Goal: Task Accomplishment & Management: Use online tool/utility

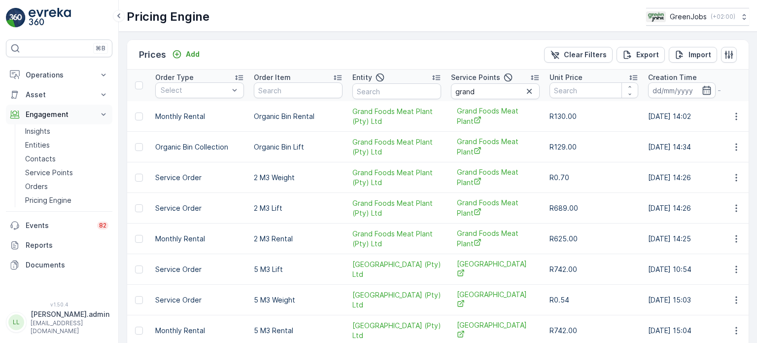
click at [55, 113] on p "Engagement" at bounding box center [59, 114] width 67 height 10
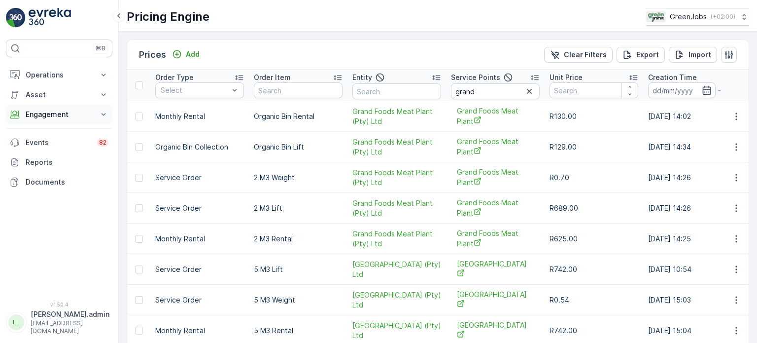
click at [57, 112] on p "Engagement" at bounding box center [59, 114] width 67 height 10
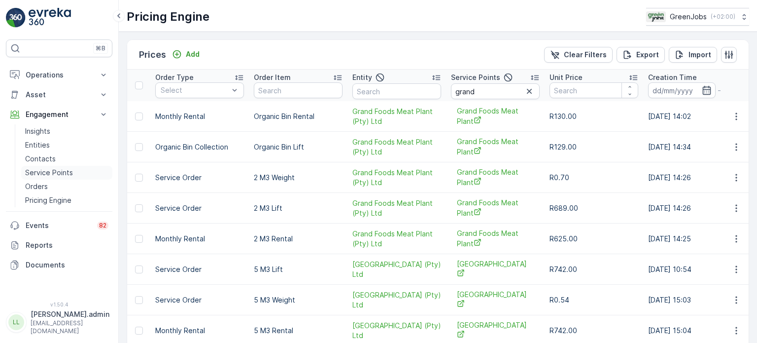
click at [51, 173] on p "Service Points" at bounding box center [49, 173] width 48 height 10
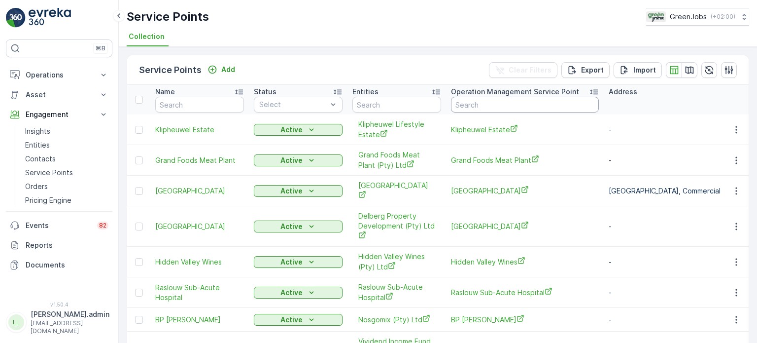
click at [469, 106] on input "text" at bounding box center [525, 105] width 148 height 16
type input "wilgers"
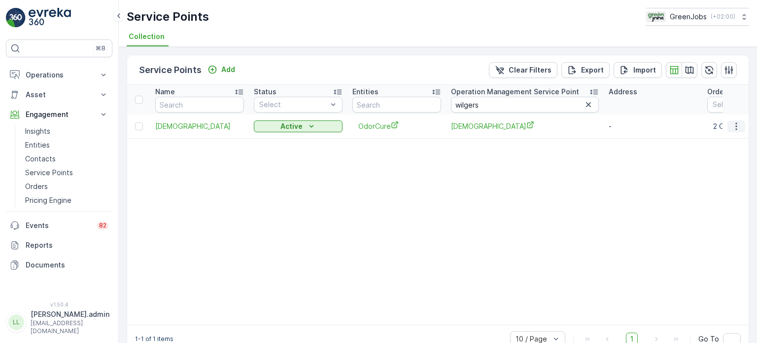
click at [736, 126] on icon "button" at bounding box center [737, 126] width 10 height 10
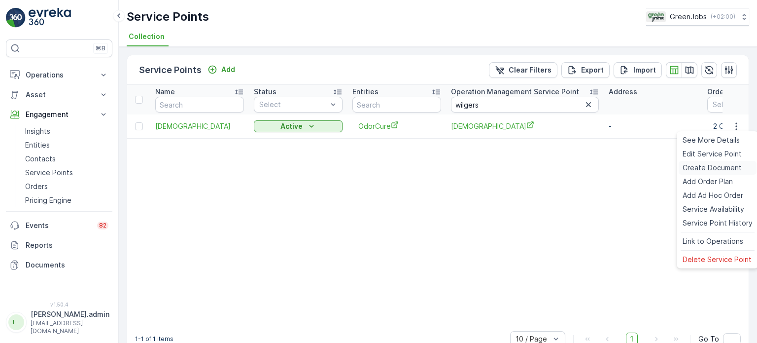
click at [707, 163] on span "Create Document" at bounding box center [712, 168] width 59 height 10
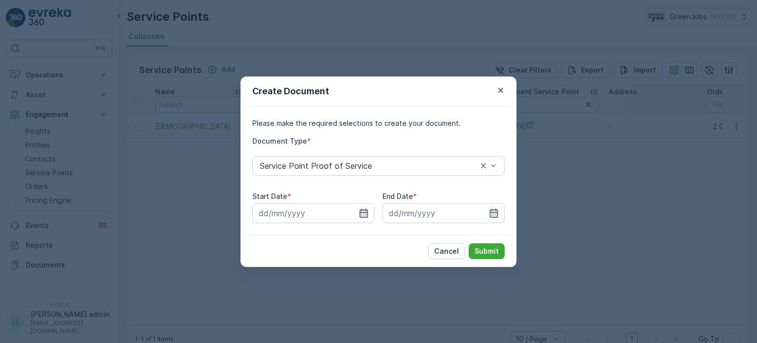
click at [365, 214] on icon "button" at bounding box center [364, 213] width 10 height 10
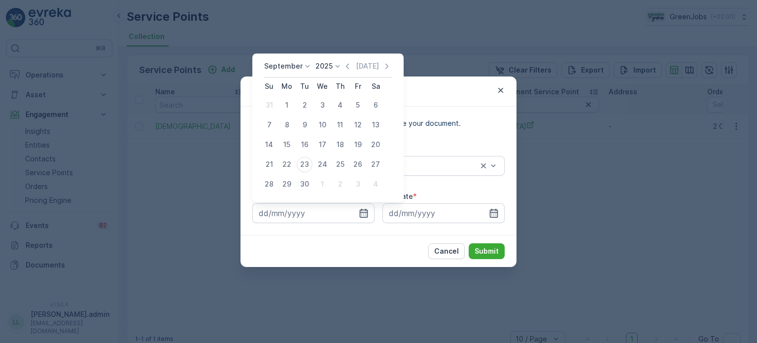
click at [290, 71] on p "September" at bounding box center [283, 66] width 38 height 10
click at [286, 118] on span "August" at bounding box center [281, 121] width 23 height 10
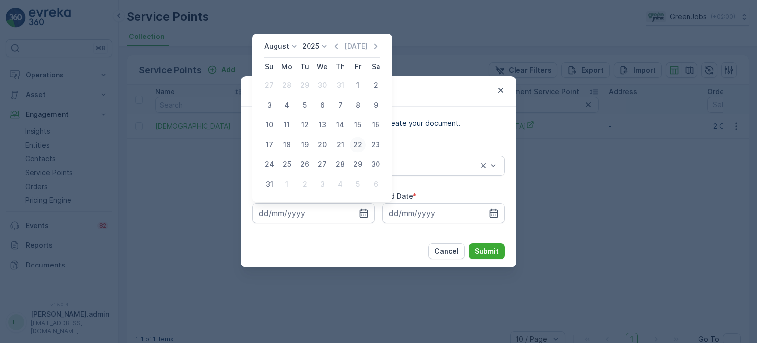
click at [361, 143] on div "22" at bounding box center [358, 145] width 16 height 16
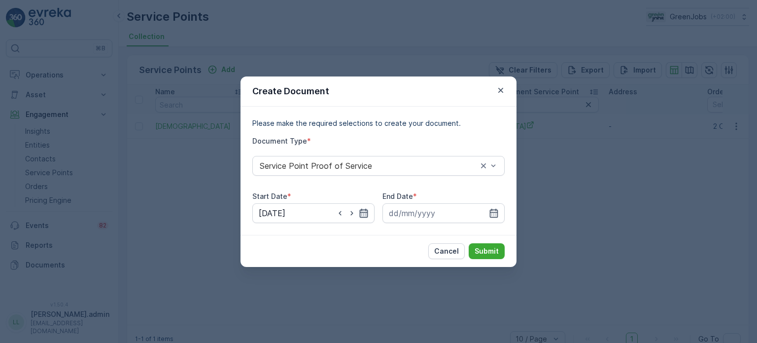
click at [363, 210] on icon "button" at bounding box center [364, 213] width 10 height 10
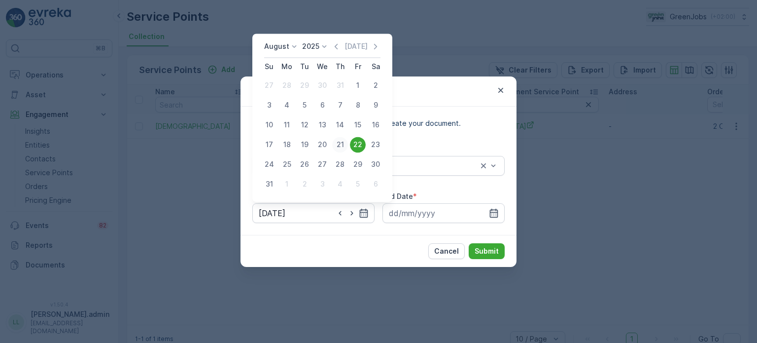
click at [338, 144] on div "21" at bounding box center [340, 145] width 16 height 16
type input "21.08.2025"
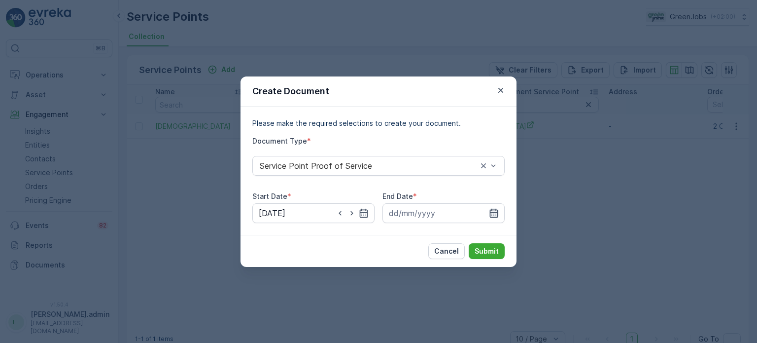
click at [493, 212] on icon "button" at bounding box center [494, 212] width 8 height 9
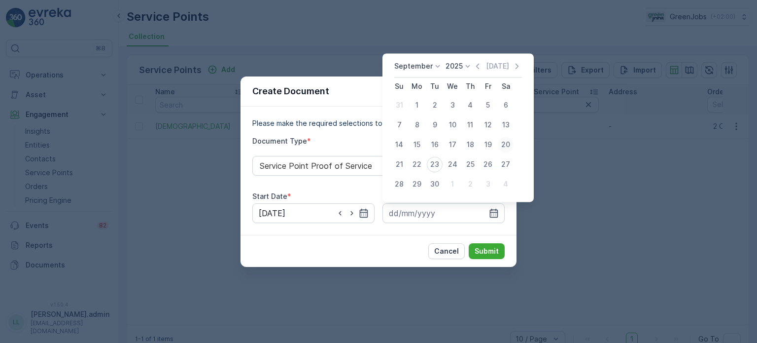
click at [508, 146] on div "20" at bounding box center [506, 145] width 16 height 16
type input "20.09.2025"
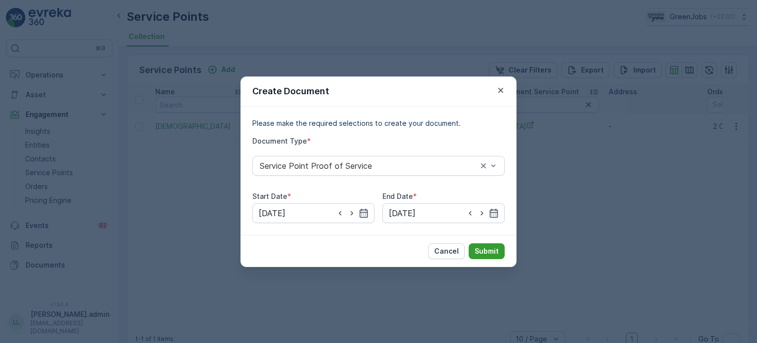
click at [491, 250] on p "Submit" at bounding box center [487, 251] width 24 height 10
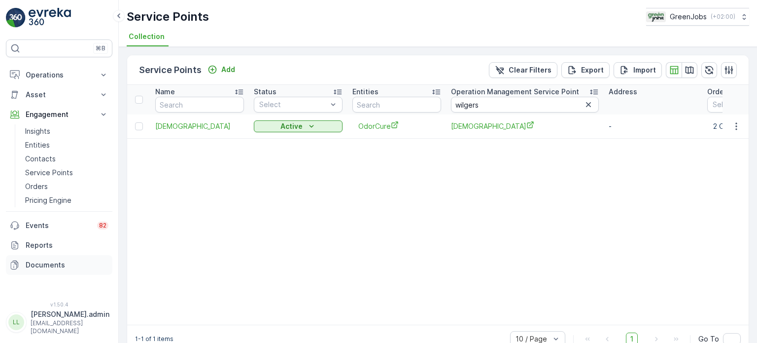
click at [51, 264] on p "Documents" at bounding box center [67, 265] width 83 height 10
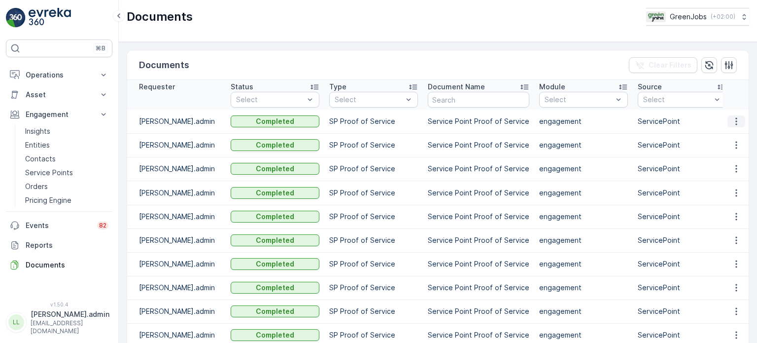
click at [732, 124] on icon "button" at bounding box center [737, 121] width 10 height 10
click at [722, 138] on span "See Details" at bounding box center [734, 136] width 38 height 10
click at [58, 171] on p "Service Points" at bounding box center [49, 173] width 48 height 10
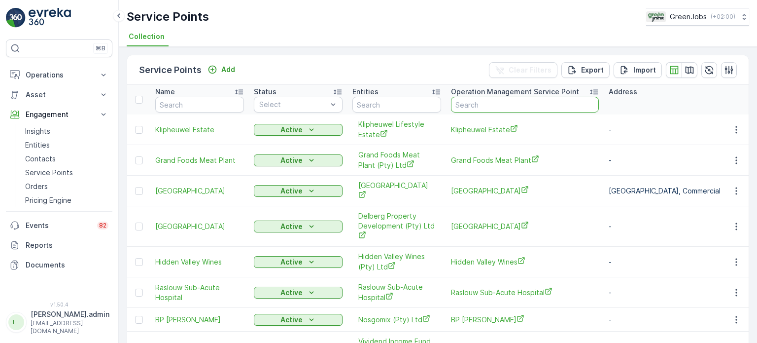
click at [532, 104] on input "text" at bounding box center [525, 105] width 148 height 16
type input "fleure"
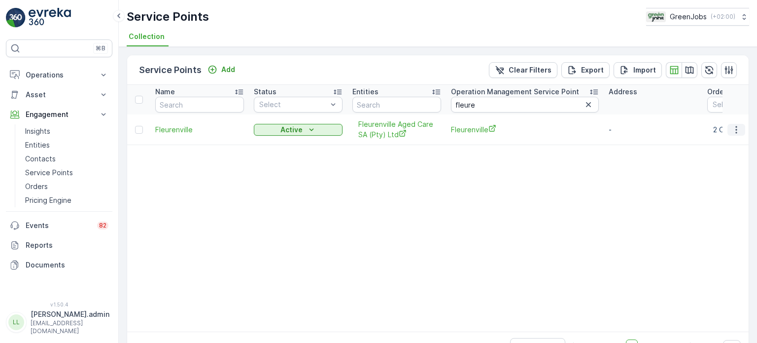
click at [735, 129] on icon "button" at bounding box center [737, 130] width 10 height 10
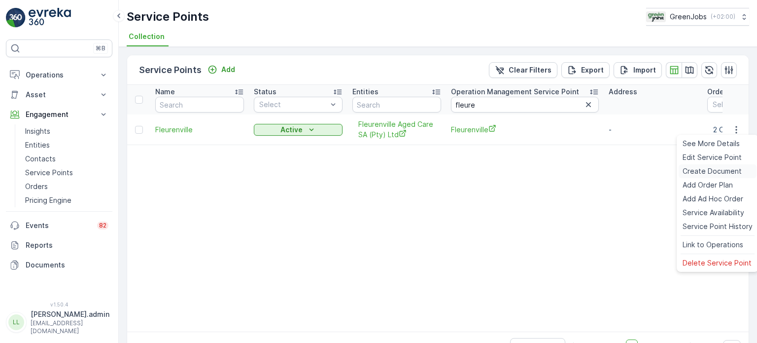
click at [712, 171] on span "Create Document" at bounding box center [712, 171] width 59 height 10
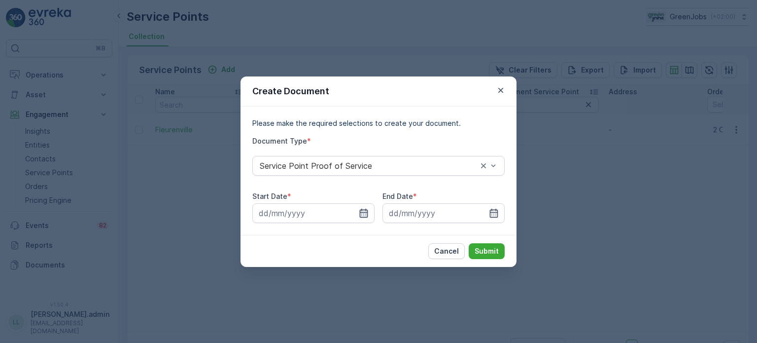
click at [362, 213] on icon "button" at bounding box center [364, 213] width 10 height 10
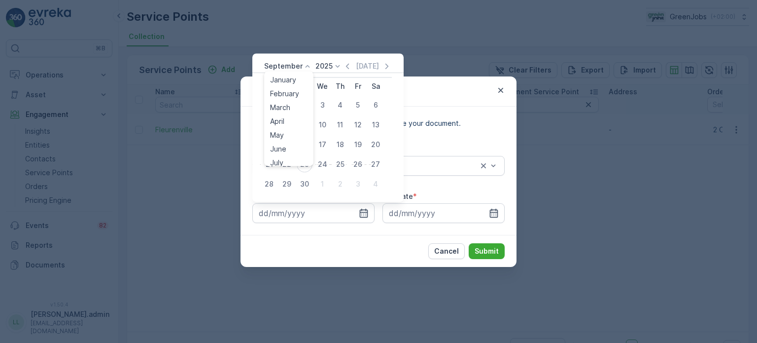
click at [299, 61] on p "September" at bounding box center [283, 66] width 38 height 10
click at [284, 125] on span "August" at bounding box center [281, 127] width 23 height 10
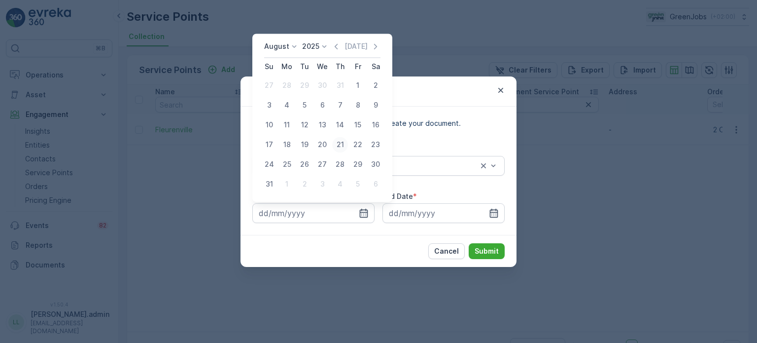
click at [341, 144] on div "21" at bounding box center [340, 145] width 16 height 16
type input "21.08.2025"
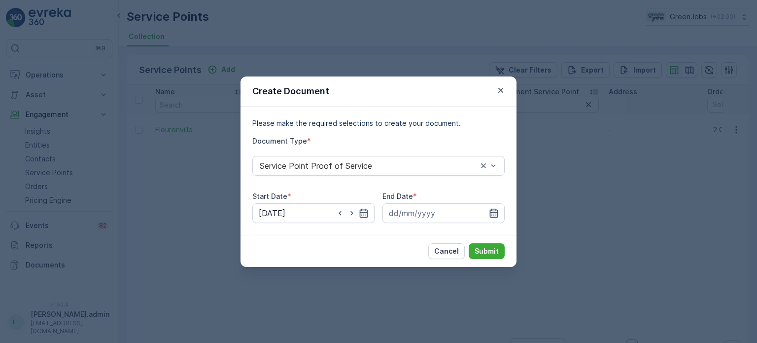
click at [498, 210] on icon "button" at bounding box center [494, 212] width 8 height 9
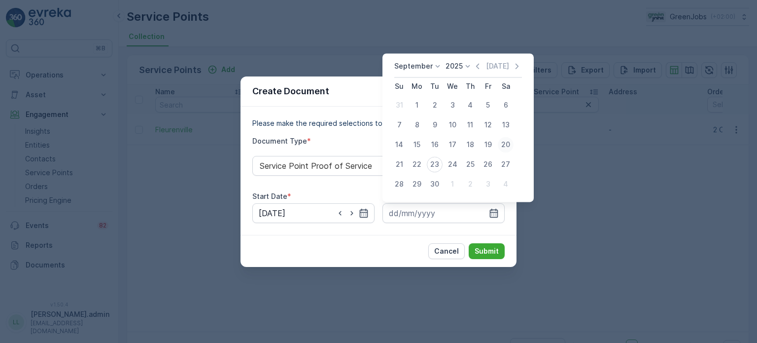
click at [503, 143] on div "20" at bounding box center [506, 145] width 16 height 16
type input "20.09.2025"
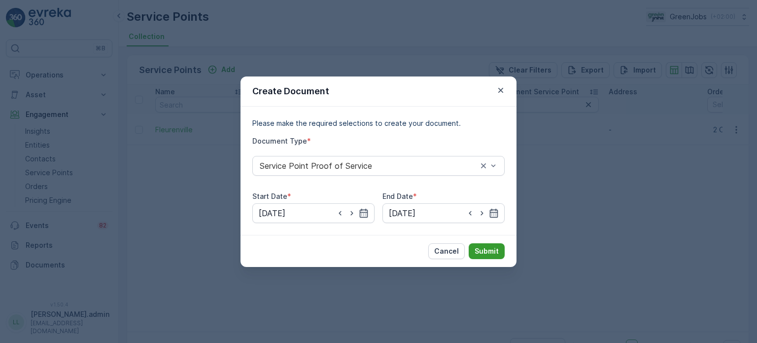
click at [489, 245] on button "Submit" at bounding box center [487, 251] width 36 height 16
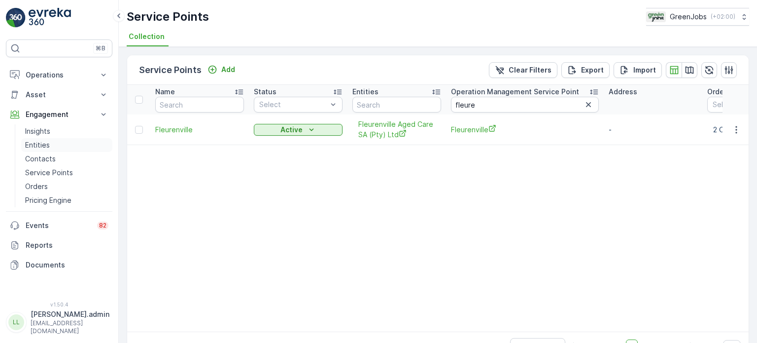
click at [46, 144] on p "Entities" at bounding box center [37, 145] width 25 height 10
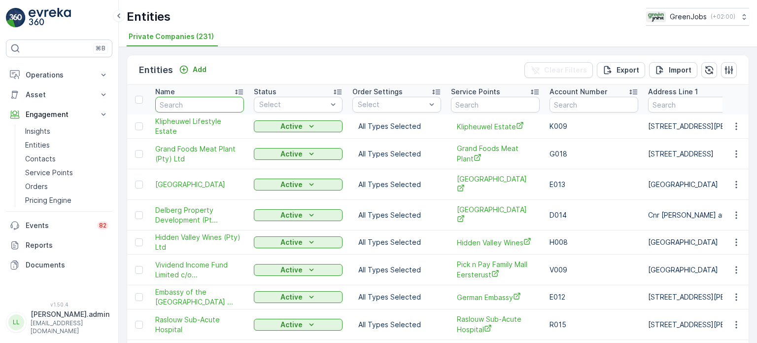
click at [205, 105] on input "text" at bounding box center [199, 105] width 89 height 16
type input "sho"
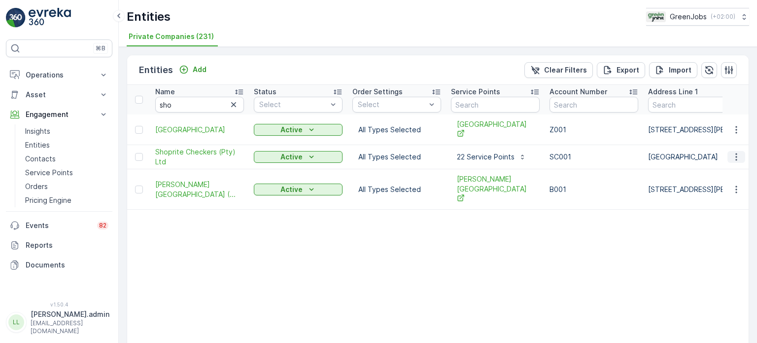
click at [733, 154] on icon "button" at bounding box center [737, 157] width 10 height 10
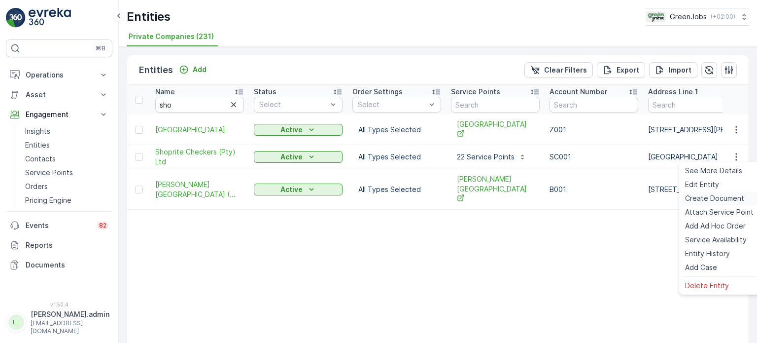
click at [713, 196] on span "Create Document" at bounding box center [714, 198] width 59 height 10
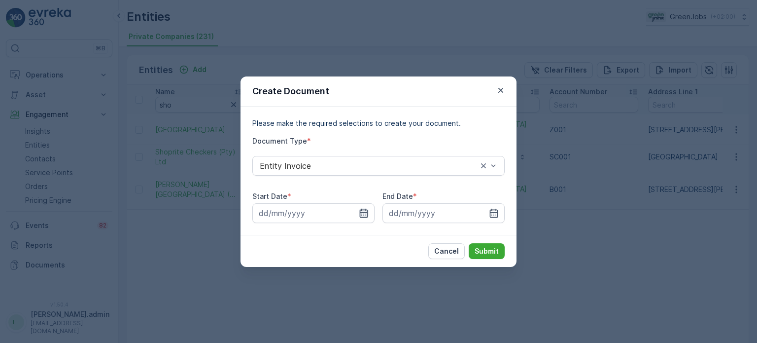
click at [363, 209] on icon "button" at bounding box center [364, 213] width 10 height 10
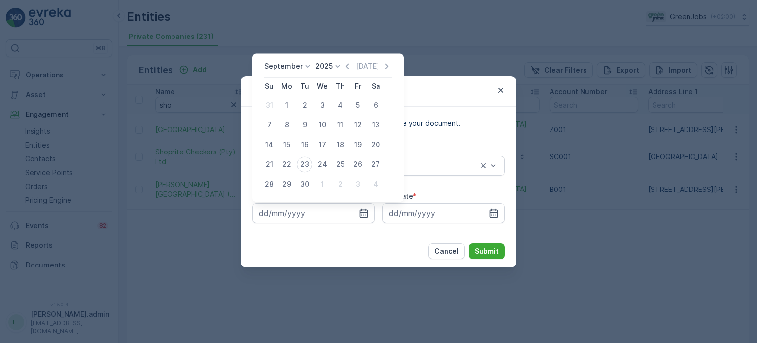
click at [303, 64] on icon at bounding box center [308, 66] width 10 height 10
click at [287, 131] on span "August" at bounding box center [281, 127] width 23 height 10
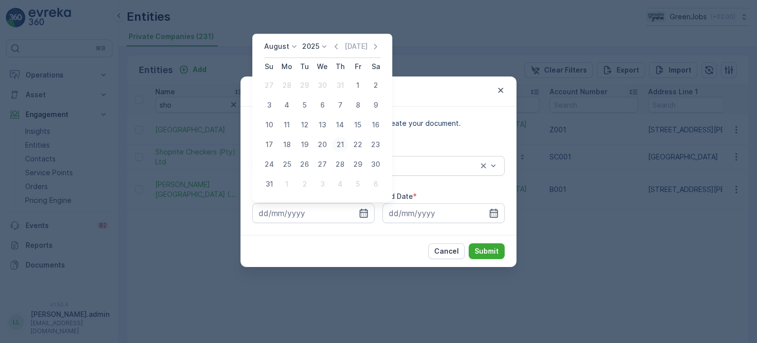
click at [340, 145] on div "21" at bounding box center [340, 145] width 16 height 16
type input "21.08.2025"
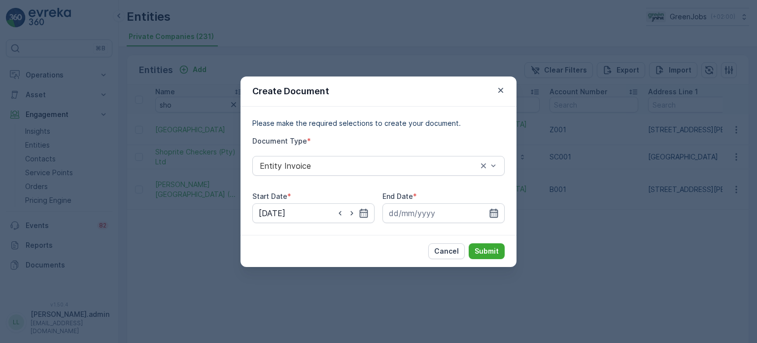
click at [496, 213] on icon "button" at bounding box center [494, 213] width 10 height 10
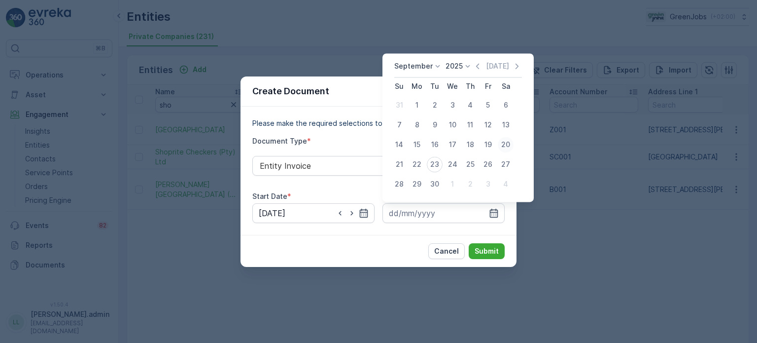
click at [503, 142] on div "20" at bounding box center [506, 145] width 16 height 16
type input "20.09.2025"
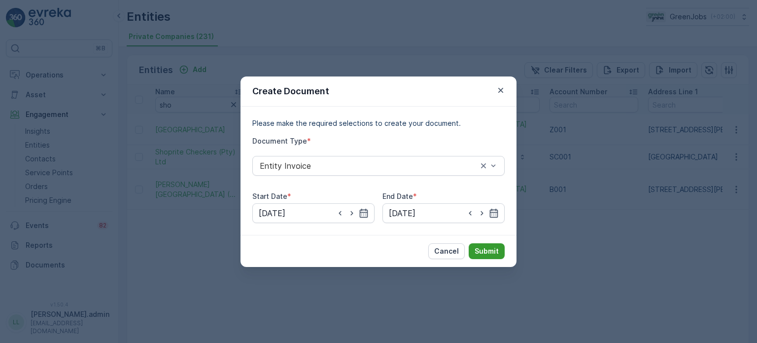
click at [490, 251] on p "Submit" at bounding box center [487, 251] width 24 height 10
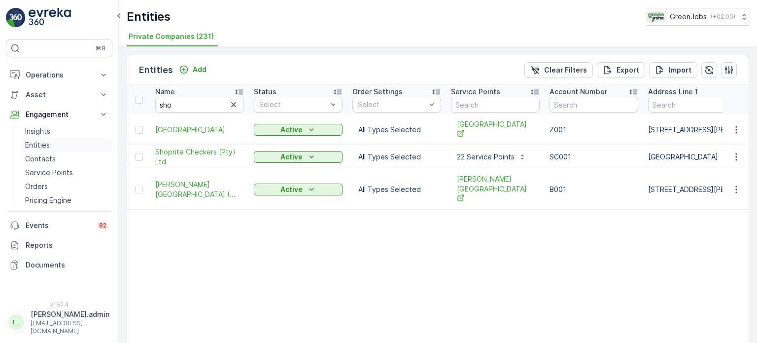
click at [47, 146] on p "Entities" at bounding box center [37, 145] width 25 height 10
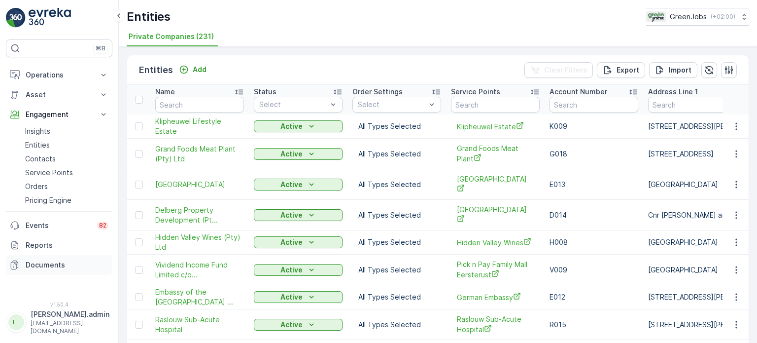
click at [51, 263] on p "Documents" at bounding box center [67, 265] width 83 height 10
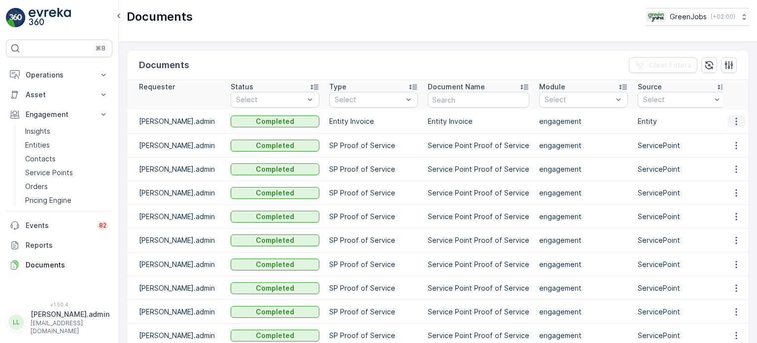
click at [737, 120] on icon "button" at bounding box center [737, 121] width 10 height 10
click at [734, 132] on span "See Details" at bounding box center [734, 136] width 38 height 10
click at [738, 143] on icon "button" at bounding box center [737, 146] width 10 height 10
click at [722, 159] on span "See Details" at bounding box center [734, 159] width 38 height 10
click at [56, 112] on p "Engagement" at bounding box center [59, 114] width 67 height 10
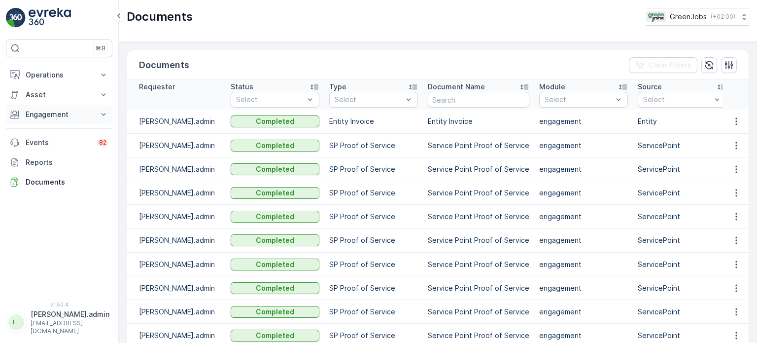
click at [56, 112] on p "Engagement" at bounding box center [59, 114] width 67 height 10
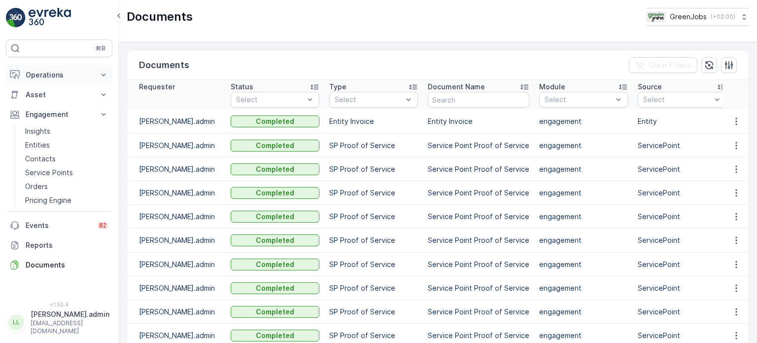
click at [44, 73] on p "Operations" at bounding box center [59, 75] width 67 height 10
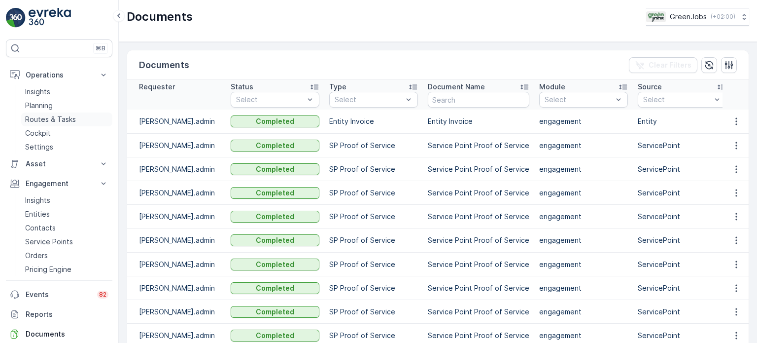
click at [39, 117] on p "Routes & Tasks" at bounding box center [50, 119] width 51 height 10
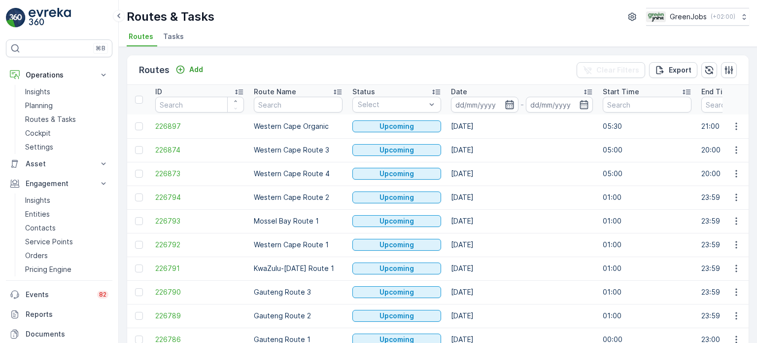
click at [508, 103] on icon "button" at bounding box center [509, 104] width 8 height 9
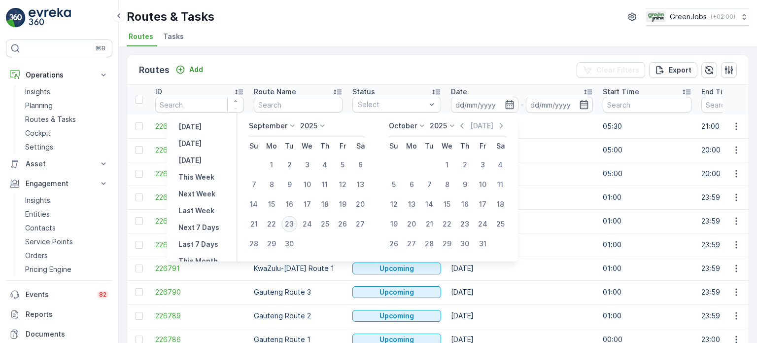
click at [290, 222] on div "23" at bounding box center [290, 224] width 16 height 16
type input "23.09.2025"
click at [290, 222] on div "23" at bounding box center [290, 224] width 16 height 16
type input "23.09.2025"
click at [290, 222] on div "23" at bounding box center [290, 224] width 16 height 16
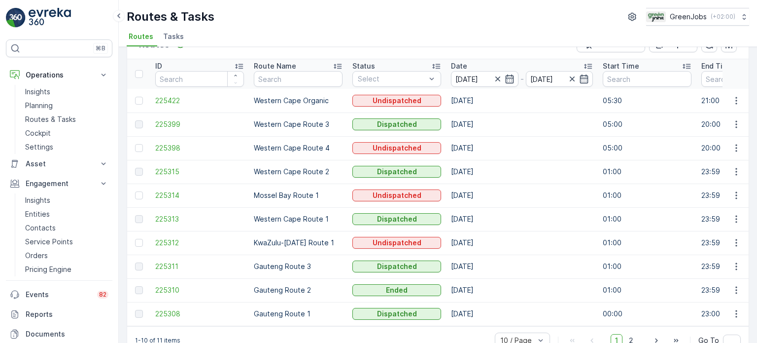
scroll to position [49, 0]
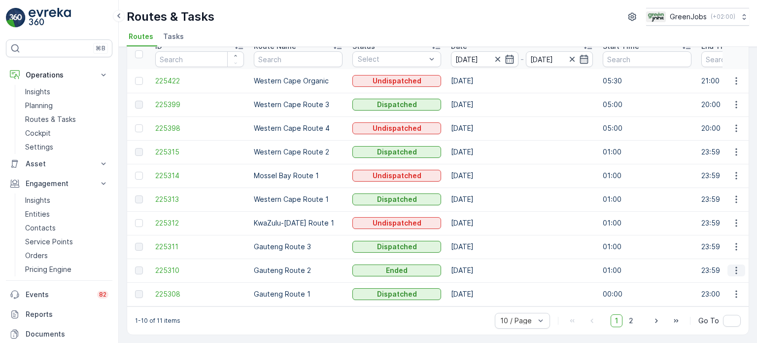
click at [736, 266] on icon "button" at bounding box center [737, 270] width 10 height 10
click at [693, 279] on span "See More Details" at bounding box center [713, 281] width 57 height 10
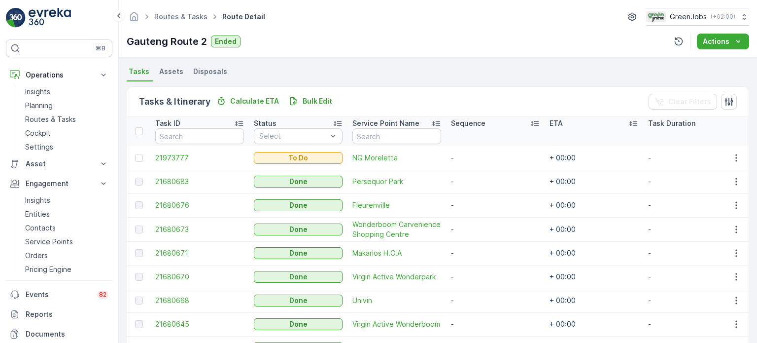
scroll to position [197, 0]
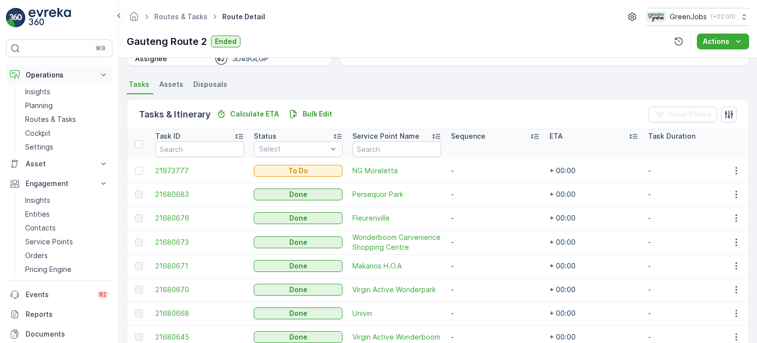
click at [47, 72] on p "Operations" at bounding box center [59, 75] width 67 height 10
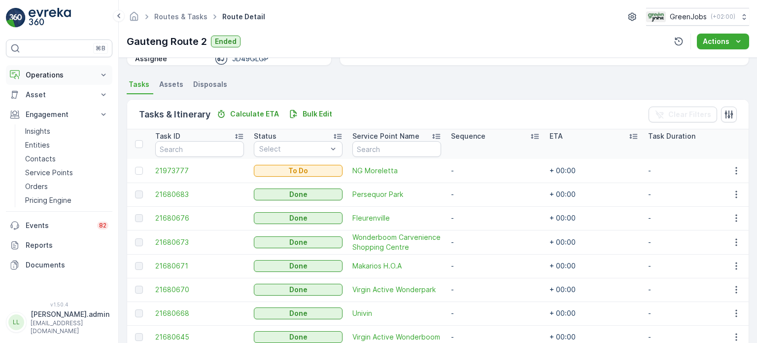
click at [47, 72] on p "Operations" at bounding box center [59, 75] width 67 height 10
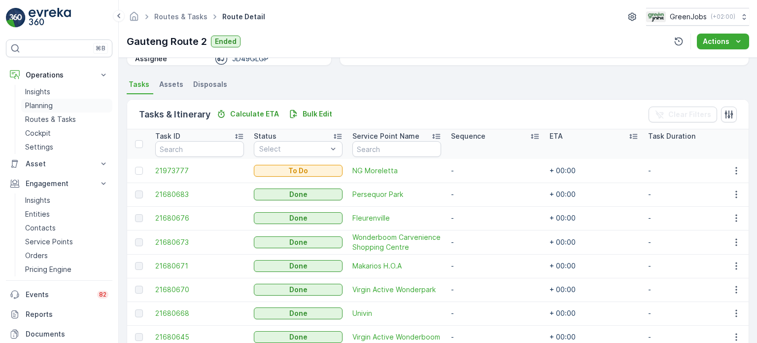
click at [37, 104] on p "Planning" at bounding box center [39, 106] width 28 height 10
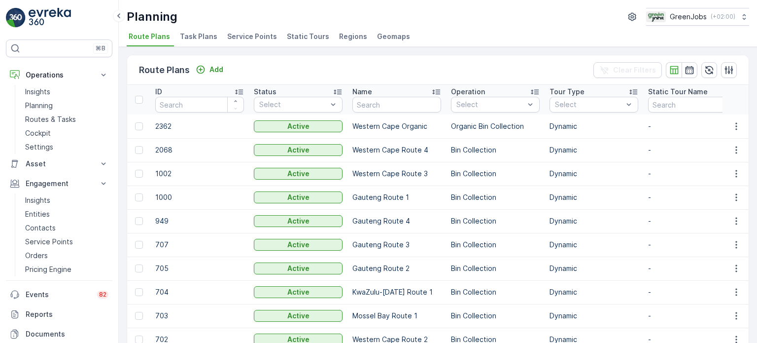
click at [241, 36] on span "Service Points" at bounding box center [252, 37] width 50 height 10
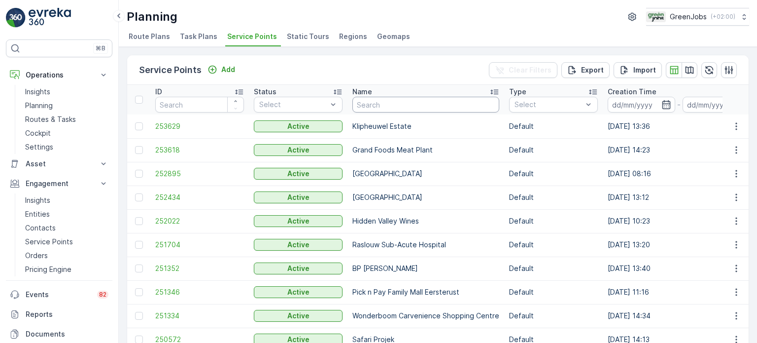
click at [419, 111] on input "text" at bounding box center [426, 105] width 147 height 16
type input "NG"
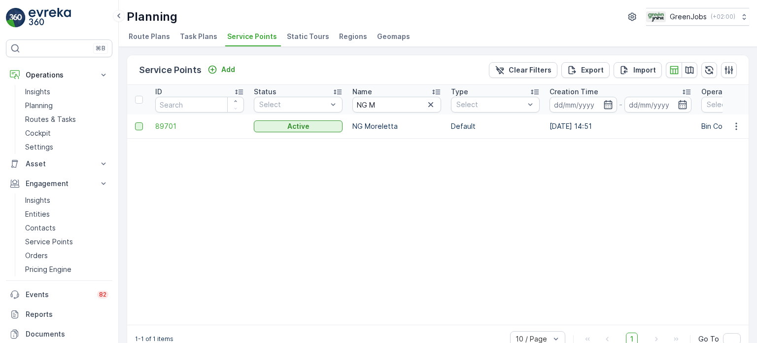
click at [138, 124] on div at bounding box center [139, 126] width 8 height 8
click at [135, 122] on input "checkbox" at bounding box center [135, 122] width 0 height 0
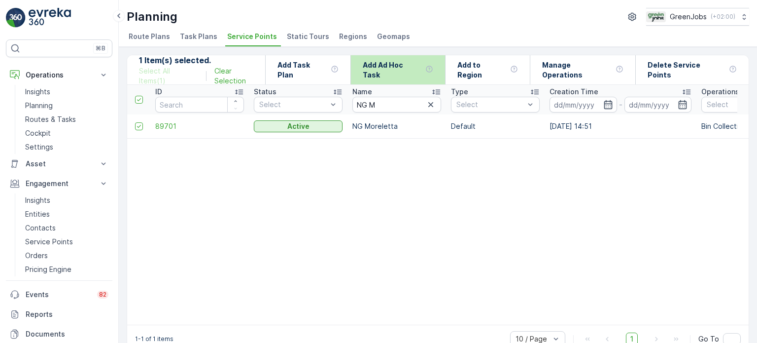
click at [415, 65] on p "Add Ad Hoc Task" at bounding box center [392, 70] width 59 height 20
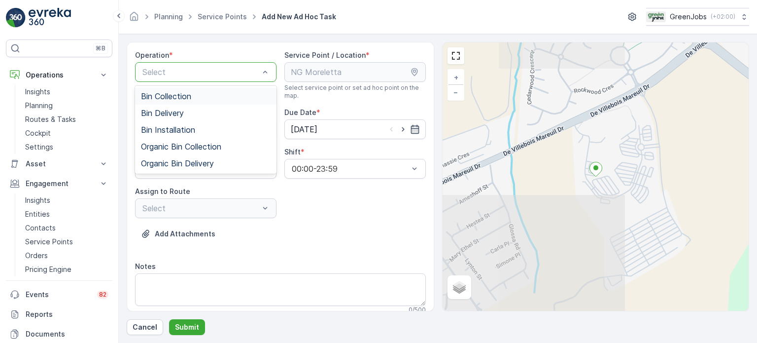
click at [189, 100] on span "Bin Collection" at bounding box center [166, 96] width 50 height 9
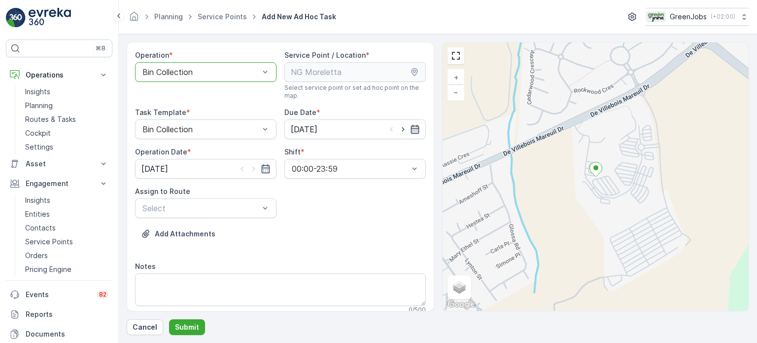
click at [412, 128] on icon "button" at bounding box center [415, 129] width 8 height 9
click at [389, 252] on div "26" at bounding box center [389, 251] width 16 height 16
type input "26.09.2025"
click at [266, 162] on input "23.09.2025" at bounding box center [206, 169] width 142 height 20
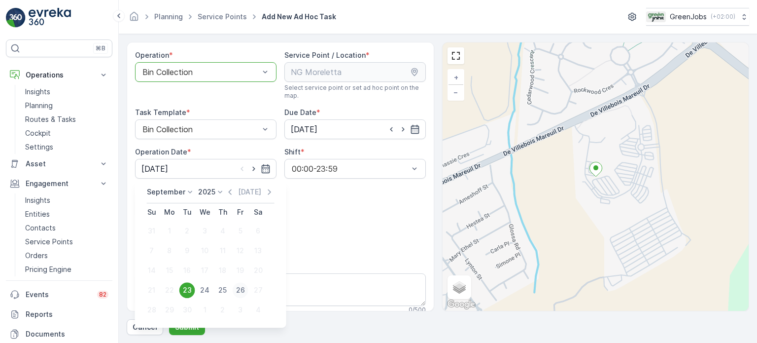
click at [241, 289] on div "26" at bounding box center [241, 290] width 16 height 16
type input "26.09.2025"
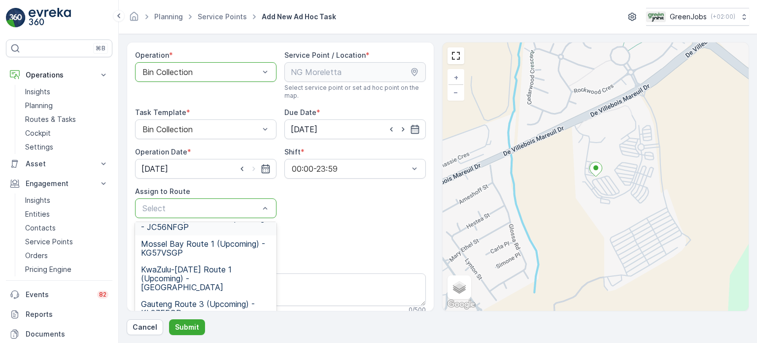
scroll to position [142, 0]
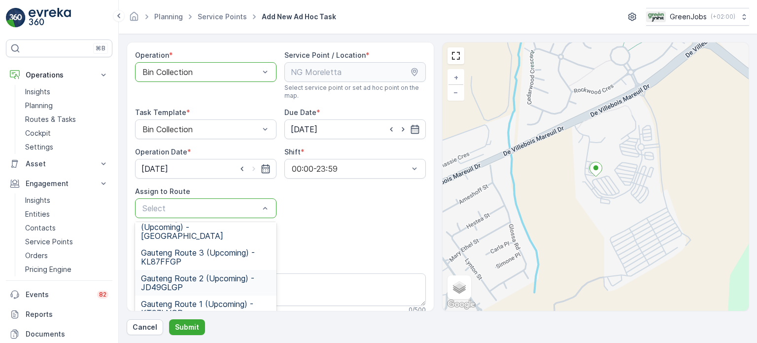
click at [186, 274] on span "Gauteng Route 2 (Upcoming) - JD49GLGP" at bounding box center [206, 283] width 130 height 18
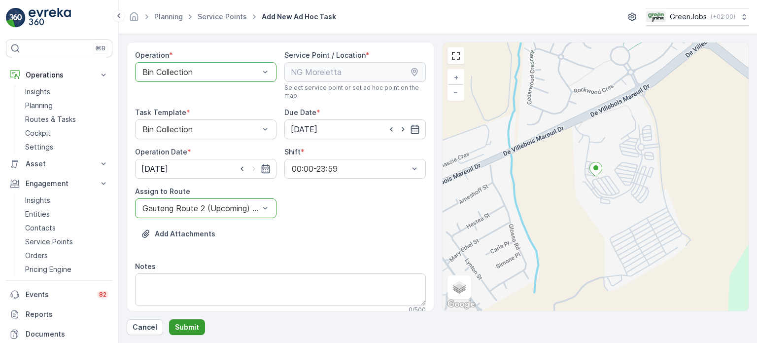
click at [193, 321] on button "Submit" at bounding box center [187, 327] width 36 height 16
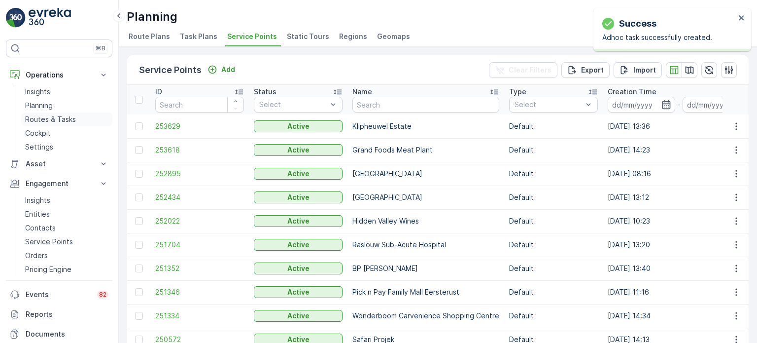
click at [49, 119] on p "Routes & Tasks" at bounding box center [50, 119] width 51 height 10
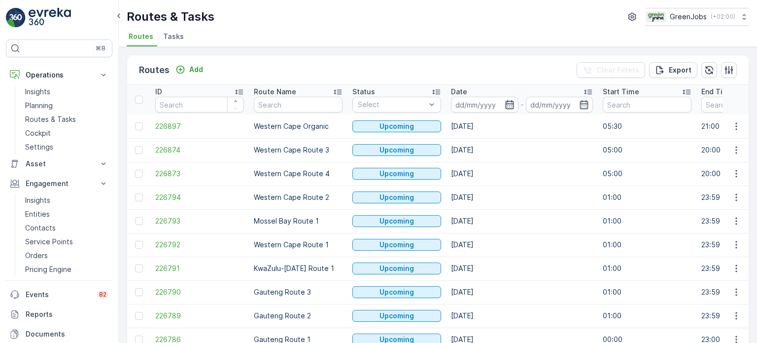
click at [509, 106] on icon "button" at bounding box center [509, 104] width 8 height 9
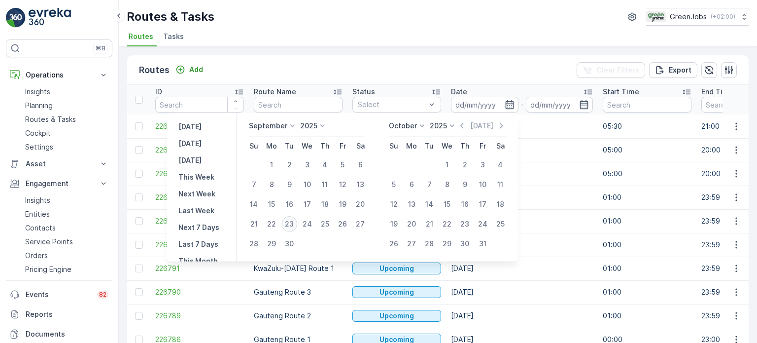
click at [292, 223] on div "23" at bounding box center [290, 224] width 16 height 16
type input "23.09.2025"
click at [292, 223] on div "23" at bounding box center [290, 224] width 16 height 16
type input "23.09.2025"
click at [292, 223] on div "23" at bounding box center [290, 224] width 16 height 16
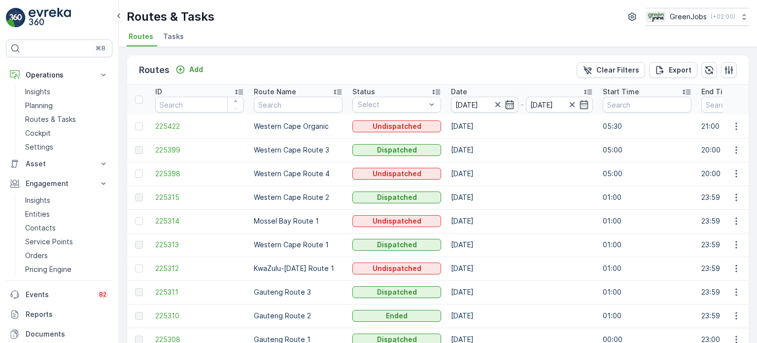
click at [511, 103] on icon "button" at bounding box center [509, 104] width 8 height 9
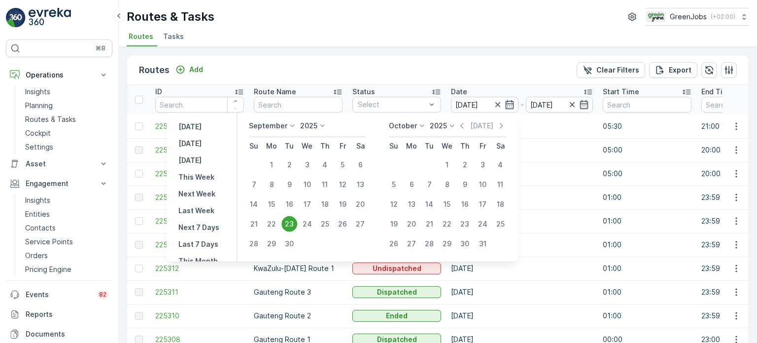
click at [344, 223] on div "26" at bounding box center [343, 224] width 16 height 16
type input "26.09.2025"
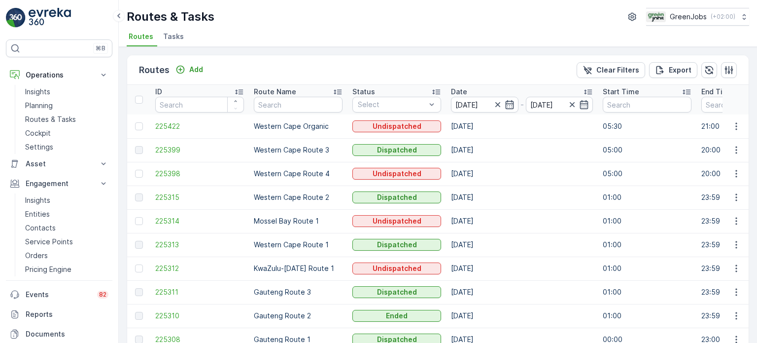
click at [344, 223] on td "Mossel Bay Route 1" at bounding box center [298, 221] width 99 height 24
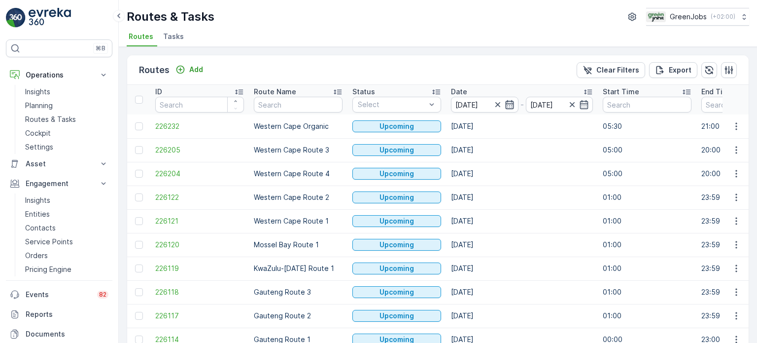
click at [507, 102] on icon "button" at bounding box center [509, 104] width 8 height 9
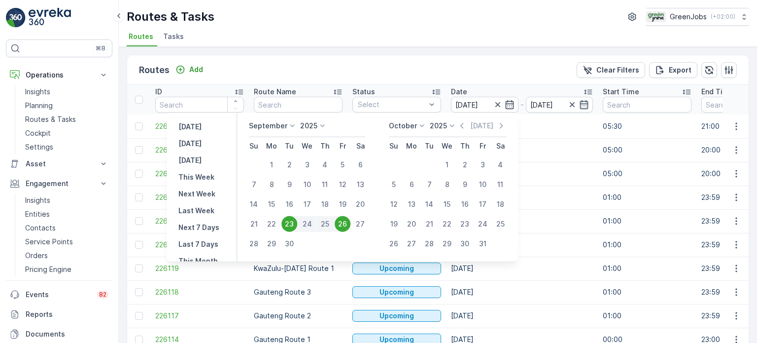
click at [345, 220] on div "26" at bounding box center [343, 224] width 16 height 16
click at [340, 224] on div "26" at bounding box center [343, 224] width 16 height 16
type input "26.09.2025"
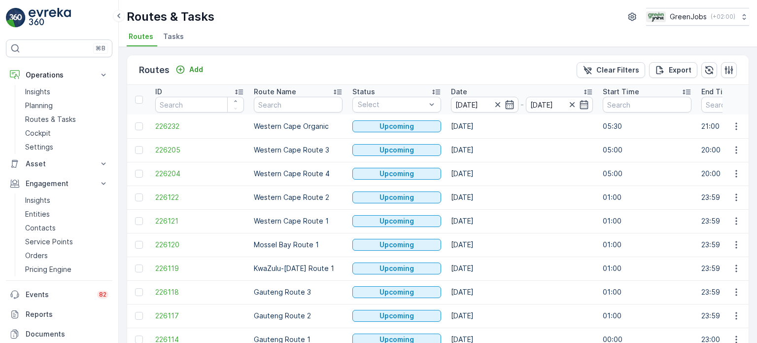
click at [341, 224] on p "Western Cape Route 1" at bounding box center [298, 221] width 89 height 10
click at [74, 114] on p "Routes & Tasks" at bounding box center [50, 119] width 51 height 10
click at [514, 105] on input at bounding box center [485, 105] width 68 height 16
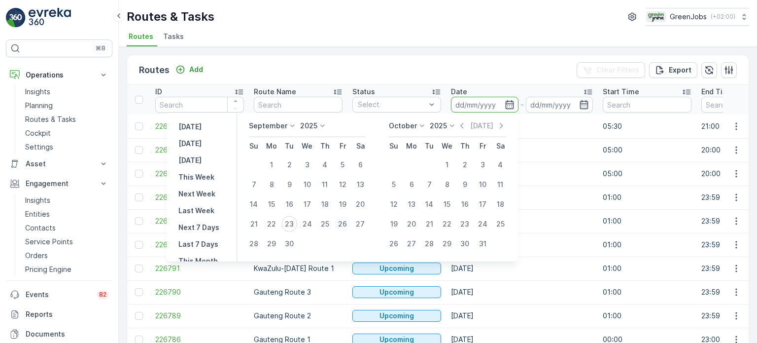
click at [342, 226] on div "26" at bounding box center [343, 224] width 16 height 16
type input "26.09.2025"
click at [342, 225] on div "26" at bounding box center [343, 224] width 16 height 16
type input "26.09.2025"
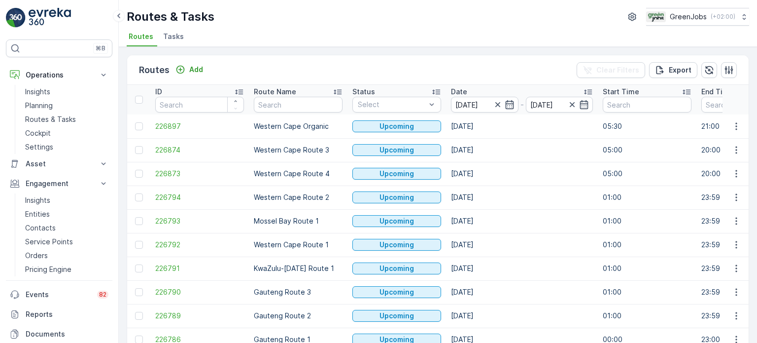
click at [342, 225] on p "Mossel Bay Route 1" at bounding box center [298, 221] width 89 height 10
click at [732, 314] on icon "button" at bounding box center [737, 316] width 10 height 10
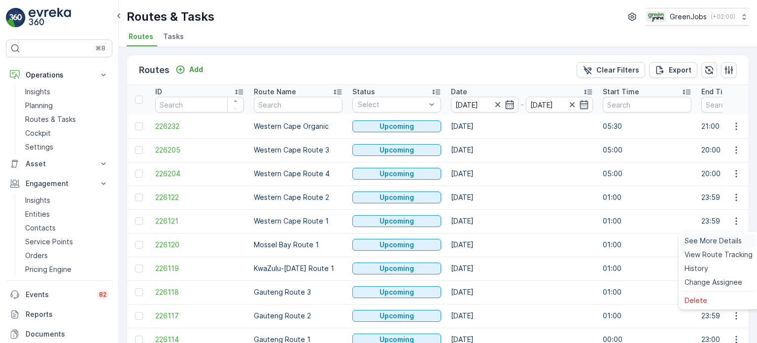
click at [701, 240] on span "See More Details" at bounding box center [713, 241] width 57 height 10
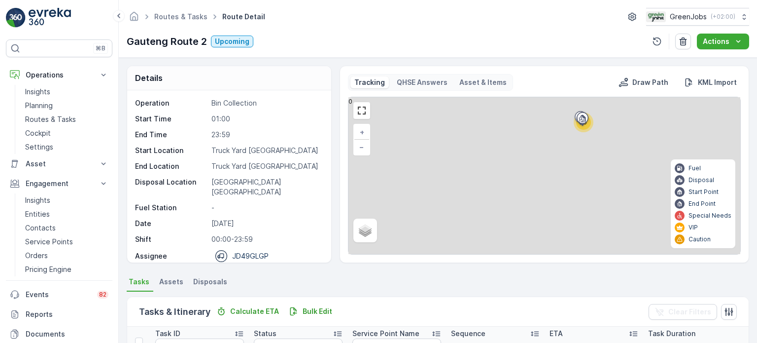
scroll to position [99, 0]
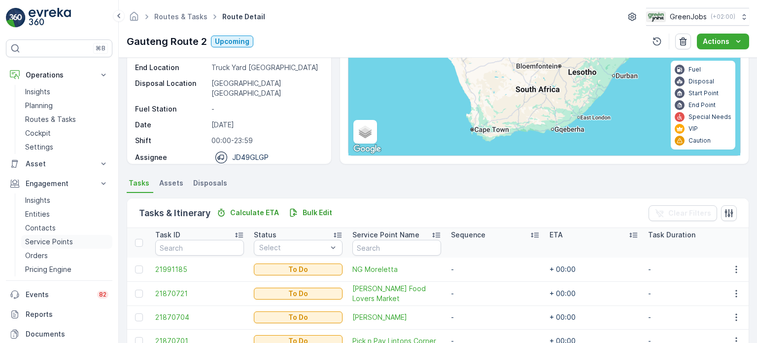
click at [52, 241] on p "Service Points" at bounding box center [49, 242] width 48 height 10
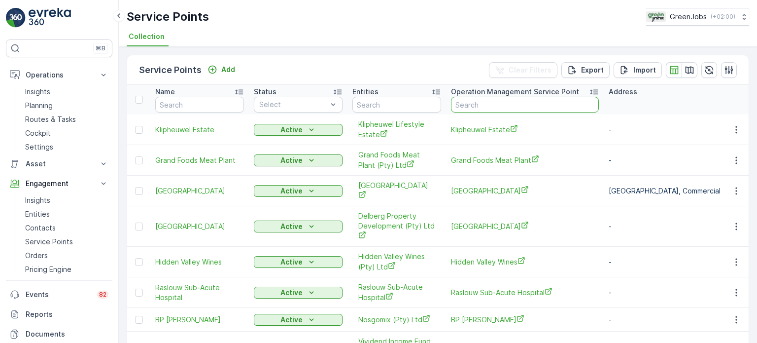
click at [490, 107] on input "text" at bounding box center [525, 105] width 148 height 16
type input "rij"
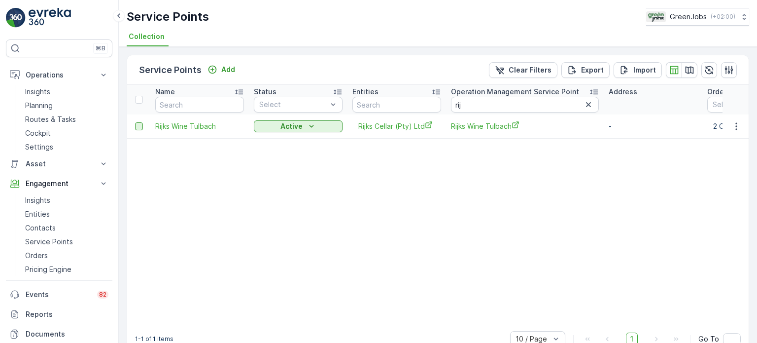
click at [142, 126] on div at bounding box center [139, 126] width 8 height 8
click at [135, 122] on input "checkbox" at bounding box center [135, 122] width 0 height 0
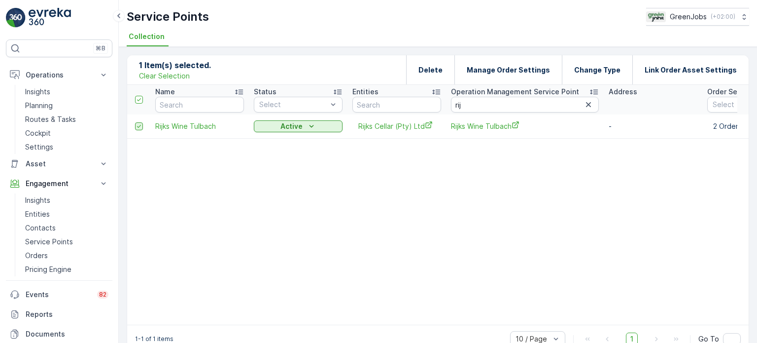
click at [139, 124] on icon at bounding box center [139, 126] width 7 height 7
click at [135, 122] on input "checkbox" at bounding box center [135, 122] width 0 height 0
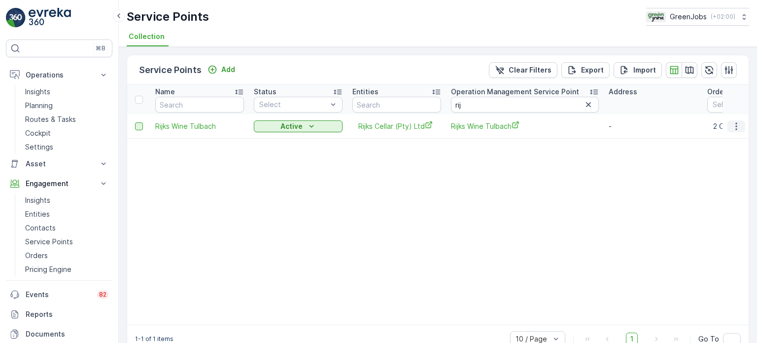
click at [735, 127] on icon "button" at bounding box center [737, 126] width 10 height 10
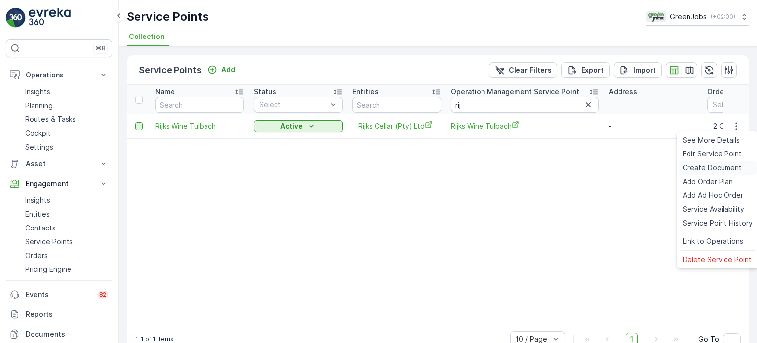
click at [708, 165] on span "Create Document" at bounding box center [712, 168] width 59 height 10
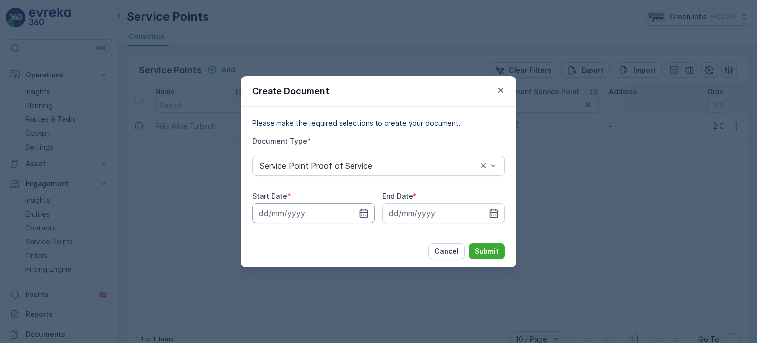
click at [369, 213] on input at bounding box center [313, 213] width 122 height 20
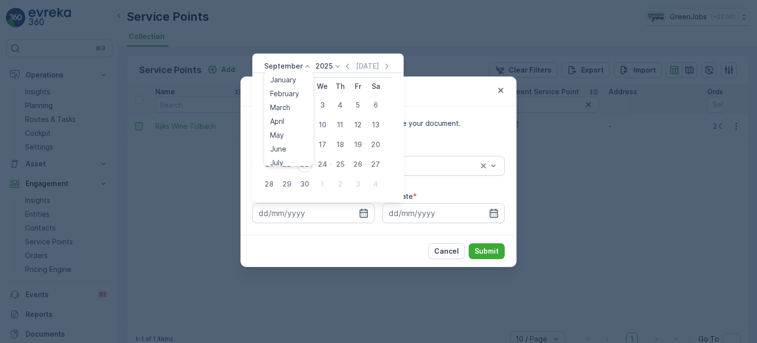
click at [292, 69] on p "September" at bounding box center [283, 66] width 38 height 10
click at [285, 128] on span "August" at bounding box center [281, 127] width 23 height 10
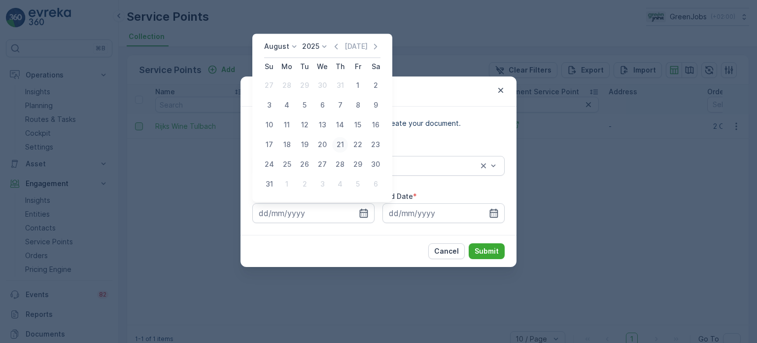
click at [341, 143] on div "21" at bounding box center [340, 145] width 16 height 16
type input "21.08.2025"
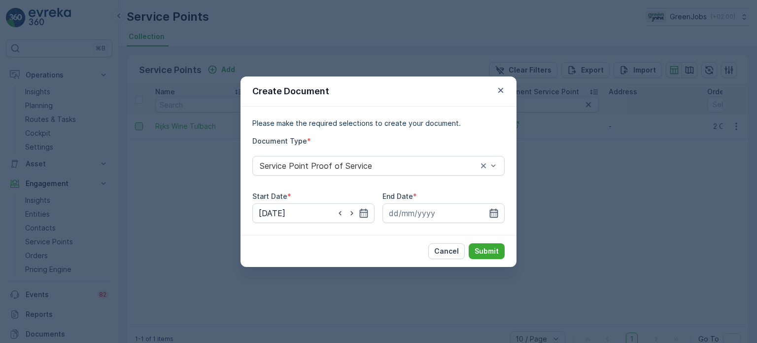
click at [498, 211] on icon "button" at bounding box center [494, 213] width 10 height 10
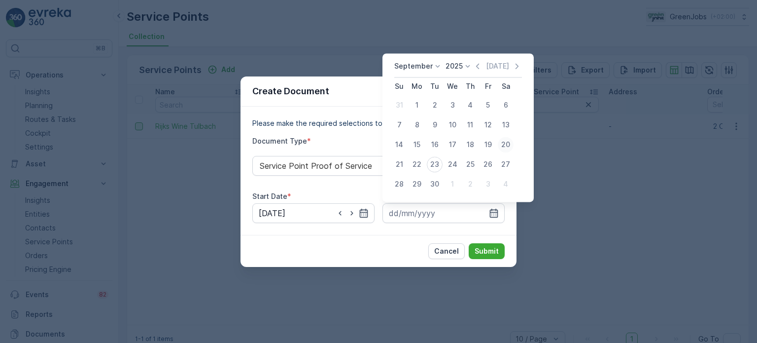
click at [509, 143] on div "20" at bounding box center [506, 145] width 16 height 16
type input "20.09.2025"
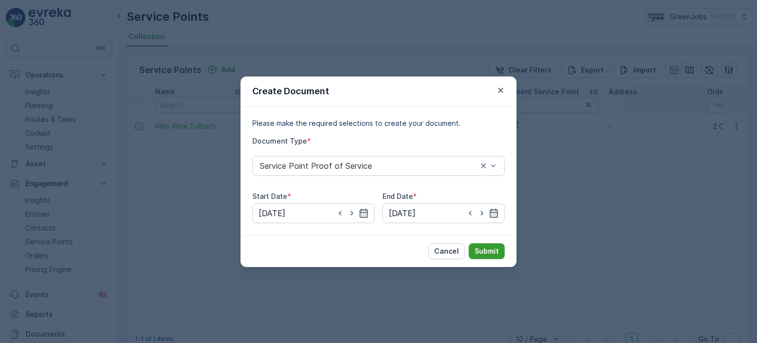
click at [490, 246] on p "Submit" at bounding box center [487, 251] width 24 height 10
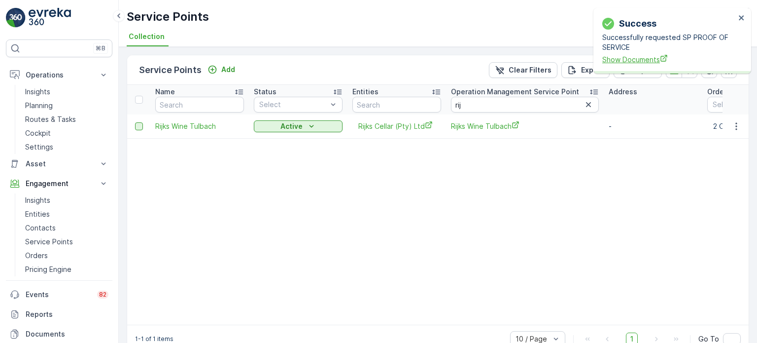
click at [602, 60] on div "Success Successfully requested SP PROOF OF SERVICE Show Documents" at bounding box center [669, 41] width 139 height 54
click at [612, 60] on span "Show Documents" at bounding box center [669, 59] width 133 height 10
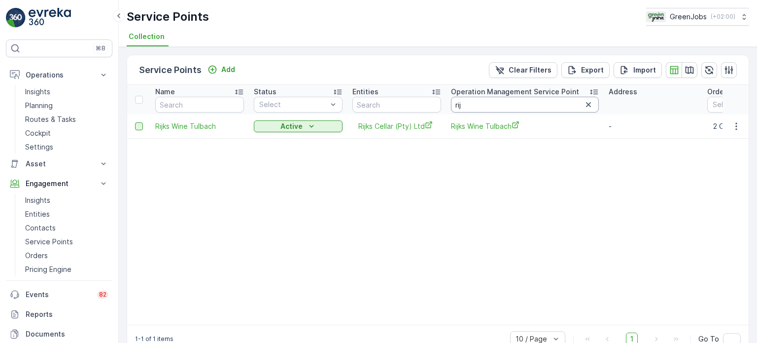
click at [475, 104] on input "rij" at bounding box center [525, 105] width 148 height 16
type input "r"
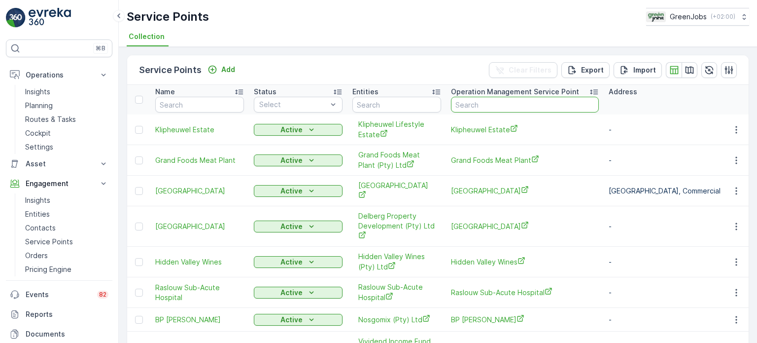
click at [472, 106] on input "text" at bounding box center [525, 105] width 148 height 16
type input "anth"
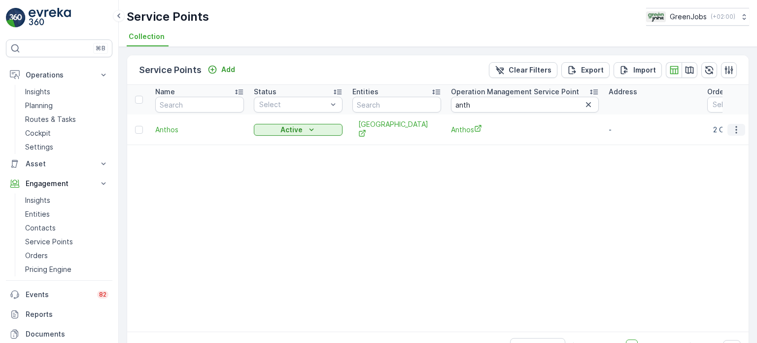
click at [736, 126] on icon "button" at bounding box center [736, 129] width 1 height 7
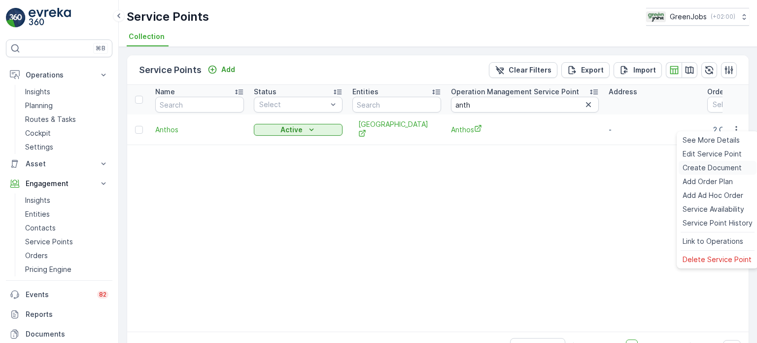
click at [699, 165] on span "Create Document" at bounding box center [712, 168] width 59 height 10
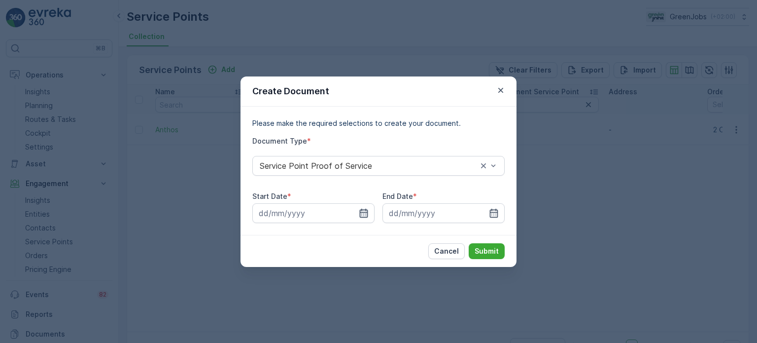
click at [367, 214] on icon "button" at bounding box center [364, 212] width 8 height 9
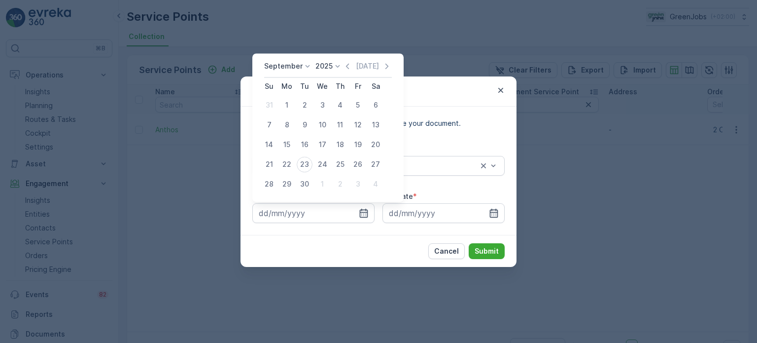
click at [295, 62] on p "September" at bounding box center [283, 66] width 38 height 10
click at [294, 102] on div "August" at bounding box center [281, 102] width 31 height 14
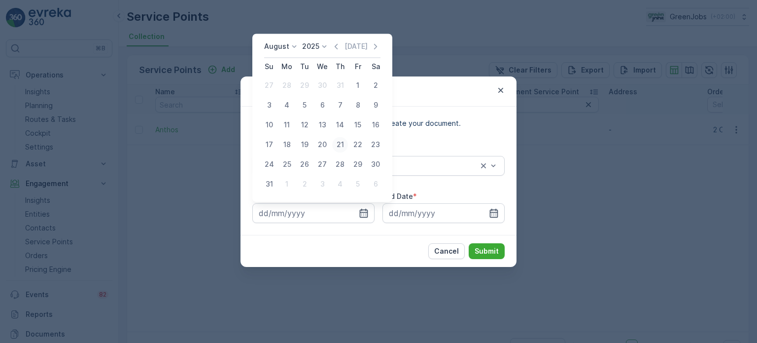
click at [338, 146] on div "21" at bounding box center [340, 145] width 16 height 16
type input "21.08.2025"
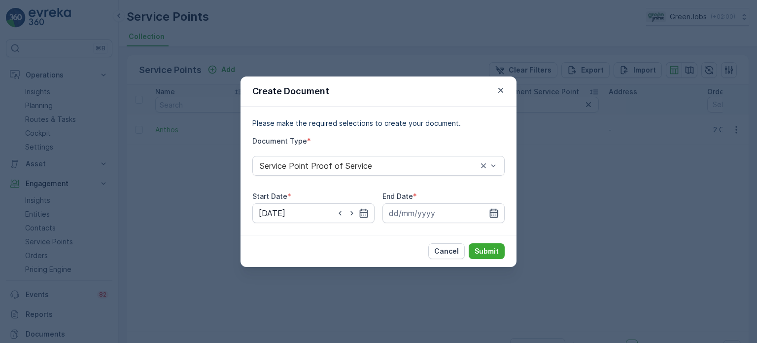
click at [492, 212] on icon "button" at bounding box center [494, 212] width 8 height 9
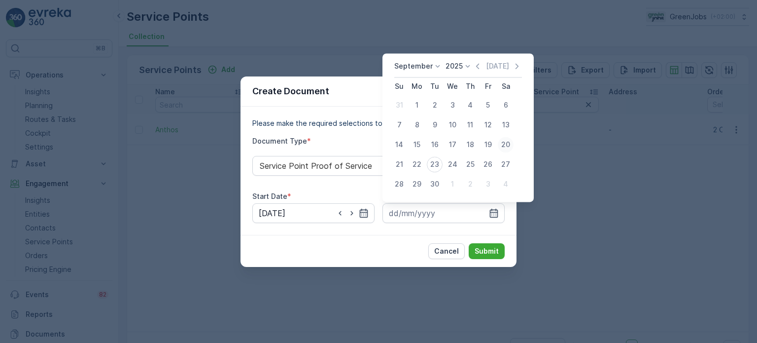
click at [504, 143] on div "20" at bounding box center [506, 145] width 16 height 16
type input "20.09.2025"
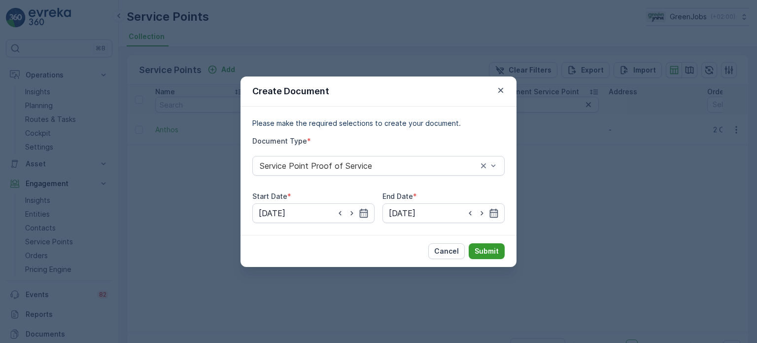
click at [484, 250] on p "Submit" at bounding box center [487, 251] width 24 height 10
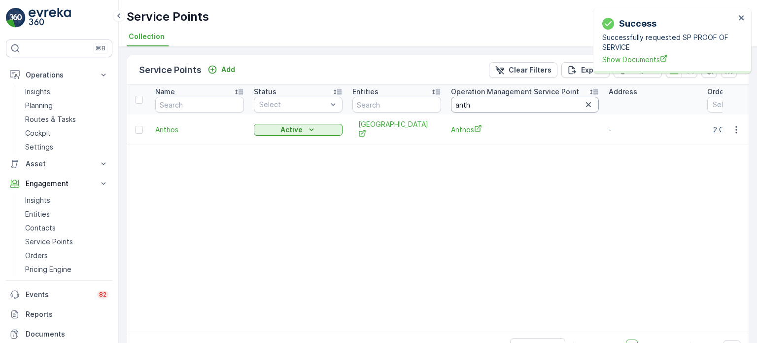
click at [489, 106] on input "anth" at bounding box center [525, 105] width 148 height 16
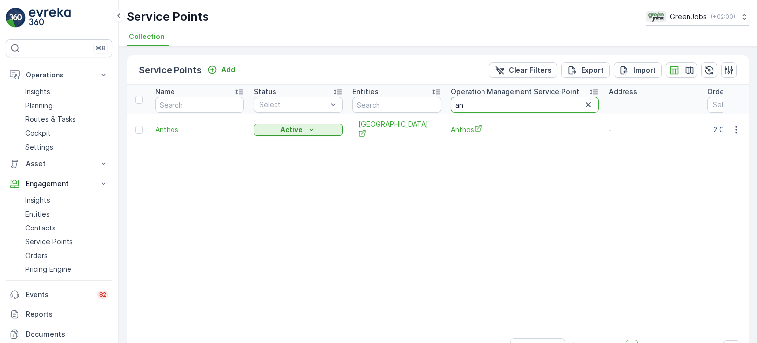
type input "a"
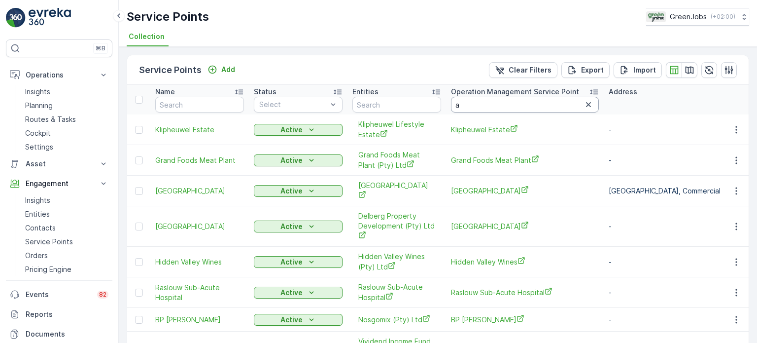
click at [490, 106] on input "a" at bounding box center [525, 105] width 148 height 16
type input "danie m"
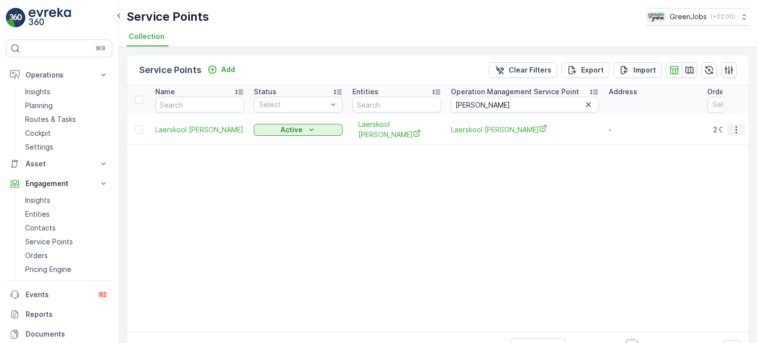
click at [736, 131] on icon "button" at bounding box center [736, 129] width 1 height 7
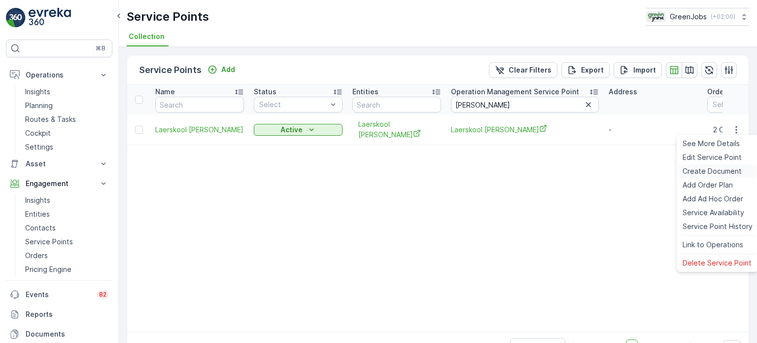
click at [698, 170] on span "Create Document" at bounding box center [712, 171] width 59 height 10
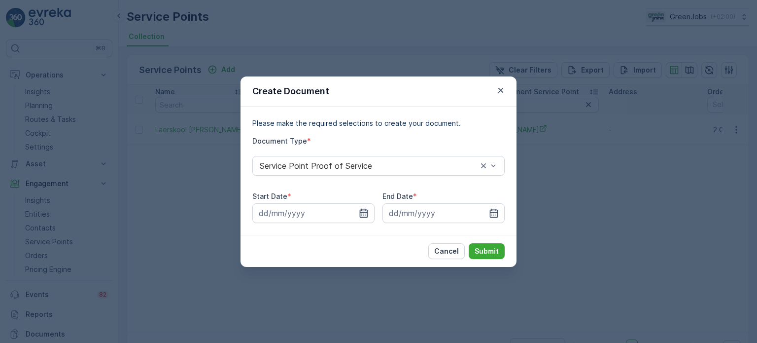
click at [365, 210] on icon "button" at bounding box center [364, 212] width 8 height 9
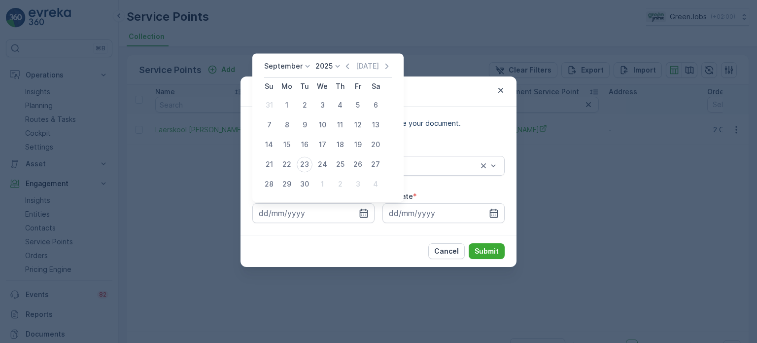
click at [305, 65] on icon at bounding box center [308, 66] width 10 height 10
click at [284, 131] on span "August" at bounding box center [281, 127] width 23 height 10
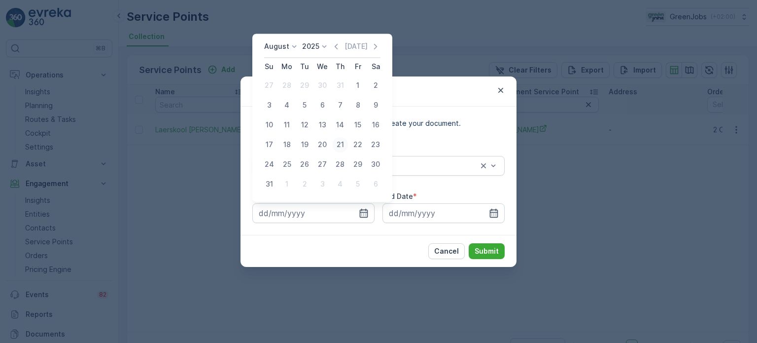
click at [341, 145] on div "21" at bounding box center [340, 145] width 16 height 16
type input "21.08.2025"
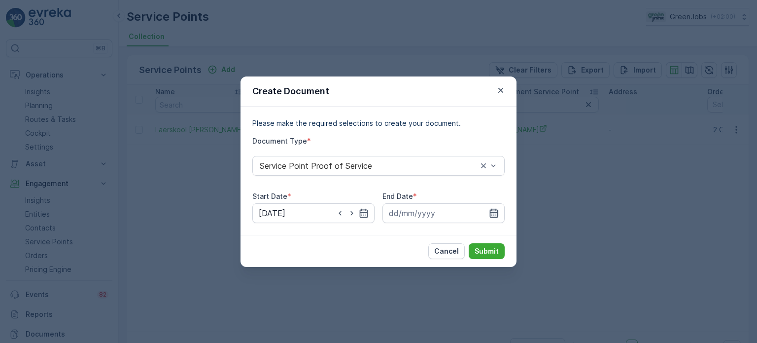
click at [491, 211] on icon "button" at bounding box center [494, 213] width 10 height 10
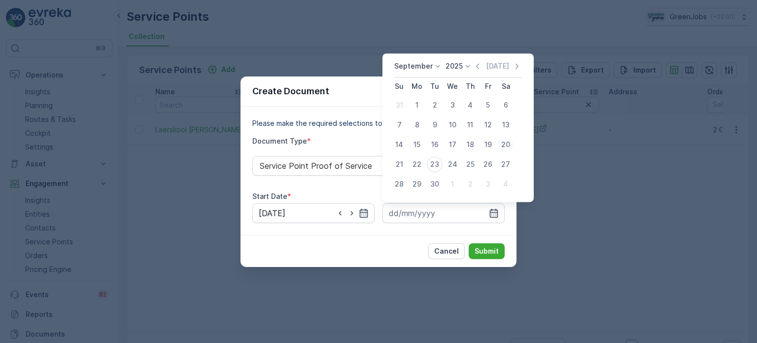
click at [502, 143] on div "20" at bounding box center [506, 145] width 16 height 16
type input "20.09.2025"
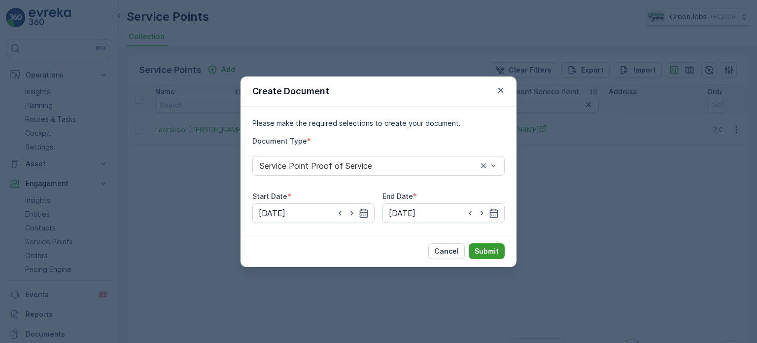
click at [484, 248] on p "Submit" at bounding box center [487, 251] width 24 height 10
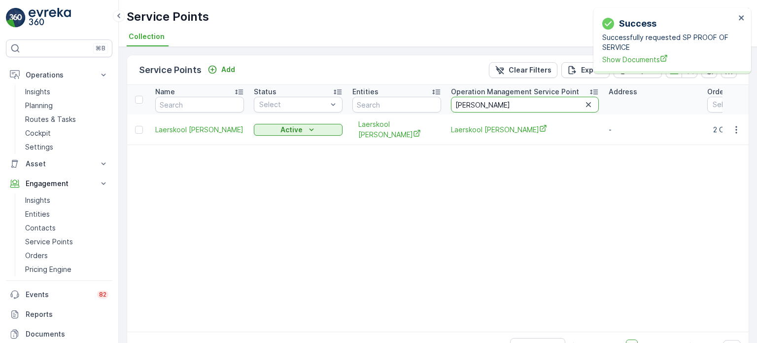
drag, startPoint x: 487, startPoint y: 103, endPoint x: 445, endPoint y: 104, distance: 42.4
click at [444, 104] on tr "Name Status Select Entities Operation Management Service Point danie m Address …" at bounding box center [678, 100] width 1103 height 30
type input "irene"
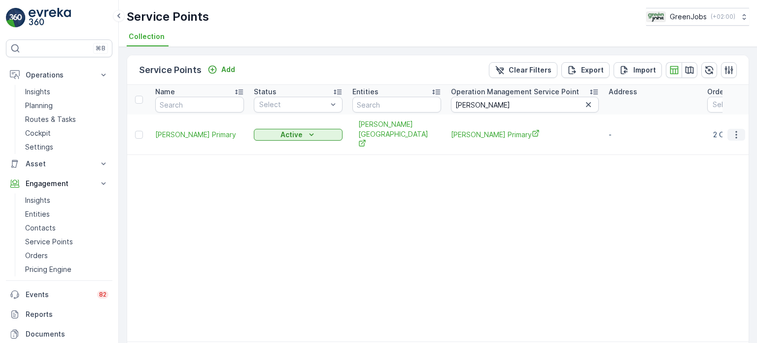
click at [737, 130] on icon "button" at bounding box center [737, 135] width 10 height 10
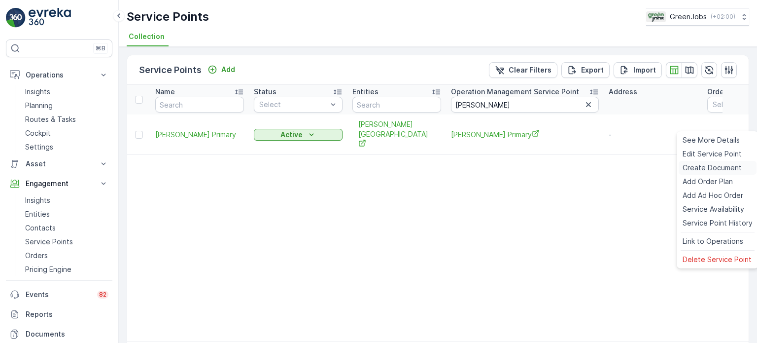
click at [708, 167] on span "Create Document" at bounding box center [712, 168] width 59 height 10
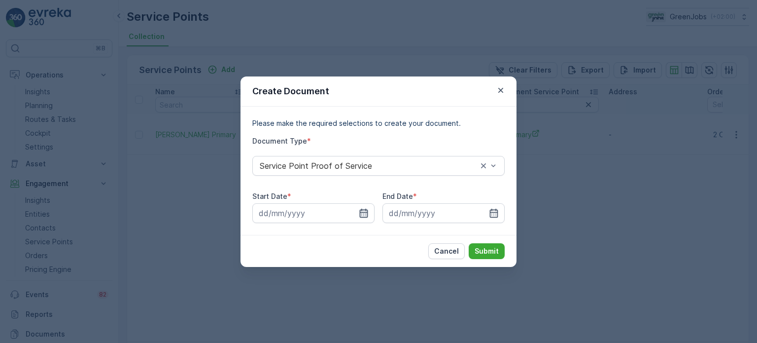
click at [363, 211] on icon "button" at bounding box center [364, 213] width 10 height 10
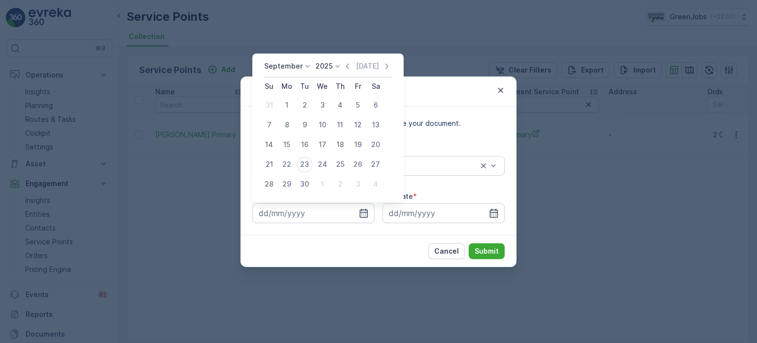
click at [297, 71] on p "September" at bounding box center [283, 66] width 38 height 10
click at [284, 131] on span "August" at bounding box center [281, 127] width 23 height 10
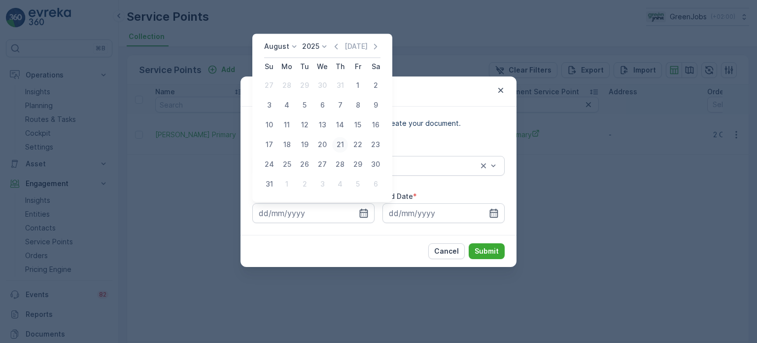
click at [345, 144] on div "21" at bounding box center [340, 145] width 16 height 16
type input "21.08.2025"
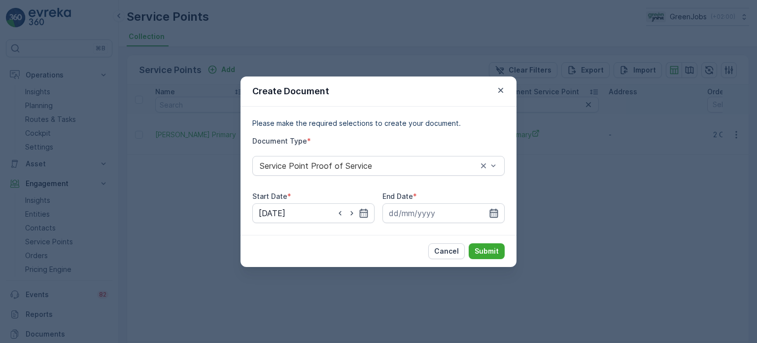
click at [498, 210] on icon "button" at bounding box center [494, 213] width 10 height 10
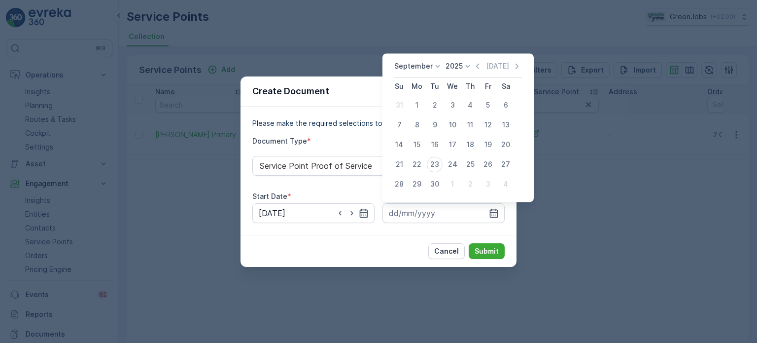
click at [504, 142] on div "20" at bounding box center [506, 145] width 16 height 16
type input "20.09.2025"
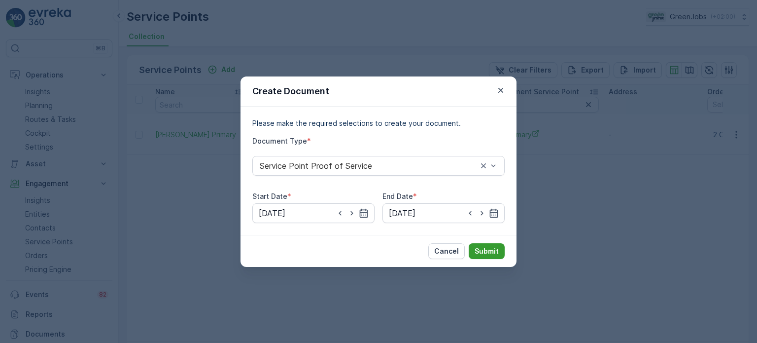
click at [493, 250] on p "Submit" at bounding box center [487, 251] width 24 height 10
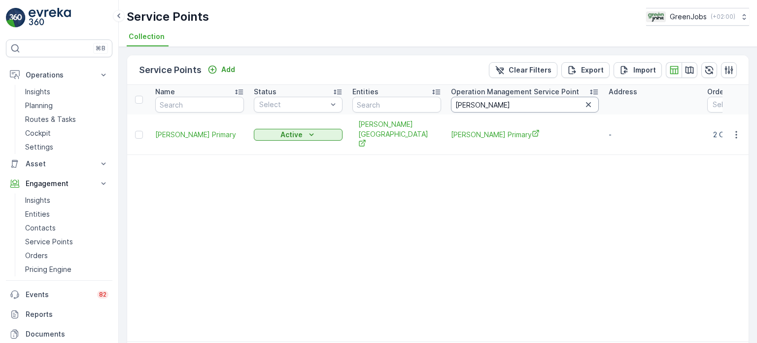
click at [517, 106] on input "irene" at bounding box center [525, 105] width 148 height 16
type input "i"
type input "kilo"
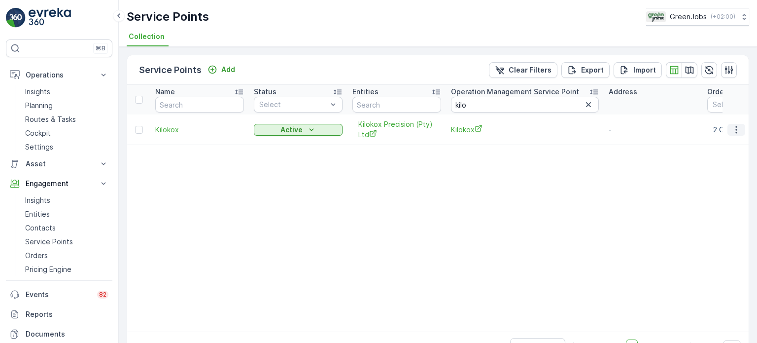
click at [738, 129] on icon "button" at bounding box center [737, 130] width 10 height 10
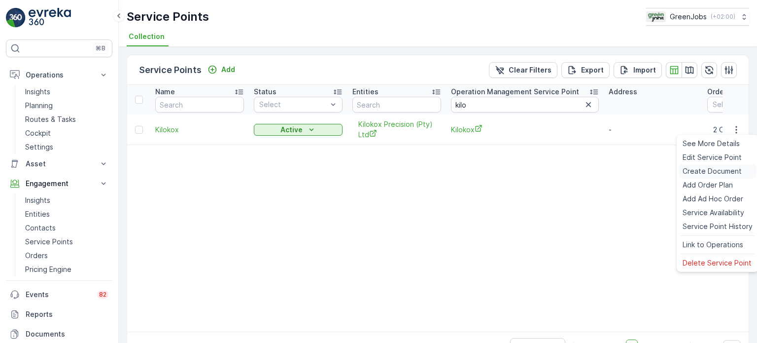
click at [692, 172] on span "Create Document" at bounding box center [712, 171] width 59 height 10
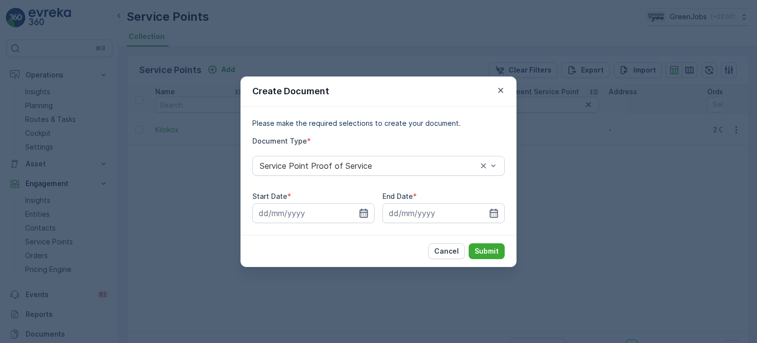
click at [363, 212] on icon "button" at bounding box center [364, 212] width 8 height 9
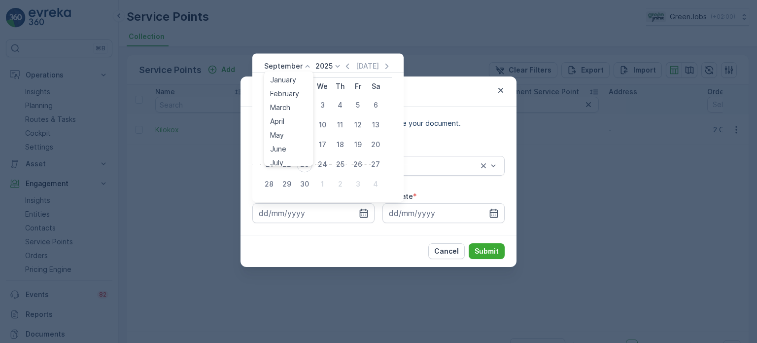
click at [290, 67] on p "September" at bounding box center [283, 66] width 38 height 10
click at [284, 128] on span "August" at bounding box center [281, 127] width 23 height 10
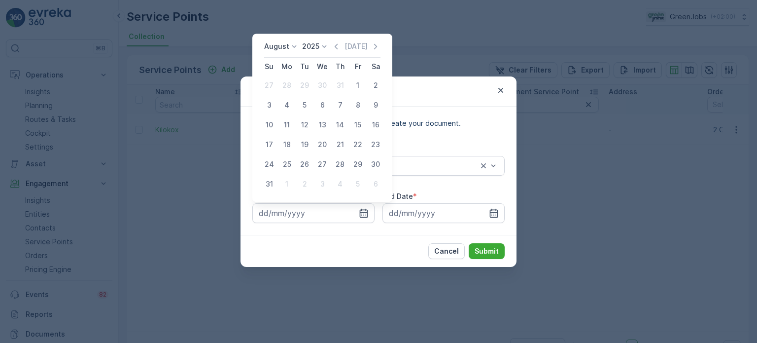
click at [335, 144] on div "21" at bounding box center [340, 145] width 16 height 16
type input "21.08.2025"
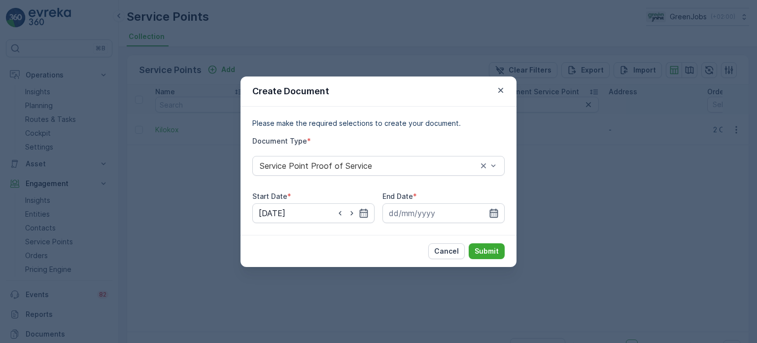
click at [497, 210] on icon "button" at bounding box center [494, 213] width 10 height 10
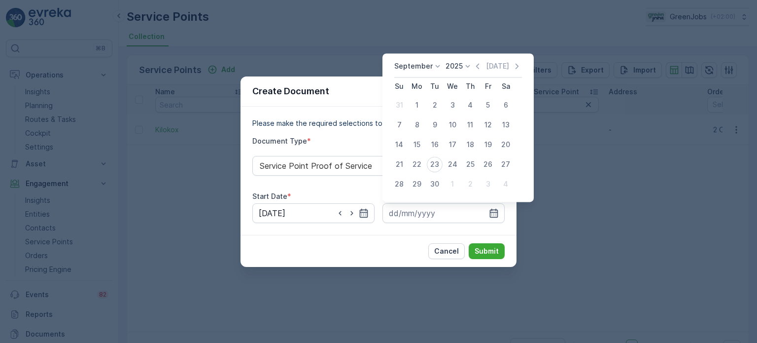
click at [500, 144] on div "20" at bounding box center [506, 145] width 16 height 16
type input "20.09.2025"
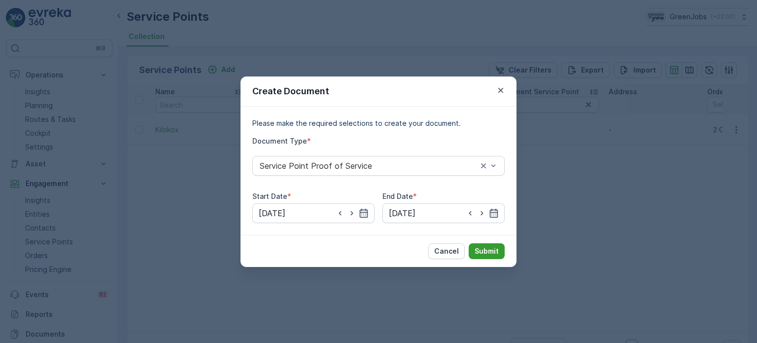
click at [485, 252] on p "Submit" at bounding box center [487, 251] width 24 height 10
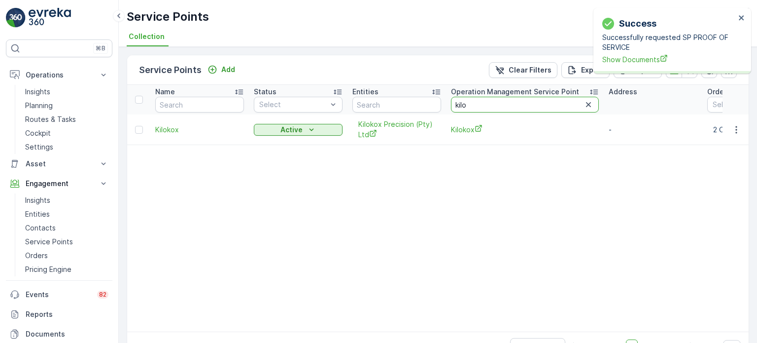
drag, startPoint x: 475, startPoint y: 106, endPoint x: 455, endPoint y: 106, distance: 20.7
click at [455, 106] on input "kilo" at bounding box center [525, 105] width 148 height 16
type input "ki"
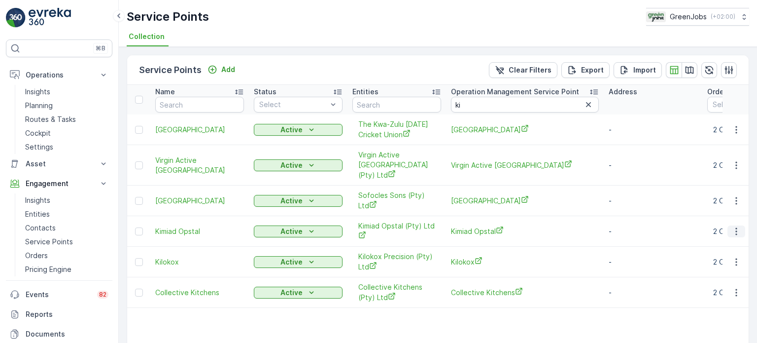
click at [736, 227] on icon "button" at bounding box center [736, 230] width 1 height 7
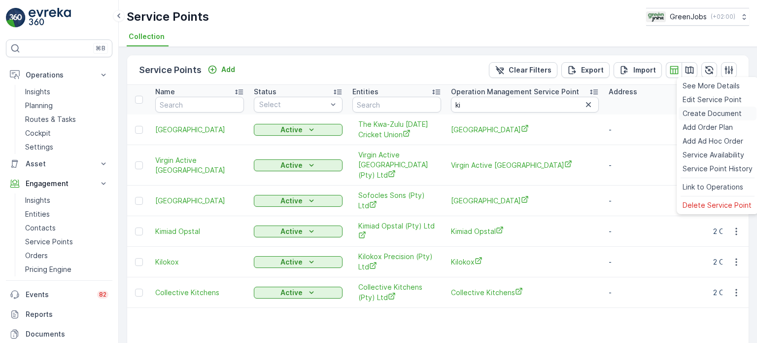
click at [701, 113] on span "Create Document" at bounding box center [712, 113] width 59 height 10
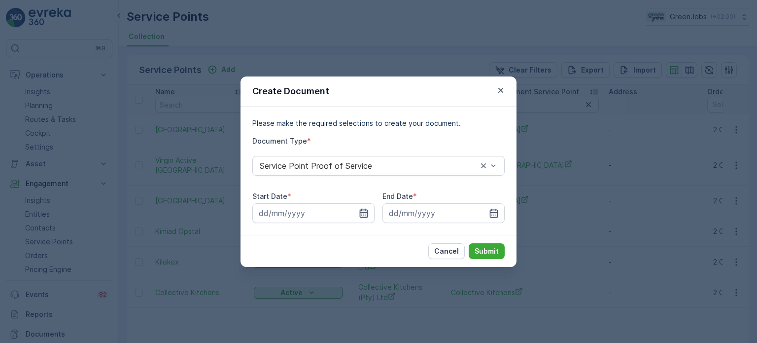
click at [360, 213] on icon "button" at bounding box center [364, 212] width 8 height 9
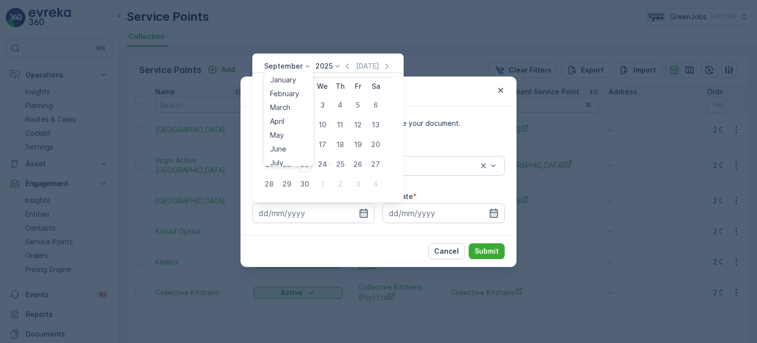
click at [299, 70] on p "September" at bounding box center [283, 66] width 38 height 10
click at [282, 138] on span "September" at bounding box center [288, 141] width 37 height 10
click at [303, 63] on icon at bounding box center [308, 66] width 10 height 10
click at [284, 129] on span "August" at bounding box center [281, 127] width 23 height 10
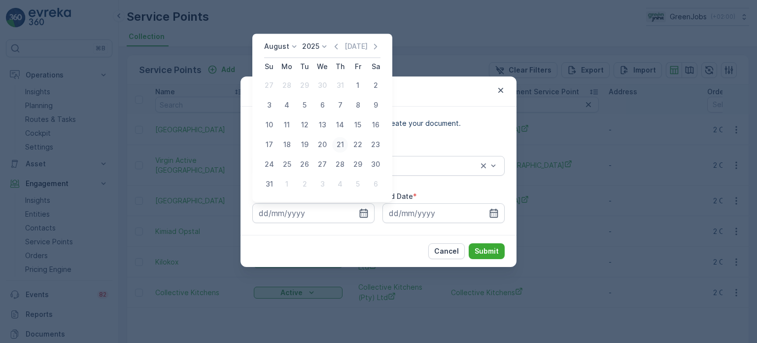
click at [343, 143] on div "21" at bounding box center [340, 145] width 16 height 16
type input "21.08.2025"
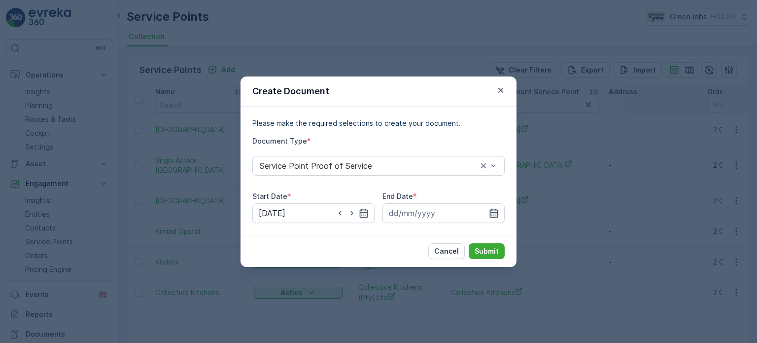
click at [497, 213] on icon "button" at bounding box center [494, 213] width 10 height 10
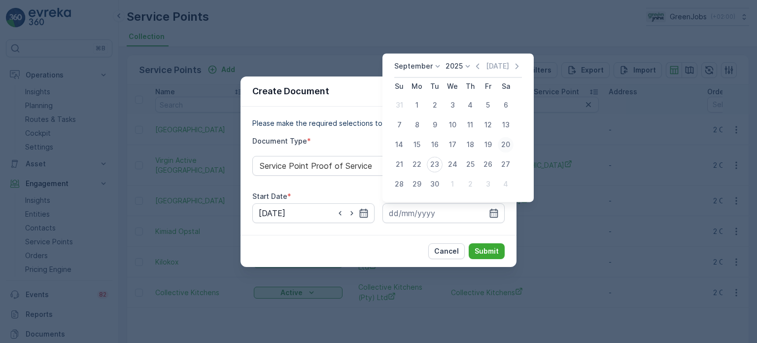
click at [504, 142] on div "20" at bounding box center [506, 145] width 16 height 16
type input "20.09.2025"
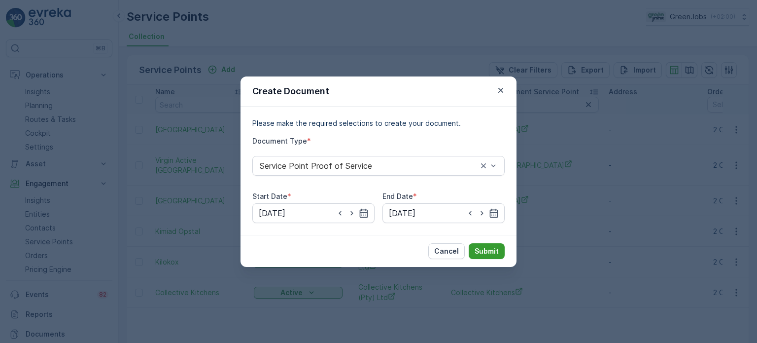
click at [488, 255] on p "Submit" at bounding box center [487, 251] width 24 height 10
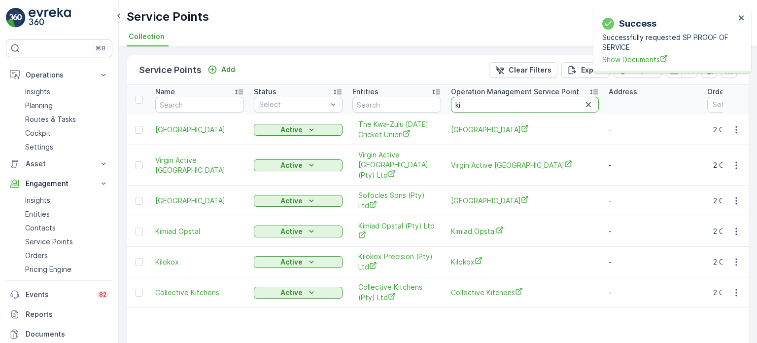
click at [490, 108] on input "ki" at bounding box center [525, 105] width 148 height 16
click at [735, 196] on icon "button" at bounding box center [737, 201] width 10 height 10
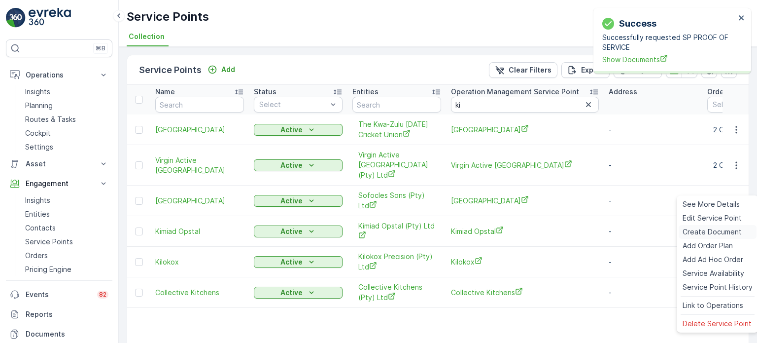
click at [697, 230] on span "Create Document" at bounding box center [712, 232] width 59 height 10
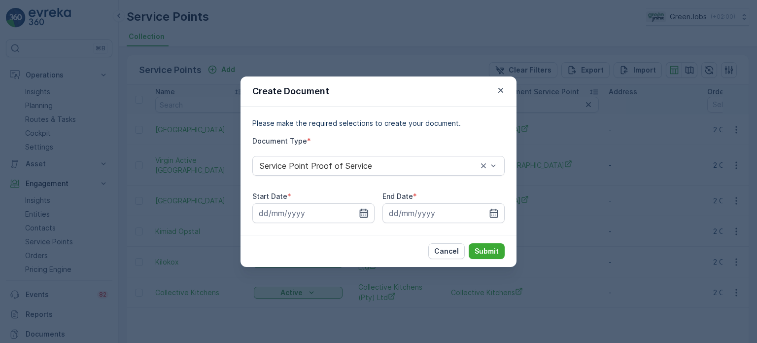
click at [359, 214] on div at bounding box center [313, 213] width 122 height 20
click at [368, 214] on icon "button" at bounding box center [364, 213] width 10 height 10
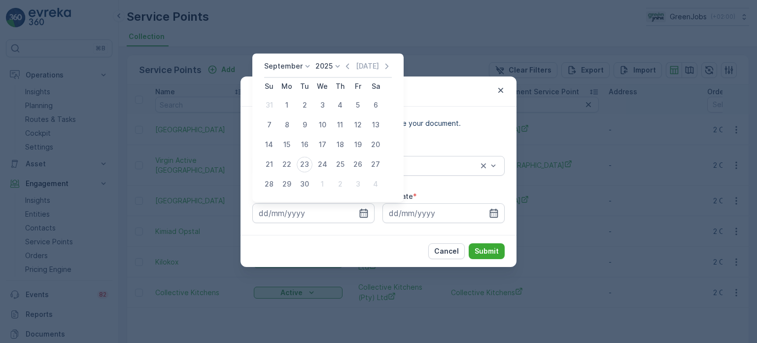
click at [290, 68] on p "September" at bounding box center [283, 66] width 38 height 10
click at [282, 128] on span "August" at bounding box center [281, 127] width 23 height 10
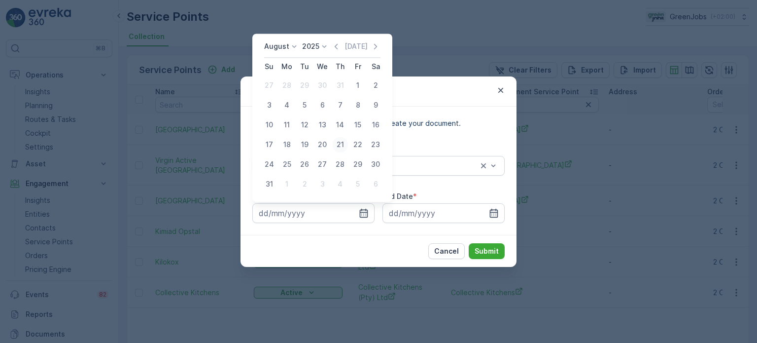
click at [343, 144] on div "21" at bounding box center [340, 145] width 16 height 16
type input "21.08.2025"
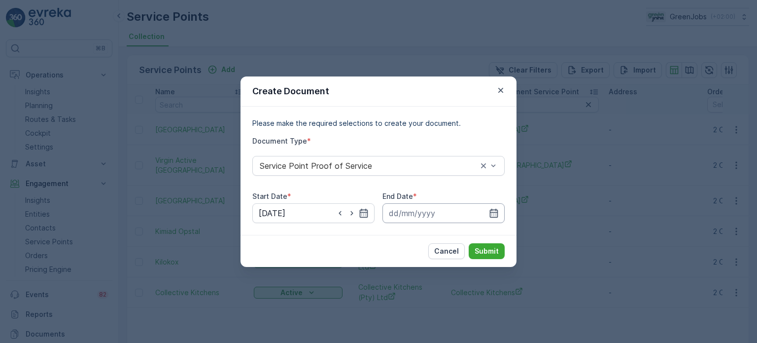
click at [499, 209] on input at bounding box center [444, 213] width 122 height 20
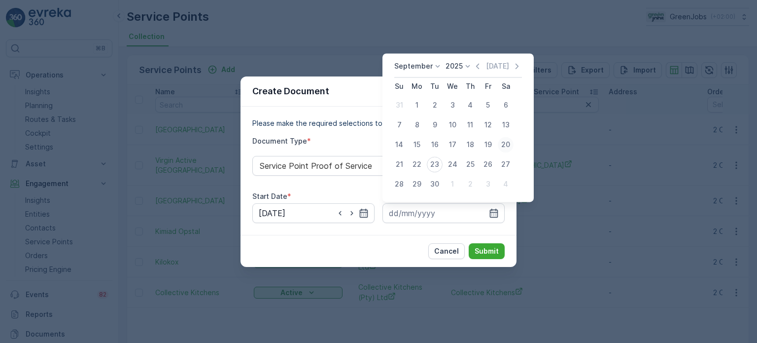
click at [507, 144] on div "20" at bounding box center [506, 145] width 16 height 16
type input "20.09.2025"
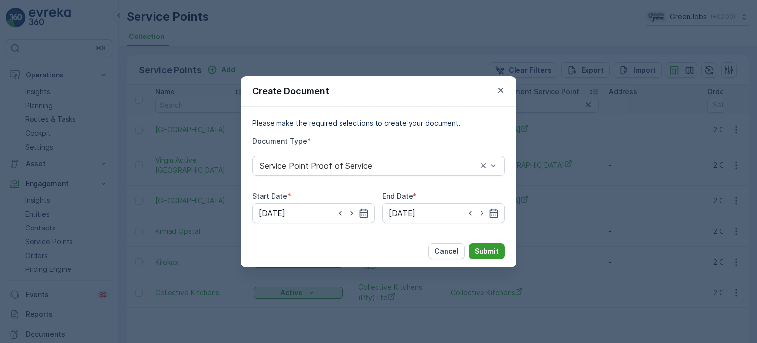
click at [492, 248] on p "Submit" at bounding box center [487, 251] width 24 height 10
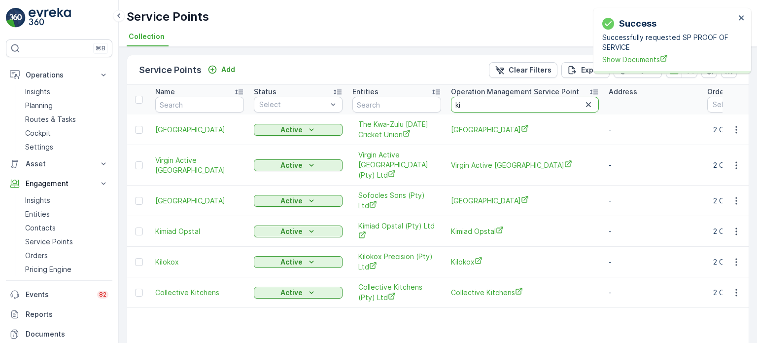
click at [473, 107] on input "ki" at bounding box center [525, 105] width 148 height 16
type input "kui"
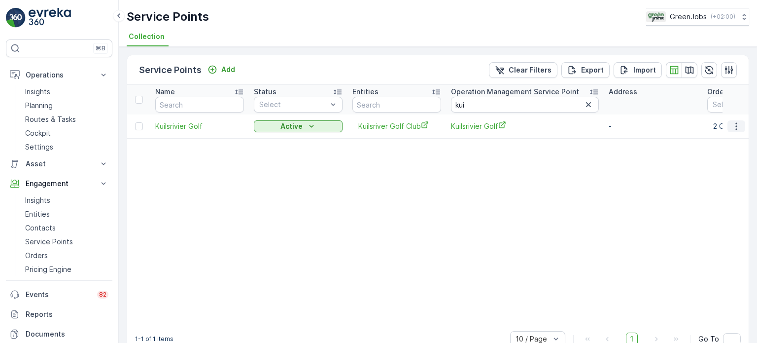
click at [736, 127] on icon "button" at bounding box center [737, 126] width 10 height 10
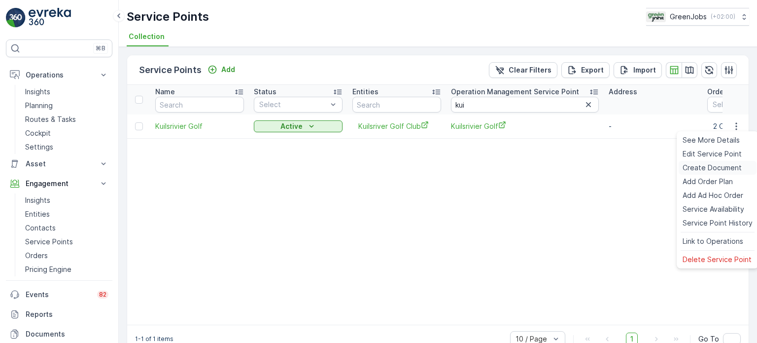
click at [699, 167] on span "Create Document" at bounding box center [712, 168] width 59 height 10
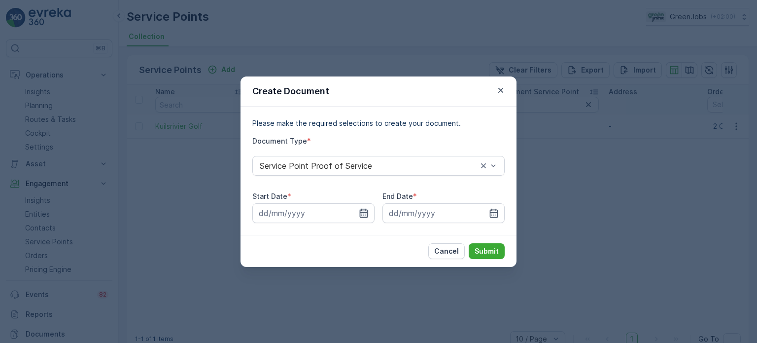
click at [366, 216] on icon "button" at bounding box center [364, 213] width 10 height 10
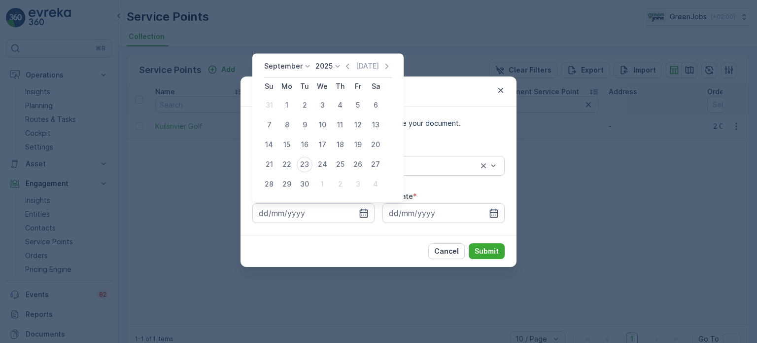
click at [297, 69] on p "September" at bounding box center [283, 66] width 38 height 10
click at [286, 117] on span "August" at bounding box center [281, 117] width 23 height 10
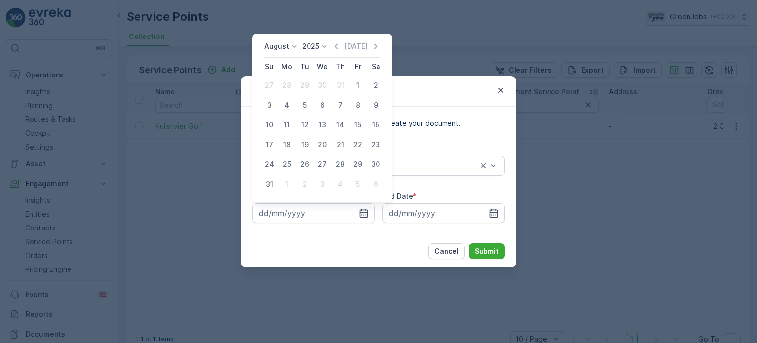
click at [342, 144] on div "21" at bounding box center [340, 145] width 16 height 16
type input "21.08.2025"
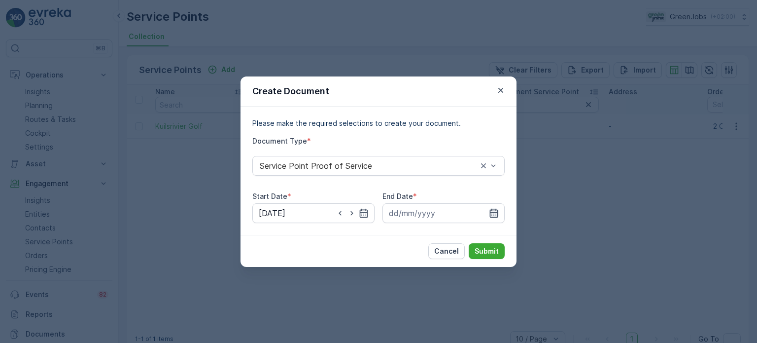
click at [493, 210] on icon "button" at bounding box center [494, 213] width 10 height 10
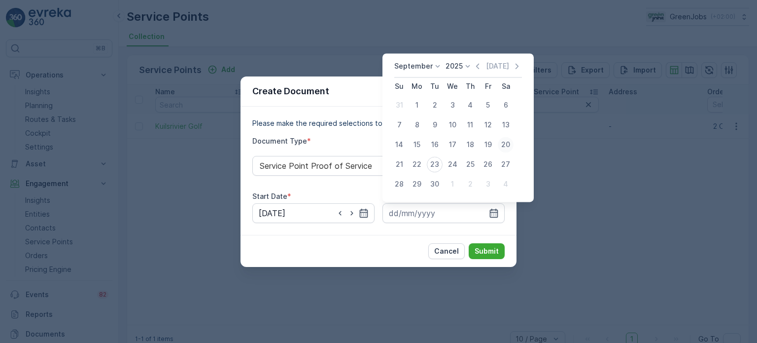
click at [503, 145] on div "20" at bounding box center [506, 145] width 16 height 16
type input "20.09.2025"
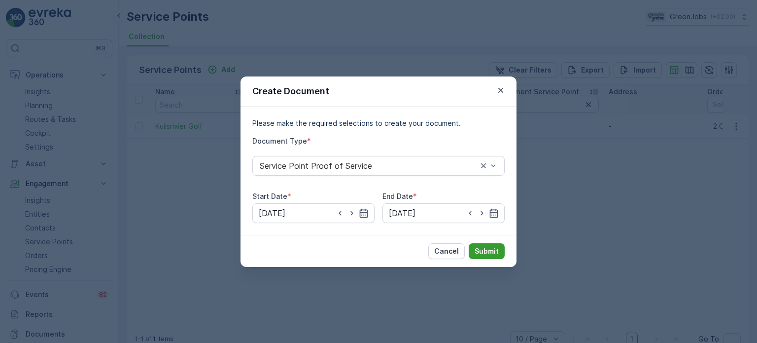
click at [493, 247] on p "Submit" at bounding box center [487, 251] width 24 height 10
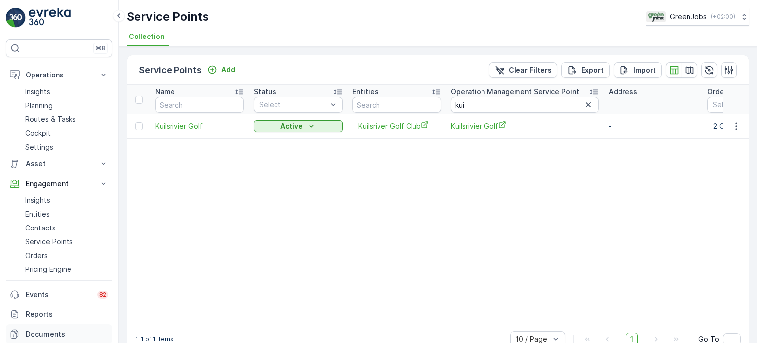
click at [48, 330] on p "Documents" at bounding box center [67, 334] width 83 height 10
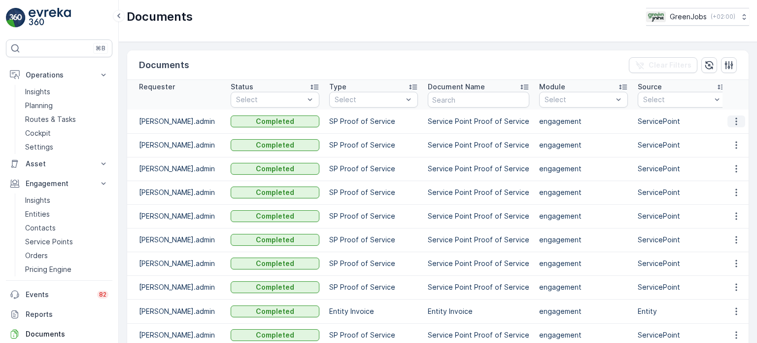
click at [738, 120] on icon "button" at bounding box center [737, 121] width 10 height 10
click at [720, 137] on span "See Details" at bounding box center [734, 136] width 38 height 10
click at [735, 146] on icon "button" at bounding box center [737, 145] width 10 height 10
click at [728, 157] on span "See Details" at bounding box center [734, 159] width 38 height 10
click at [733, 169] on icon "button" at bounding box center [737, 169] width 10 height 10
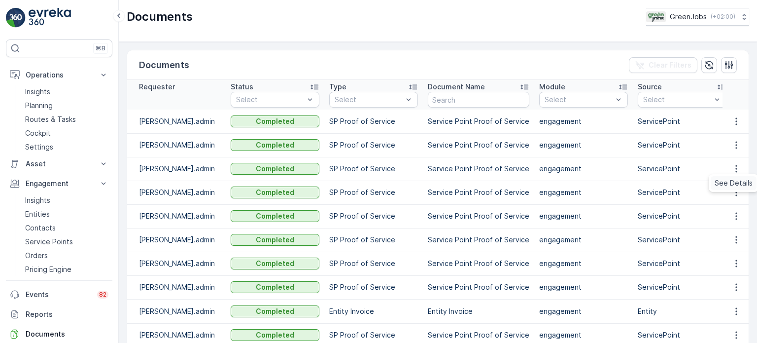
click at [726, 181] on span "See Details" at bounding box center [734, 183] width 38 height 10
click at [736, 195] on icon "button" at bounding box center [736, 192] width 1 height 7
click at [729, 204] on span "See Details" at bounding box center [734, 207] width 38 height 10
click at [736, 214] on icon "button" at bounding box center [737, 216] width 10 height 10
click at [734, 229] on span "See Details" at bounding box center [734, 230] width 38 height 10
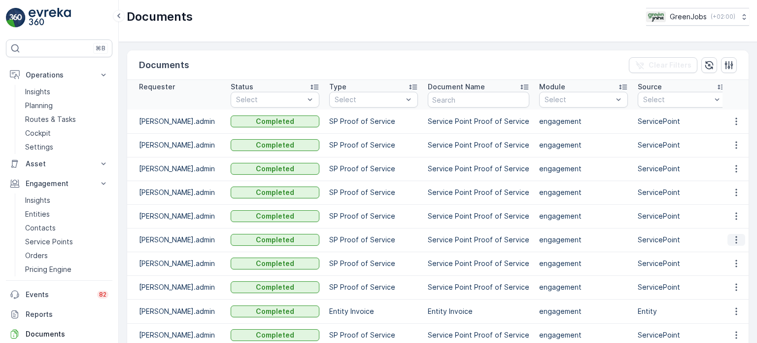
click at [736, 242] on icon "button" at bounding box center [736, 239] width 1 height 7
click at [728, 249] on span "See Details" at bounding box center [734, 254] width 38 height 10
click at [735, 288] on icon "button" at bounding box center [737, 287] width 10 height 10
click at [728, 302] on span "See Details" at bounding box center [734, 301] width 38 height 10
click at [736, 262] on icon "button" at bounding box center [737, 263] width 10 height 10
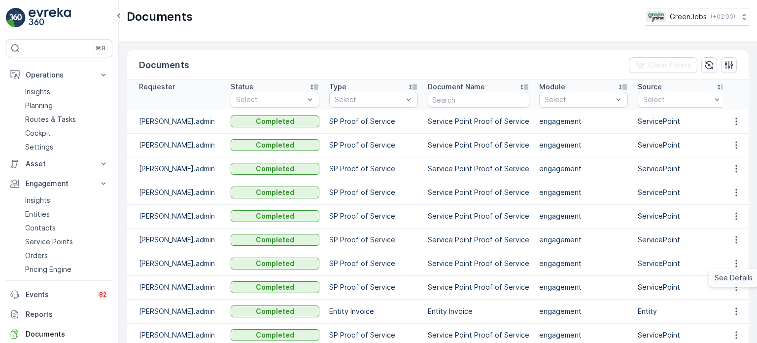
click at [730, 274] on span "See Details" at bounding box center [734, 278] width 38 height 10
click at [47, 101] on p "Planning" at bounding box center [39, 106] width 28 height 10
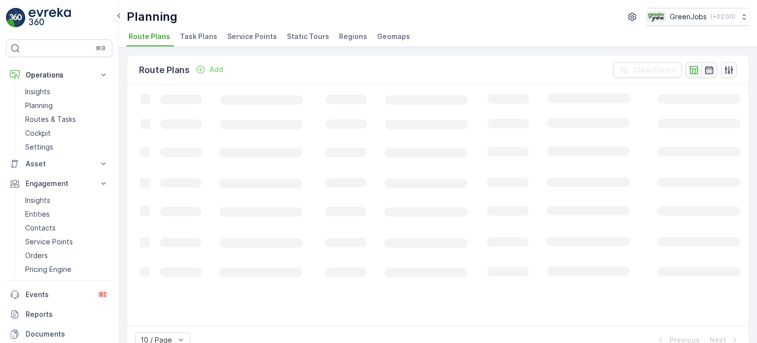
click at [210, 36] on span "Task Plans" at bounding box center [198, 37] width 37 height 10
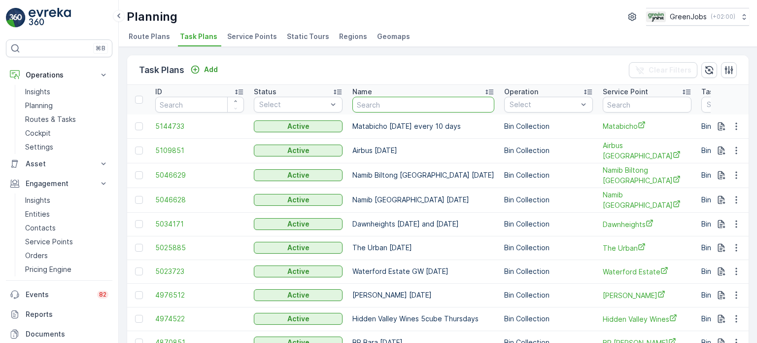
click at [429, 108] on input "text" at bounding box center [424, 105] width 142 height 16
type input "wonderb"
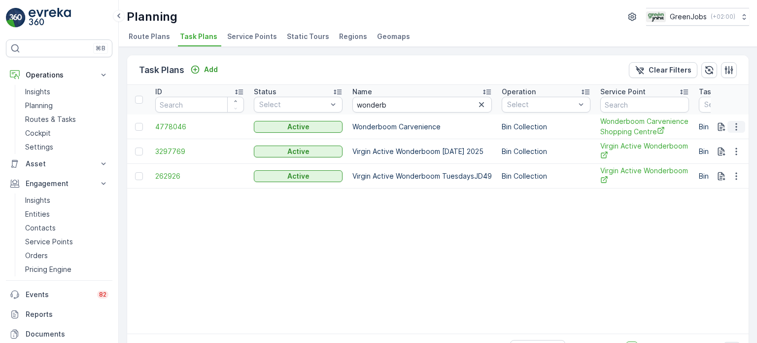
click at [737, 124] on icon "button" at bounding box center [737, 127] width 10 height 10
click at [713, 139] on span "See More Details" at bounding box center [724, 141] width 57 height 10
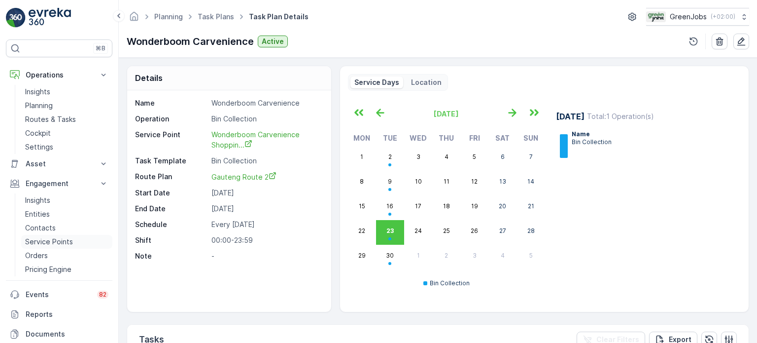
click at [46, 241] on p "Service Points" at bounding box center [49, 242] width 48 height 10
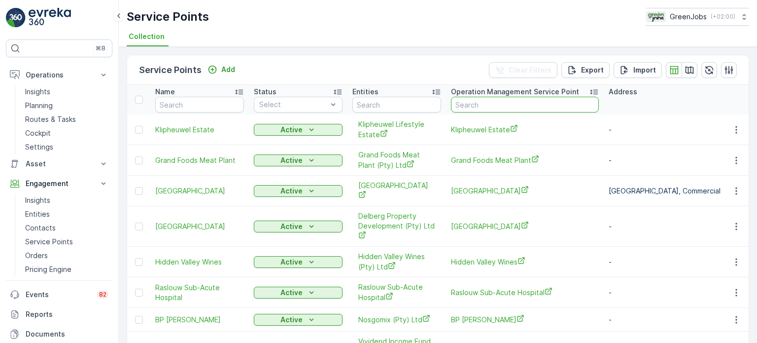
click at [491, 100] on input "text" at bounding box center [525, 105] width 148 height 16
type input "wonderb"
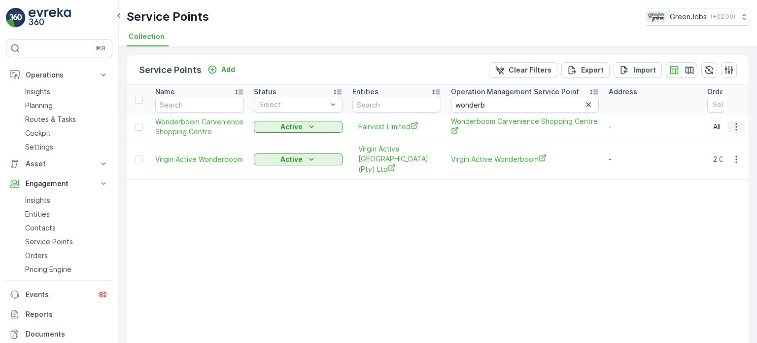
click at [735, 127] on icon "button" at bounding box center [737, 127] width 10 height 10
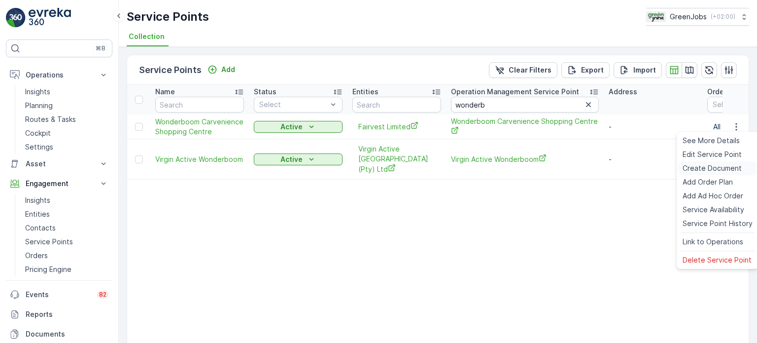
click at [710, 165] on span "Create Document" at bounding box center [712, 168] width 59 height 10
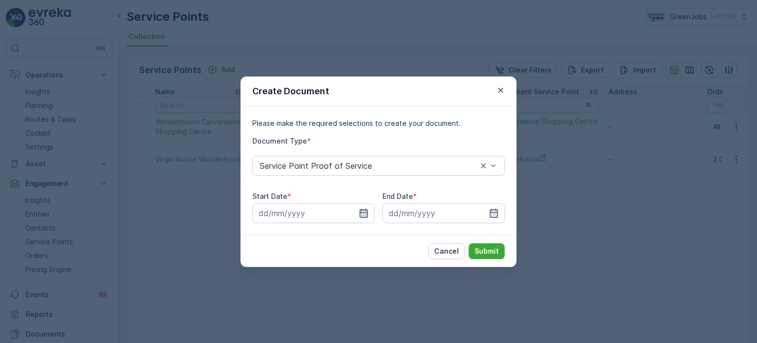
click at [363, 211] on icon "button" at bounding box center [364, 213] width 10 height 10
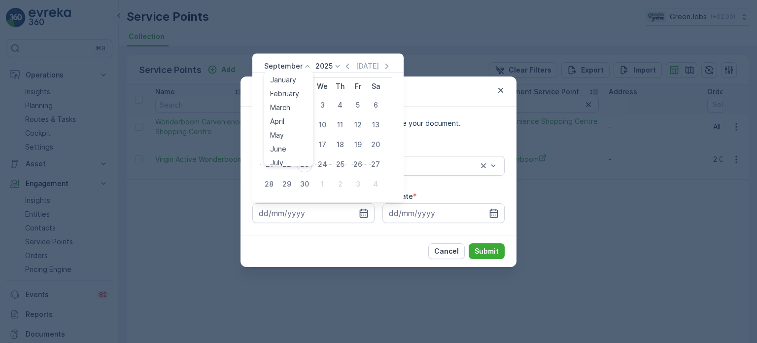
click at [298, 71] on div "September January February March April May June July August September October N…" at bounding box center [288, 66] width 48 height 10
click at [280, 128] on span "August" at bounding box center [281, 127] width 23 height 10
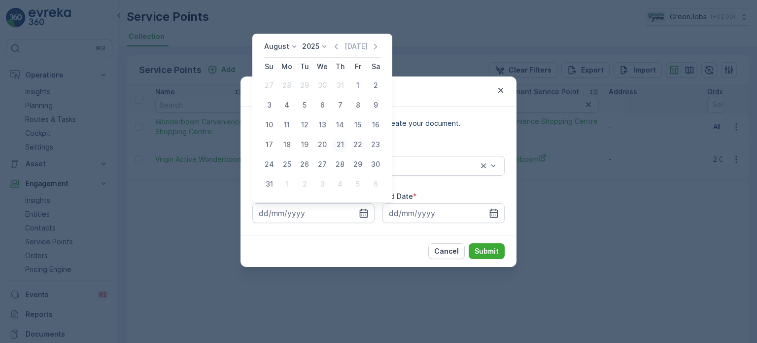
click at [339, 143] on div "21" at bounding box center [340, 145] width 16 height 16
type input "21.08.2025"
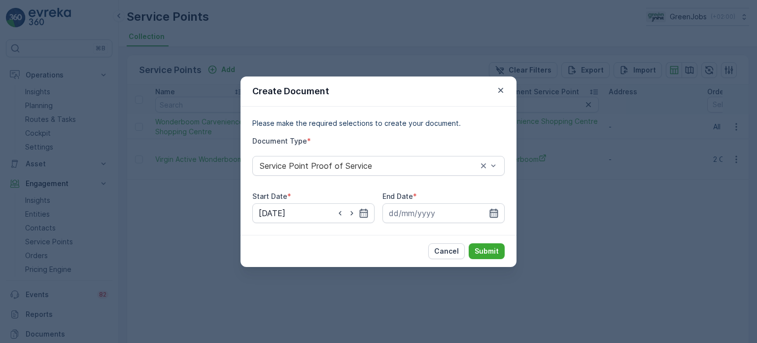
click at [498, 211] on icon "button" at bounding box center [494, 213] width 10 height 10
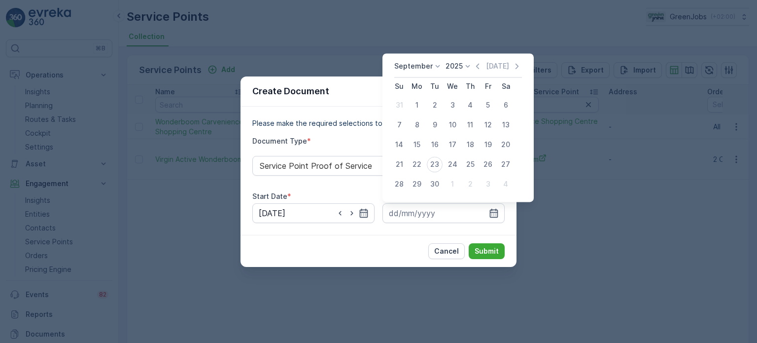
click at [505, 147] on div "20" at bounding box center [506, 145] width 16 height 16
type input "20.09.2025"
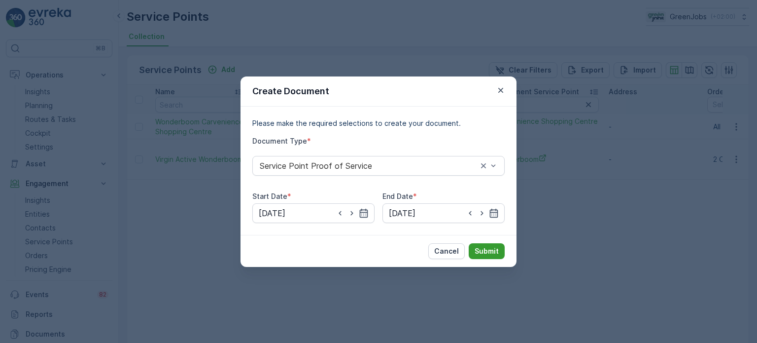
click at [495, 247] on p "Submit" at bounding box center [487, 251] width 24 height 10
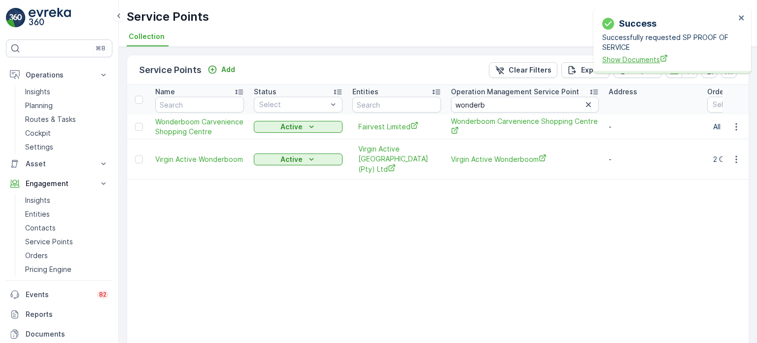
click at [625, 57] on span "Show Documents" at bounding box center [669, 59] width 133 height 10
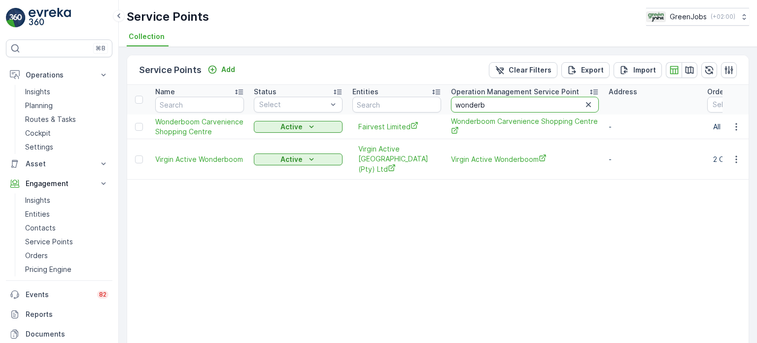
drag, startPoint x: 510, startPoint y: 104, endPoint x: 447, endPoint y: 104, distance: 62.6
click at [447, 104] on th "Operation Management Service Point wonderb" at bounding box center [525, 100] width 158 height 30
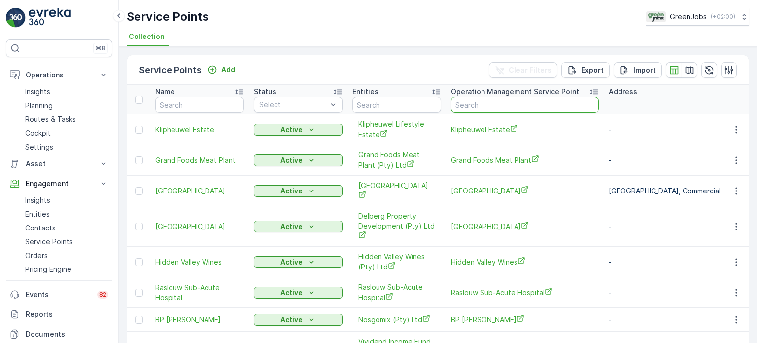
click at [508, 107] on input "text" at bounding box center [525, 105] width 148 height 16
type input "woodm"
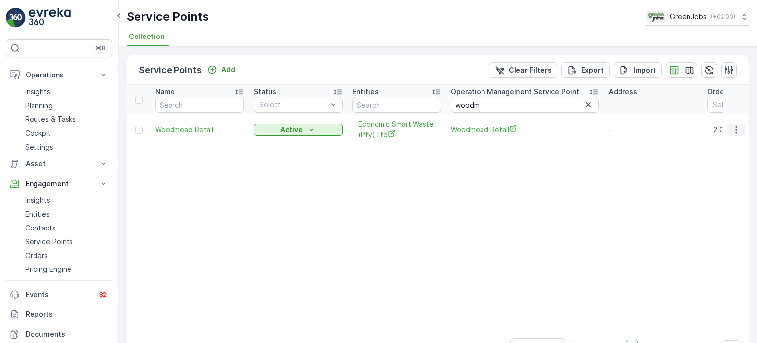
click at [732, 131] on icon "button" at bounding box center [737, 130] width 10 height 10
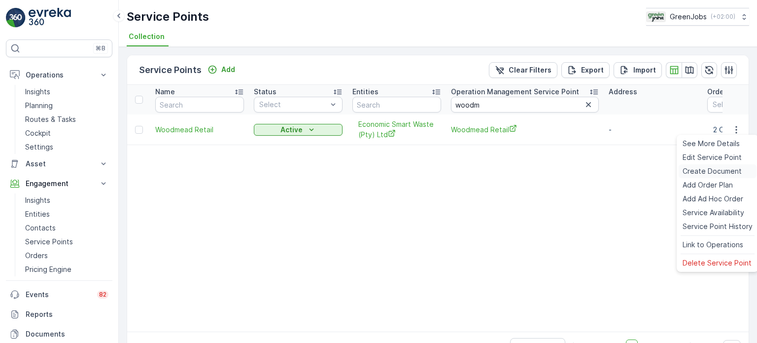
click at [710, 173] on span "Create Document" at bounding box center [712, 171] width 59 height 10
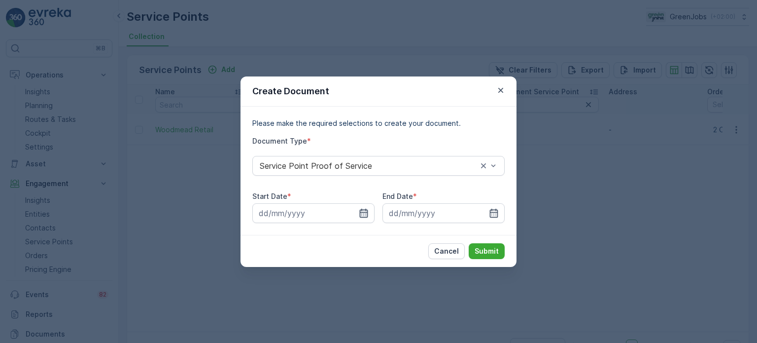
click at [363, 209] on icon "button" at bounding box center [364, 213] width 10 height 10
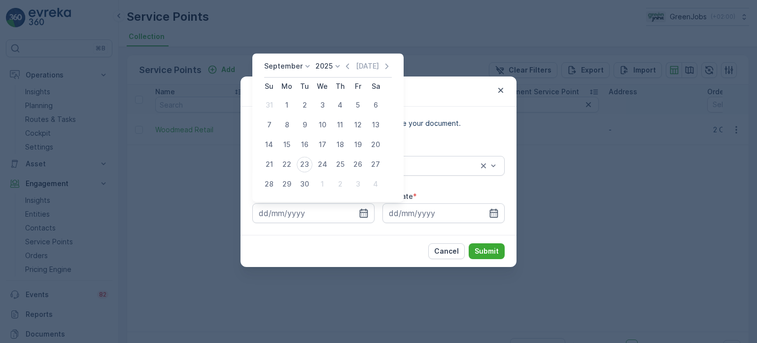
click at [284, 71] on p "September" at bounding box center [283, 66] width 38 height 10
click at [289, 128] on span "August" at bounding box center [281, 127] width 23 height 10
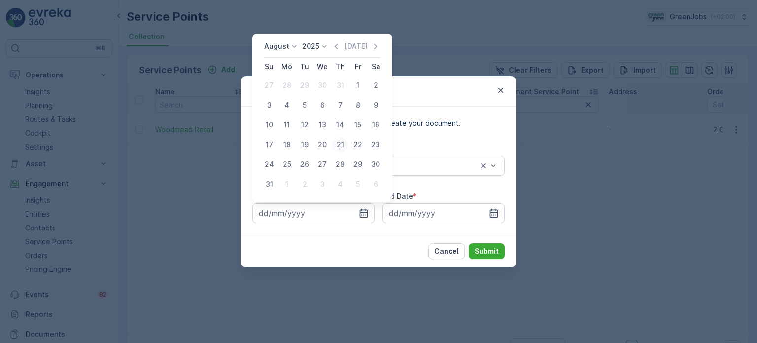
click at [343, 145] on div "21" at bounding box center [340, 145] width 16 height 16
type input "21.08.2025"
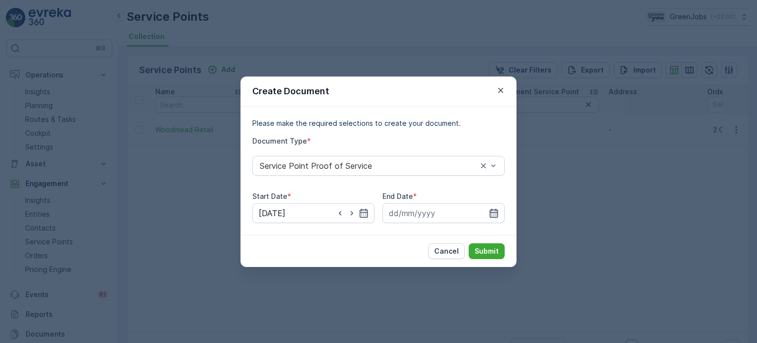
click at [497, 211] on icon "button" at bounding box center [494, 213] width 10 height 10
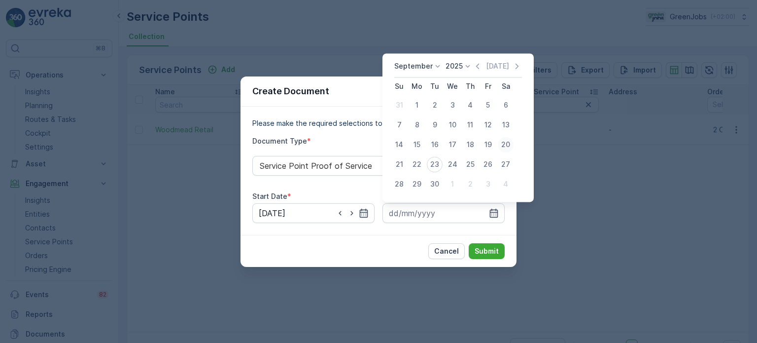
click at [502, 147] on div "20" at bounding box center [506, 145] width 16 height 16
type input "20.09.2025"
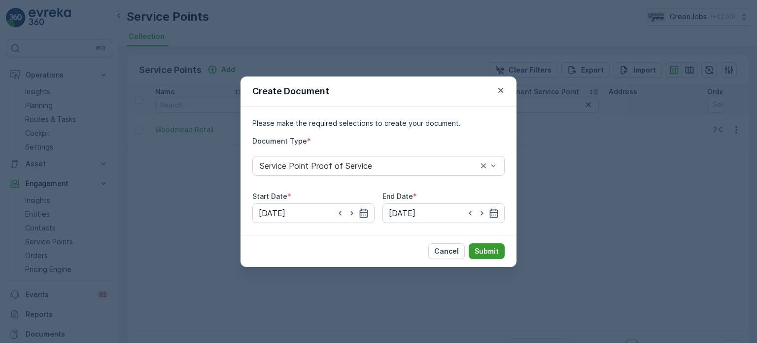
click at [487, 250] on p "Submit" at bounding box center [487, 251] width 24 height 10
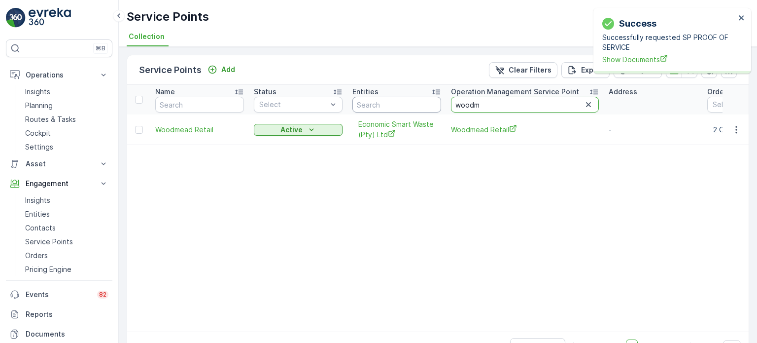
drag, startPoint x: 485, startPoint y: 103, endPoint x: 439, endPoint y: 102, distance: 45.9
click at [439, 102] on tr "Name Status Select Entities Operation Management Service Point woodm Address Or…" at bounding box center [678, 100] width 1103 height 30
type input "somers"
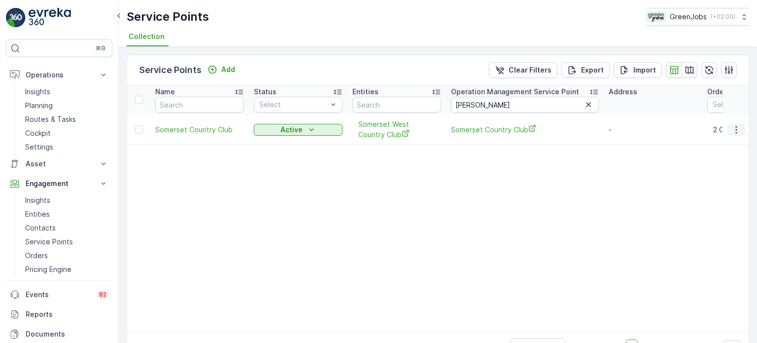
click at [738, 128] on icon "button" at bounding box center [737, 130] width 10 height 10
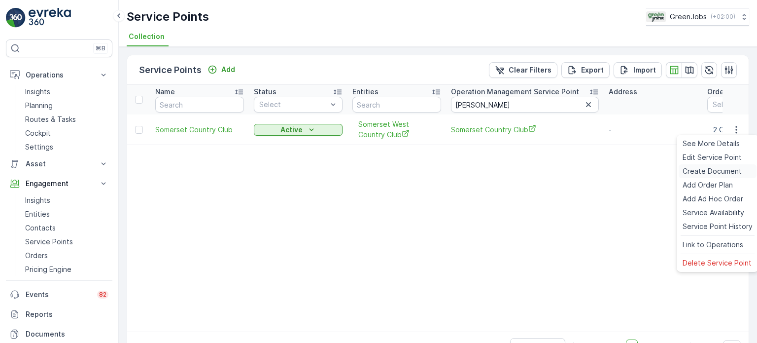
click at [704, 167] on span "Create Document" at bounding box center [712, 171] width 59 height 10
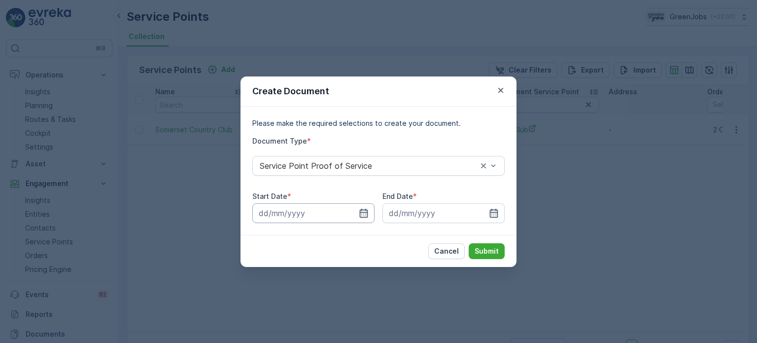
click at [357, 211] on input at bounding box center [313, 213] width 122 height 20
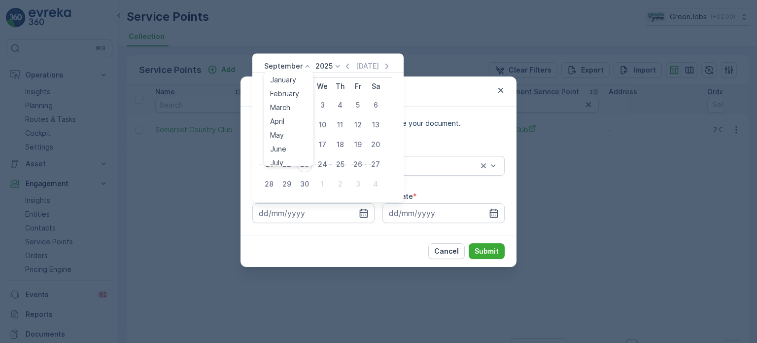
click at [306, 69] on icon at bounding box center [308, 66] width 10 height 10
click at [284, 132] on span "August" at bounding box center [281, 127] width 23 height 10
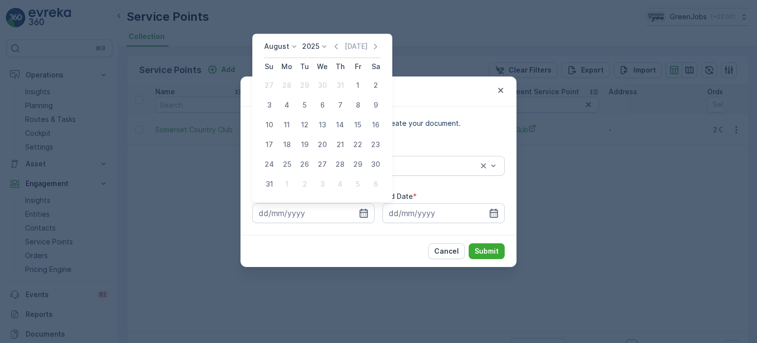
click at [336, 143] on div "21" at bounding box center [340, 145] width 16 height 16
type input "21.08.2025"
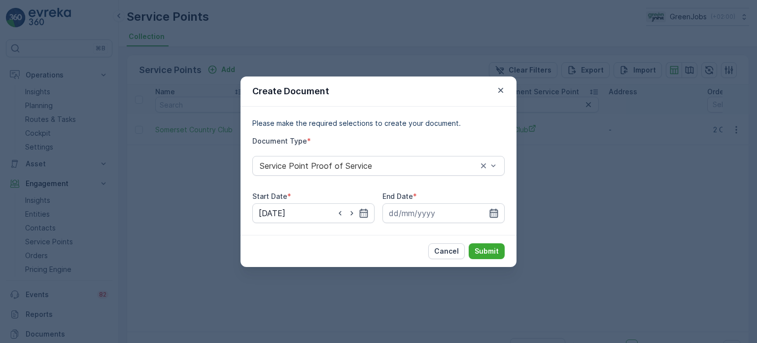
click at [495, 213] on icon "button" at bounding box center [494, 213] width 10 height 10
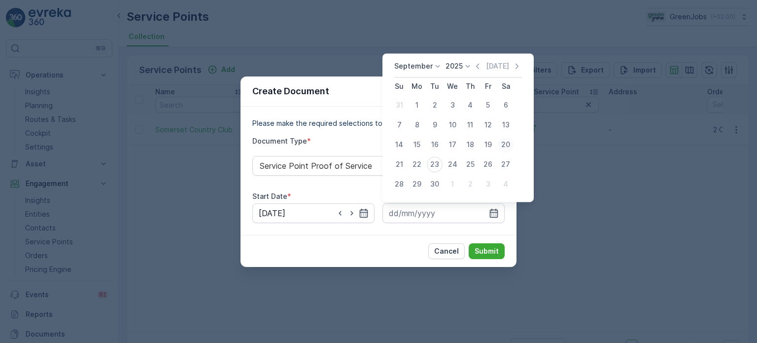
click at [508, 141] on div "20" at bounding box center [506, 145] width 16 height 16
type input "20.09.2025"
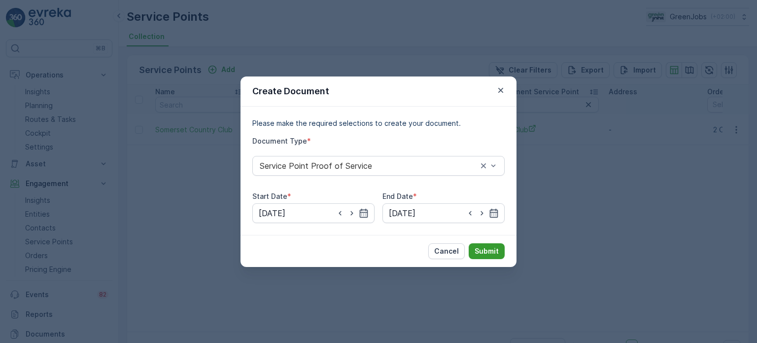
click at [485, 249] on p "Submit" at bounding box center [487, 251] width 24 height 10
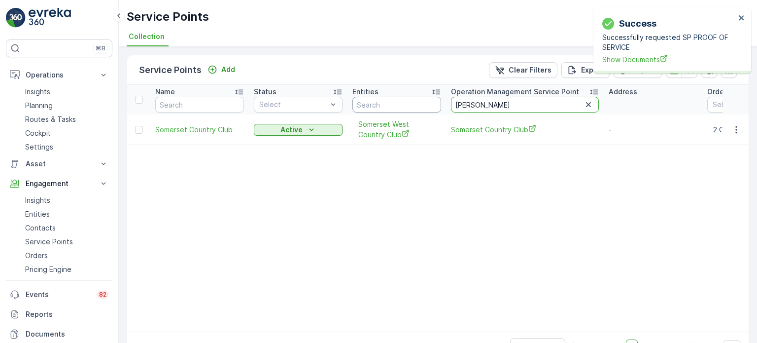
drag, startPoint x: 494, startPoint y: 106, endPoint x: 436, endPoint y: 105, distance: 57.7
click at [436, 105] on tr "Name Status Select Entities Operation Management Service Point somers Address O…" at bounding box center [678, 100] width 1103 height 30
type input "namib"
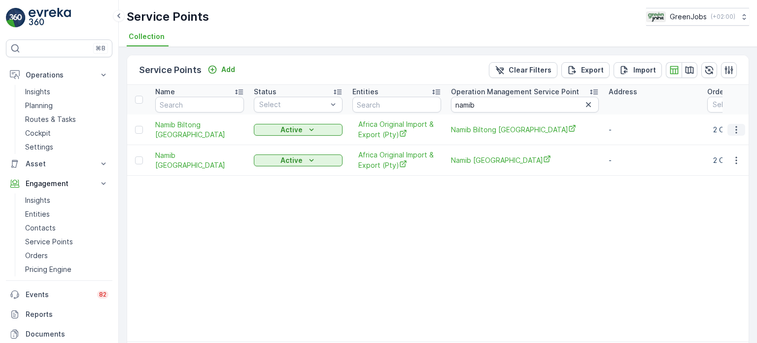
click at [734, 128] on icon "button" at bounding box center [737, 130] width 10 height 10
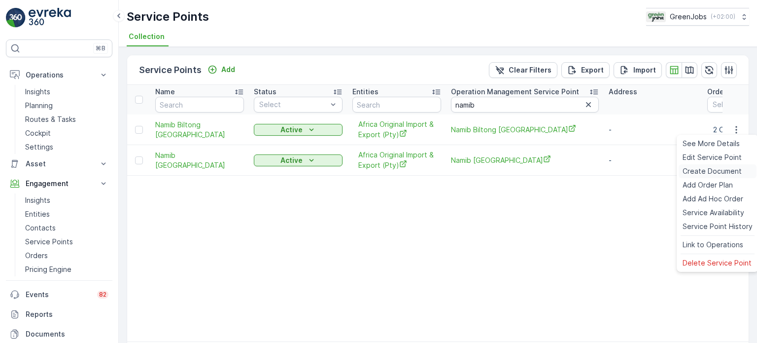
click at [705, 167] on span "Create Document" at bounding box center [712, 171] width 59 height 10
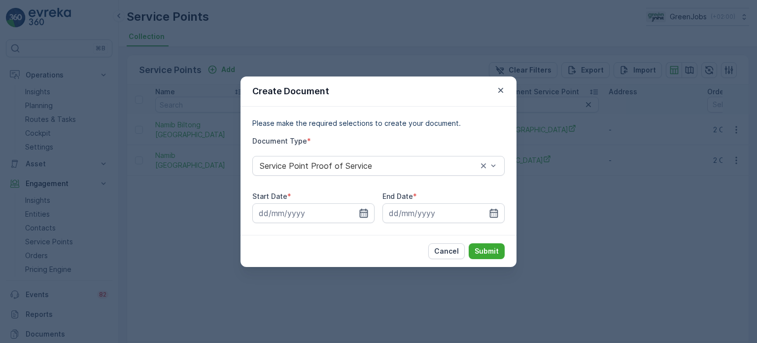
click at [361, 213] on icon "button" at bounding box center [364, 213] width 10 height 10
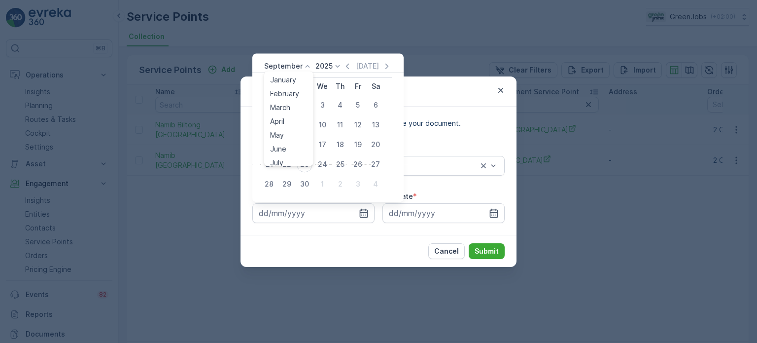
click at [297, 69] on p "September" at bounding box center [283, 66] width 38 height 10
click at [284, 128] on span "August" at bounding box center [281, 127] width 23 height 10
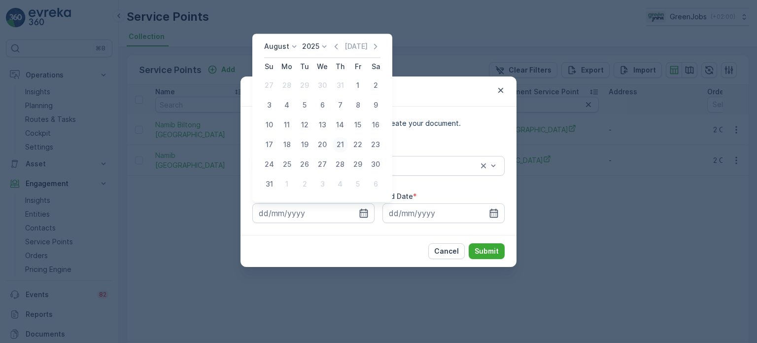
click at [338, 143] on div "21" at bounding box center [340, 145] width 16 height 16
type input "21.08.2025"
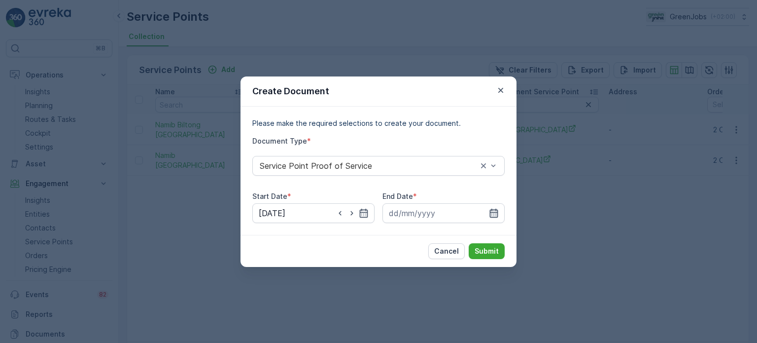
click at [493, 210] on icon "button" at bounding box center [494, 213] width 10 height 10
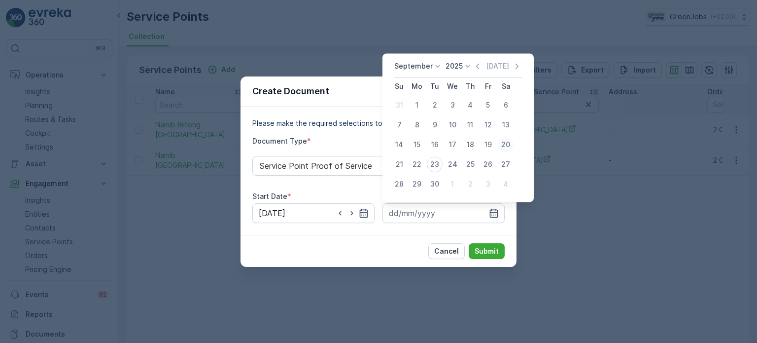
click at [506, 142] on div "20" at bounding box center [506, 145] width 16 height 16
type input "20.09.2025"
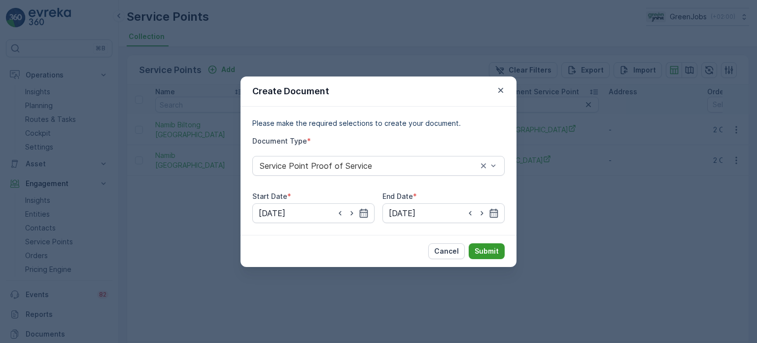
click at [494, 245] on button "Submit" at bounding box center [487, 251] width 36 height 16
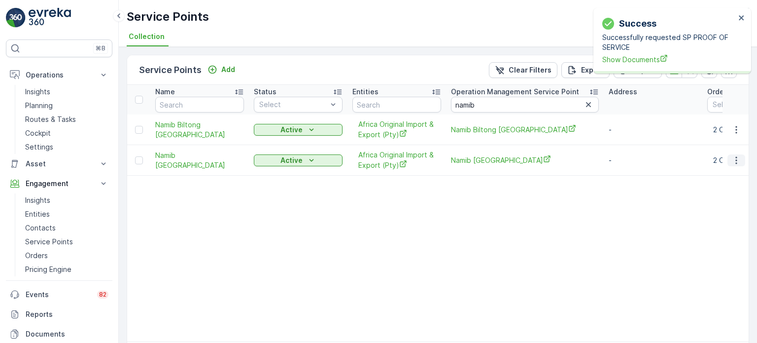
click at [734, 157] on icon "button" at bounding box center [737, 160] width 10 height 10
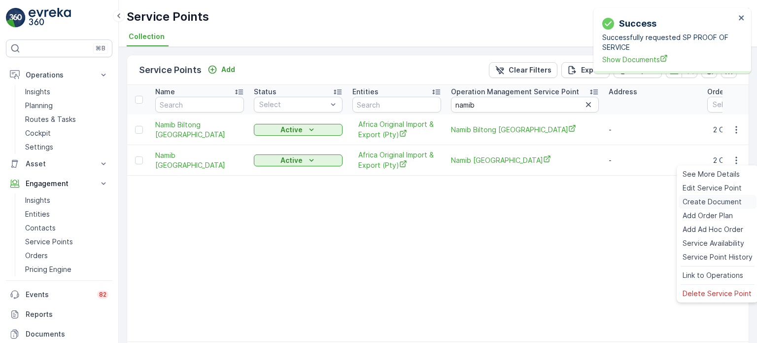
click at [696, 202] on span "Create Document" at bounding box center [712, 202] width 59 height 10
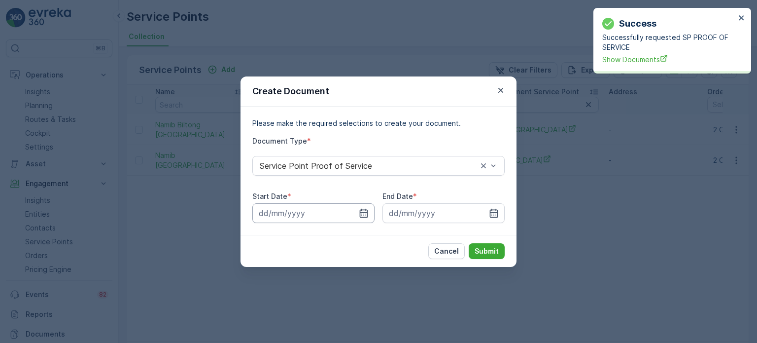
click at [369, 212] on input at bounding box center [313, 213] width 122 height 20
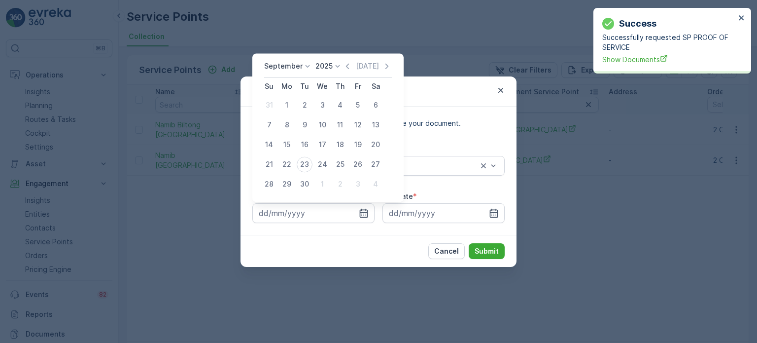
click at [303, 71] on div "September 2025 Today" at bounding box center [328, 69] width 128 height 16
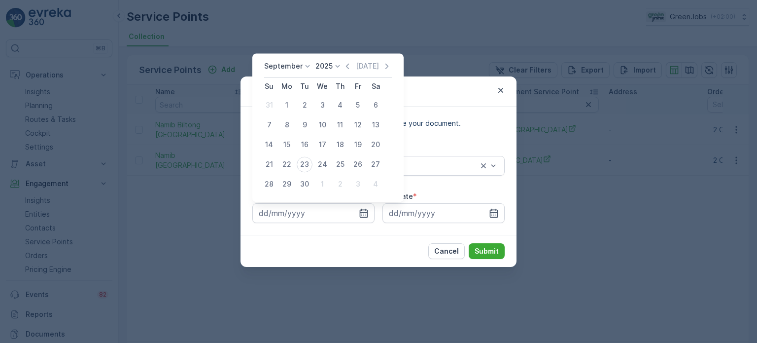
click at [297, 61] on div "September 2025 Today Su Mo Tu We Th Fr Sa 31 1 2 3 4 5 6 7 8 9 10 11 12 13 14 1…" at bounding box center [327, 127] width 151 height 148
click at [294, 69] on p "September" at bounding box center [283, 66] width 38 height 10
click at [285, 126] on span "August" at bounding box center [281, 127] width 23 height 10
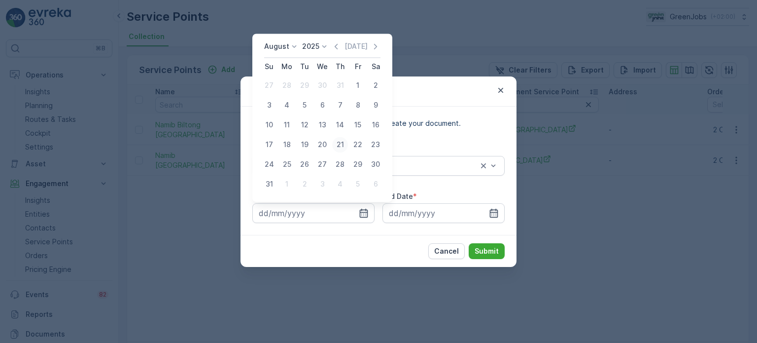
click at [335, 141] on div "21" at bounding box center [340, 145] width 16 height 16
type input "21.08.2025"
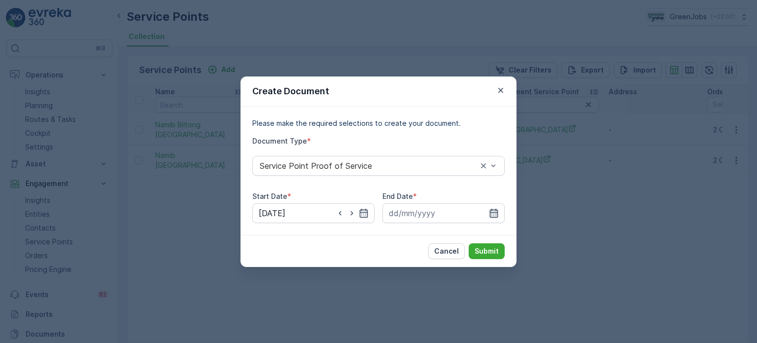
click at [492, 211] on icon "button" at bounding box center [494, 213] width 10 height 10
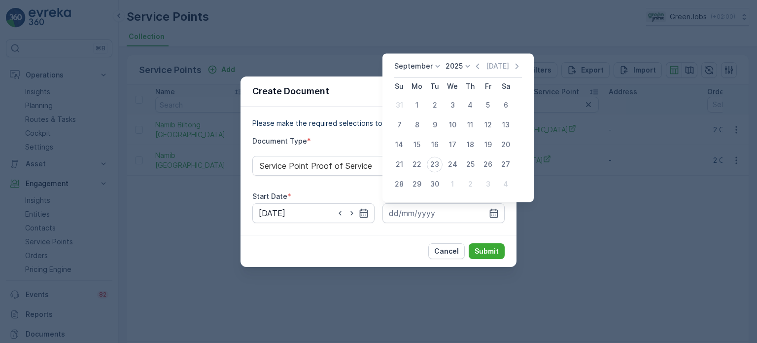
click at [508, 142] on div "20" at bounding box center [506, 145] width 16 height 16
type input "20.09.2025"
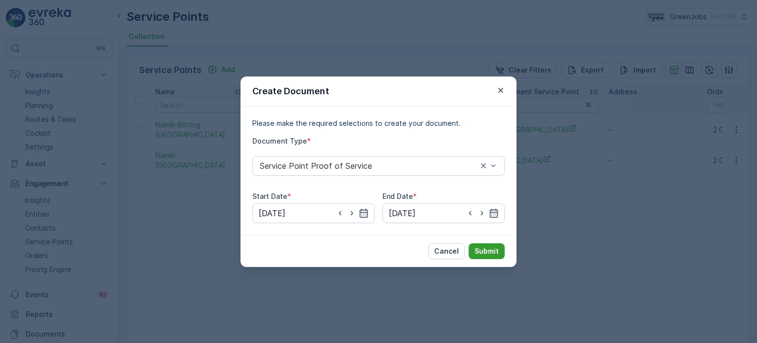
click at [487, 249] on p "Submit" at bounding box center [487, 251] width 24 height 10
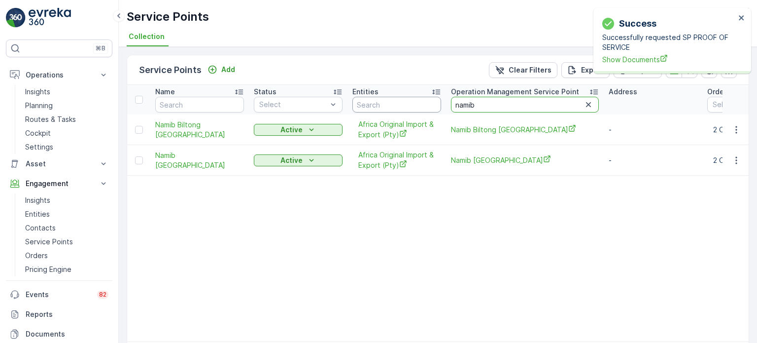
drag, startPoint x: 487, startPoint y: 107, endPoint x: 439, endPoint y: 109, distance: 48.4
click at [436, 109] on tr "Name Status Select Entities Operation Management Service Point namib Address Or…" at bounding box center [678, 100] width 1103 height 30
type input "hunts"
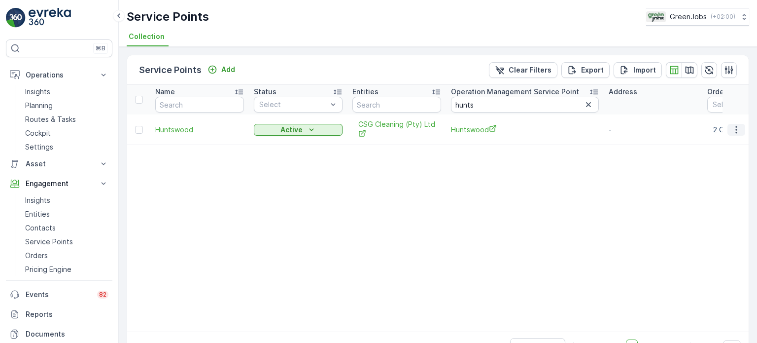
click at [737, 129] on icon "button" at bounding box center [737, 130] width 10 height 10
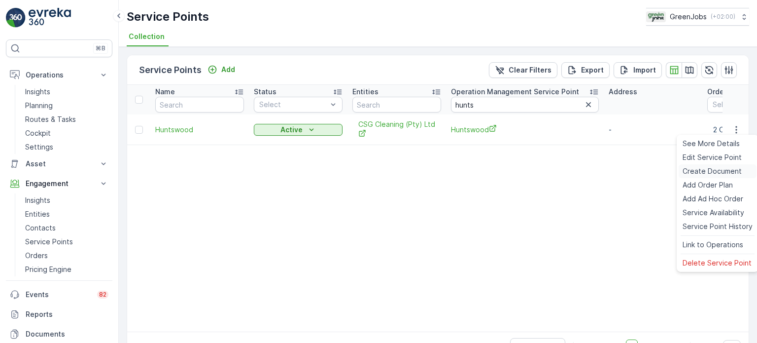
click at [706, 171] on span "Create Document" at bounding box center [712, 171] width 59 height 10
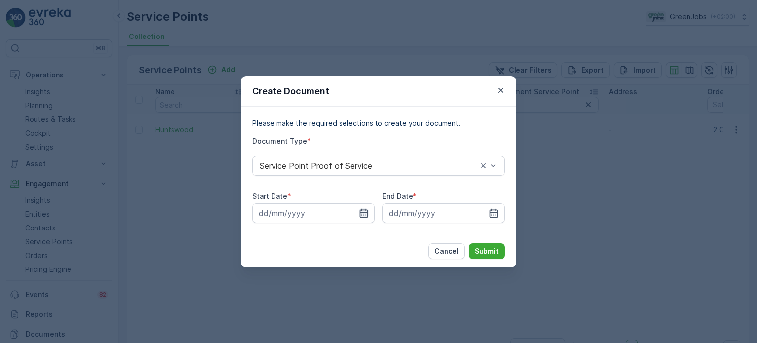
click at [364, 210] on icon "button" at bounding box center [364, 212] width 8 height 9
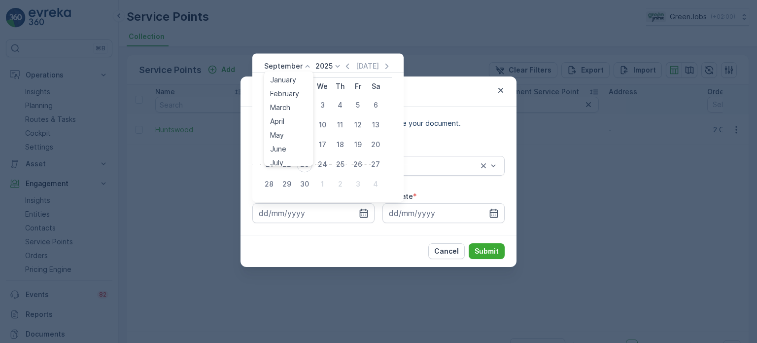
click at [287, 64] on p "September" at bounding box center [283, 66] width 38 height 10
click at [286, 102] on span "August" at bounding box center [281, 102] width 23 height 10
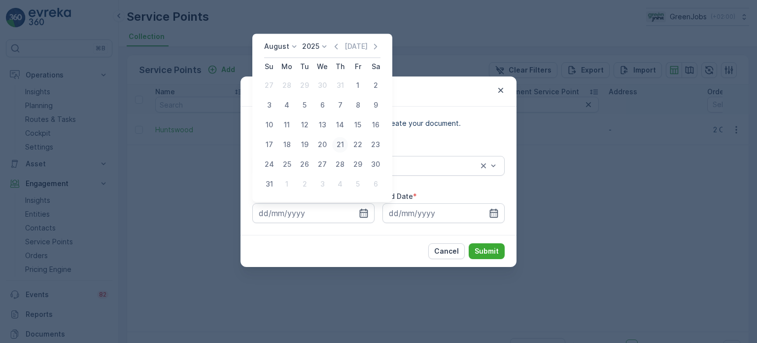
click at [337, 145] on div "21" at bounding box center [340, 145] width 16 height 16
type input "21.08.2025"
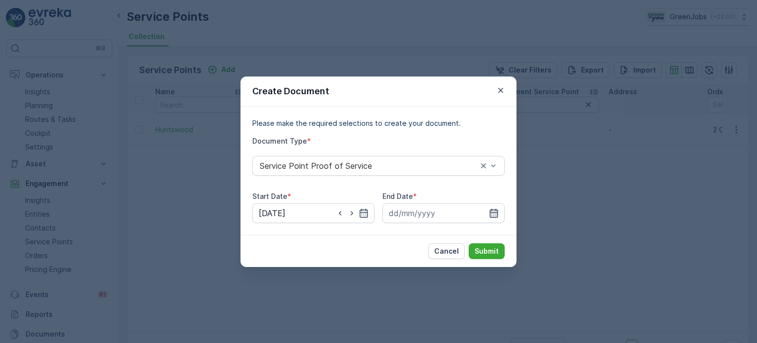
click at [494, 213] on icon "button" at bounding box center [494, 213] width 10 height 10
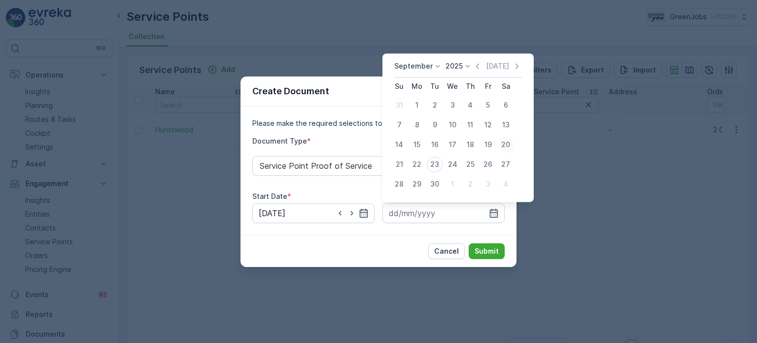
click at [500, 144] on div "20" at bounding box center [506, 145] width 16 height 16
type input "20.09.2025"
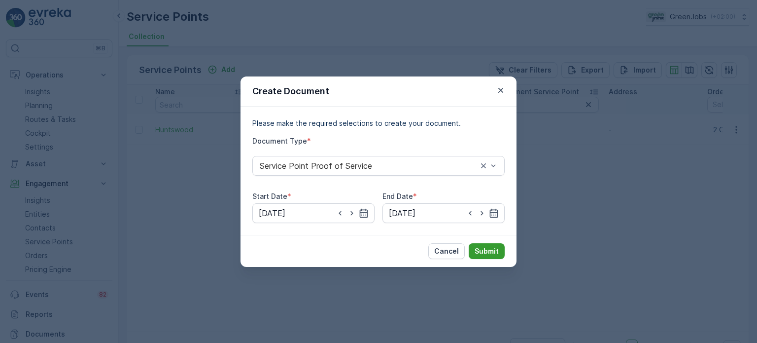
click at [488, 253] on p "Submit" at bounding box center [487, 251] width 24 height 10
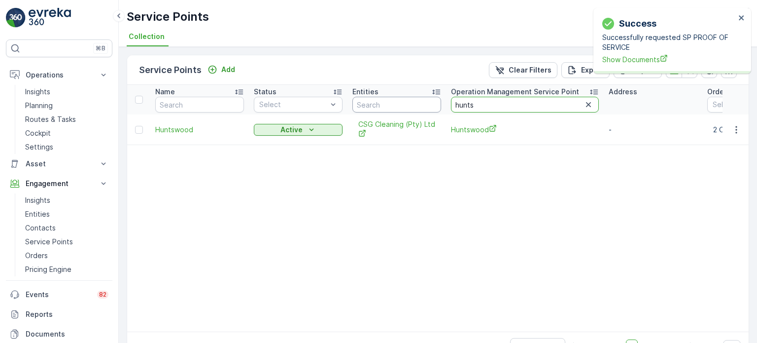
drag, startPoint x: 507, startPoint y: 102, endPoint x: 441, endPoint y: 105, distance: 66.1
click at [441, 105] on tr "Name Status Select Entities Operation Management Service Point hunts Address Or…" at bounding box center [678, 100] width 1103 height 30
type input "seege"
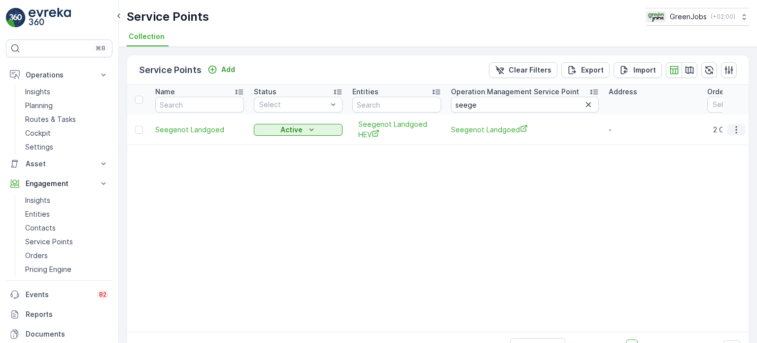
click at [735, 127] on icon "button" at bounding box center [737, 130] width 10 height 10
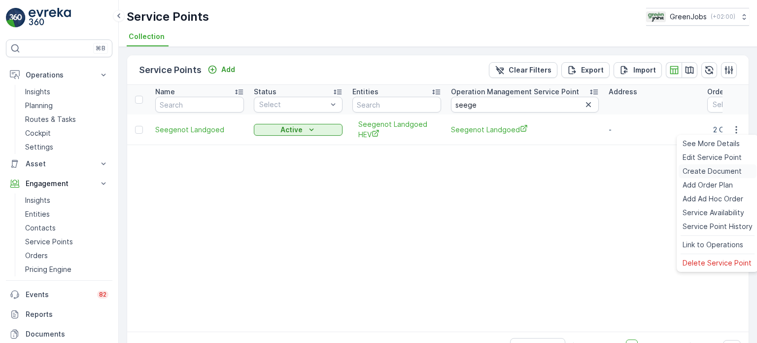
click at [699, 171] on span "Create Document" at bounding box center [712, 171] width 59 height 10
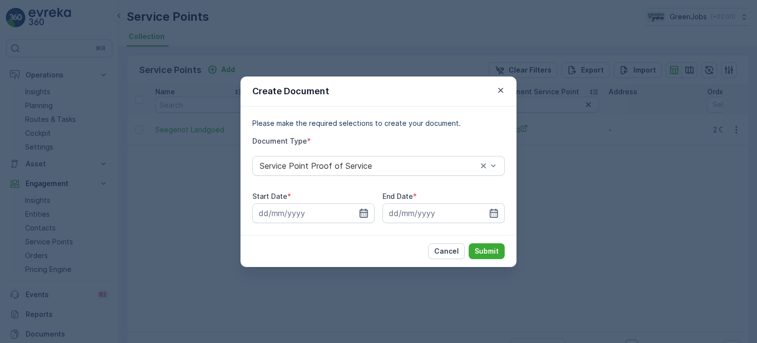
click at [368, 213] on icon "button" at bounding box center [364, 213] width 10 height 10
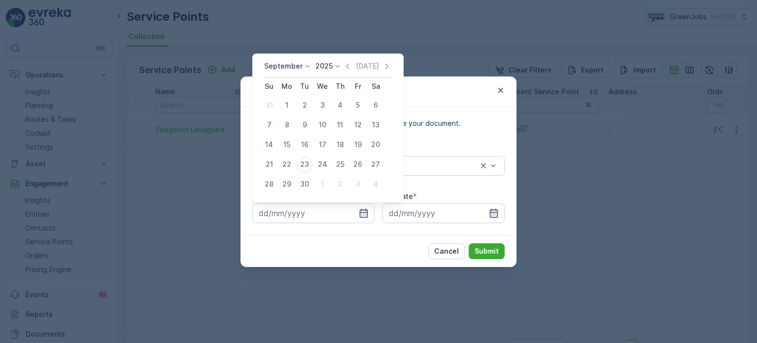
click at [293, 67] on p "September" at bounding box center [283, 66] width 38 height 10
click at [278, 131] on span "August" at bounding box center [281, 127] width 23 height 10
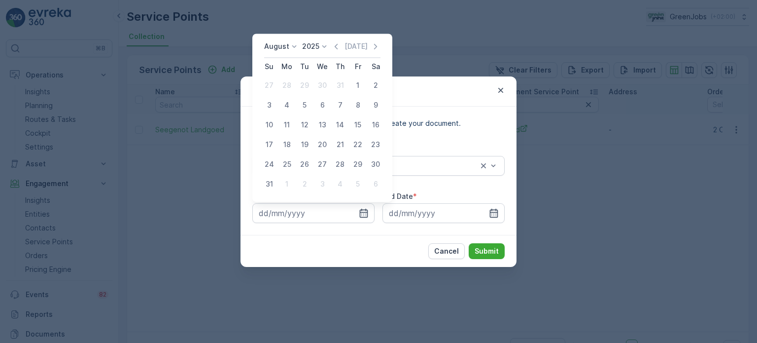
click at [342, 141] on div "21" at bounding box center [340, 145] width 16 height 16
type input "21.08.2025"
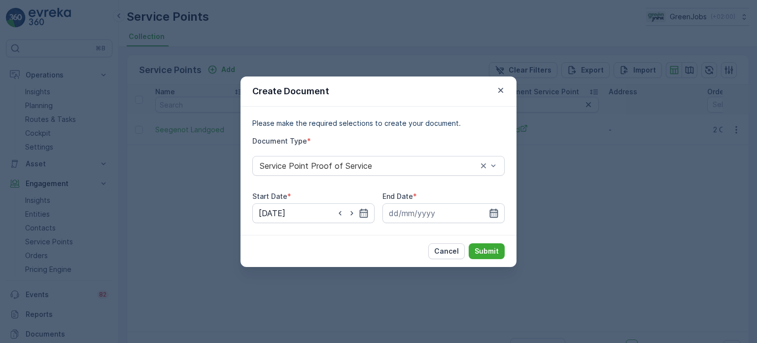
click at [498, 214] on icon "button" at bounding box center [494, 212] width 8 height 9
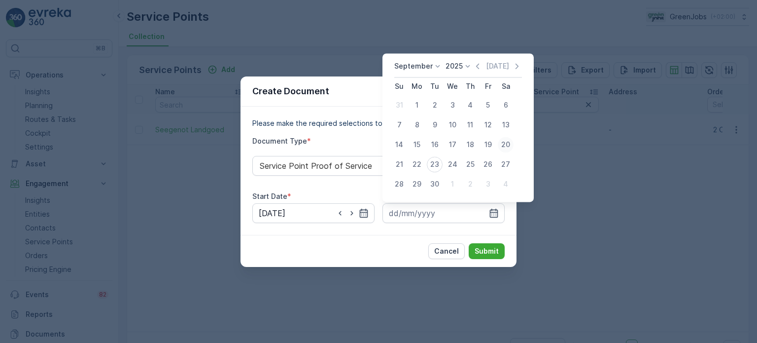
click at [505, 142] on div "20" at bounding box center [506, 145] width 16 height 16
type input "20.09.2025"
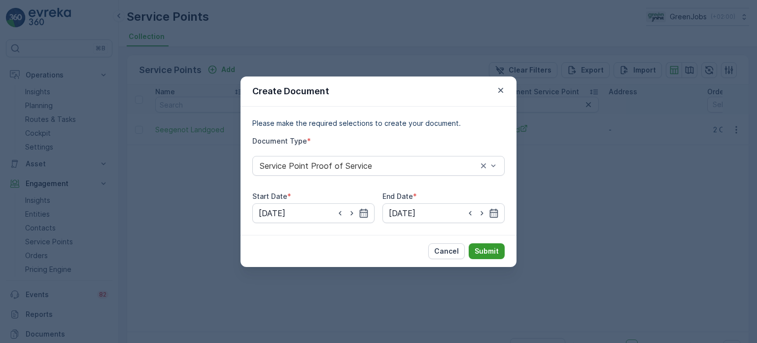
click at [488, 246] on p "Submit" at bounding box center [487, 251] width 24 height 10
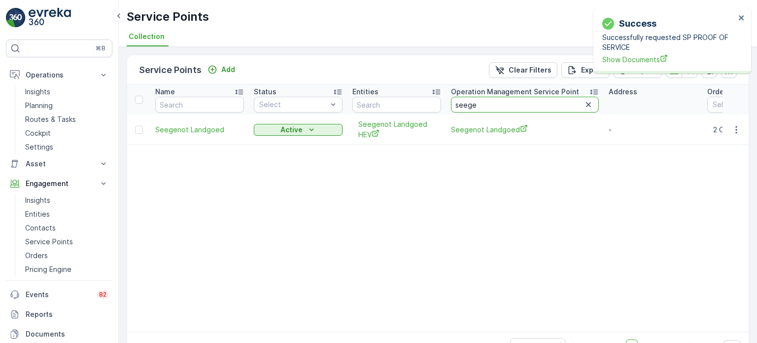
drag, startPoint x: 486, startPoint y: 106, endPoint x: 441, endPoint y: 107, distance: 45.4
click at [442, 106] on tr "Name Status Select Entities Operation Management Service Point seege Address Or…" at bounding box center [678, 100] width 1103 height 30
type input "fourw"
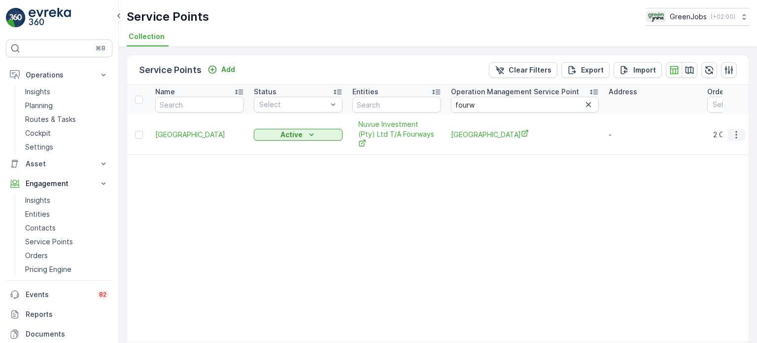
click at [733, 130] on icon "button" at bounding box center [737, 135] width 10 height 10
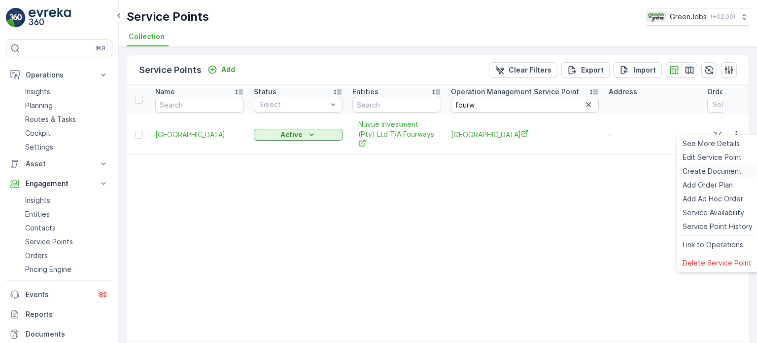
click at [708, 169] on span "Create Document" at bounding box center [712, 171] width 59 height 10
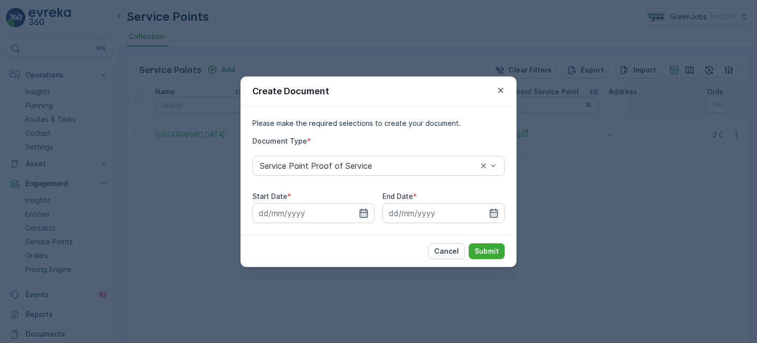
click at [361, 210] on icon "button" at bounding box center [364, 212] width 8 height 9
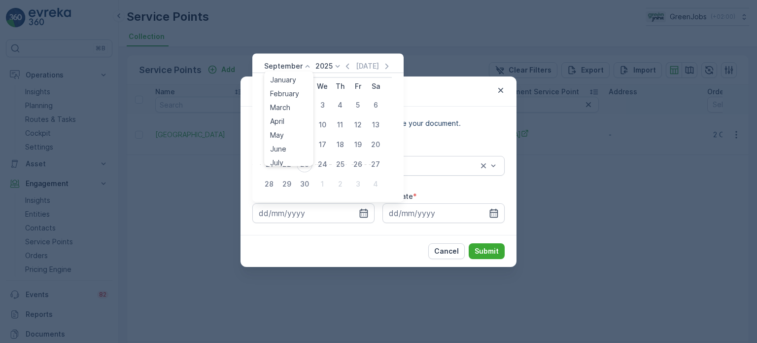
click at [291, 69] on p "September" at bounding box center [283, 66] width 38 height 10
click at [287, 128] on span "August" at bounding box center [281, 127] width 23 height 10
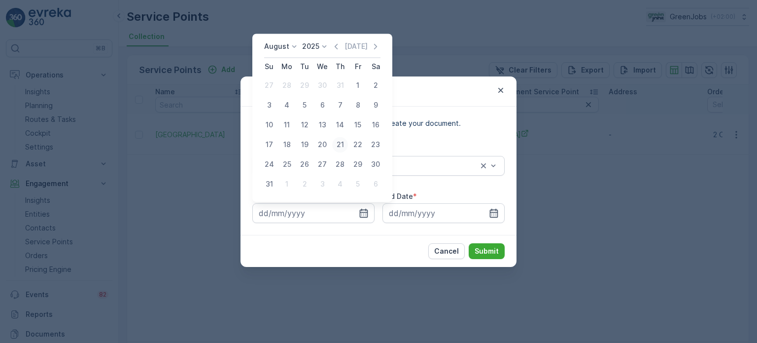
click at [337, 143] on div "21" at bounding box center [340, 145] width 16 height 16
type input "21.08.2025"
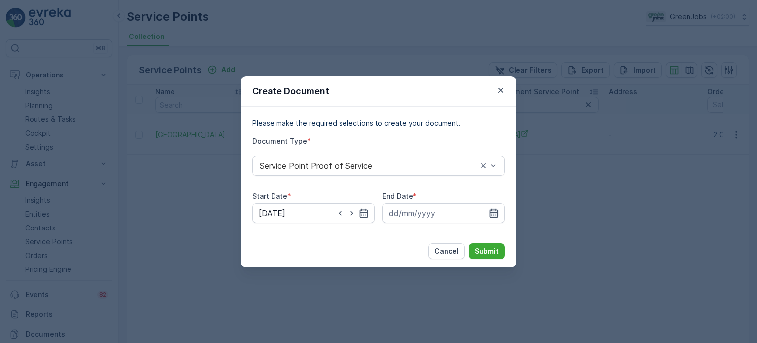
click at [494, 209] on icon "button" at bounding box center [494, 212] width 8 height 9
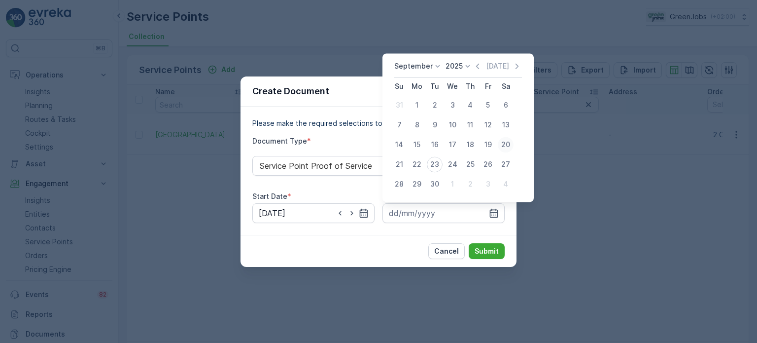
click at [503, 146] on div "20" at bounding box center [506, 145] width 16 height 16
type input "20.09.2025"
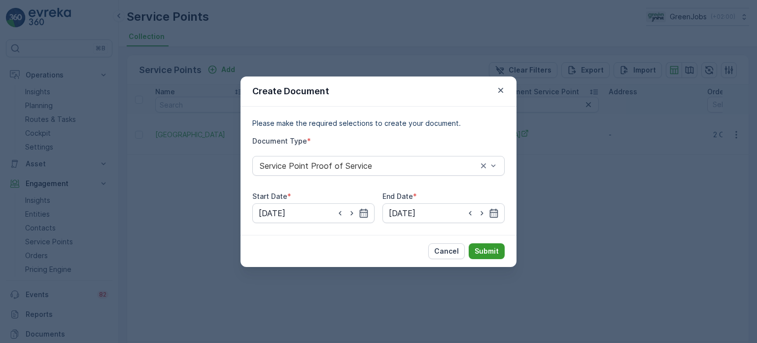
click at [487, 250] on p "Submit" at bounding box center [487, 251] width 24 height 10
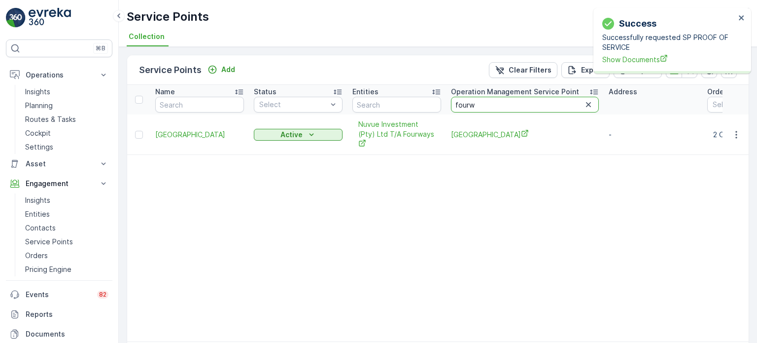
drag, startPoint x: 493, startPoint y: 102, endPoint x: 446, endPoint y: 106, distance: 47.5
click at [446, 106] on tr "Name Status Select Entities Operation Management Service Point fourw Address Or…" at bounding box center [678, 100] width 1103 height 30
type input "albert"
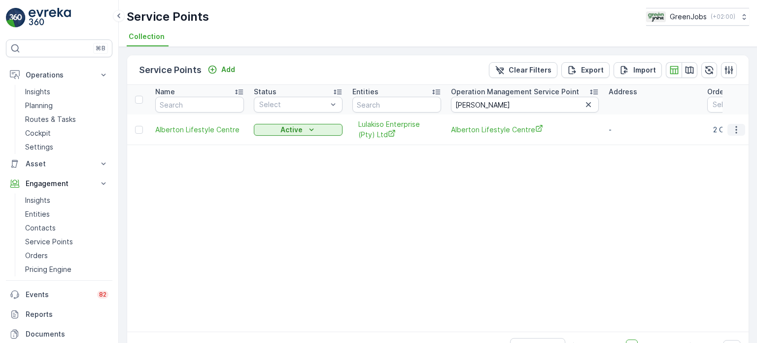
click at [739, 127] on icon "button" at bounding box center [737, 130] width 10 height 10
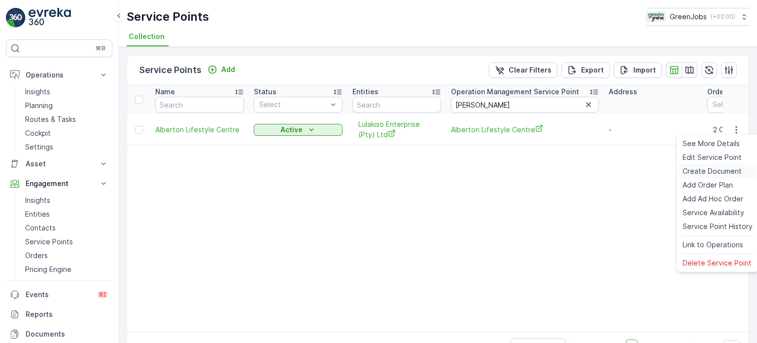
click at [693, 171] on span "Create Document" at bounding box center [712, 171] width 59 height 10
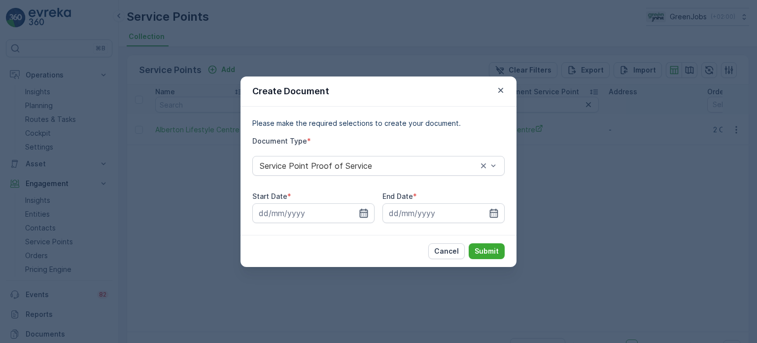
click at [362, 214] on icon "button" at bounding box center [364, 213] width 10 height 10
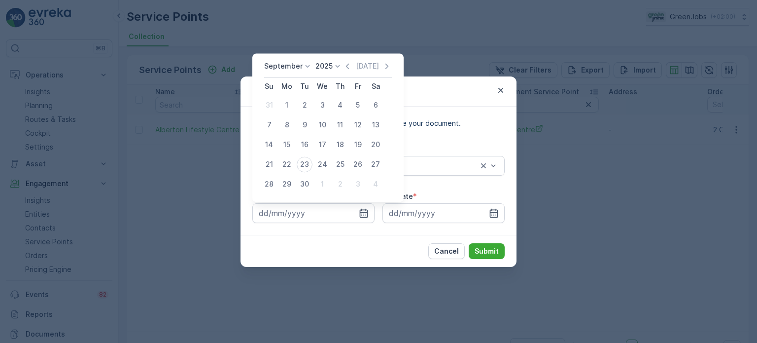
click at [292, 64] on p "September" at bounding box center [283, 66] width 38 height 10
click at [287, 126] on span "August" at bounding box center [281, 127] width 23 height 10
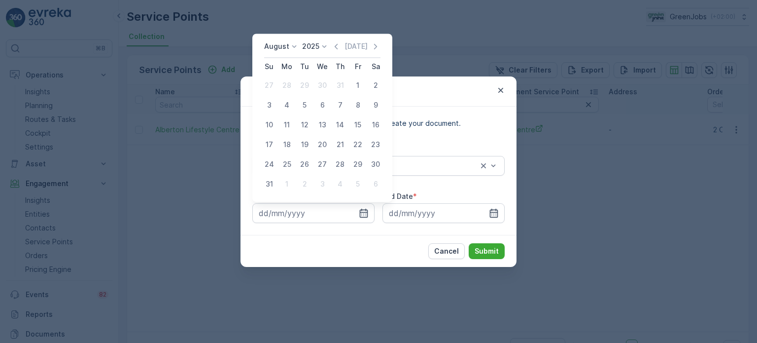
click at [339, 142] on div "21" at bounding box center [340, 145] width 16 height 16
type input "21.08.2025"
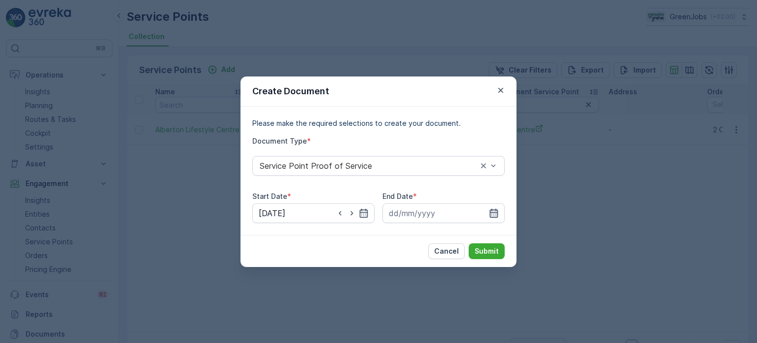
click at [495, 214] on icon "button" at bounding box center [494, 213] width 10 height 10
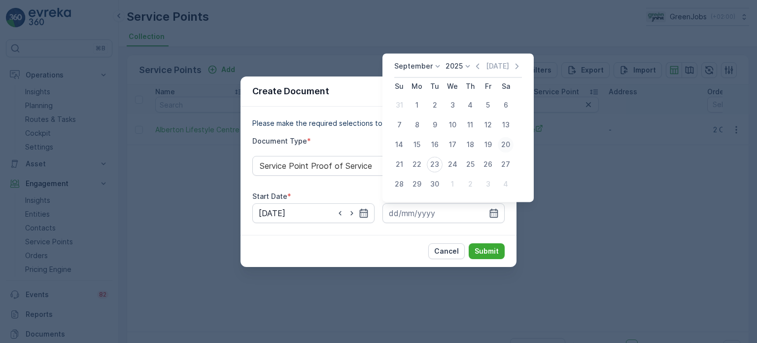
click at [507, 148] on div "20" at bounding box center [506, 145] width 16 height 16
type input "20.09.2025"
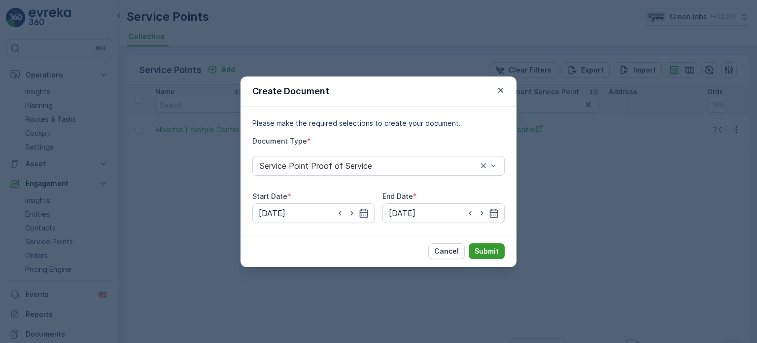
click at [480, 247] on p "Submit" at bounding box center [487, 251] width 24 height 10
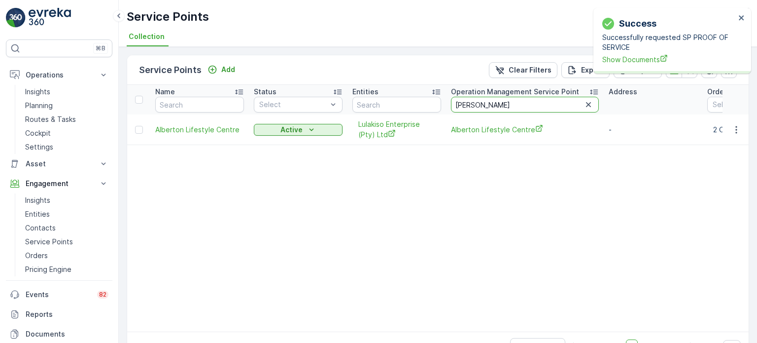
drag, startPoint x: 467, startPoint y: 102, endPoint x: 446, endPoint y: 103, distance: 21.2
click at [446, 103] on tr "Name Status Select Entities Operation Management Service Point albert Address O…" at bounding box center [678, 100] width 1103 height 30
type input "feather"
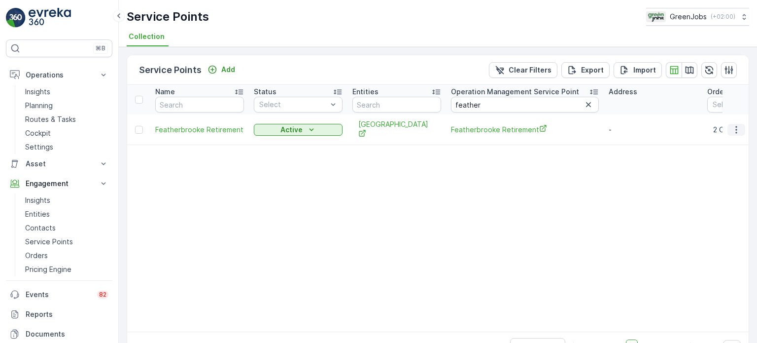
click at [733, 131] on icon "button" at bounding box center [737, 130] width 10 height 10
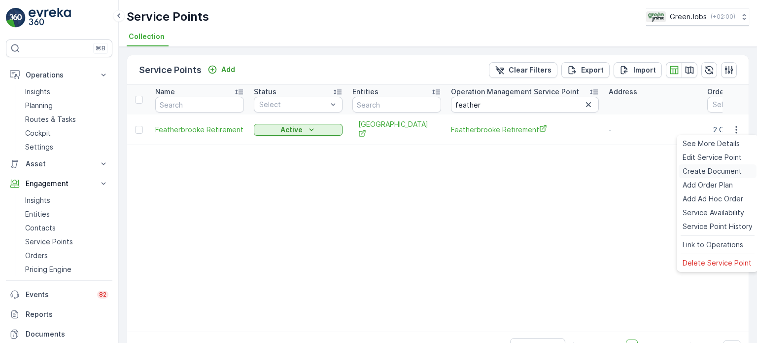
click at [694, 173] on span "Create Document" at bounding box center [712, 171] width 59 height 10
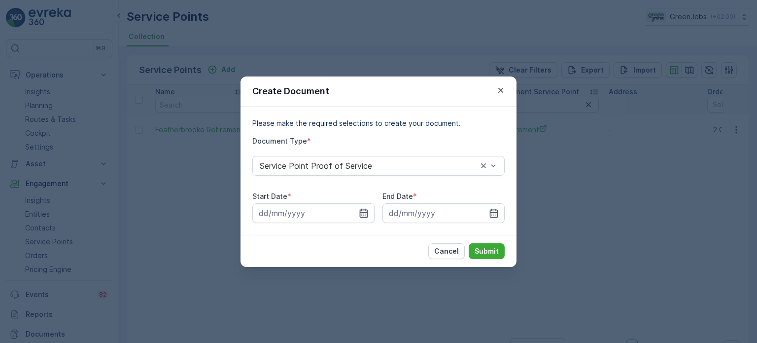
click at [363, 211] on icon "button" at bounding box center [364, 213] width 10 height 10
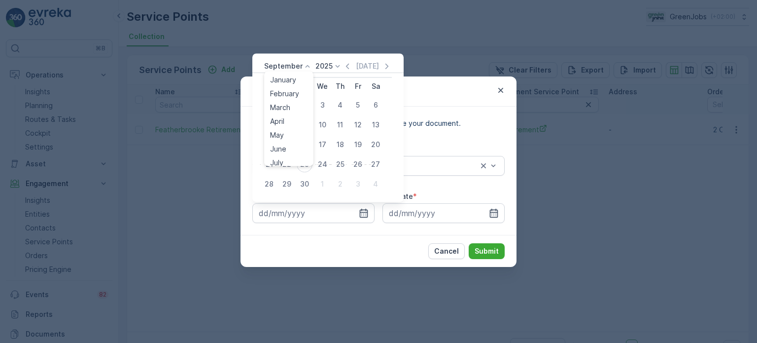
click at [288, 67] on p "September" at bounding box center [283, 66] width 38 height 10
click at [279, 124] on span "August" at bounding box center [281, 127] width 23 height 10
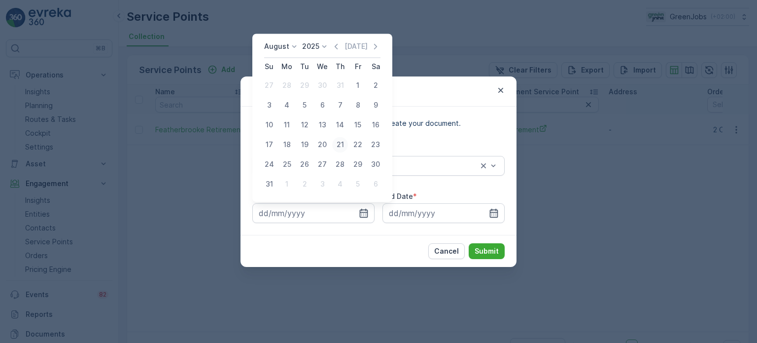
click at [334, 142] on div "21" at bounding box center [340, 145] width 16 height 16
type input "21.08.2025"
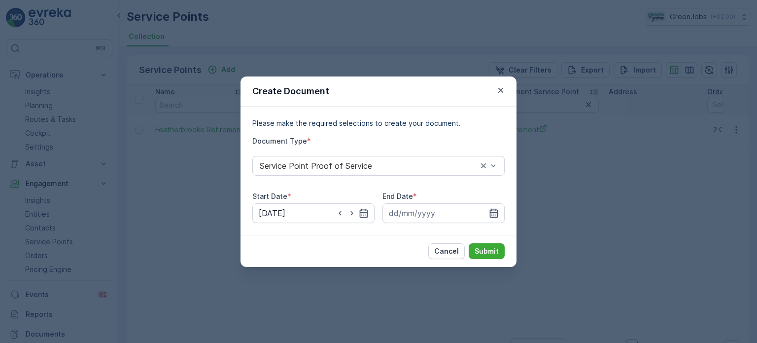
click at [492, 210] on icon "button" at bounding box center [494, 212] width 8 height 9
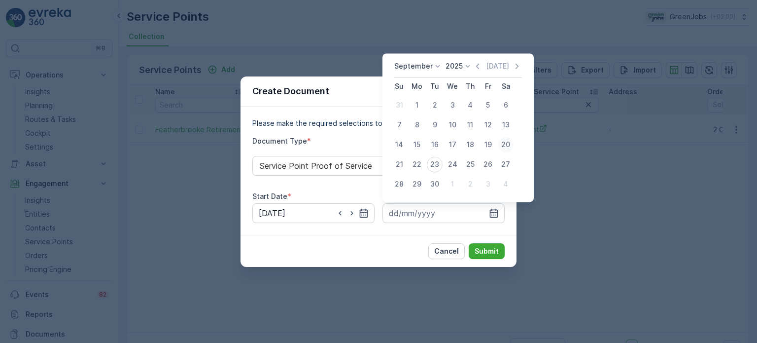
click at [507, 144] on div "20" at bounding box center [506, 145] width 16 height 16
type input "20.09.2025"
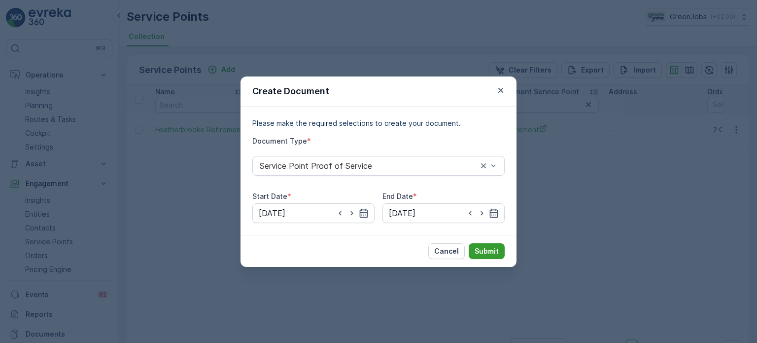
click at [486, 250] on p "Submit" at bounding box center [487, 251] width 24 height 10
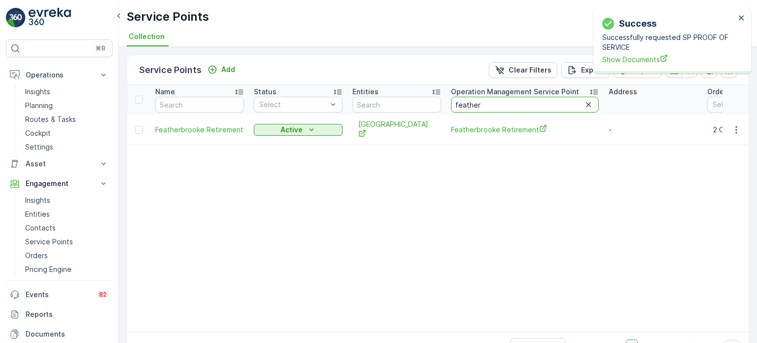
drag, startPoint x: 480, startPoint y: 104, endPoint x: 450, endPoint y: 103, distance: 30.1
click at [450, 103] on th "Operation Management Service Point feather" at bounding box center [525, 100] width 158 height 30
type input "weld"
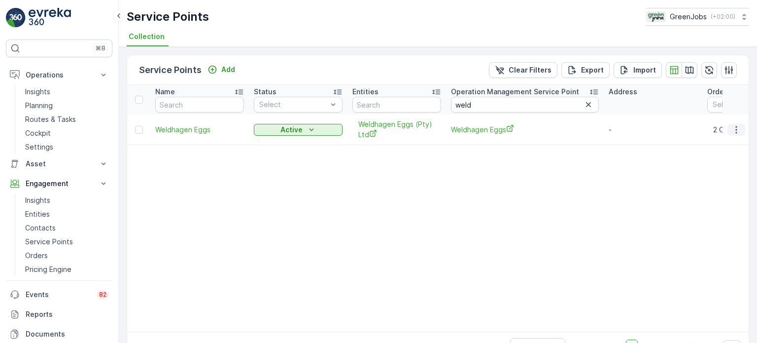
click at [736, 132] on icon "button" at bounding box center [736, 129] width 1 height 7
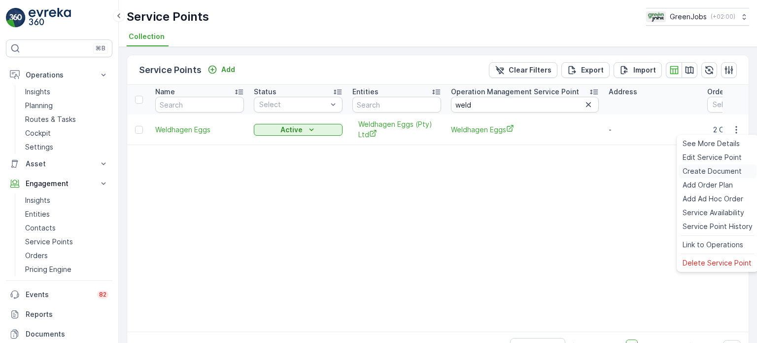
click at [696, 171] on span "Create Document" at bounding box center [712, 171] width 59 height 10
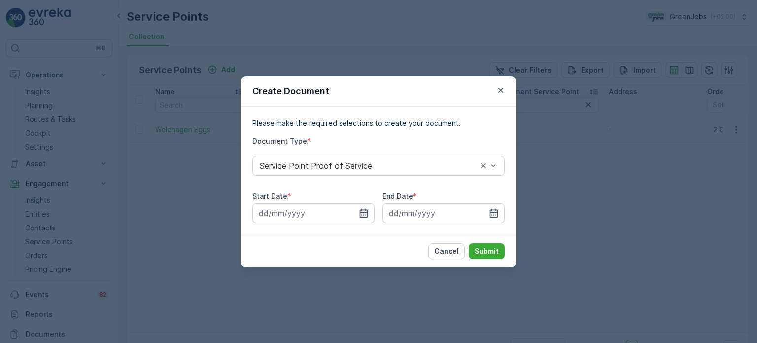
click at [359, 211] on icon "button" at bounding box center [364, 213] width 10 height 10
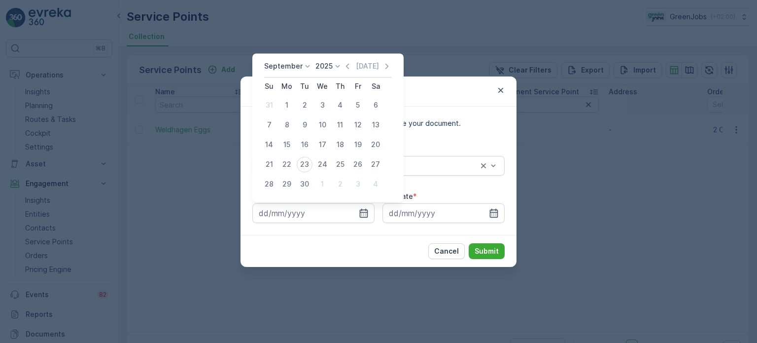
click at [288, 69] on p "September" at bounding box center [283, 66] width 38 height 10
click at [276, 100] on span "August" at bounding box center [281, 102] width 23 height 10
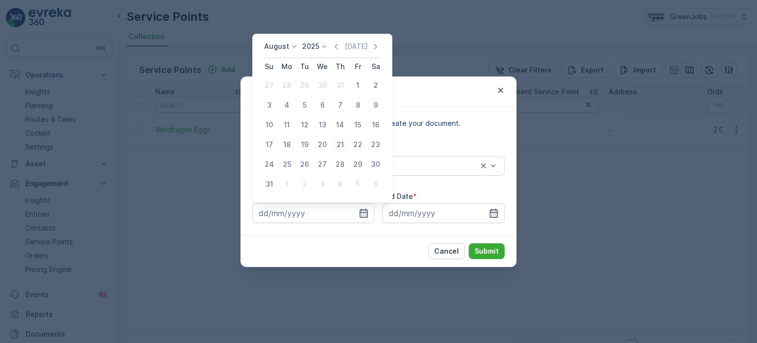
click at [334, 145] on div "21" at bounding box center [340, 145] width 16 height 16
type input "21.08.2025"
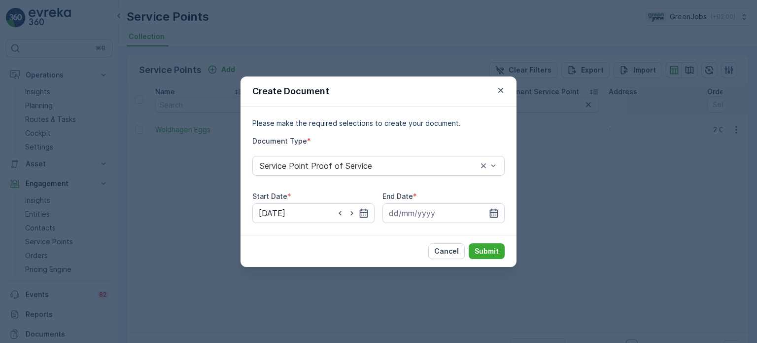
click at [495, 213] on icon "button" at bounding box center [494, 213] width 10 height 10
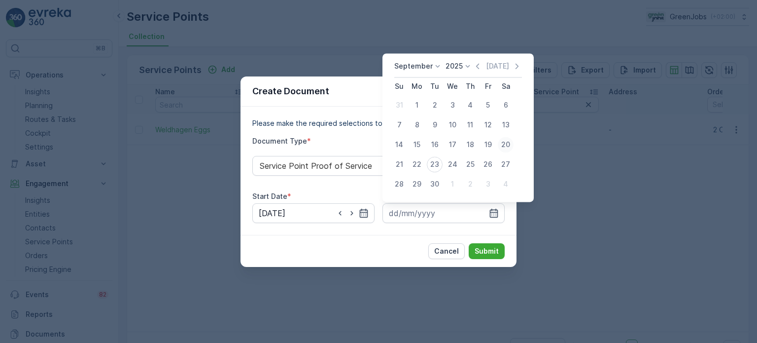
drag, startPoint x: 507, startPoint y: 143, endPoint x: 508, endPoint y: 167, distance: 23.7
click at [507, 143] on div "20" at bounding box center [506, 145] width 16 height 16
type input "20.09.2025"
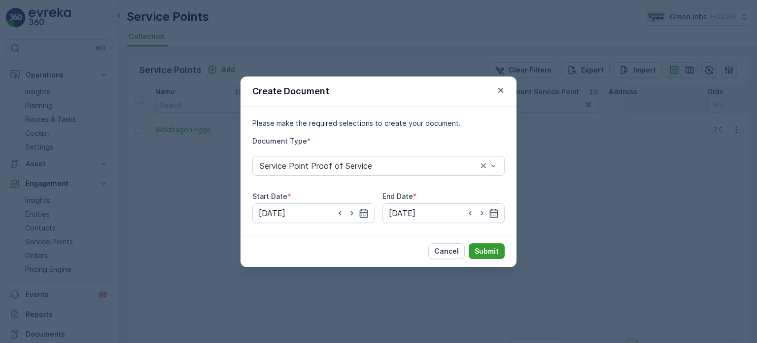
click at [496, 252] on p "Submit" at bounding box center [487, 251] width 24 height 10
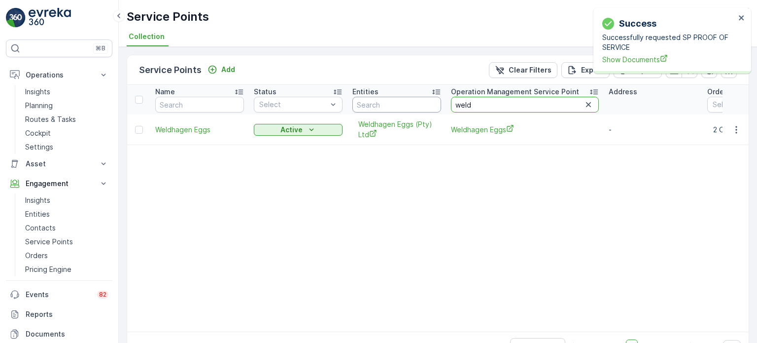
drag, startPoint x: 482, startPoint y: 105, endPoint x: 438, endPoint y: 107, distance: 44.0
click at [438, 107] on tr "Name Status Select Entities Operation Management Service Point weld Address Ord…" at bounding box center [678, 100] width 1103 height 30
type input "champ"
click at [738, 126] on icon "button" at bounding box center [737, 130] width 10 height 10
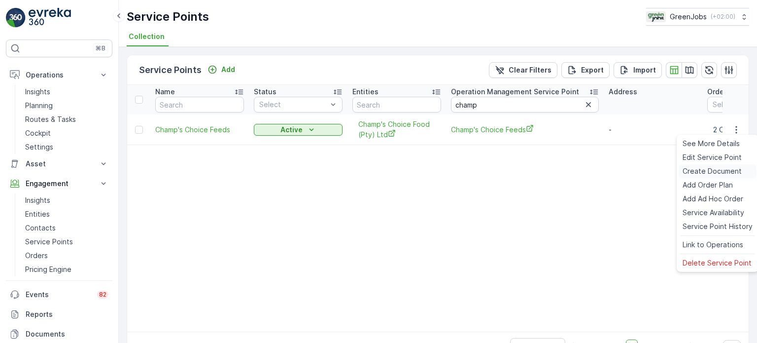
click at [704, 173] on span "Create Document" at bounding box center [712, 171] width 59 height 10
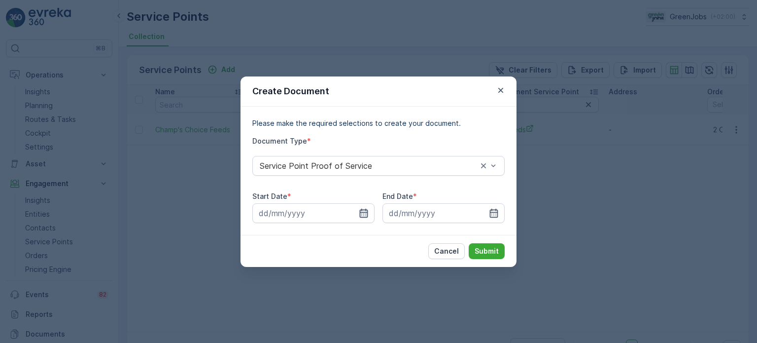
click at [359, 209] on icon "button" at bounding box center [364, 213] width 10 height 10
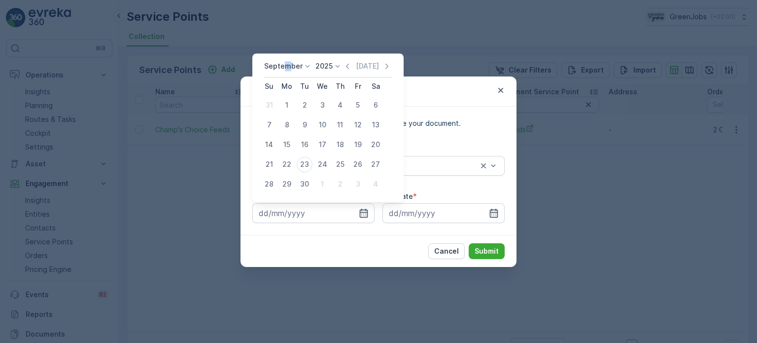
click at [286, 67] on p "September" at bounding box center [283, 66] width 38 height 10
click at [282, 132] on span "August" at bounding box center [281, 127] width 23 height 10
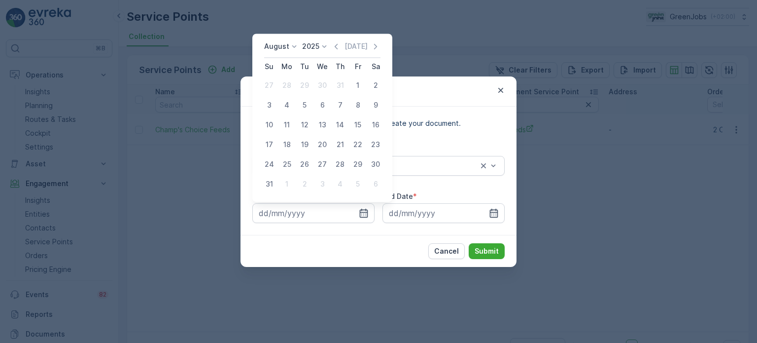
click at [340, 147] on div "21" at bounding box center [340, 145] width 16 height 16
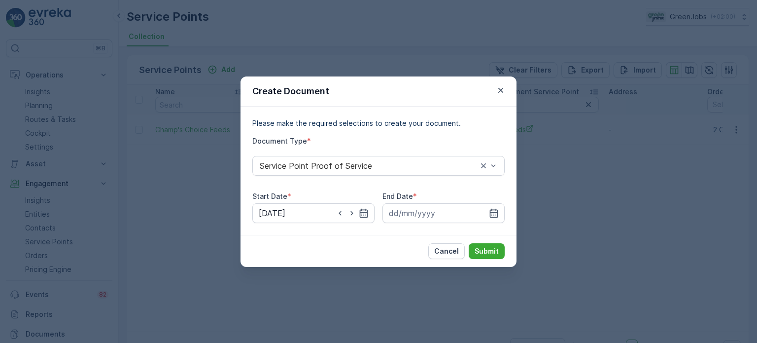
type input "21.08.2025"
click at [493, 213] on icon "button" at bounding box center [494, 213] width 10 height 10
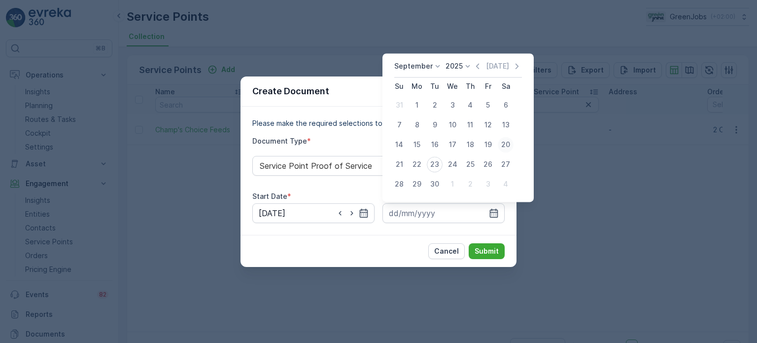
click at [509, 142] on div "20" at bounding box center [506, 145] width 16 height 16
type input "20.09.2025"
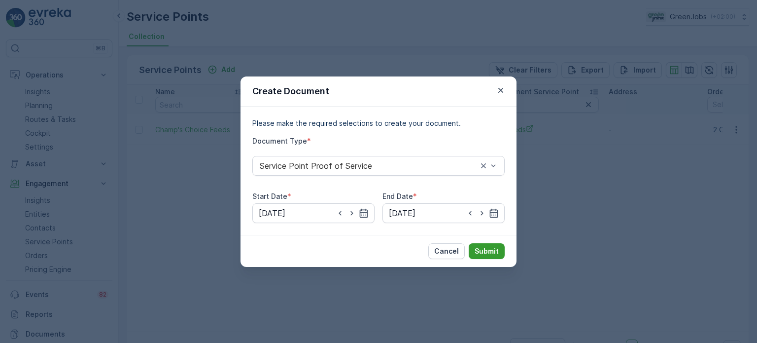
click at [492, 248] on p "Submit" at bounding box center [487, 251] width 24 height 10
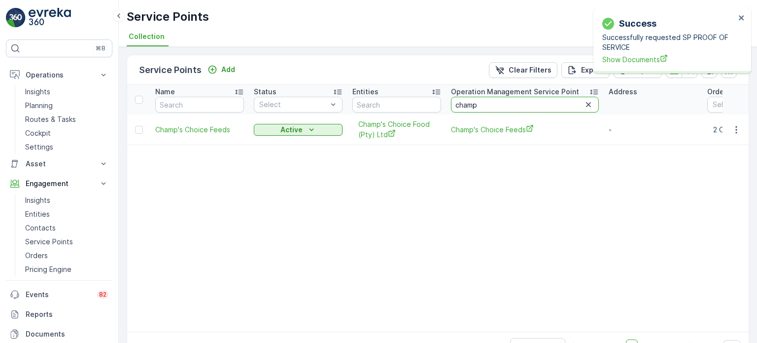
drag, startPoint x: 476, startPoint y: 104, endPoint x: 439, endPoint y: 107, distance: 37.1
click at [439, 107] on tr "Name Status Select Entities Operation Management Service Point champ Address Or…" at bounding box center [678, 100] width 1103 height 30
type input "dela"
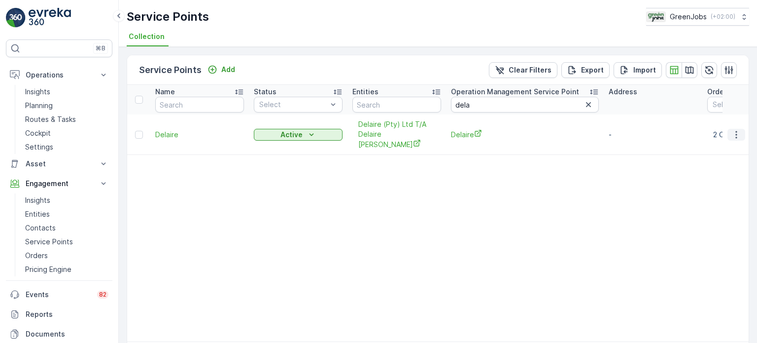
click at [736, 131] on icon "button" at bounding box center [736, 134] width 1 height 7
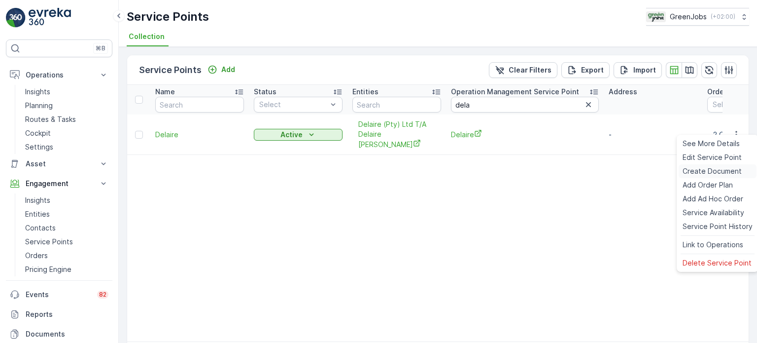
click at [698, 171] on span "Create Document" at bounding box center [712, 171] width 59 height 10
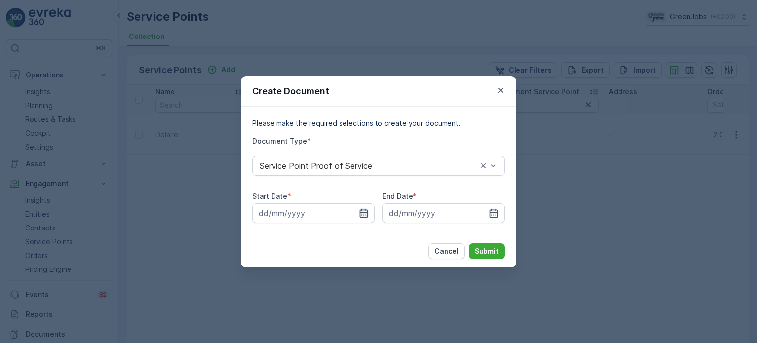
click at [365, 213] on icon "button" at bounding box center [364, 213] width 10 height 10
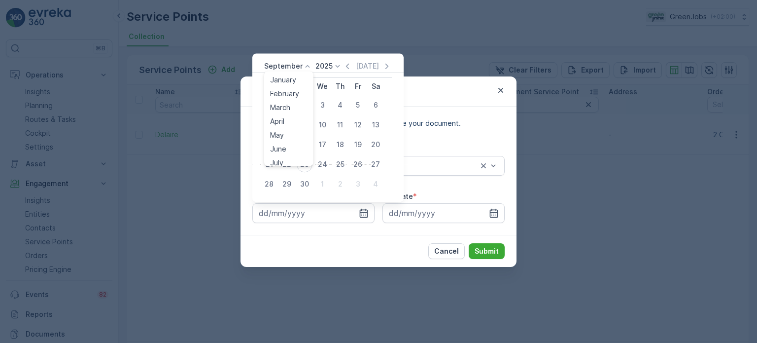
click at [291, 63] on p "September" at bounding box center [283, 66] width 38 height 10
click at [282, 127] on span "August" at bounding box center [281, 127] width 23 height 10
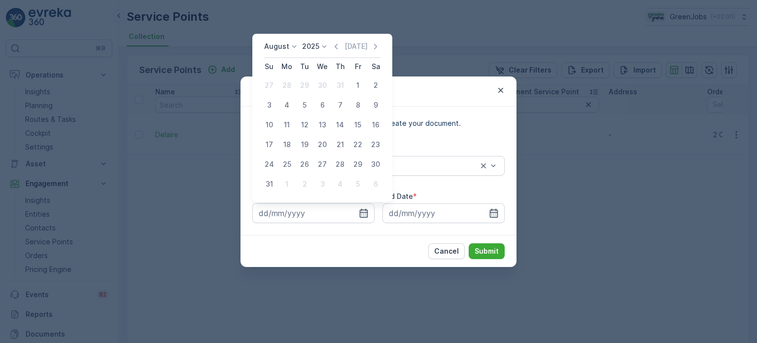
click at [344, 143] on div "21" at bounding box center [340, 145] width 16 height 16
type input "21.08.2025"
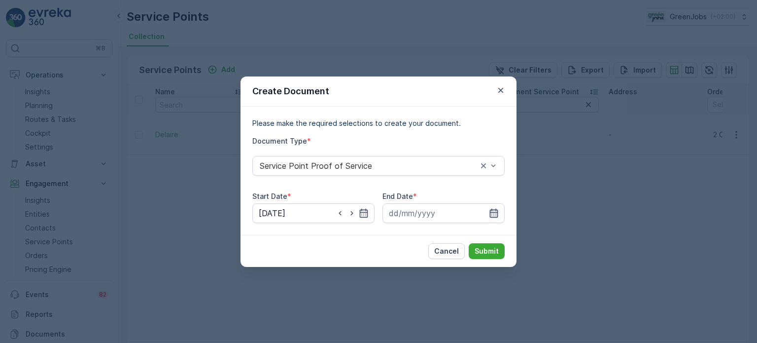
click at [494, 209] on icon "button" at bounding box center [494, 213] width 10 height 10
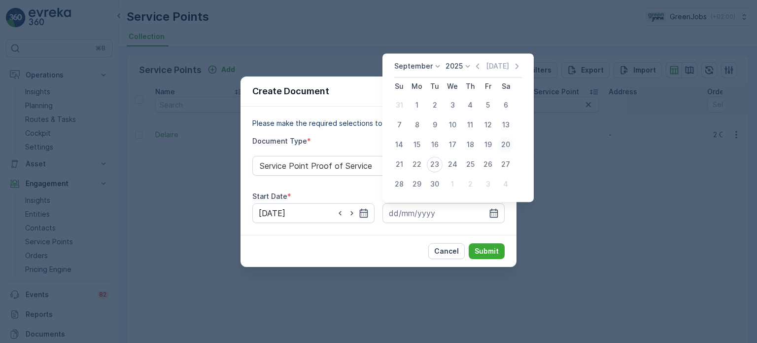
click at [509, 147] on div "20" at bounding box center [506, 145] width 16 height 16
type input "20.09.2025"
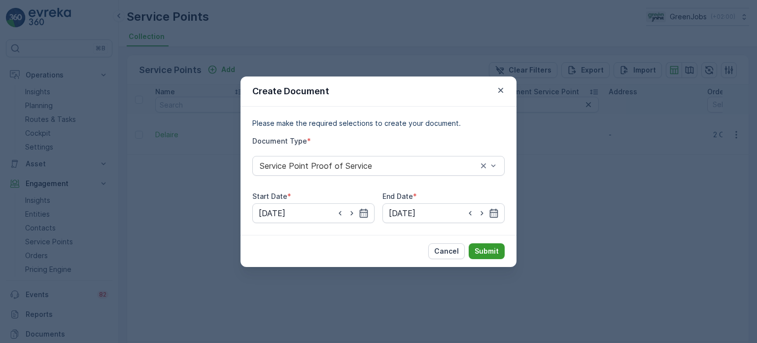
click at [493, 246] on p "Submit" at bounding box center [487, 251] width 24 height 10
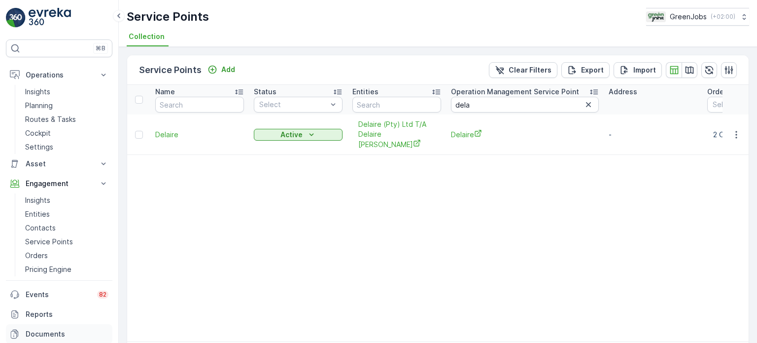
drag, startPoint x: 35, startPoint y: 333, endPoint x: 57, endPoint y: 327, distance: 23.6
click at [35, 333] on p "Documents" at bounding box center [67, 334] width 83 height 10
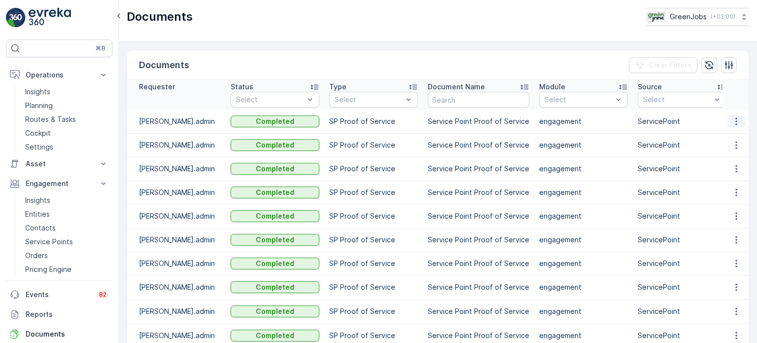
click at [736, 120] on icon "button" at bounding box center [736, 120] width 1 height 7
click at [729, 137] on span "See Details" at bounding box center [734, 136] width 38 height 10
click at [738, 144] on icon "button" at bounding box center [737, 145] width 10 height 10
click at [728, 161] on span "See Details" at bounding box center [734, 159] width 38 height 10
click at [732, 169] on icon "button" at bounding box center [737, 169] width 10 height 10
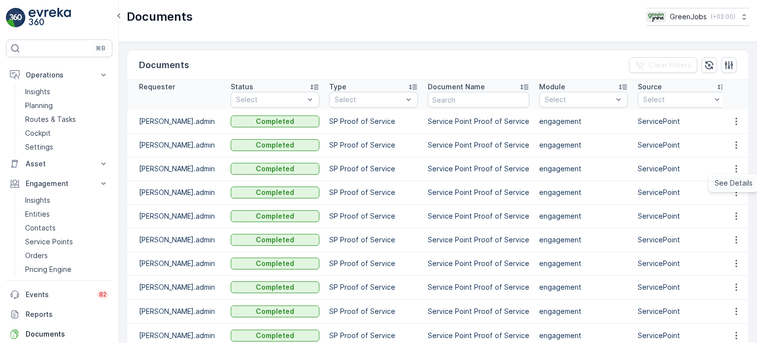
click at [726, 183] on span "See Details" at bounding box center [734, 183] width 38 height 10
click at [738, 189] on icon "button" at bounding box center [737, 192] width 10 height 10
click at [728, 207] on span "See Details" at bounding box center [734, 207] width 38 height 10
click at [736, 218] on icon "button" at bounding box center [737, 216] width 10 height 10
click at [730, 229] on span "See Details" at bounding box center [734, 230] width 38 height 10
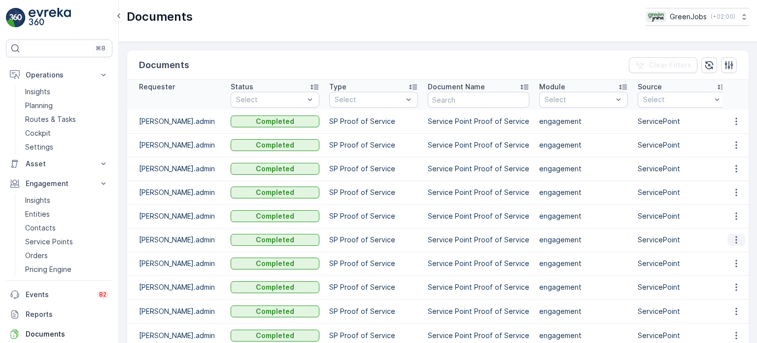
click at [736, 240] on icon "button" at bounding box center [737, 240] width 10 height 10
click at [731, 253] on span "See Details" at bounding box center [734, 254] width 38 height 10
click at [736, 264] on icon "button" at bounding box center [737, 263] width 10 height 10
click at [729, 278] on span "See Details" at bounding box center [734, 278] width 38 height 10
click at [732, 289] on icon "button" at bounding box center [737, 287] width 10 height 10
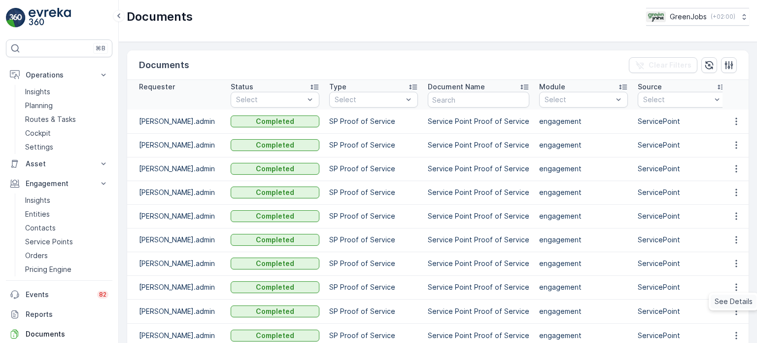
click at [731, 300] on span "See Details" at bounding box center [734, 301] width 38 height 10
click at [733, 311] on icon "button" at bounding box center [737, 311] width 10 height 10
click at [731, 323] on span "See Details" at bounding box center [734, 325] width 38 height 10
click at [735, 333] on icon "button" at bounding box center [737, 335] width 10 height 10
click at [728, 323] on span "See Details" at bounding box center [734, 319] width 38 height 10
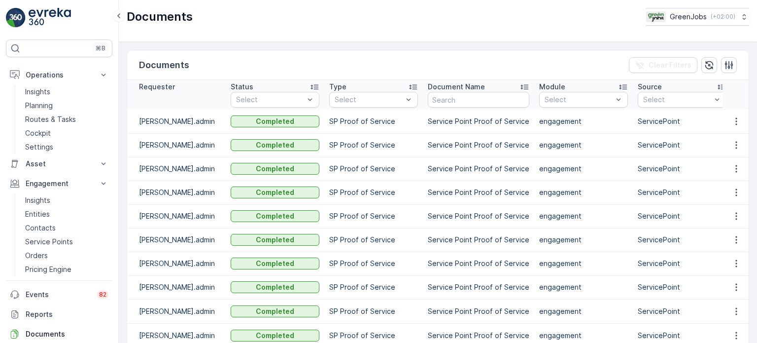
scroll to position [44, 0]
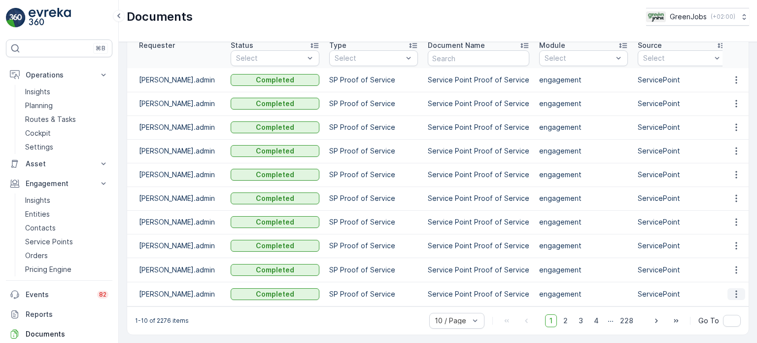
click at [732, 291] on icon "button" at bounding box center [737, 294] width 10 height 10
click at [734, 304] on span "See Details" at bounding box center [734, 304] width 38 height 10
click at [565, 320] on span "2" at bounding box center [565, 320] width 13 height 13
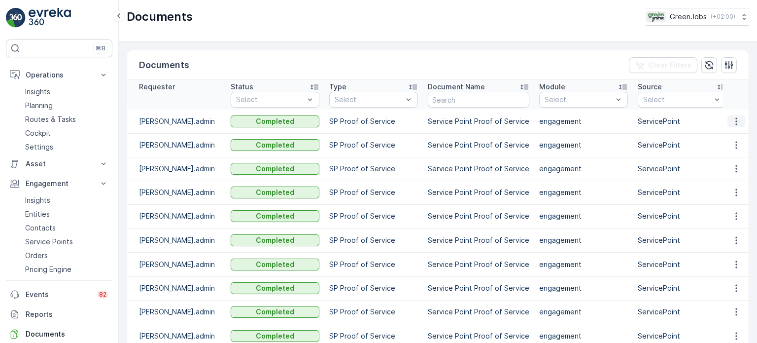
click at [733, 120] on icon "button" at bounding box center [737, 121] width 10 height 10
click at [729, 132] on span "See Details" at bounding box center [734, 136] width 38 height 10
click at [732, 143] on icon "button" at bounding box center [737, 145] width 10 height 10
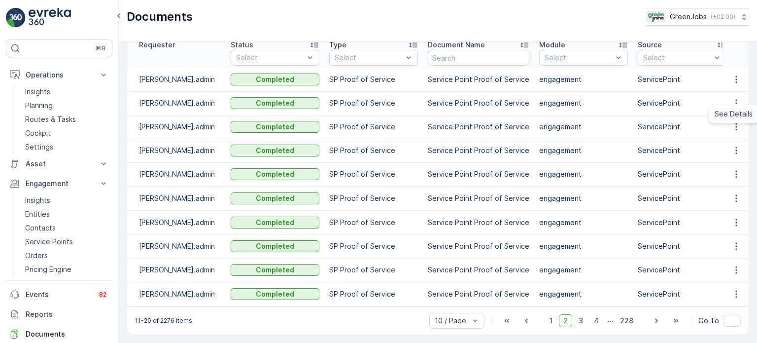
click at [731, 112] on span "See Details" at bounding box center [734, 114] width 38 height 10
click at [47, 241] on p "Service Points" at bounding box center [49, 242] width 48 height 10
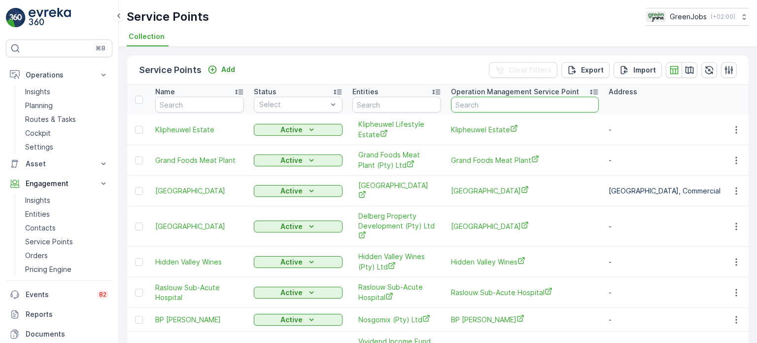
click at [493, 107] on input "text" at bounding box center [525, 105] width 148 height 16
type input "vill"
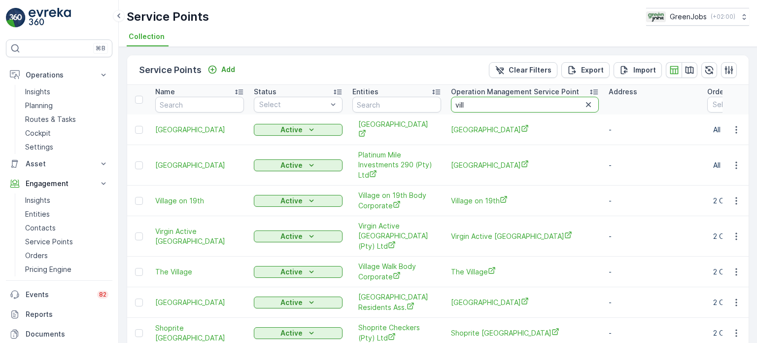
click at [482, 111] on input "vill" at bounding box center [525, 105] width 148 height 16
type input "village"
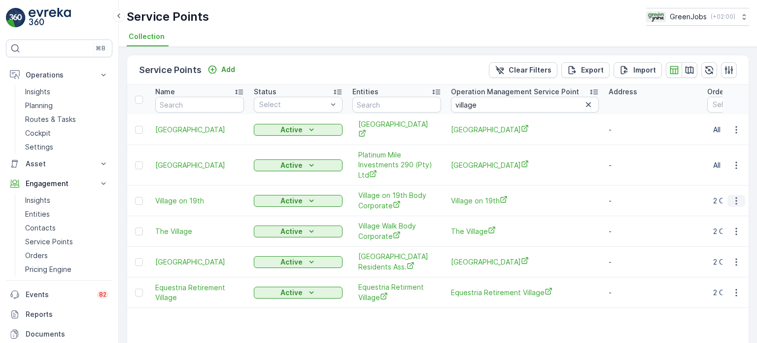
click at [736, 197] on icon "button" at bounding box center [736, 200] width 1 height 7
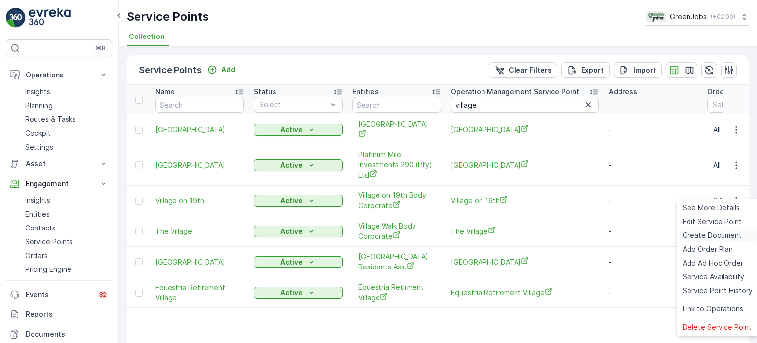
click at [704, 234] on span "Create Document" at bounding box center [712, 235] width 59 height 10
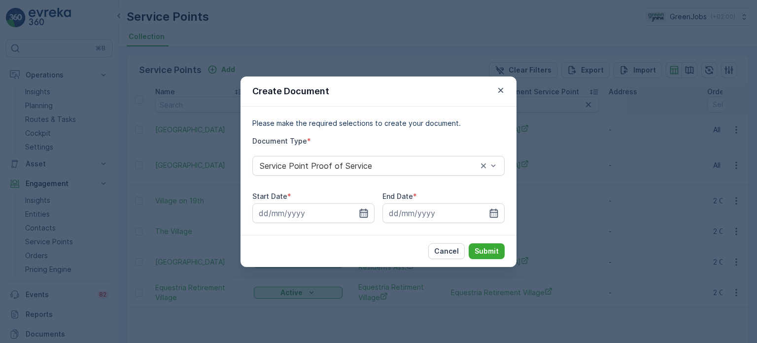
click at [364, 214] on icon "button" at bounding box center [364, 213] width 10 height 10
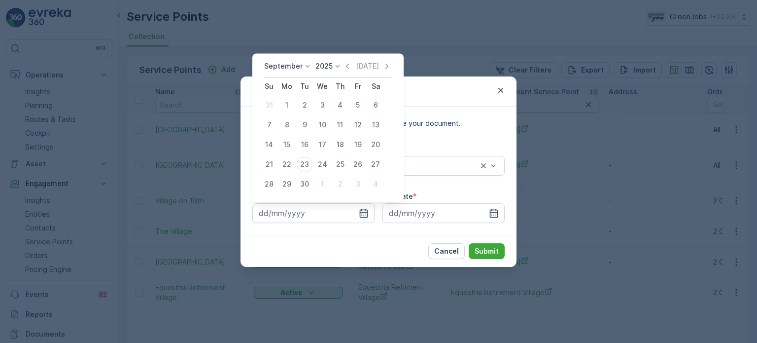
click at [298, 71] on div "September 2025 Today" at bounding box center [328, 69] width 128 height 16
click at [298, 68] on p "September" at bounding box center [283, 66] width 38 height 10
click at [286, 126] on span "August" at bounding box center [281, 127] width 23 height 10
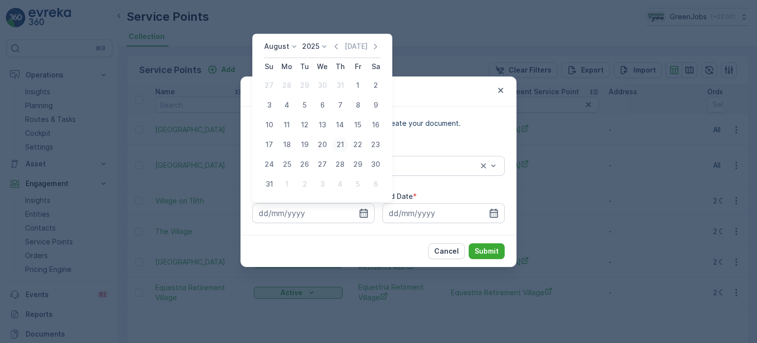
click at [343, 143] on div "21" at bounding box center [340, 145] width 16 height 16
type input "21.08.2025"
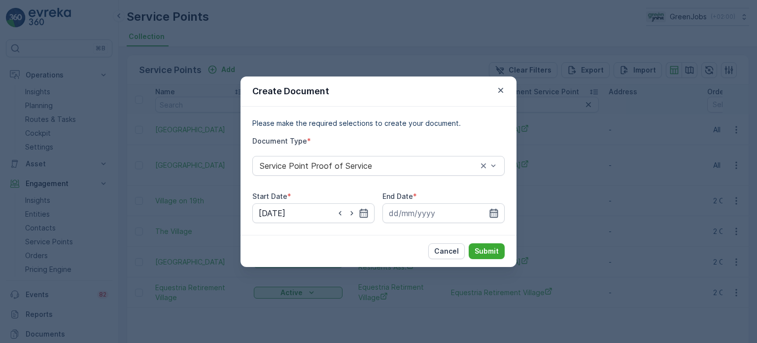
click at [495, 211] on icon "button" at bounding box center [494, 213] width 10 height 10
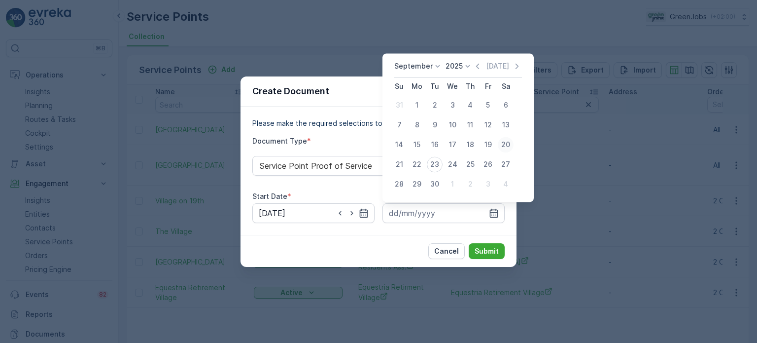
click at [504, 145] on div "20" at bounding box center [506, 145] width 16 height 16
type input "20.09.2025"
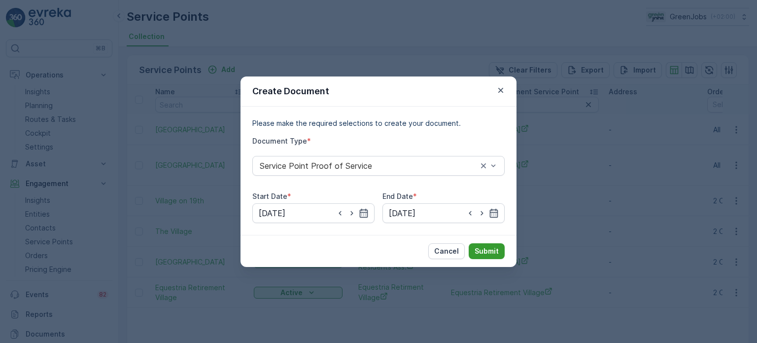
click at [491, 250] on p "Submit" at bounding box center [487, 251] width 24 height 10
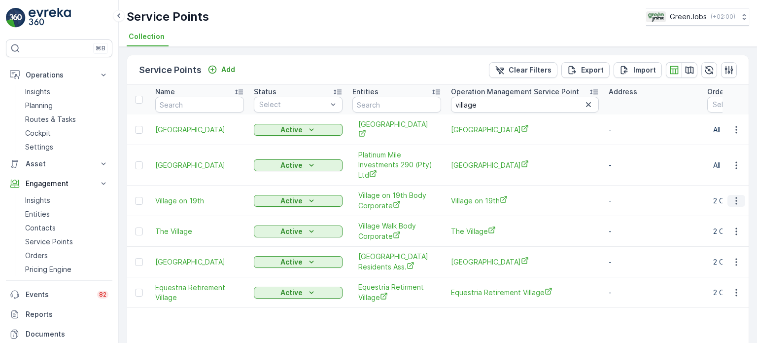
click at [734, 196] on icon "button" at bounding box center [737, 201] width 10 height 10
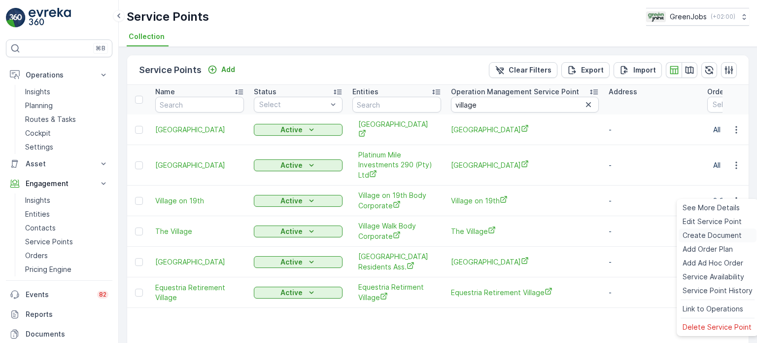
click at [699, 232] on span "Create Document" at bounding box center [712, 235] width 59 height 10
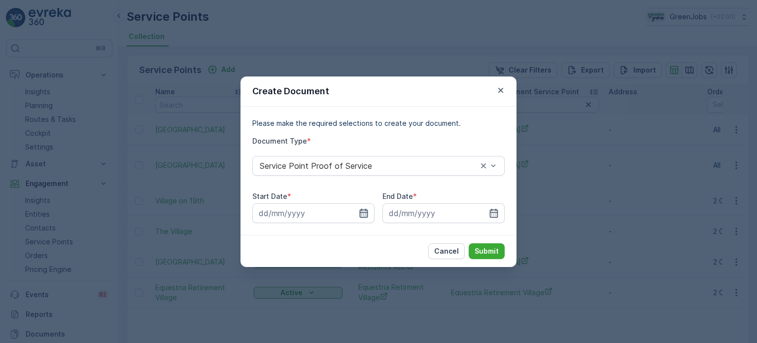
click at [364, 214] on icon "button" at bounding box center [364, 213] width 10 height 10
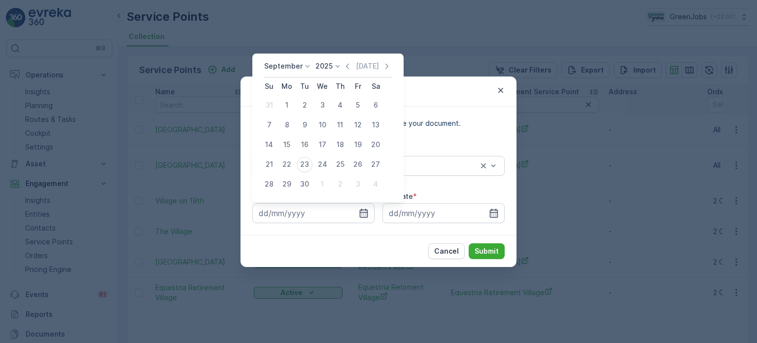
click at [296, 63] on p "September" at bounding box center [283, 66] width 38 height 10
click at [282, 99] on span "August" at bounding box center [281, 102] width 23 height 10
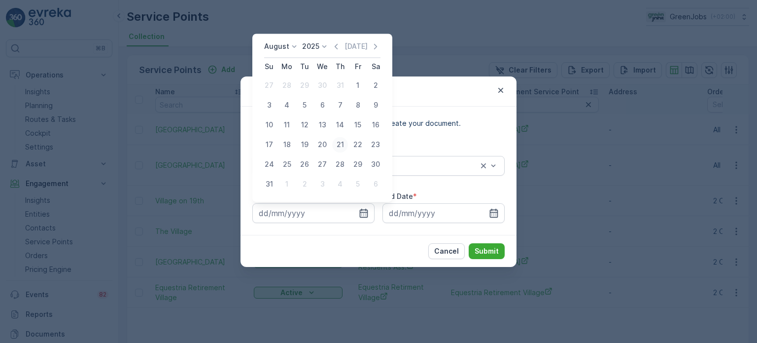
click at [335, 145] on div "21" at bounding box center [340, 145] width 16 height 16
type input "21.08.2025"
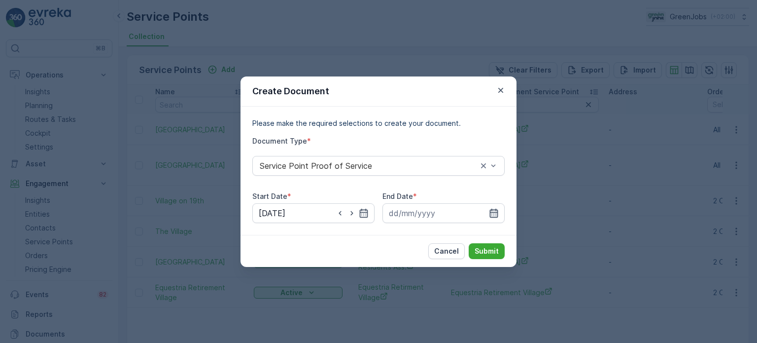
click at [491, 214] on icon "button" at bounding box center [494, 213] width 10 height 10
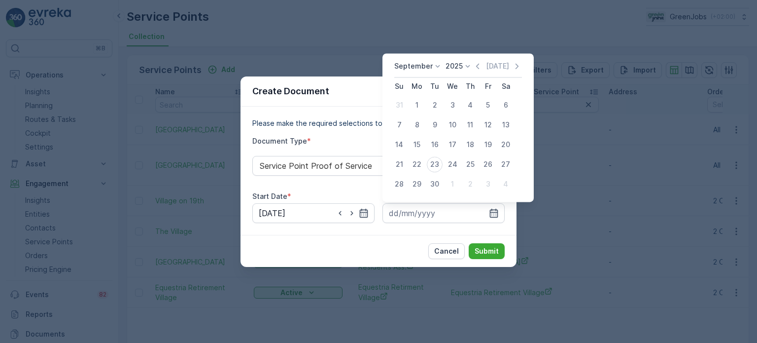
click at [507, 142] on div "20" at bounding box center [506, 145] width 16 height 16
type input "20.09.2025"
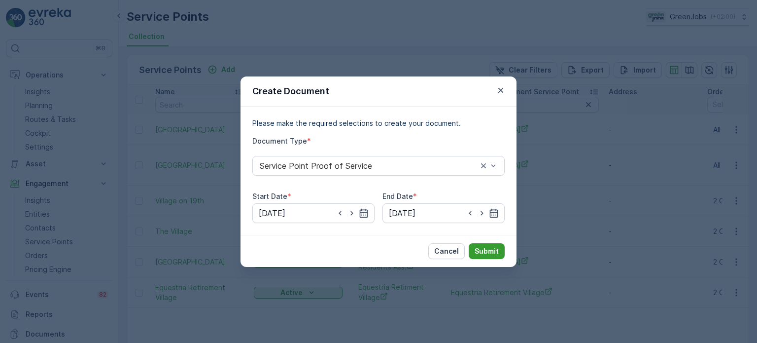
click at [483, 249] on p "Submit" at bounding box center [487, 251] width 24 height 10
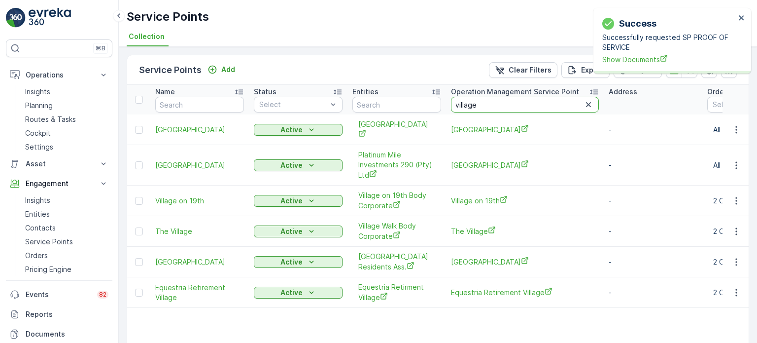
drag, startPoint x: 481, startPoint y: 105, endPoint x: 443, endPoint y: 106, distance: 38.0
click at [443, 106] on tr "Name Status Select Entities Operation Management Service Point village Address …" at bounding box center [678, 100] width 1103 height 30
type input "middy"
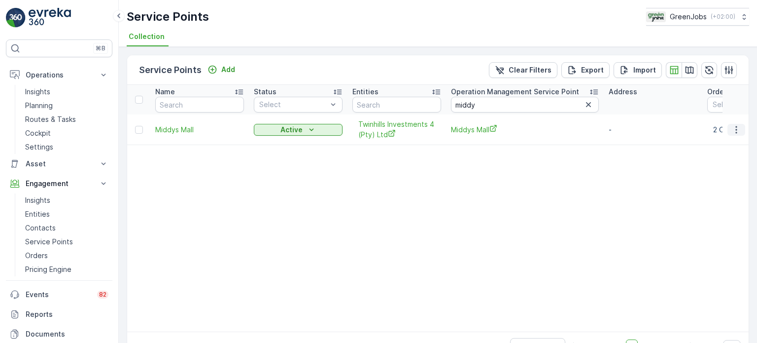
click at [736, 128] on icon "button" at bounding box center [736, 129] width 1 height 7
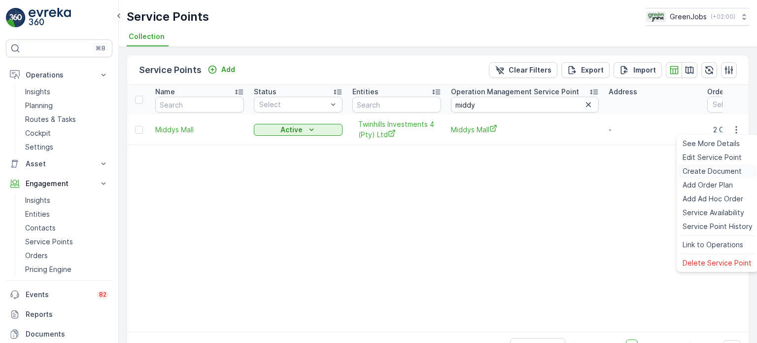
click at [691, 171] on span "Create Document" at bounding box center [712, 171] width 59 height 10
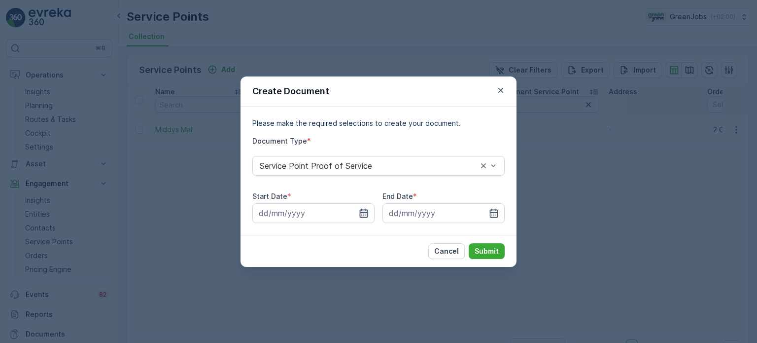
click at [363, 212] on icon "button" at bounding box center [364, 212] width 8 height 9
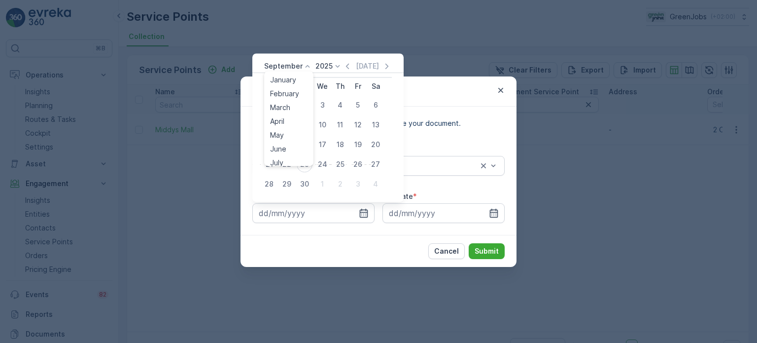
click at [288, 71] on p "September" at bounding box center [283, 66] width 38 height 10
click at [284, 126] on span "August" at bounding box center [281, 127] width 23 height 10
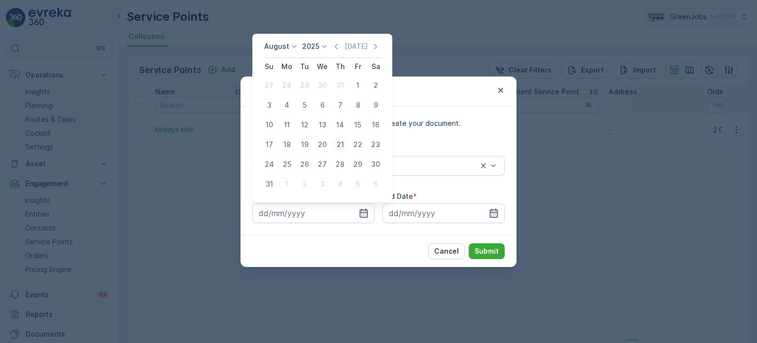
click at [337, 145] on div "21" at bounding box center [340, 145] width 16 height 16
type input "21.08.2025"
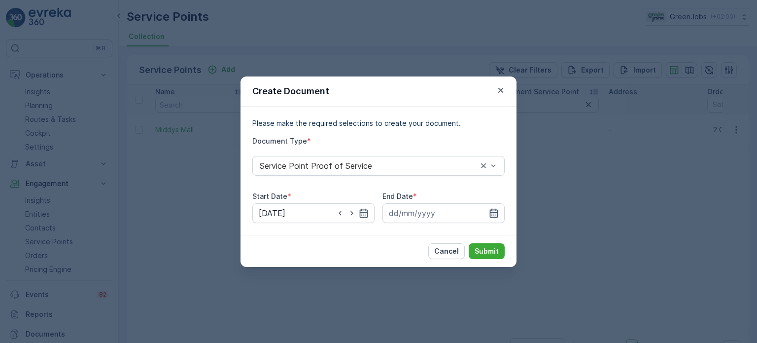
click at [493, 213] on icon "button" at bounding box center [494, 213] width 10 height 10
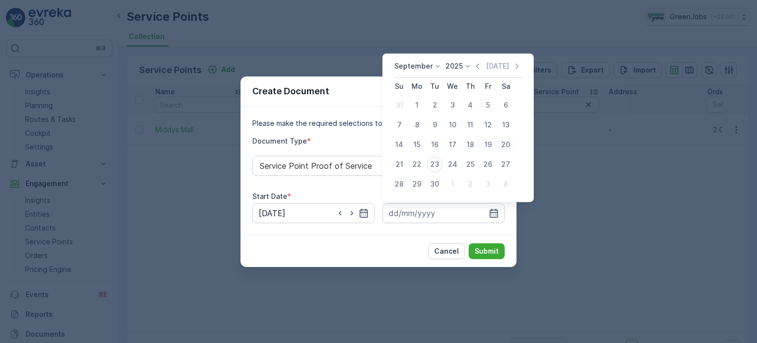
click at [504, 142] on div "20" at bounding box center [506, 145] width 16 height 16
type input "20.09.2025"
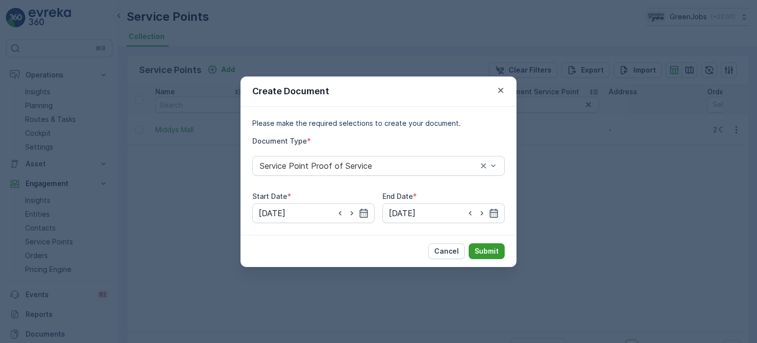
click at [487, 248] on p "Submit" at bounding box center [487, 251] width 24 height 10
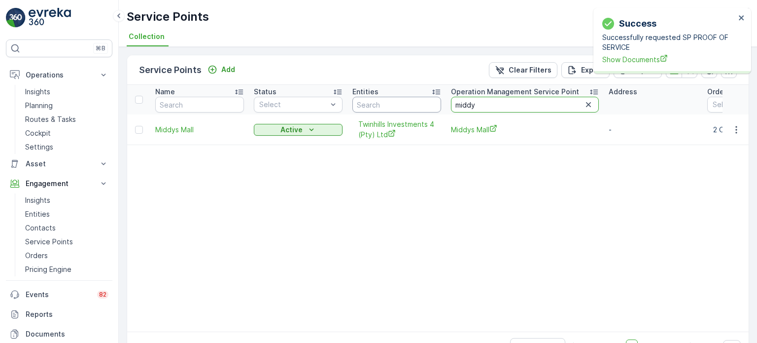
drag, startPoint x: 491, startPoint y: 105, endPoint x: 432, endPoint y: 106, distance: 58.7
click at [432, 106] on tr "Name Status Select Entities Operation Management Service Point middy Address Or…" at bounding box center [678, 100] width 1103 height 30
type input "glen"
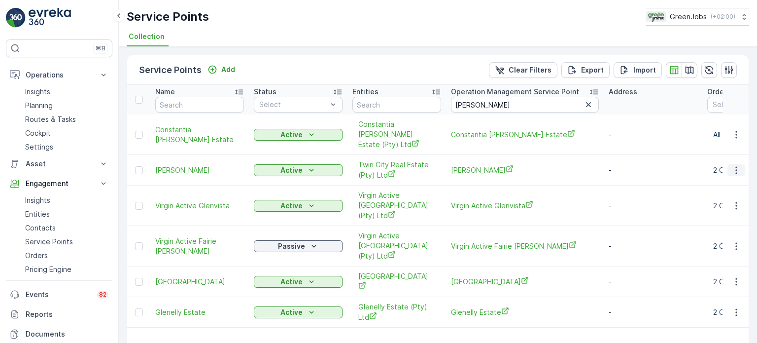
click at [736, 165] on icon "button" at bounding box center [737, 170] width 10 height 10
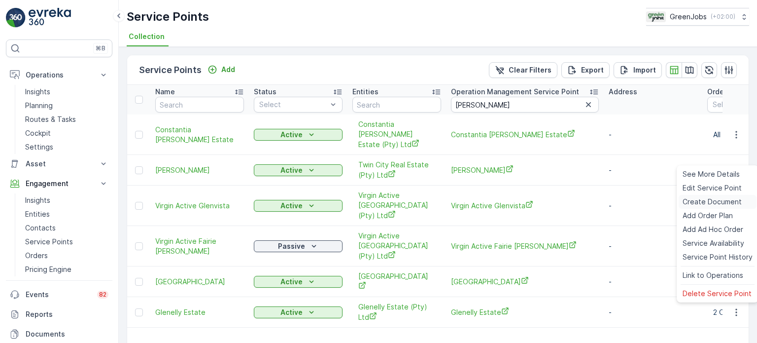
click at [698, 201] on span "Create Document" at bounding box center [712, 202] width 59 height 10
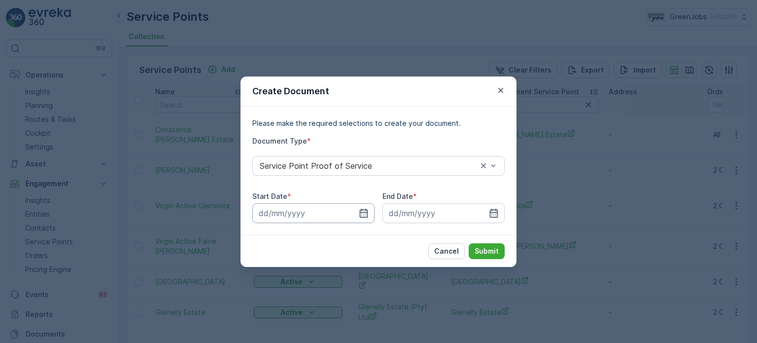
drag, startPoint x: 359, startPoint y: 213, endPoint x: 357, endPoint y: 206, distance: 7.7
click at [359, 213] on icon "button" at bounding box center [364, 213] width 10 height 10
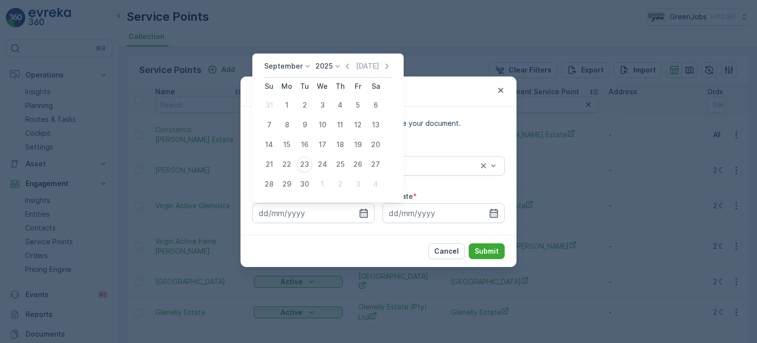
click at [278, 73] on div "September 2025 Today" at bounding box center [328, 69] width 128 height 16
click at [278, 72] on div "September 2025 Today" at bounding box center [328, 69] width 128 height 16
click at [279, 65] on p "September" at bounding box center [283, 66] width 38 height 10
click at [284, 137] on span "September" at bounding box center [288, 141] width 37 height 10
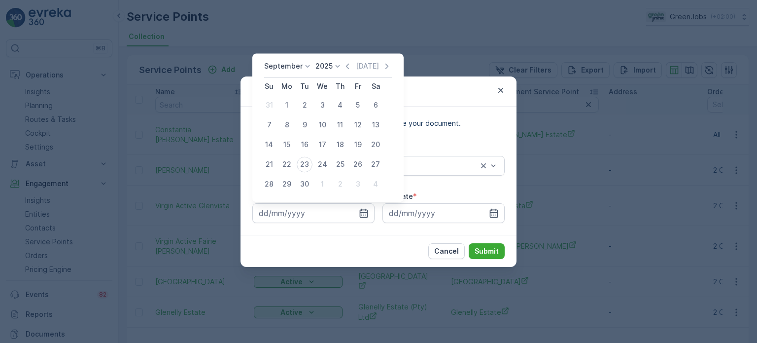
click at [297, 63] on p "September" at bounding box center [283, 66] width 38 height 10
click at [286, 100] on span "August" at bounding box center [281, 102] width 23 height 10
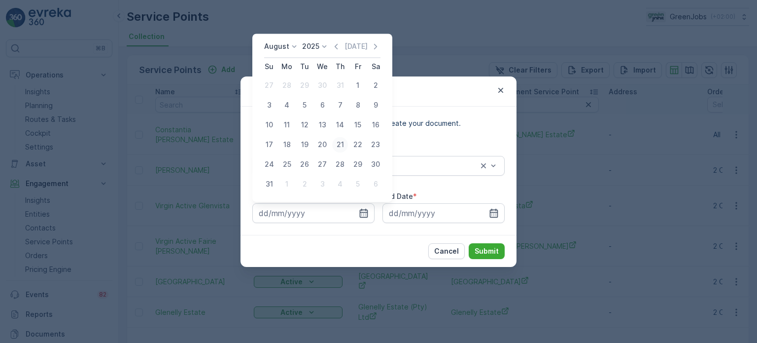
click at [342, 146] on div "21" at bounding box center [340, 145] width 16 height 16
type input "21.08.2025"
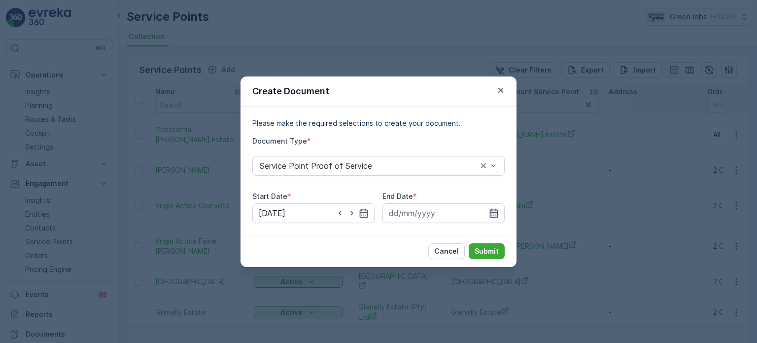
click at [491, 213] on icon "button" at bounding box center [494, 213] width 10 height 10
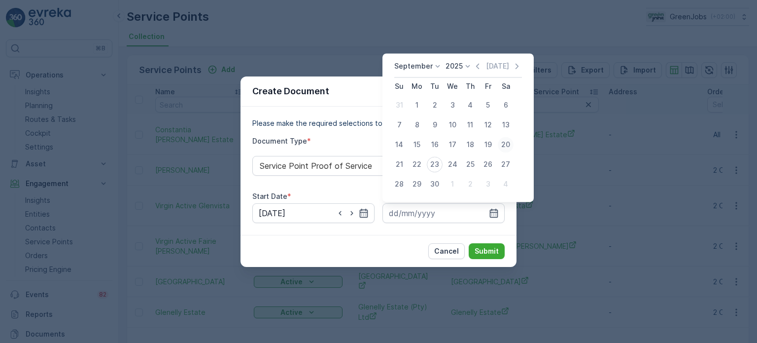
click at [501, 146] on div "20" at bounding box center [506, 145] width 16 height 16
type input "20.09.2025"
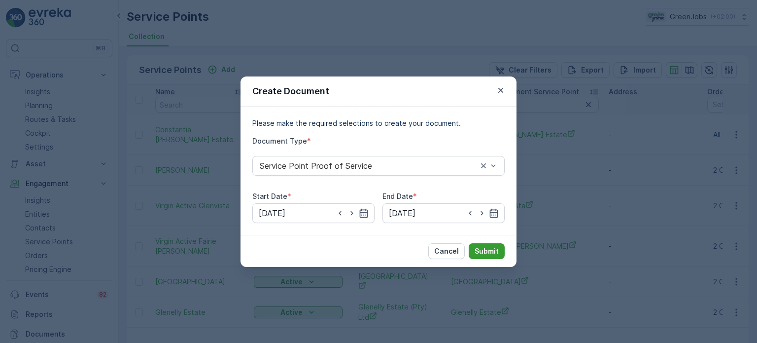
click at [488, 247] on p "Submit" at bounding box center [487, 251] width 24 height 10
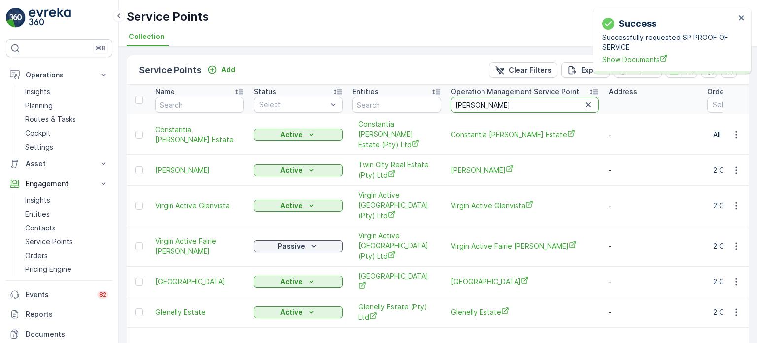
drag, startPoint x: 491, startPoint y: 102, endPoint x: 451, endPoint y: 106, distance: 40.6
click at [451, 106] on input "glen" at bounding box center [525, 105] width 148 height 16
type input "sky"
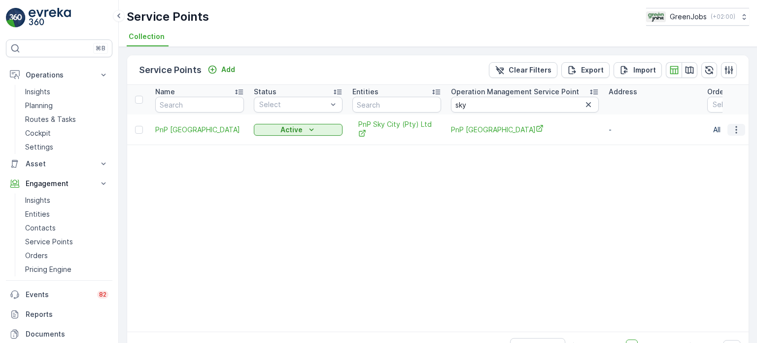
click at [738, 130] on button "button" at bounding box center [737, 130] width 18 height 12
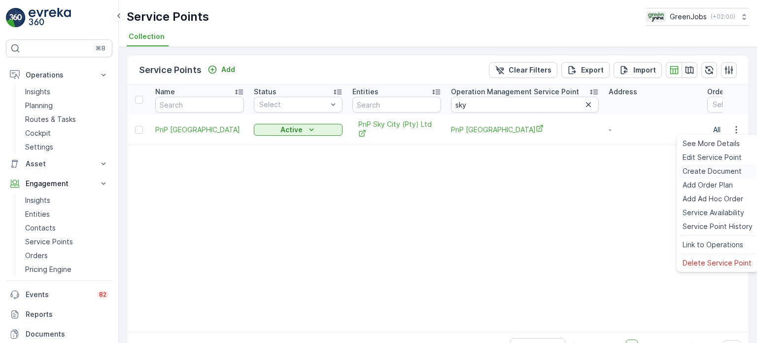
click at [689, 173] on span "Create Document" at bounding box center [712, 171] width 59 height 10
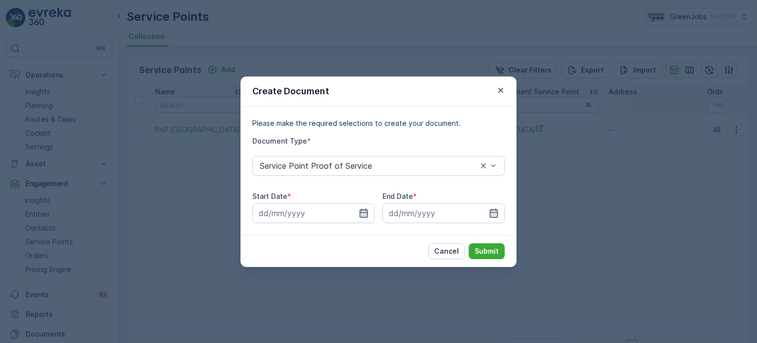
click at [362, 212] on icon "button" at bounding box center [364, 212] width 8 height 9
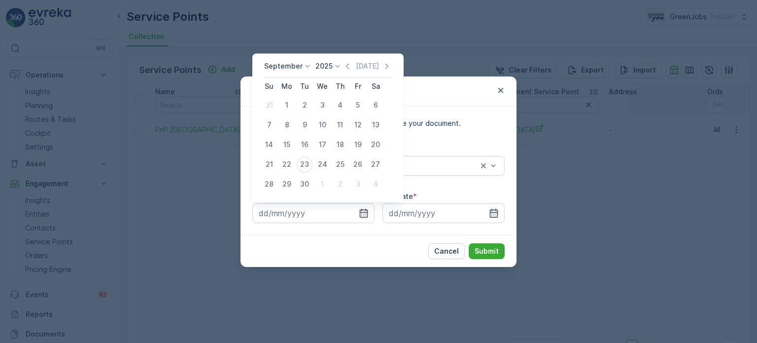
click at [296, 68] on p "September" at bounding box center [283, 66] width 38 height 10
click at [281, 130] on span "August" at bounding box center [281, 127] width 23 height 10
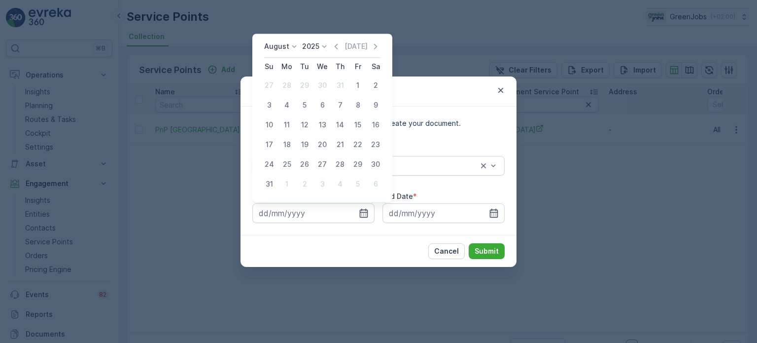
click at [333, 146] on div "21" at bounding box center [340, 145] width 16 height 16
type input "21.08.2025"
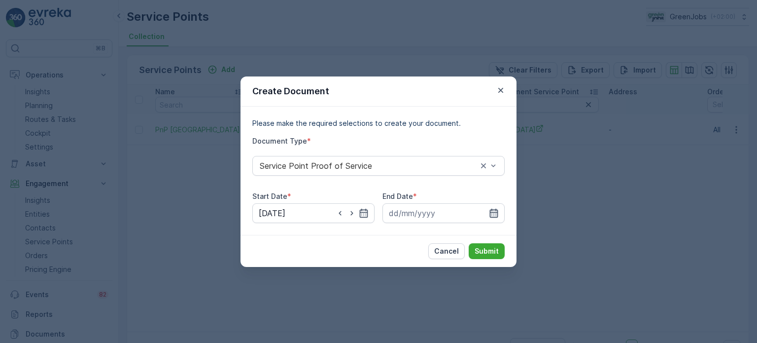
click at [494, 210] on icon "button" at bounding box center [494, 212] width 8 height 9
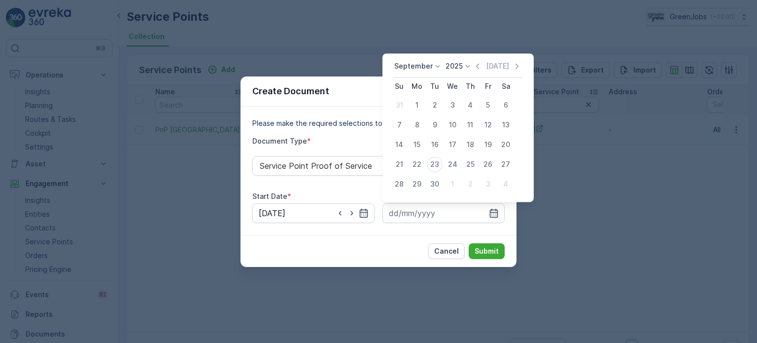
click at [502, 145] on div "20" at bounding box center [506, 145] width 16 height 16
type input "20.09.2025"
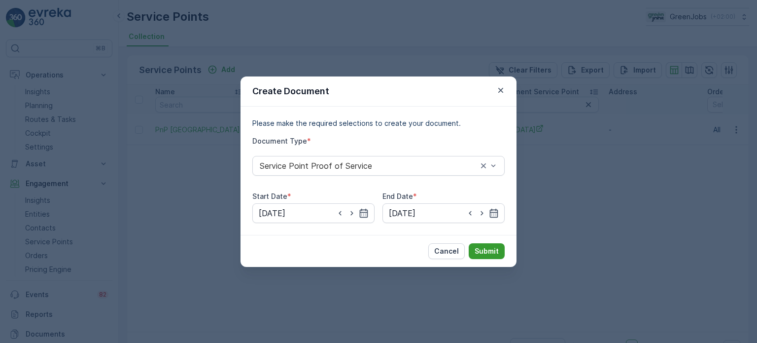
click at [487, 245] on button "Submit" at bounding box center [487, 251] width 36 height 16
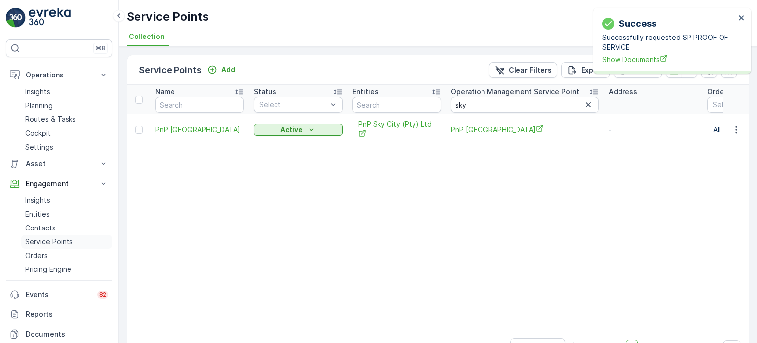
drag, startPoint x: 55, startPoint y: 238, endPoint x: 60, endPoint y: 237, distance: 5.6
click at [55, 238] on p "Service Points" at bounding box center [49, 242] width 48 height 10
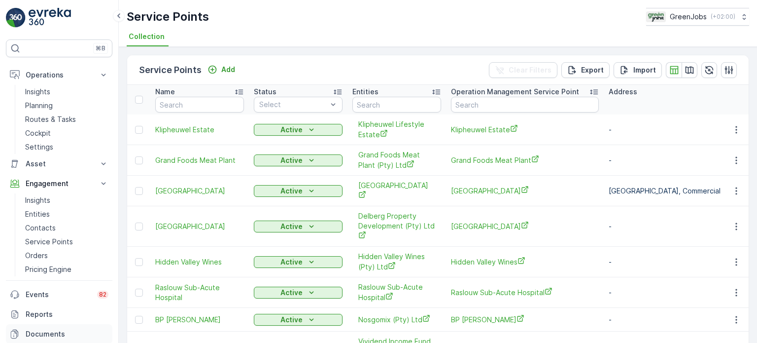
click at [32, 331] on p "Documents" at bounding box center [67, 334] width 83 height 10
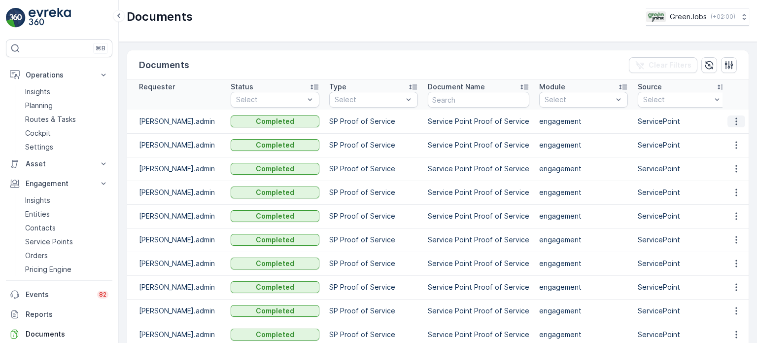
click at [740, 120] on button "button" at bounding box center [737, 121] width 18 height 12
click at [728, 132] on span "See Details" at bounding box center [734, 136] width 38 height 10
click at [734, 144] on icon "button" at bounding box center [737, 145] width 10 height 10
click at [726, 160] on span "See Details" at bounding box center [734, 159] width 38 height 10
click at [734, 167] on icon "button" at bounding box center [737, 169] width 10 height 10
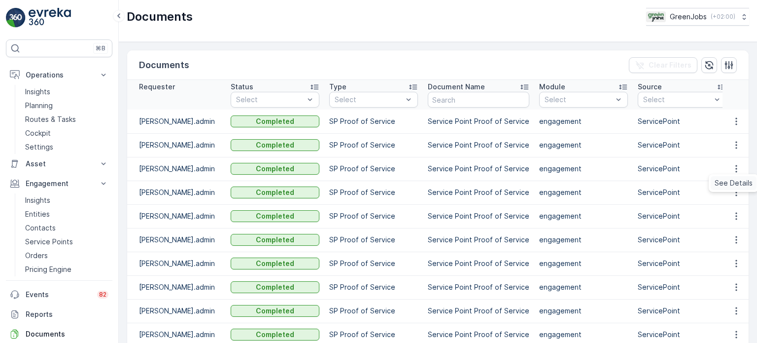
click at [729, 182] on span "See Details" at bounding box center [734, 183] width 38 height 10
click at [734, 216] on icon "button" at bounding box center [737, 216] width 10 height 10
click at [733, 229] on span "See Details" at bounding box center [734, 230] width 38 height 10
click at [55, 242] on p "Service Points" at bounding box center [49, 242] width 48 height 10
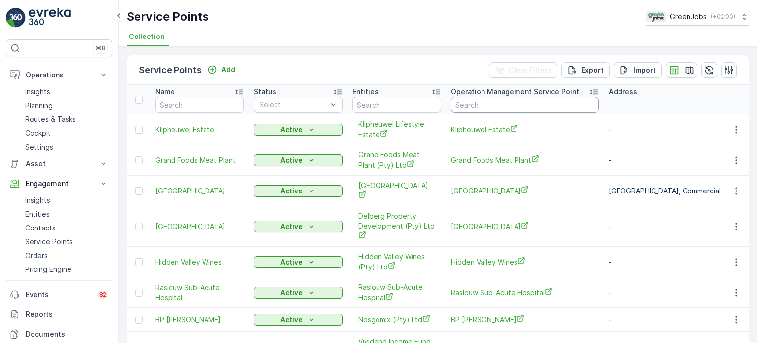
click at [473, 107] on input "text" at bounding box center [525, 105] width 148 height 16
type input "stelle"
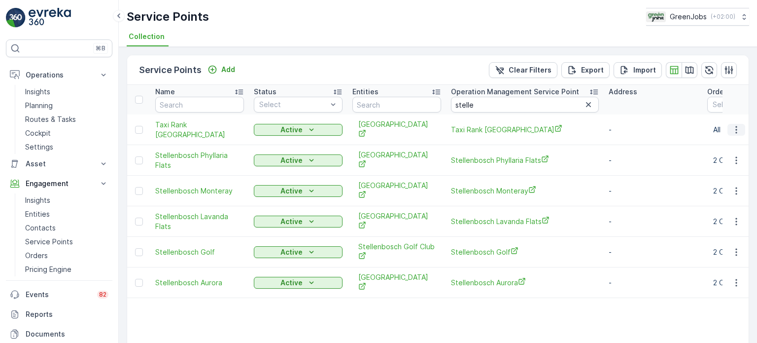
click at [736, 129] on icon "button" at bounding box center [736, 129] width 1 height 7
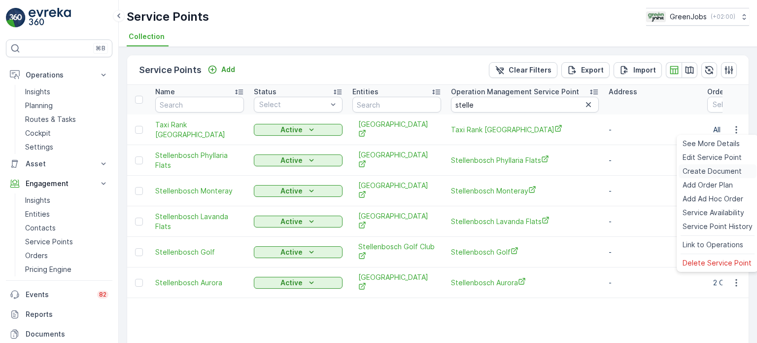
click at [696, 173] on span "Create Document" at bounding box center [712, 171] width 59 height 10
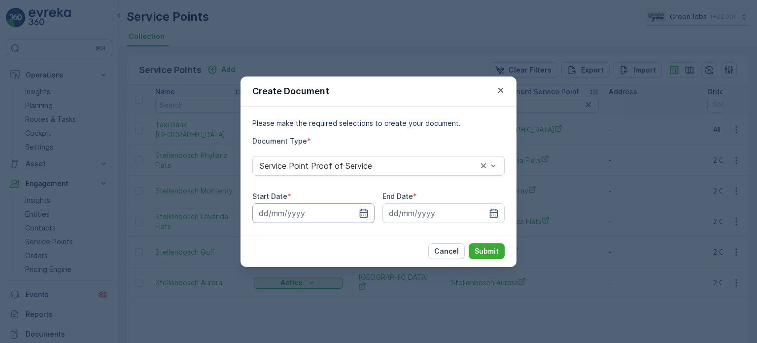
drag, startPoint x: 363, startPoint y: 211, endPoint x: 364, endPoint y: 206, distance: 5.0
click at [363, 211] on icon "button" at bounding box center [364, 213] width 10 height 10
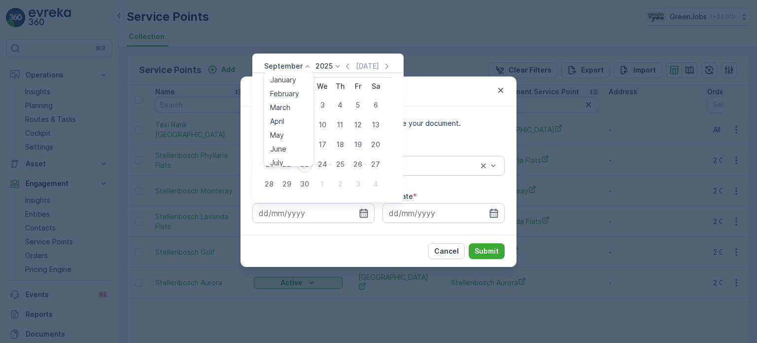
click at [294, 68] on p "September" at bounding box center [283, 66] width 38 height 10
click at [289, 126] on span "August" at bounding box center [281, 127] width 23 height 10
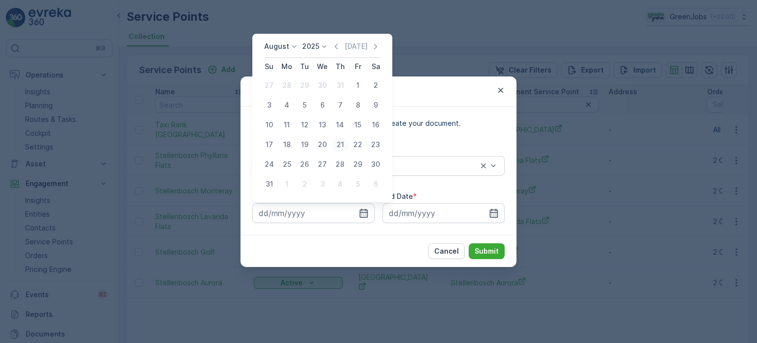
click at [343, 147] on div "21" at bounding box center [340, 145] width 16 height 16
type input "21.08.2025"
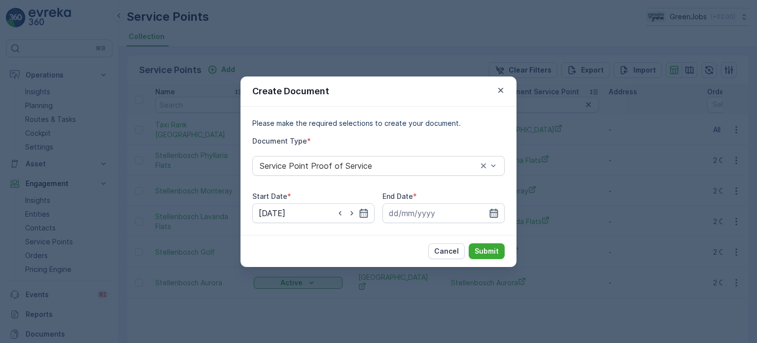
click at [495, 213] on icon "button" at bounding box center [494, 213] width 10 height 10
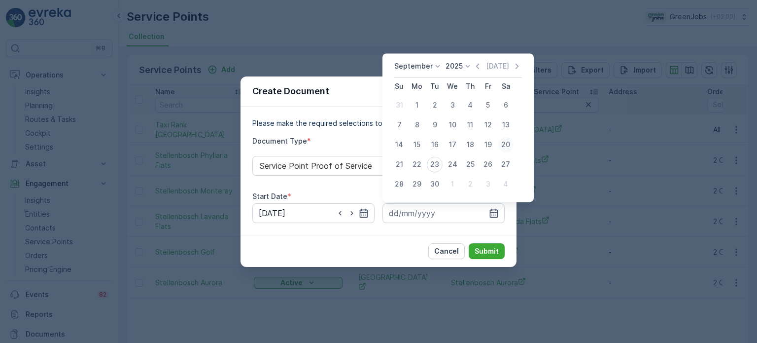
click at [510, 141] on div "20" at bounding box center [506, 145] width 16 height 16
type input "20.09.2025"
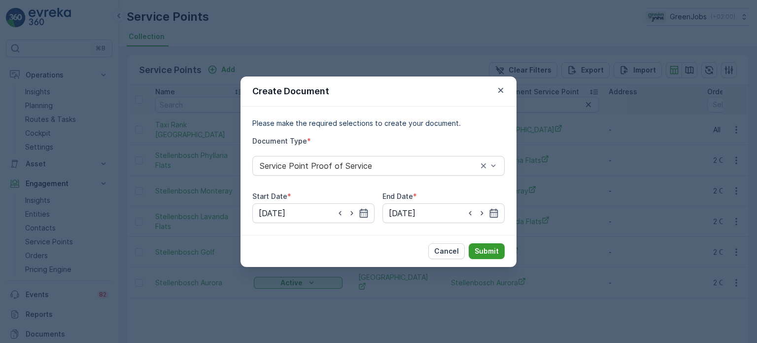
click at [492, 248] on p "Submit" at bounding box center [487, 251] width 24 height 10
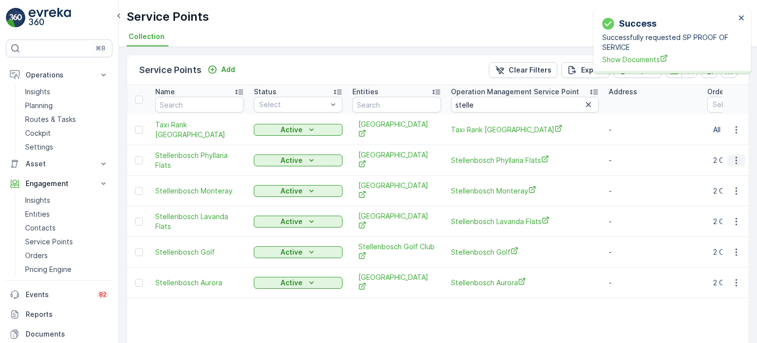
click at [736, 157] on icon "button" at bounding box center [737, 160] width 10 height 10
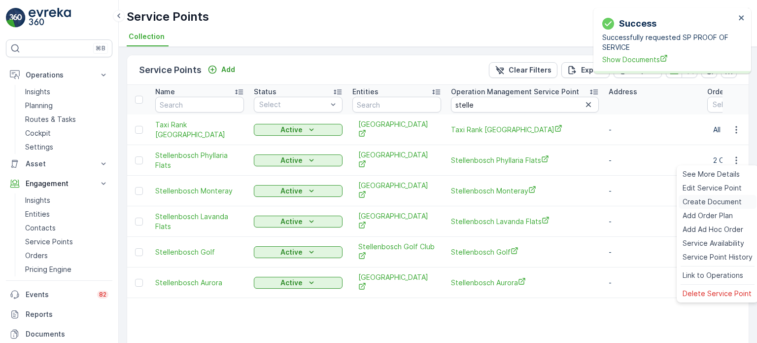
click at [700, 198] on span "Create Document" at bounding box center [712, 202] width 59 height 10
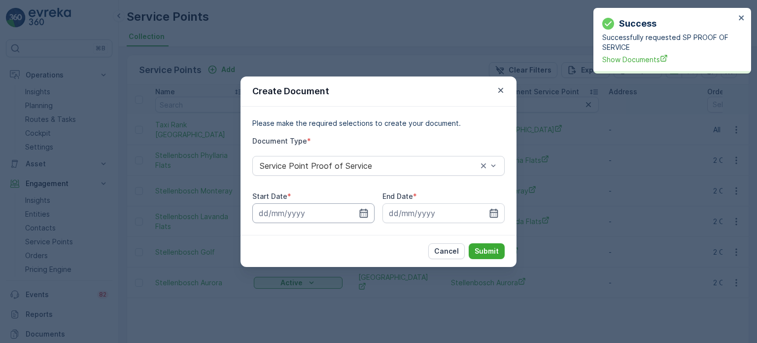
click at [371, 216] on input at bounding box center [313, 213] width 122 height 20
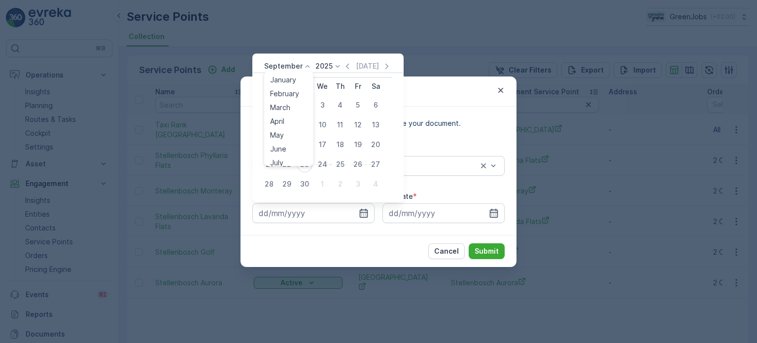
click at [294, 62] on p "September" at bounding box center [283, 66] width 38 height 10
click at [291, 128] on span "August" at bounding box center [281, 127] width 23 height 10
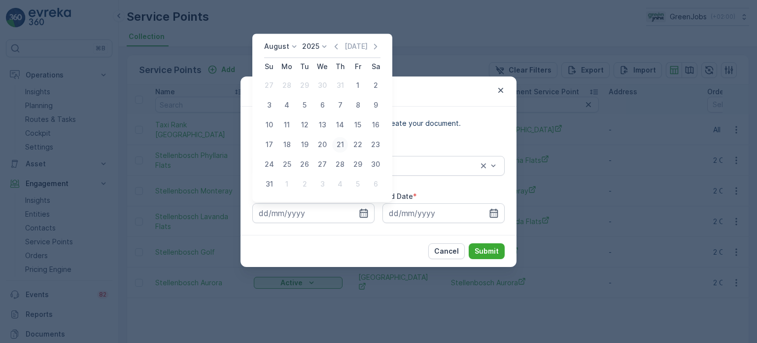
click at [343, 143] on div "21" at bounding box center [340, 145] width 16 height 16
type input "21.08.2025"
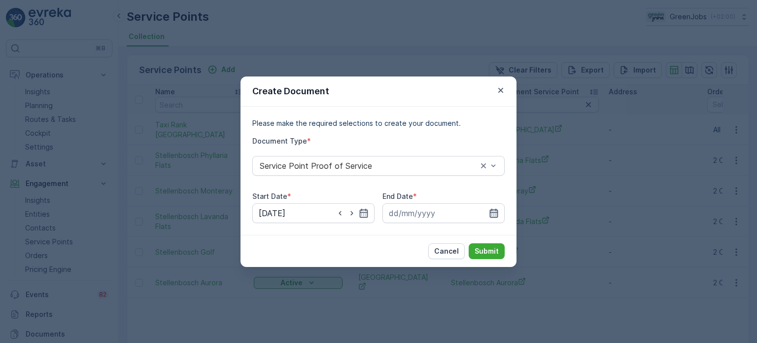
click at [493, 211] on icon "button" at bounding box center [494, 213] width 10 height 10
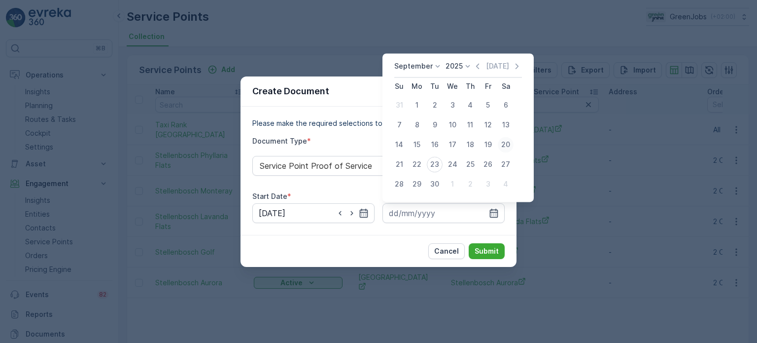
click at [500, 143] on div "20" at bounding box center [506, 145] width 16 height 16
type input "20.09.2025"
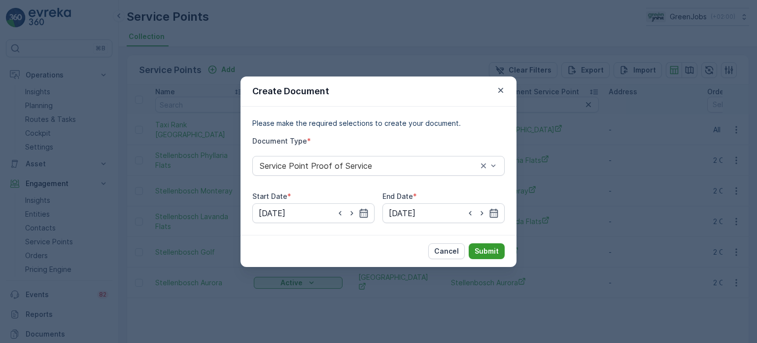
click at [488, 248] on p "Submit" at bounding box center [487, 251] width 24 height 10
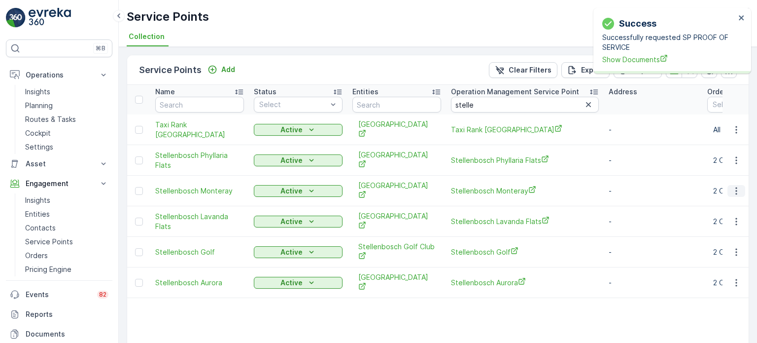
click at [733, 189] on icon "button" at bounding box center [737, 191] width 10 height 10
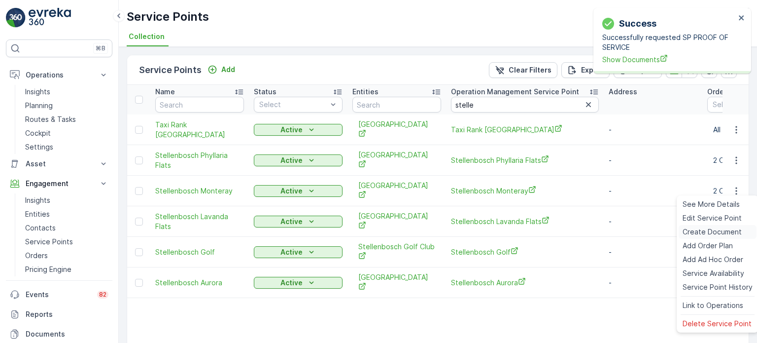
click at [693, 230] on span "Create Document" at bounding box center [712, 232] width 59 height 10
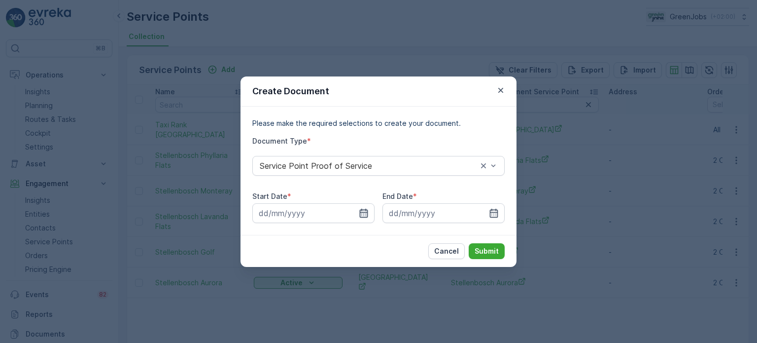
click at [366, 215] on icon "button" at bounding box center [364, 212] width 8 height 9
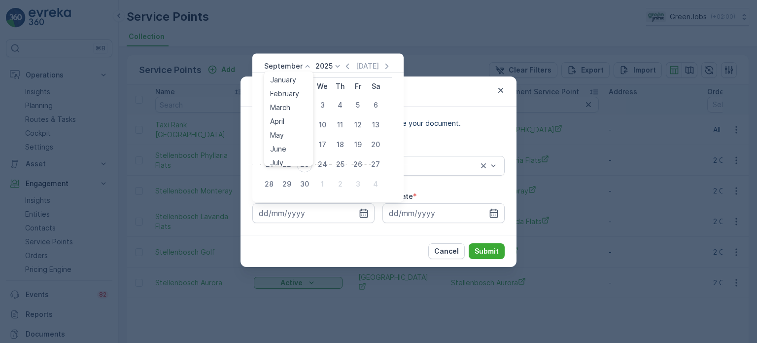
click at [294, 69] on p "September" at bounding box center [283, 66] width 38 height 10
click at [288, 128] on span "August" at bounding box center [281, 127] width 23 height 10
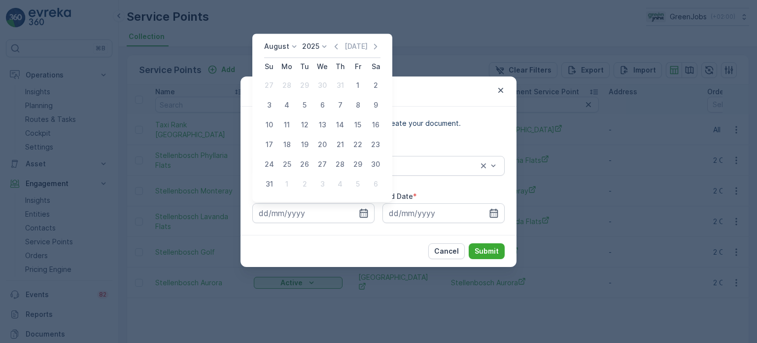
click at [338, 143] on div "21" at bounding box center [340, 145] width 16 height 16
type input "21.08.2025"
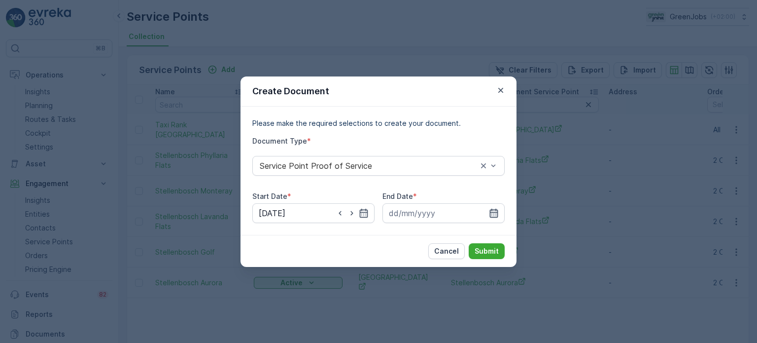
click at [496, 209] on icon "button" at bounding box center [494, 212] width 8 height 9
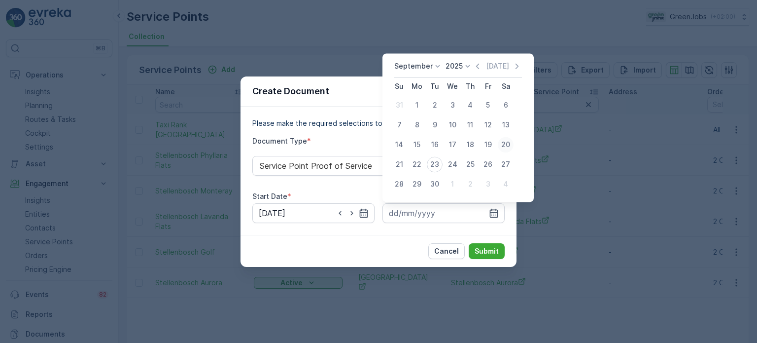
click at [507, 143] on div "20" at bounding box center [506, 145] width 16 height 16
type input "20.09.2025"
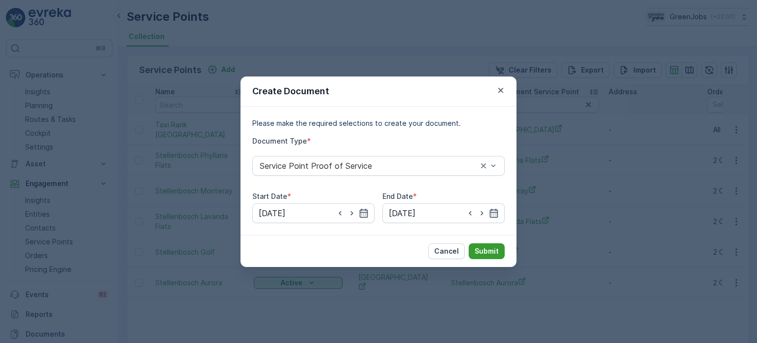
click at [497, 252] on p "Submit" at bounding box center [487, 251] width 24 height 10
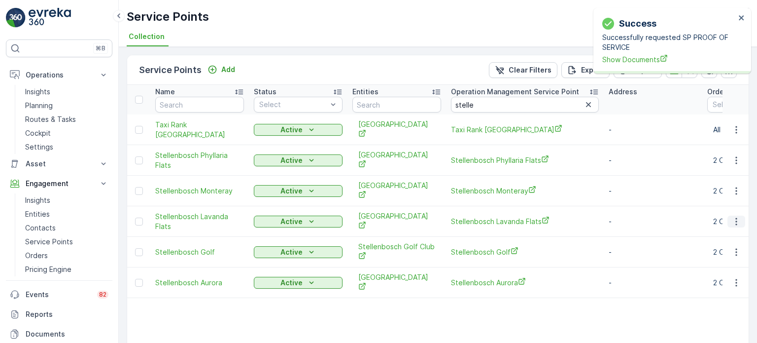
click at [732, 220] on icon "button" at bounding box center [737, 221] width 10 height 10
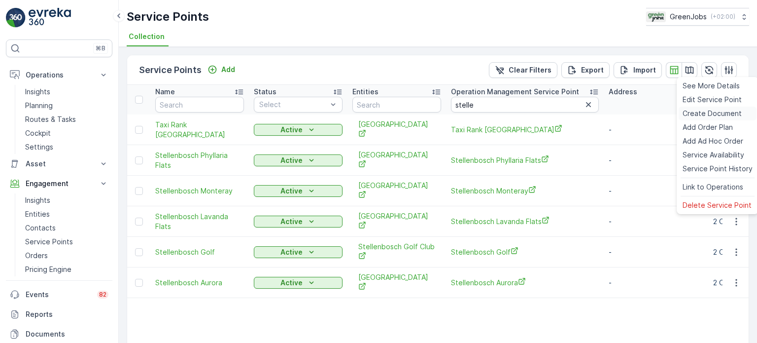
click at [704, 114] on span "Create Document" at bounding box center [712, 113] width 59 height 10
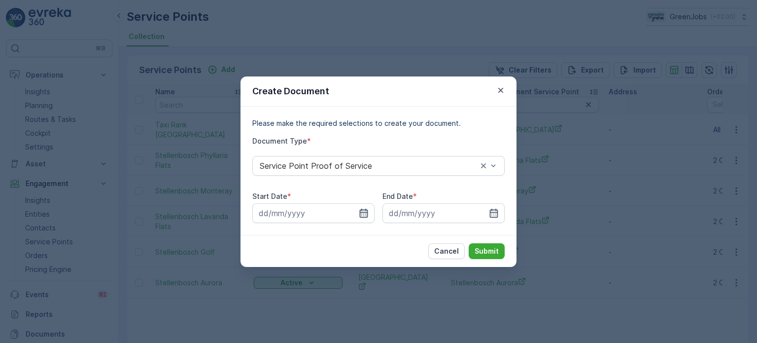
click at [363, 214] on icon "button" at bounding box center [364, 212] width 8 height 9
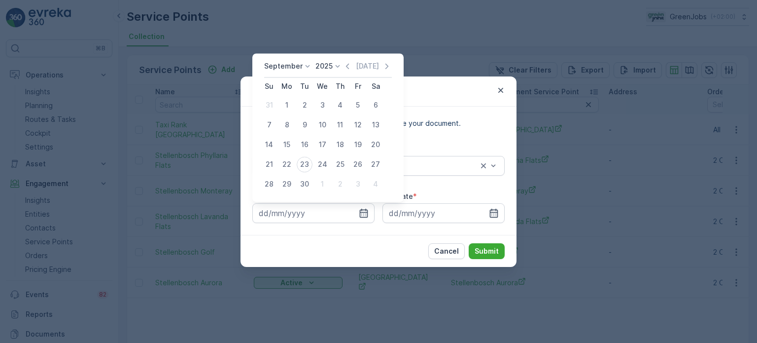
click at [295, 69] on p "September" at bounding box center [283, 66] width 38 height 10
click at [290, 101] on span "August" at bounding box center [281, 102] width 23 height 10
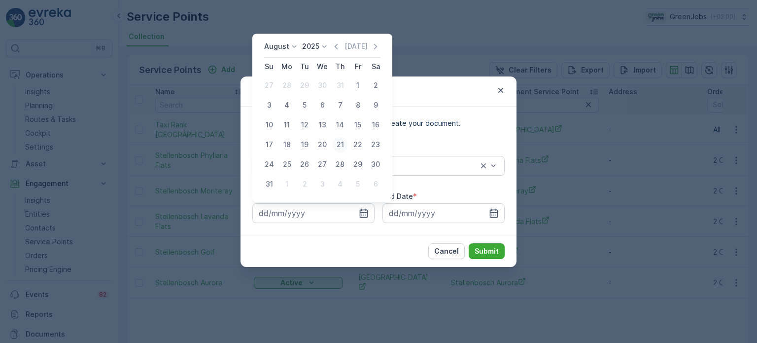
click at [343, 143] on div "21" at bounding box center [340, 145] width 16 height 16
type input "21.08.2025"
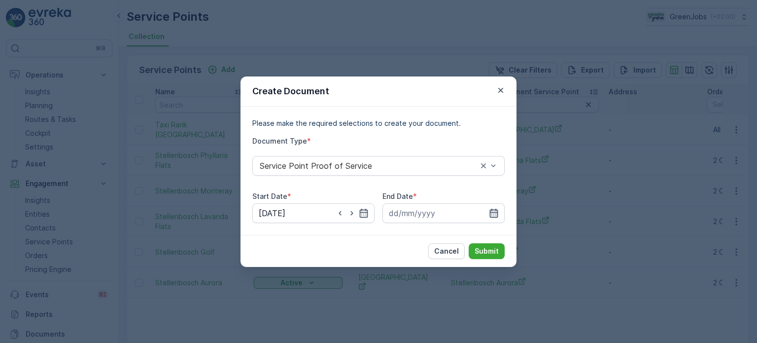
click at [491, 216] on icon "button" at bounding box center [494, 213] width 10 height 10
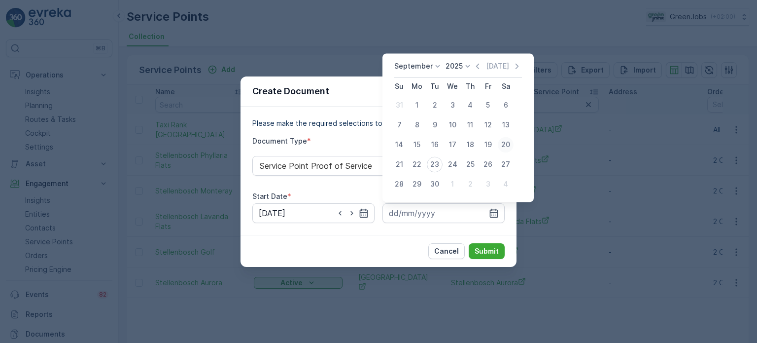
click at [504, 146] on div "20" at bounding box center [506, 145] width 16 height 16
type input "20.09.2025"
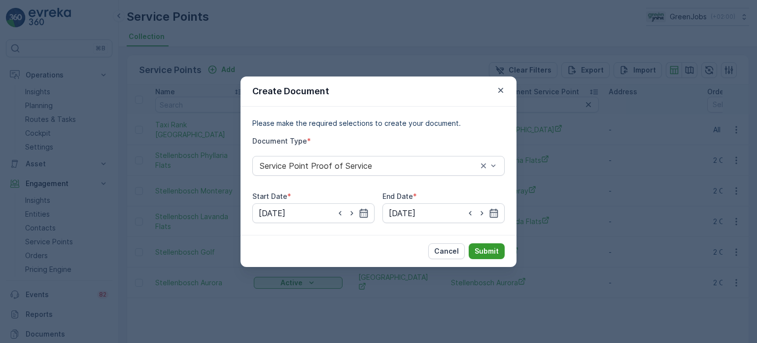
click at [489, 249] on p "Submit" at bounding box center [487, 251] width 24 height 10
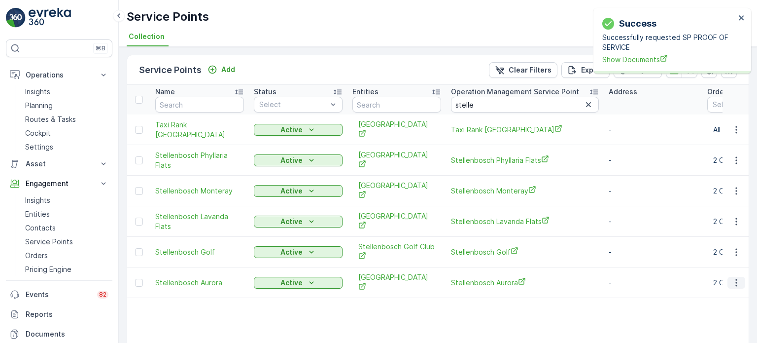
click at [735, 281] on icon "button" at bounding box center [737, 283] width 10 height 10
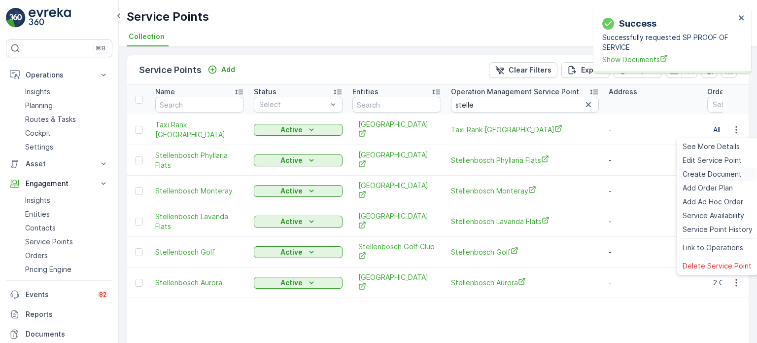
click at [688, 173] on span "Create Document" at bounding box center [712, 174] width 59 height 10
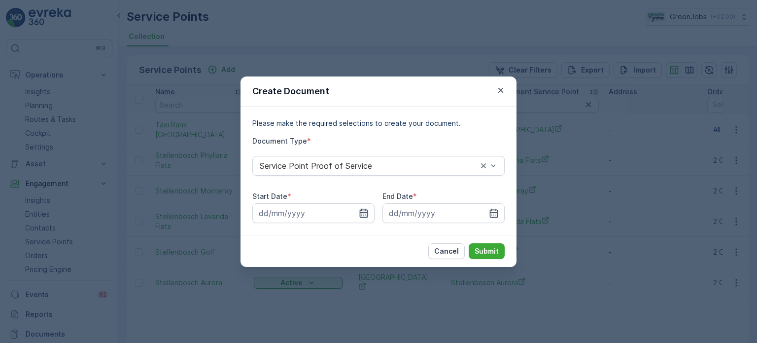
click at [363, 211] on icon "button" at bounding box center [364, 213] width 10 height 10
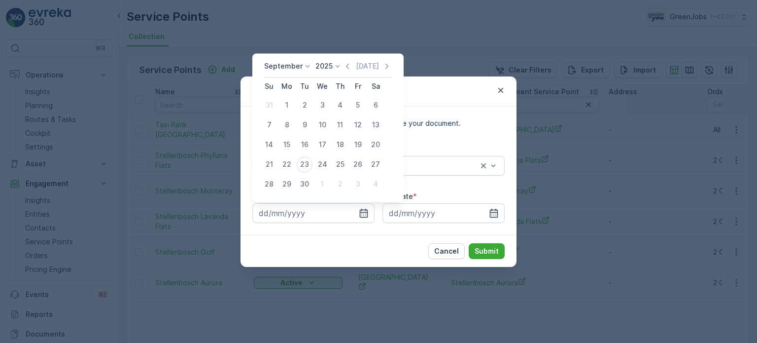
click at [286, 72] on div "September 2025 Today" at bounding box center [328, 69] width 128 height 16
click at [289, 68] on p "September" at bounding box center [283, 66] width 38 height 10
click at [290, 130] on span "August" at bounding box center [281, 127] width 23 height 10
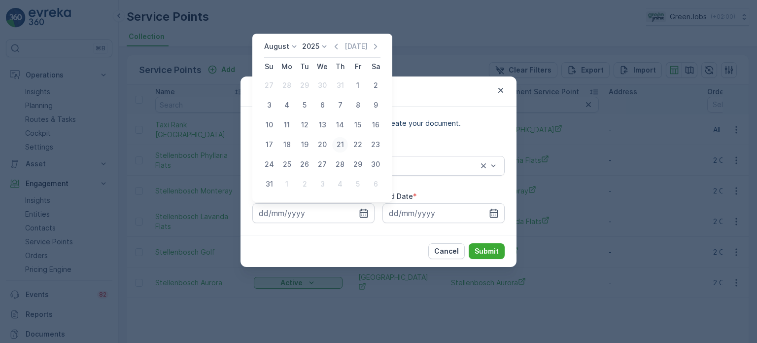
click at [341, 145] on div "21" at bounding box center [340, 145] width 16 height 16
type input "21.08.2025"
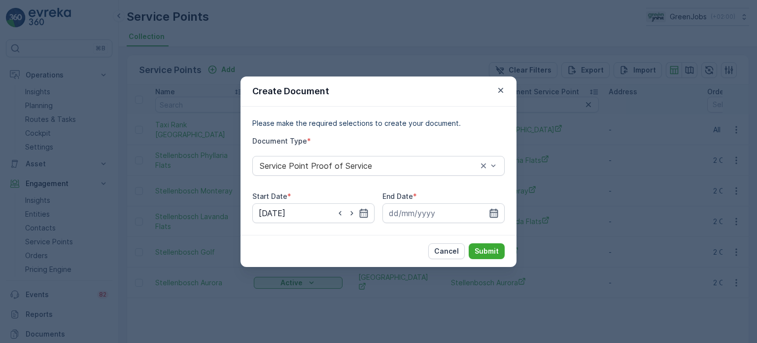
click at [494, 214] on icon "button" at bounding box center [494, 213] width 10 height 10
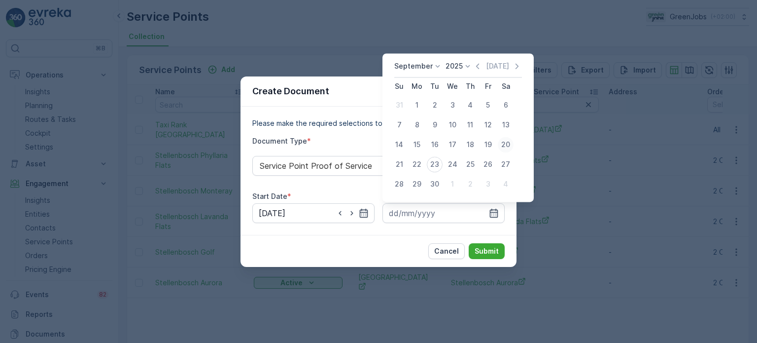
click at [507, 144] on div "20" at bounding box center [506, 145] width 16 height 16
type input "20.09.2025"
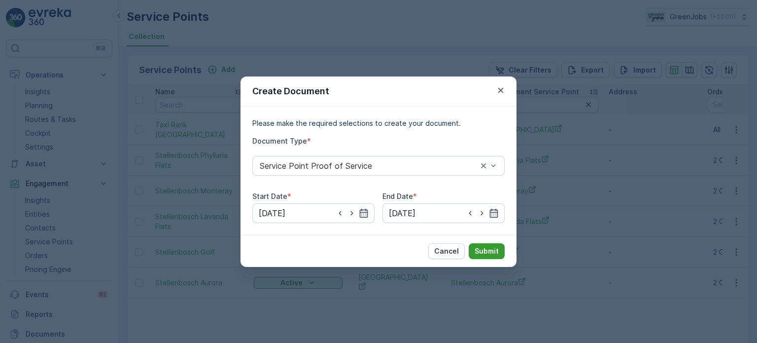
click at [485, 247] on p "Submit" at bounding box center [487, 251] width 24 height 10
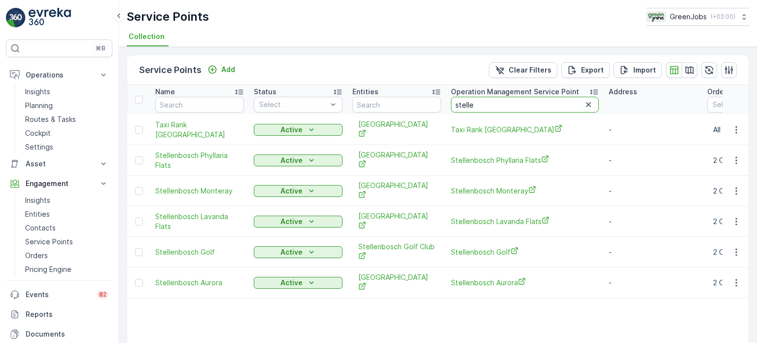
drag, startPoint x: 506, startPoint y: 107, endPoint x: 497, endPoint y: 79, distance: 29.0
click at [503, 106] on input "stelle" at bounding box center [525, 105] width 148 height 16
type input "s"
type input "kaya"
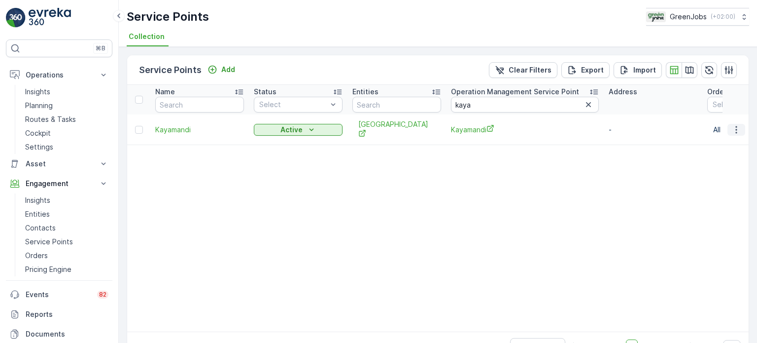
click at [736, 127] on icon "button" at bounding box center [737, 130] width 10 height 10
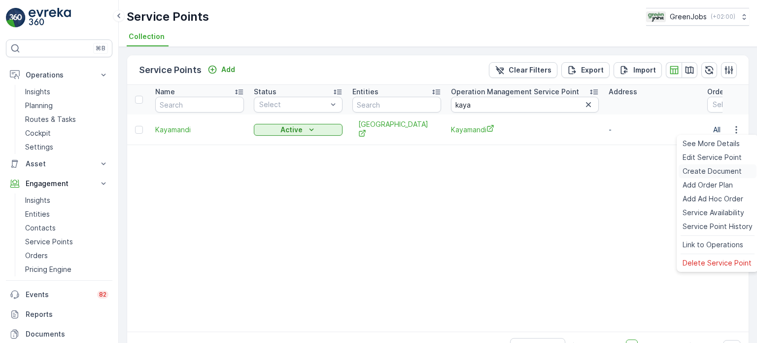
click at [696, 170] on span "Create Document" at bounding box center [712, 171] width 59 height 10
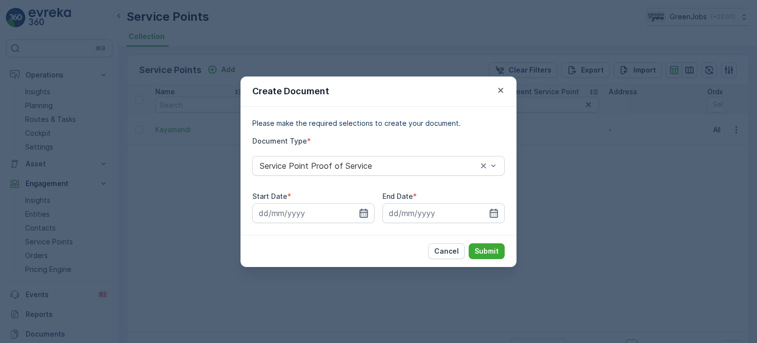
click at [366, 214] on icon "button" at bounding box center [364, 213] width 10 height 10
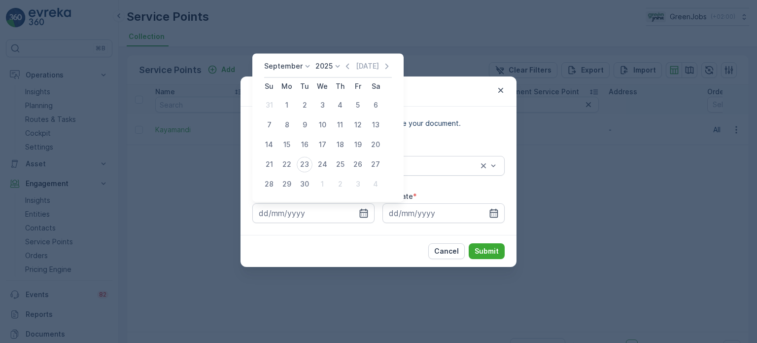
click at [299, 71] on p "September" at bounding box center [283, 66] width 38 height 10
click at [286, 126] on span "August" at bounding box center [281, 127] width 23 height 10
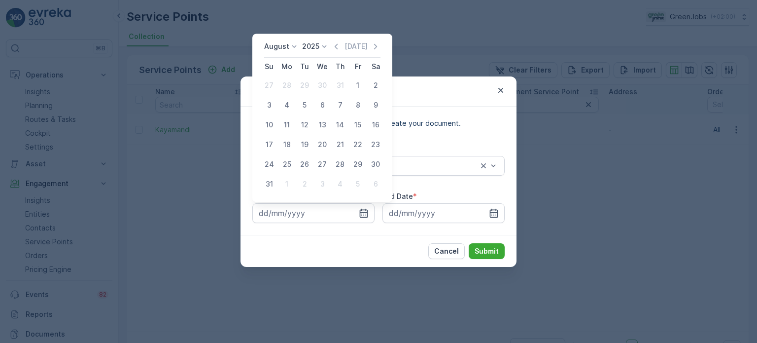
click at [335, 144] on div "21" at bounding box center [340, 145] width 16 height 16
type input "21.08.2025"
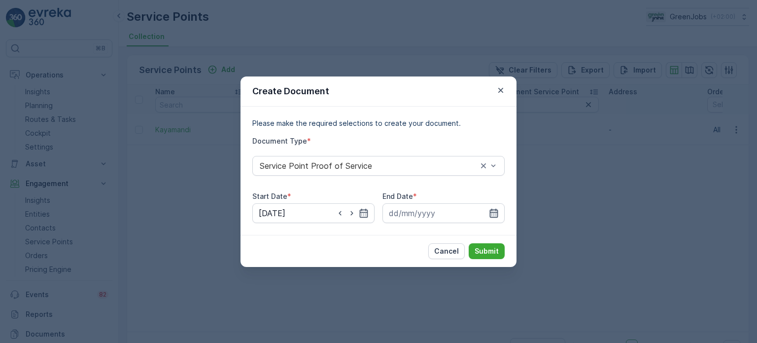
click at [498, 210] on icon "button" at bounding box center [494, 213] width 10 height 10
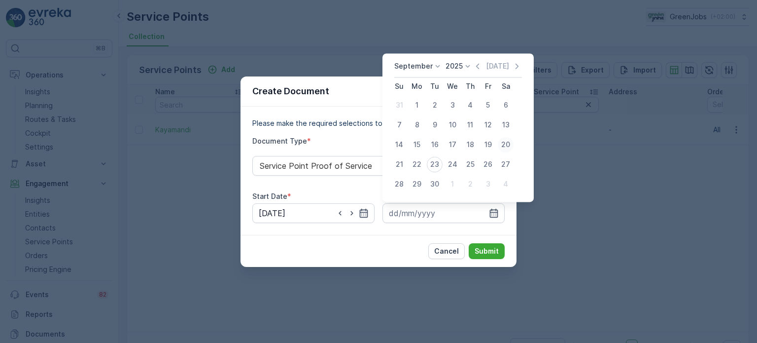
click at [502, 142] on div "20" at bounding box center [506, 145] width 16 height 16
type input "20.09.2025"
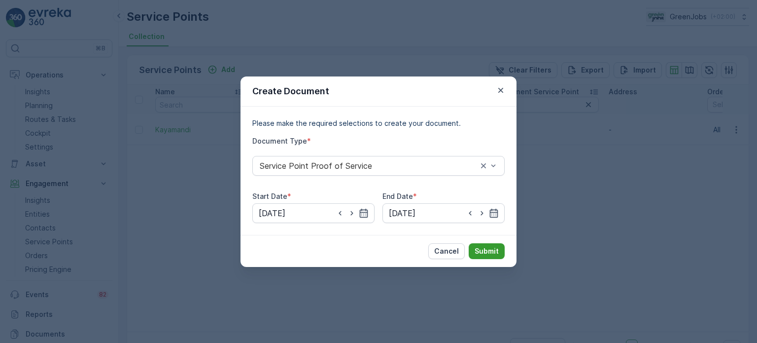
click at [478, 249] on p "Submit" at bounding box center [487, 251] width 24 height 10
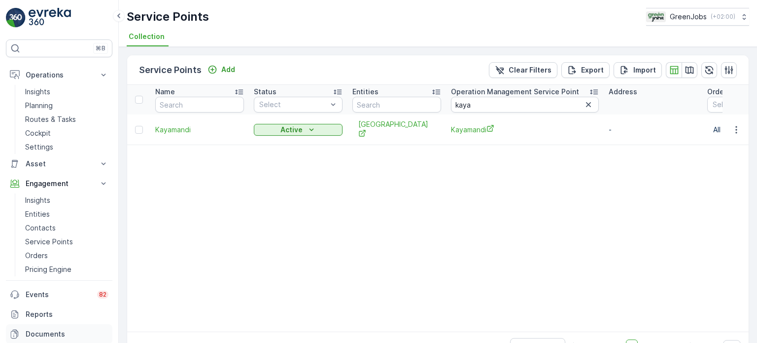
click at [55, 331] on p "Documents" at bounding box center [67, 334] width 83 height 10
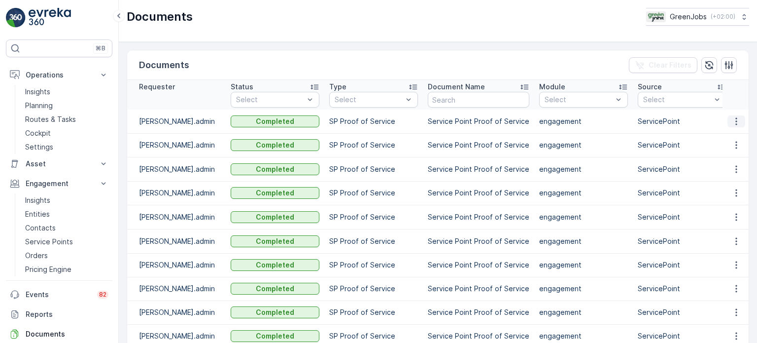
click at [736, 118] on icon "button" at bounding box center [736, 120] width 1 height 7
click at [728, 133] on span "See Details" at bounding box center [734, 136] width 38 height 10
drag, startPoint x: 736, startPoint y: 143, endPoint x: 736, endPoint y: 148, distance: 5.0
click at [736, 143] on icon "button" at bounding box center [737, 145] width 10 height 10
click at [728, 160] on span "See Details" at bounding box center [734, 159] width 38 height 10
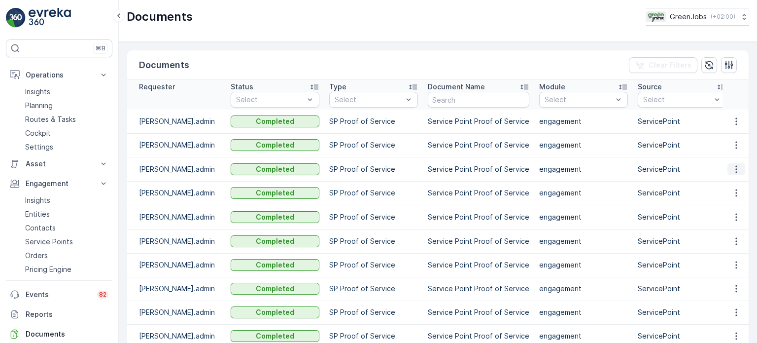
click at [736, 167] on icon "button" at bounding box center [737, 169] width 10 height 10
click at [728, 181] on span "See Details" at bounding box center [734, 183] width 38 height 10
click at [732, 194] on icon "button" at bounding box center [737, 193] width 10 height 10
drag, startPoint x: 733, startPoint y: 197, endPoint x: 734, endPoint y: 205, distance: 8.4
click at [734, 205] on span "See Details" at bounding box center [734, 207] width 38 height 10
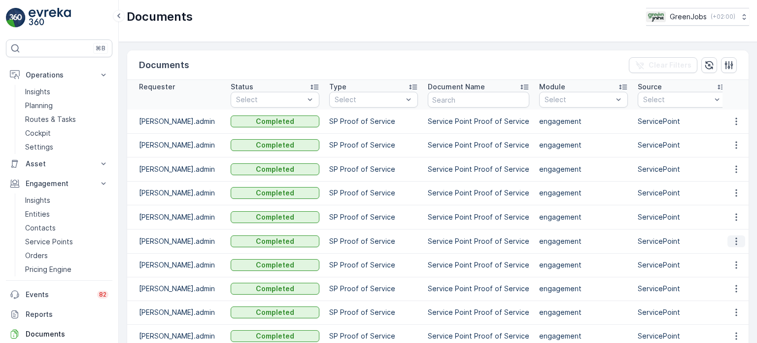
click at [736, 240] on icon "button" at bounding box center [737, 241] width 10 height 10
click at [735, 252] on span "See Details" at bounding box center [734, 255] width 38 height 10
click at [736, 263] on icon "button" at bounding box center [736, 264] width 1 height 7
click at [727, 279] on span "See Details" at bounding box center [734, 279] width 38 height 10
click at [732, 216] on icon "button" at bounding box center [737, 217] width 10 height 10
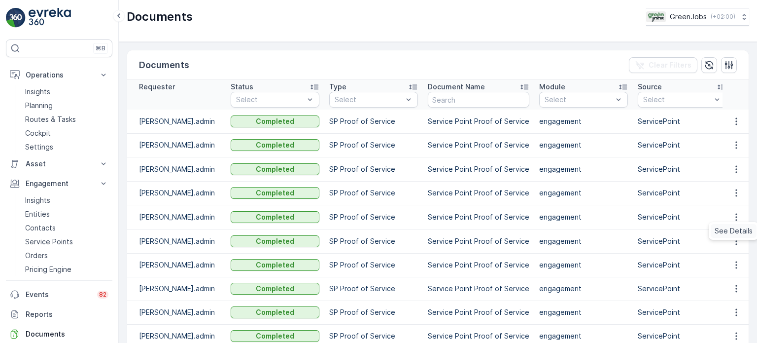
click at [729, 228] on span "See Details" at bounding box center [734, 231] width 38 height 10
click at [49, 244] on p "Service Points" at bounding box center [49, 242] width 48 height 10
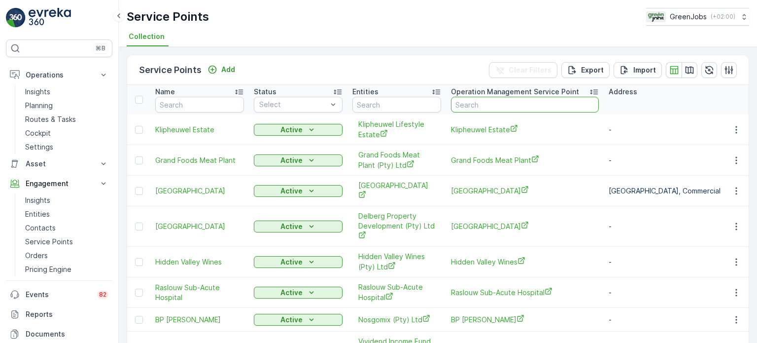
click at [495, 107] on input "text" at bounding box center [525, 105] width 148 height 16
type input "kloof"
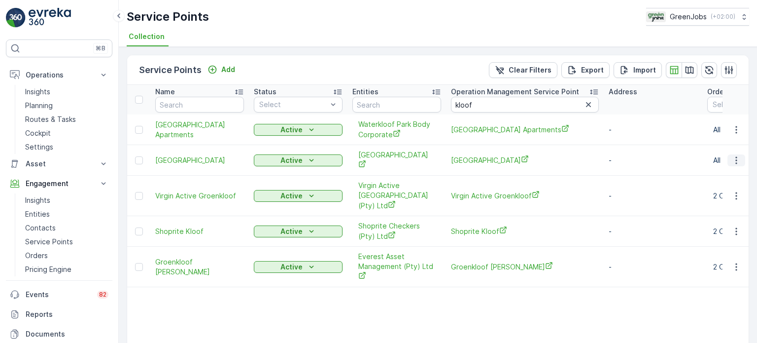
click at [733, 158] on icon "button" at bounding box center [737, 160] width 10 height 10
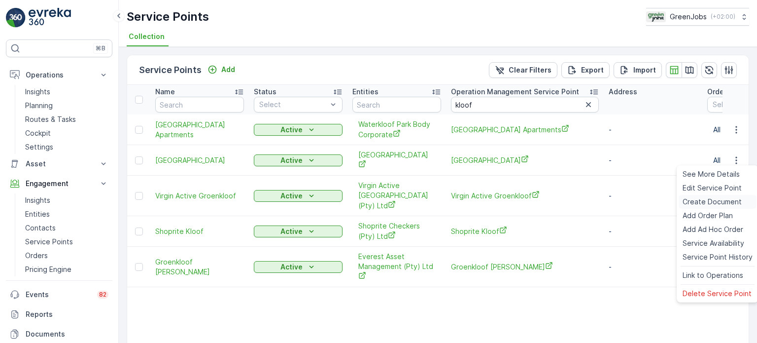
click at [699, 202] on span "Create Document" at bounding box center [712, 202] width 59 height 10
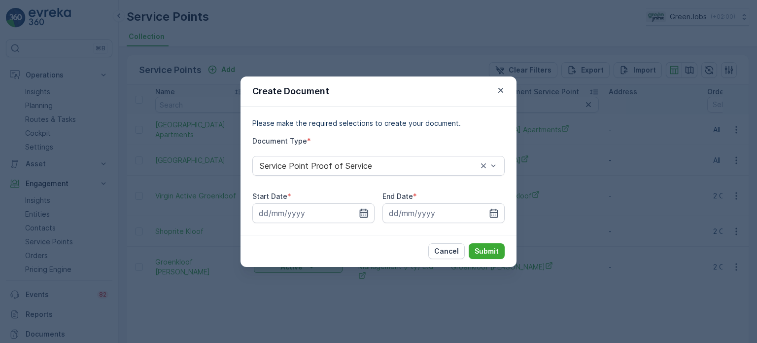
click at [362, 213] on icon "button" at bounding box center [364, 213] width 10 height 10
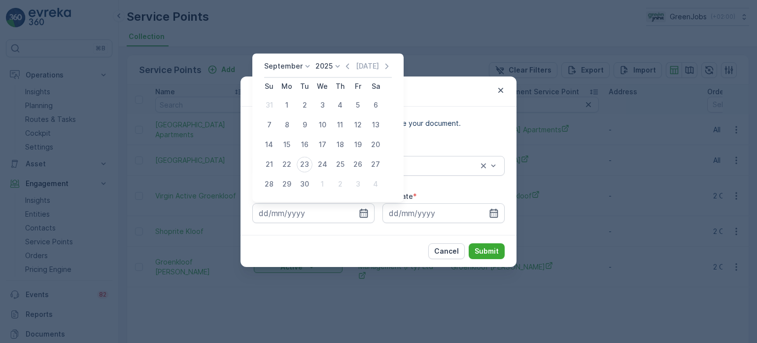
click at [286, 65] on p "September" at bounding box center [283, 66] width 38 height 10
click at [282, 125] on span "August" at bounding box center [281, 127] width 23 height 10
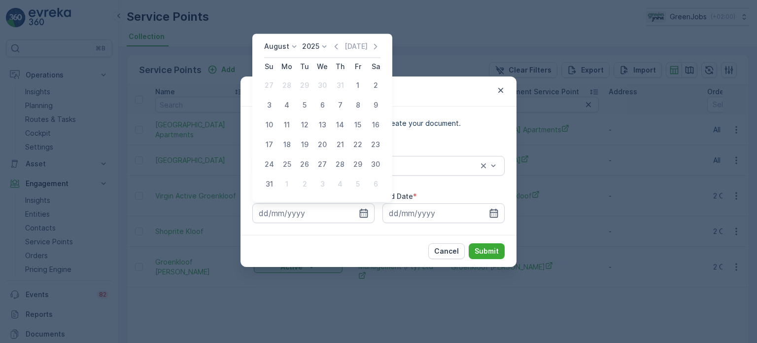
click at [340, 146] on div "21" at bounding box center [340, 145] width 16 height 16
type input "21.08.2025"
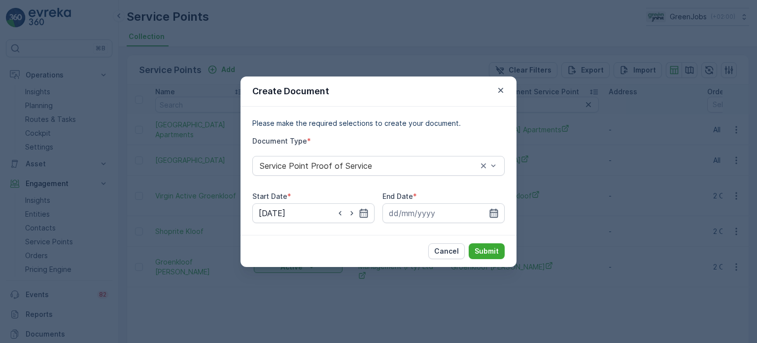
click at [497, 211] on icon "button" at bounding box center [494, 213] width 10 height 10
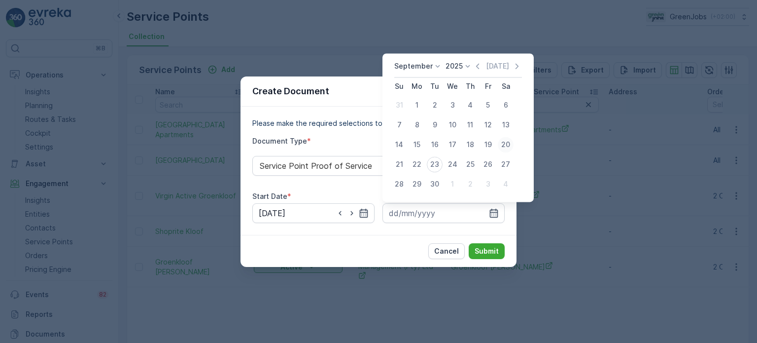
click at [508, 145] on div "20" at bounding box center [506, 145] width 16 height 16
type input "20.09.2025"
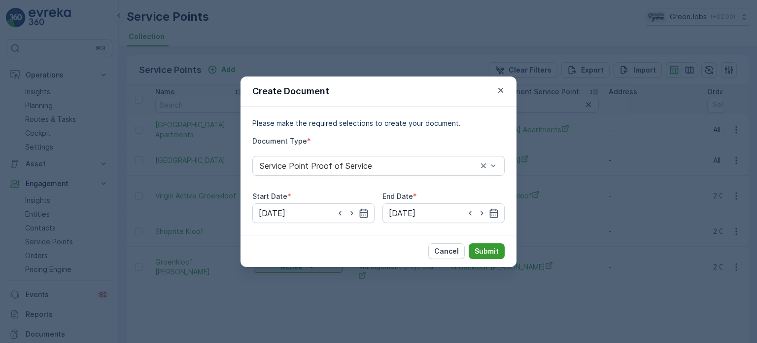
click at [492, 250] on p "Submit" at bounding box center [487, 251] width 24 height 10
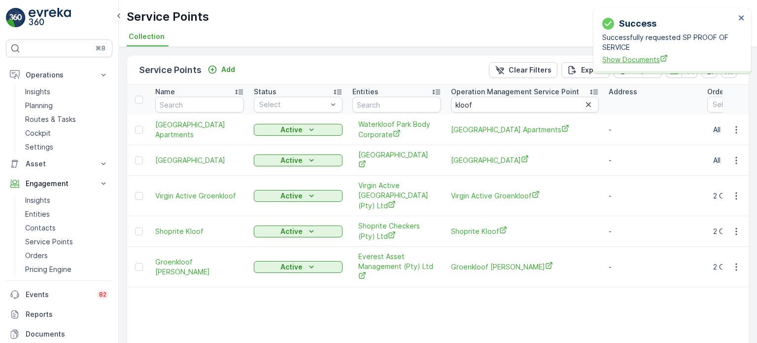
click at [639, 56] on span "Show Documents" at bounding box center [669, 59] width 133 height 10
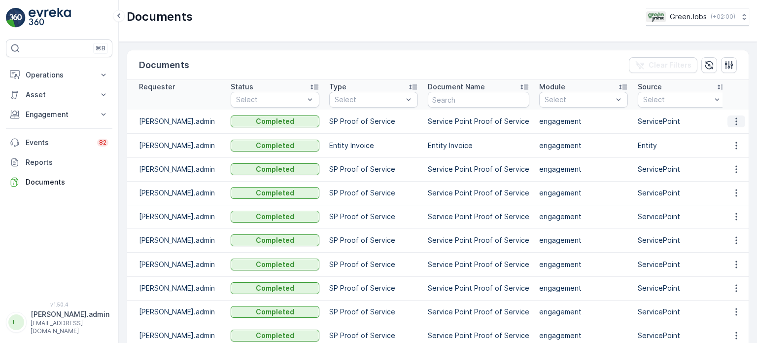
click at [736, 121] on icon "button" at bounding box center [737, 121] width 10 height 10
click at [718, 134] on span "See Details" at bounding box center [734, 136] width 38 height 10
click at [732, 122] on icon "button" at bounding box center [737, 121] width 10 height 10
click at [720, 139] on span "See Details" at bounding box center [734, 136] width 38 height 10
click at [39, 114] on p "Engagement" at bounding box center [59, 114] width 67 height 10
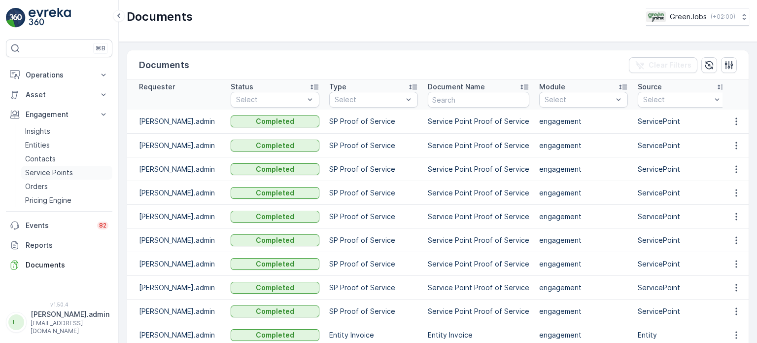
click at [41, 173] on p "Service Points" at bounding box center [49, 173] width 48 height 10
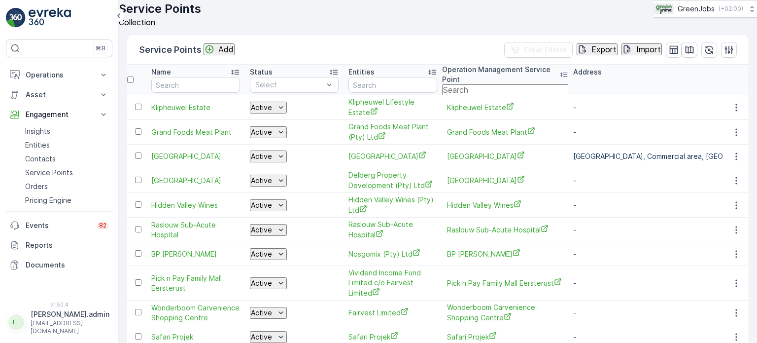
click at [534, 95] on input "text" at bounding box center [505, 89] width 126 height 11
type input "laerskoo"
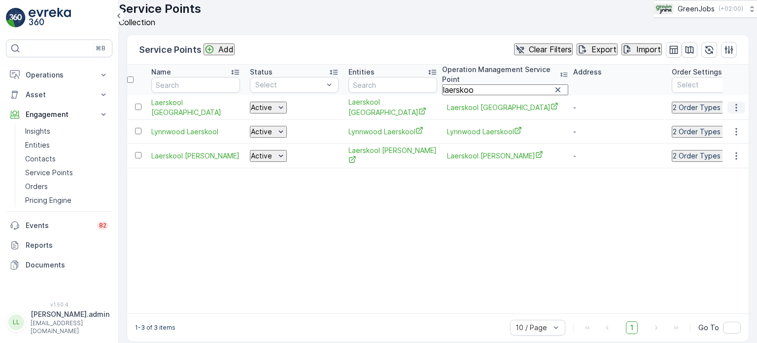
click at [734, 112] on icon "button" at bounding box center [737, 108] width 10 height 10
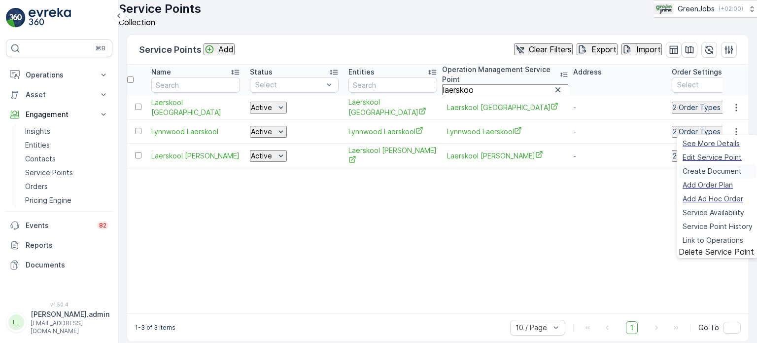
click at [704, 172] on span "Create Document" at bounding box center [712, 171] width 59 height 10
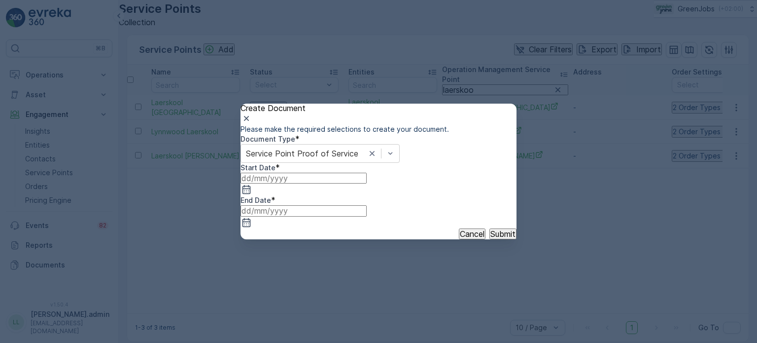
click at [361, 225] on div "Please make the required selections to create your document. Document Type * Se…" at bounding box center [379, 176] width 276 height 104
click at [251, 194] on icon "button" at bounding box center [247, 189] width 8 height 9
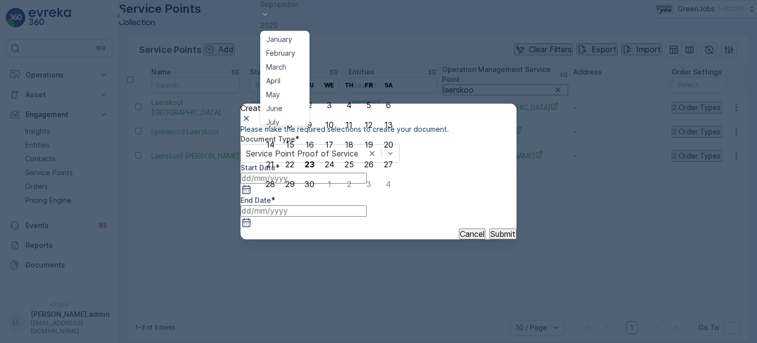
click at [294, 9] on p "September" at bounding box center [329, 5] width 138 height 10
click at [285, 66] on span "August" at bounding box center [277, 61] width 23 height 10
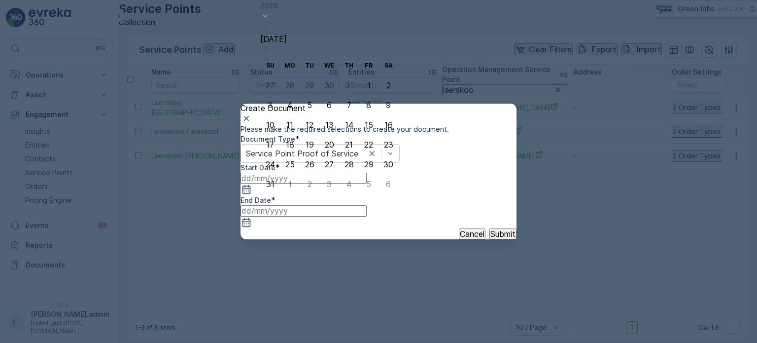
click at [345, 144] on div "21" at bounding box center [349, 144] width 8 height 9
type input "21.08.2025"
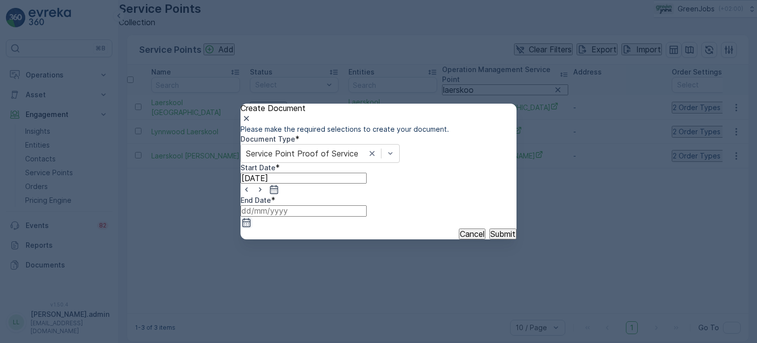
click at [251, 217] on icon "button" at bounding box center [247, 222] width 10 height 10
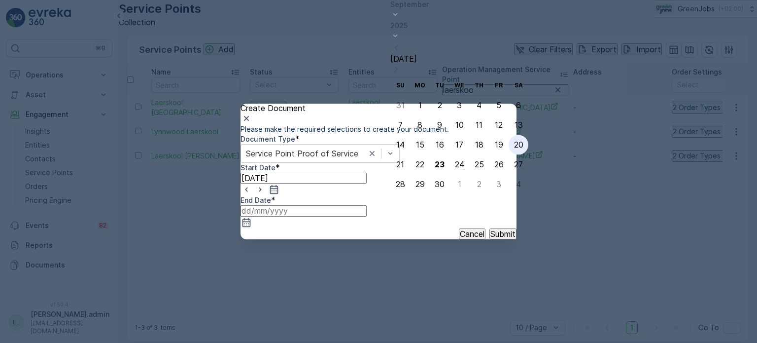
click at [514, 142] on div "20" at bounding box center [518, 144] width 9 height 9
type input "20.09.2025"
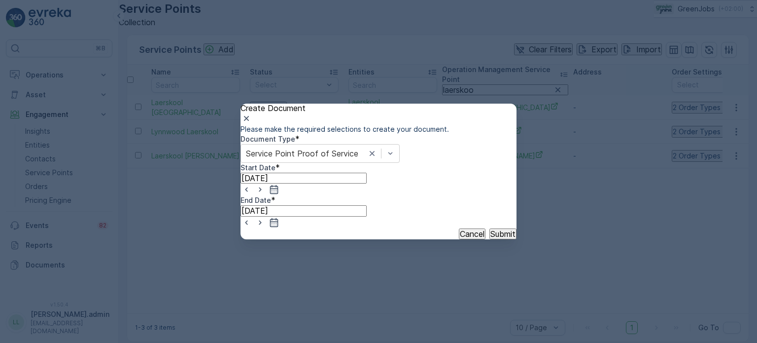
click at [491, 238] on p "Submit" at bounding box center [503, 233] width 25 height 9
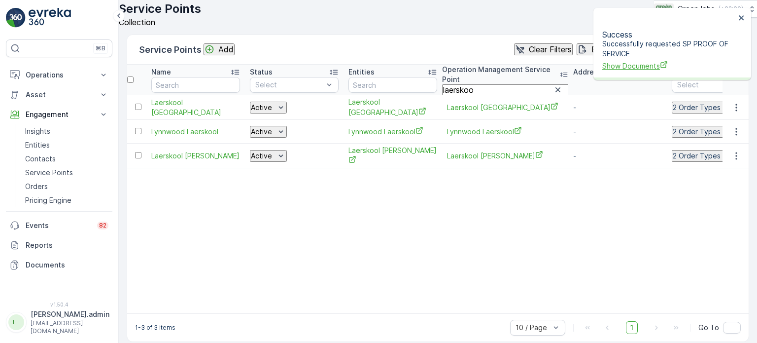
click at [622, 61] on span "Show Documents" at bounding box center [669, 66] width 133 height 10
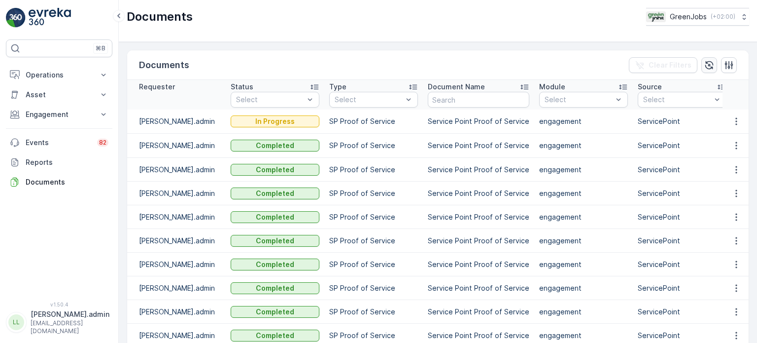
click at [709, 65] on icon "button" at bounding box center [710, 65] width 10 height 10
click at [736, 119] on icon "button" at bounding box center [737, 121] width 10 height 10
click at [732, 134] on span "See Details" at bounding box center [734, 136] width 38 height 10
click at [46, 112] on p "Engagement" at bounding box center [59, 114] width 67 height 10
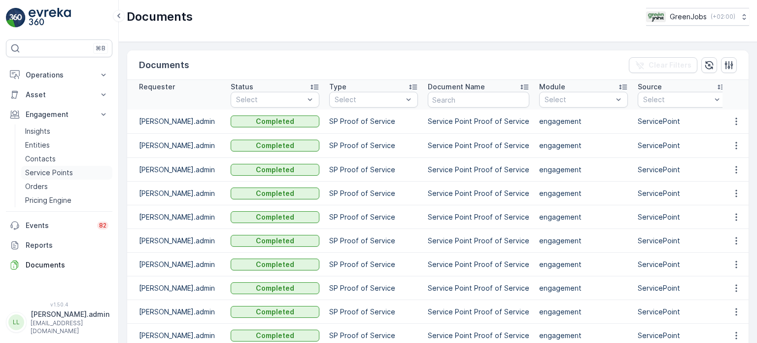
drag, startPoint x: 36, startPoint y: 174, endPoint x: 68, endPoint y: 172, distance: 31.1
click at [37, 174] on p "Service Points" at bounding box center [49, 173] width 48 height 10
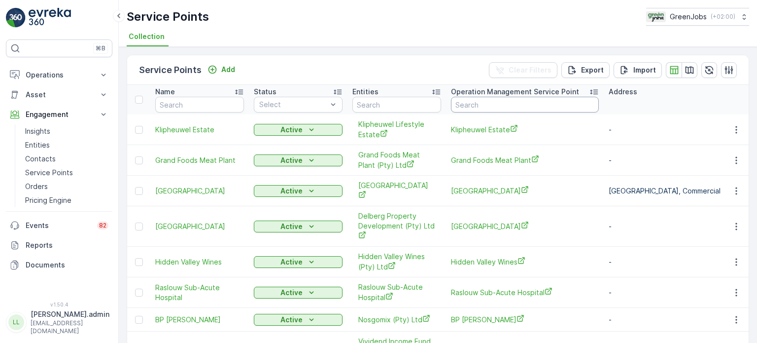
click at [498, 104] on input "text" at bounding box center [525, 105] width 148 height 16
type input "lynn"
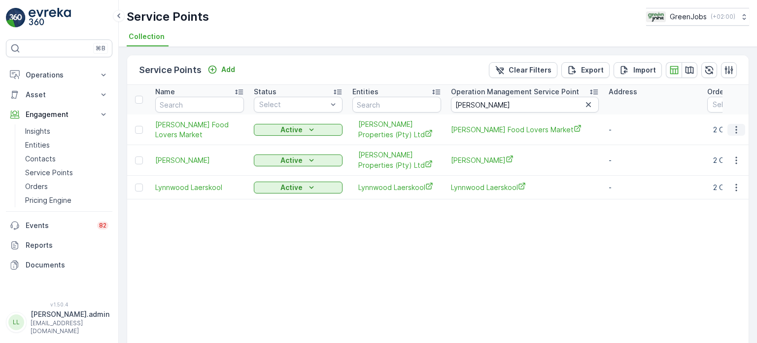
click at [737, 130] on icon "button" at bounding box center [737, 130] width 10 height 10
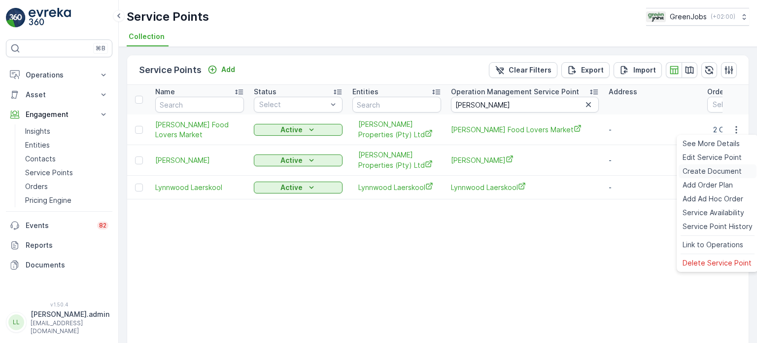
click at [697, 171] on span "Create Document" at bounding box center [712, 171] width 59 height 10
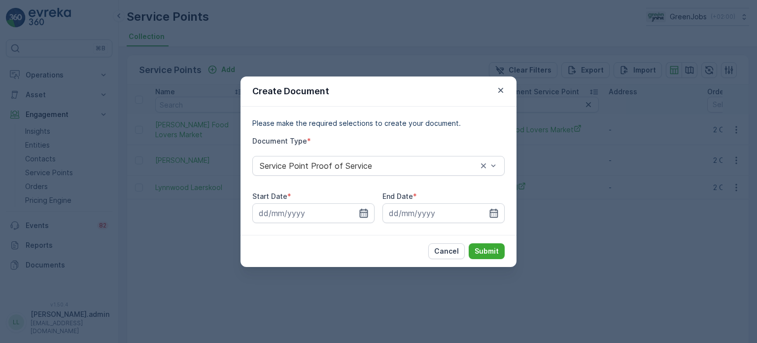
click at [366, 209] on icon "button" at bounding box center [364, 213] width 10 height 10
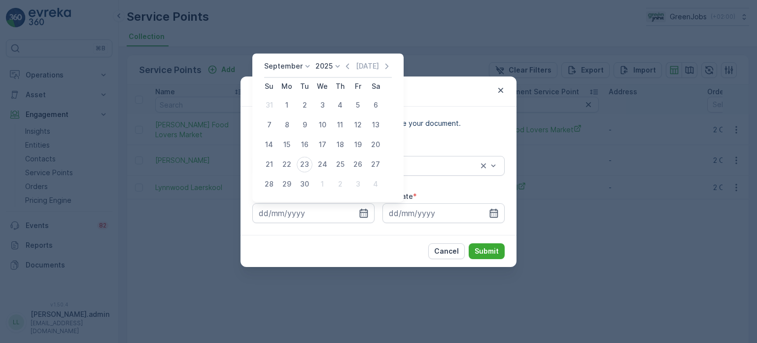
click at [287, 71] on div "[DATE] [DATE]" at bounding box center [328, 69] width 128 height 16
click at [297, 65] on p "September" at bounding box center [283, 66] width 38 height 10
click at [278, 127] on span "August" at bounding box center [281, 127] width 23 height 10
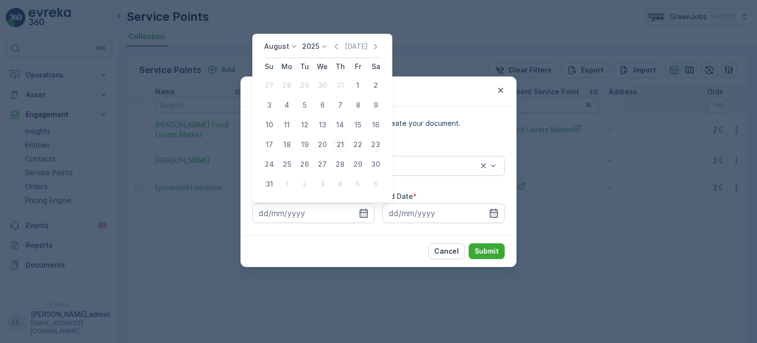
click at [335, 146] on div "21" at bounding box center [340, 145] width 16 height 16
type input "[DATE]"
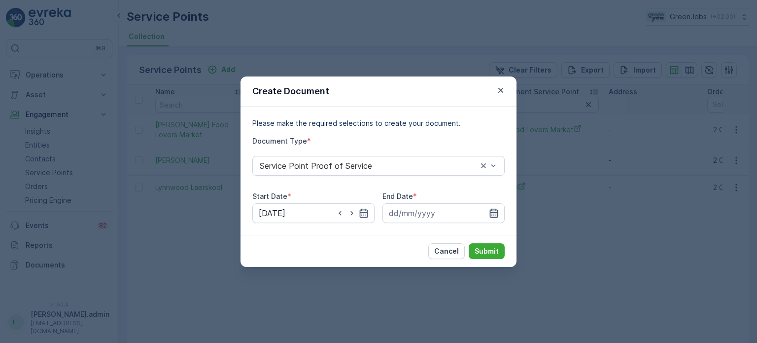
click at [492, 210] on icon "button" at bounding box center [494, 212] width 8 height 9
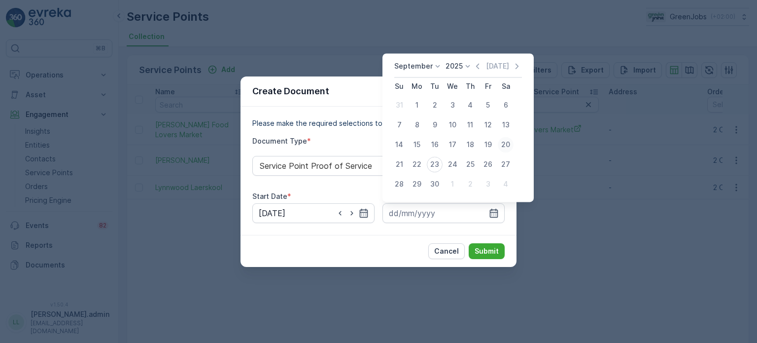
click at [505, 144] on div "20" at bounding box center [506, 145] width 16 height 16
type input "[DATE]"
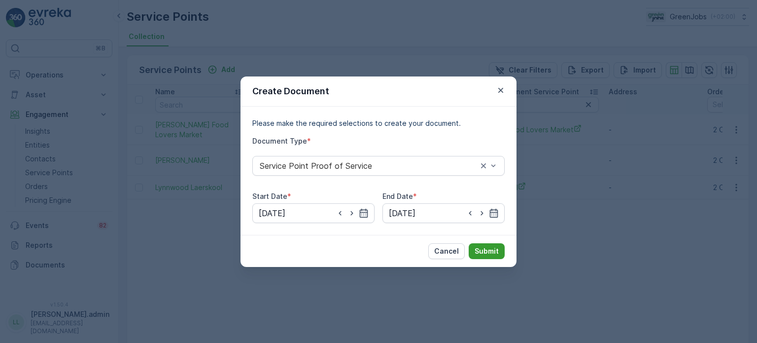
click at [492, 250] on p "Submit" at bounding box center [487, 251] width 24 height 10
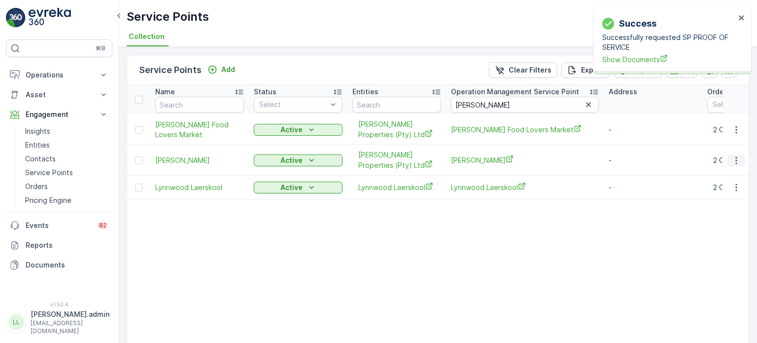
click at [740, 159] on button "button" at bounding box center [737, 160] width 18 height 12
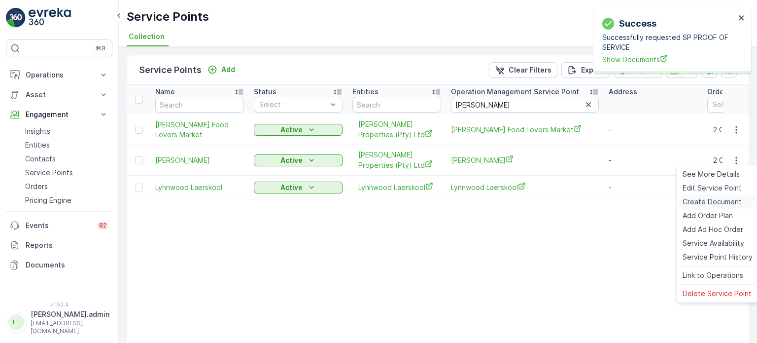
click at [696, 204] on span "Create Document" at bounding box center [712, 202] width 59 height 10
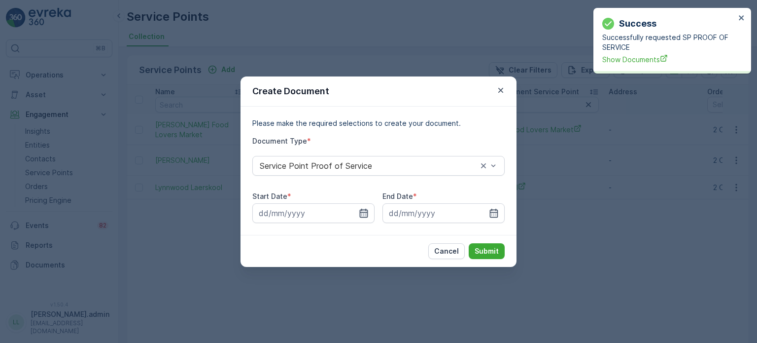
click at [366, 217] on icon "button" at bounding box center [364, 213] width 10 height 10
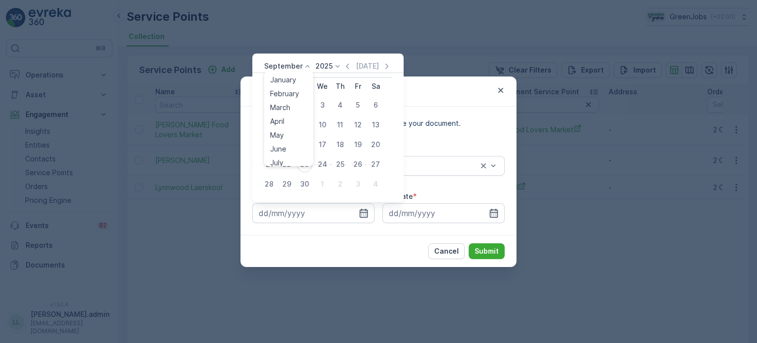
click at [297, 65] on p "September" at bounding box center [283, 66] width 38 height 10
click at [280, 100] on span "August" at bounding box center [281, 102] width 23 height 10
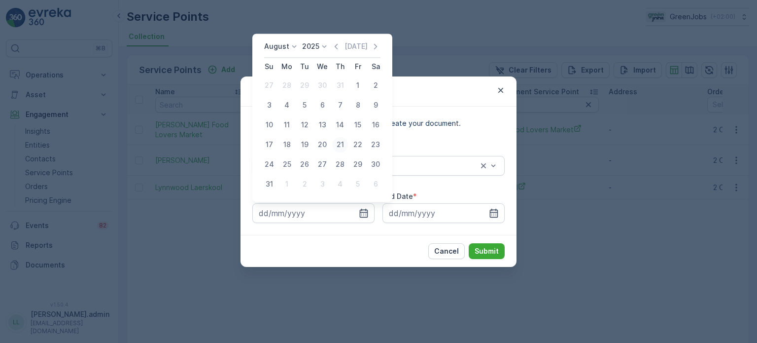
click at [340, 143] on div "21" at bounding box center [340, 145] width 16 height 16
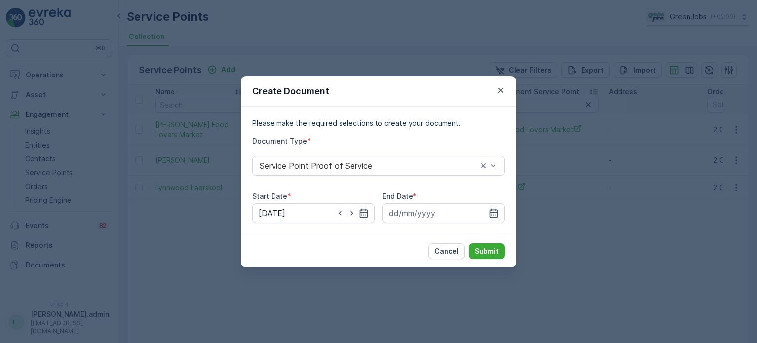
type input "[DATE]"
click at [492, 213] on icon "button" at bounding box center [494, 213] width 10 height 10
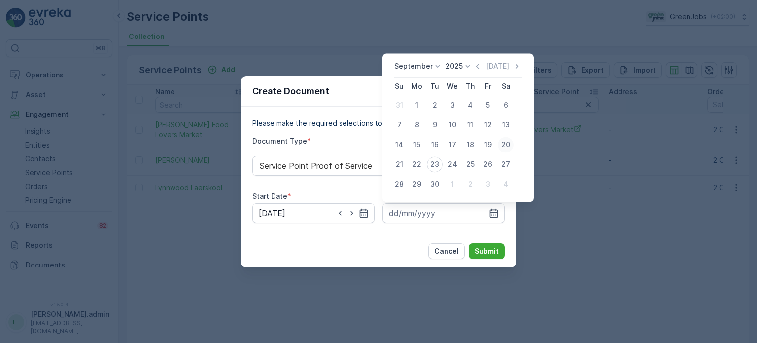
click at [504, 146] on div "20" at bounding box center [506, 145] width 16 height 16
type input "[DATE]"
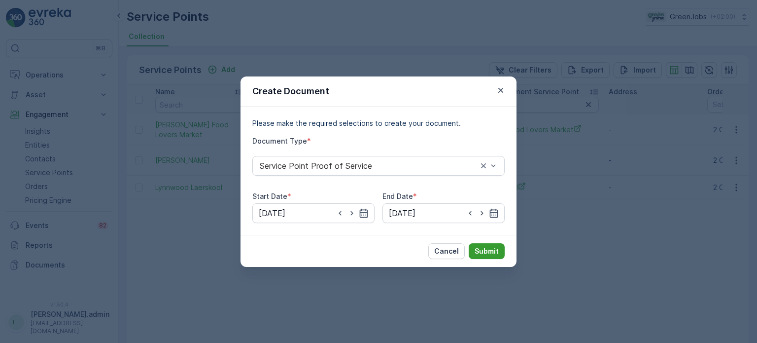
click at [493, 253] on p "Submit" at bounding box center [487, 251] width 24 height 10
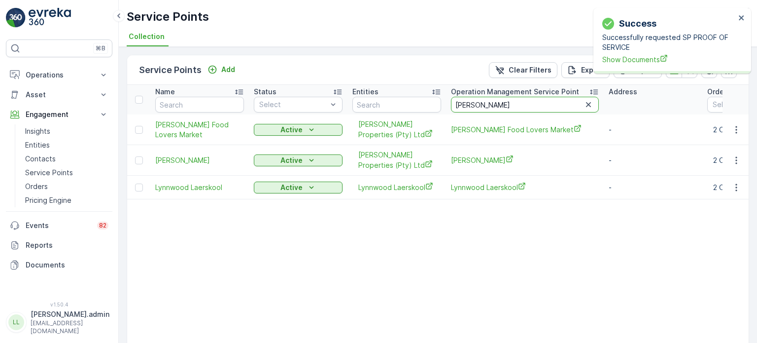
click at [497, 106] on input "lynn" at bounding box center [525, 105] width 148 height 16
type input "lytt"
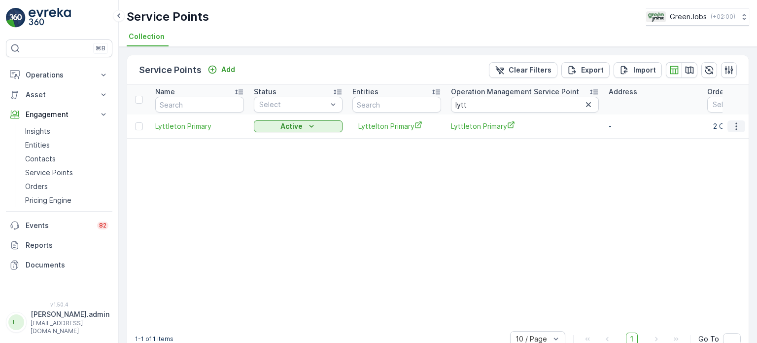
click at [732, 124] on icon "button" at bounding box center [737, 126] width 10 height 10
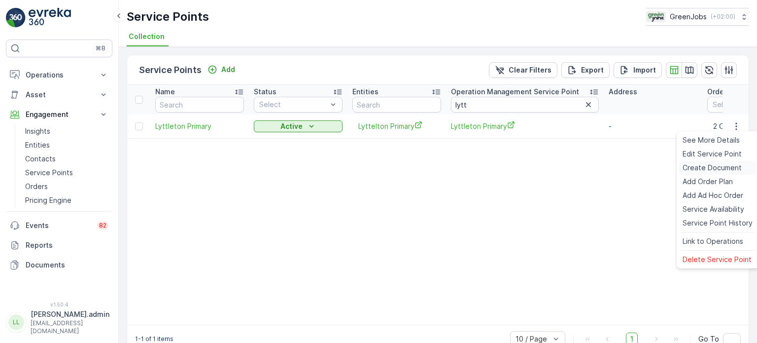
click at [700, 167] on span "Create Document" at bounding box center [712, 168] width 59 height 10
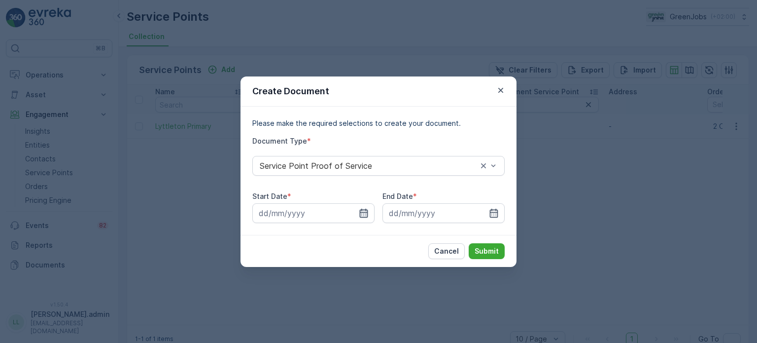
click at [365, 211] on icon "button" at bounding box center [364, 213] width 10 height 10
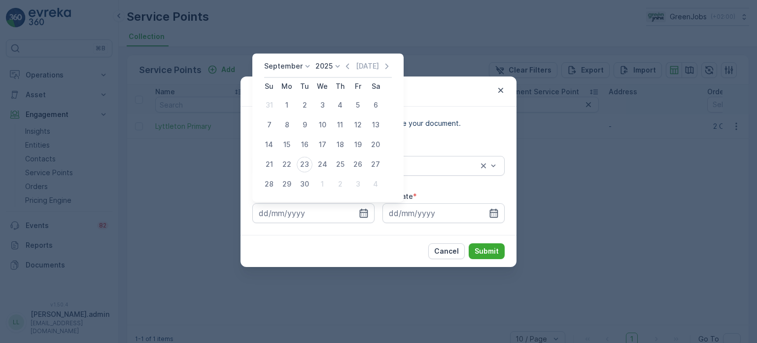
click at [271, 67] on p "September" at bounding box center [283, 66] width 38 height 10
click at [285, 126] on span "August" at bounding box center [281, 127] width 23 height 10
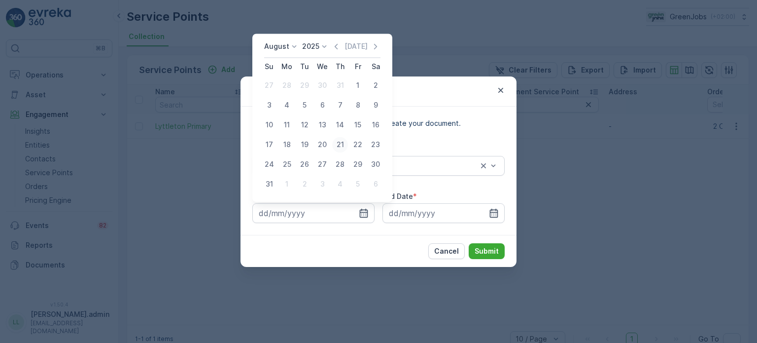
click at [341, 143] on div "21" at bounding box center [340, 145] width 16 height 16
type input "21.08.2025"
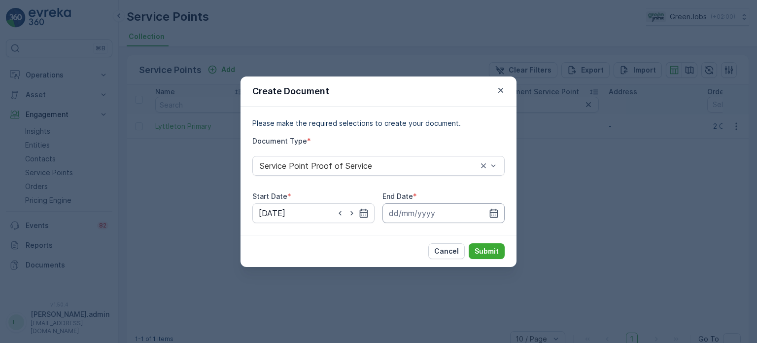
click at [499, 208] on input at bounding box center [444, 213] width 122 height 20
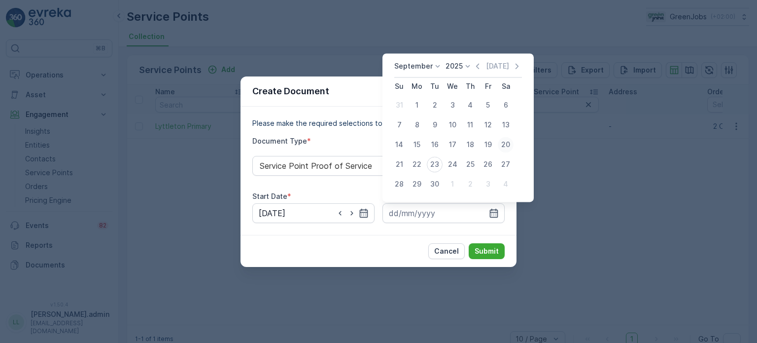
click at [502, 146] on div "20" at bounding box center [506, 145] width 16 height 16
type input "20.09.2025"
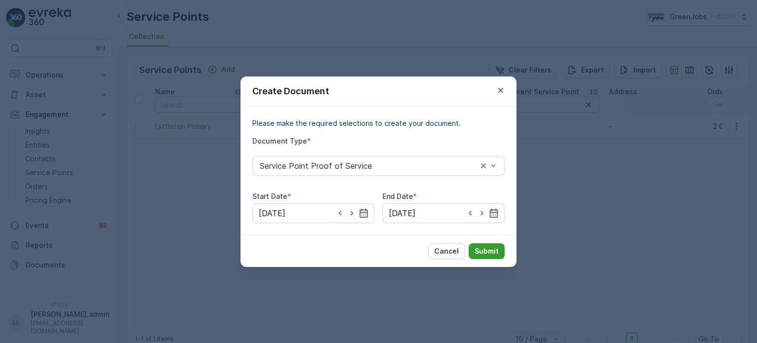
click at [488, 248] on p "Submit" at bounding box center [487, 251] width 24 height 10
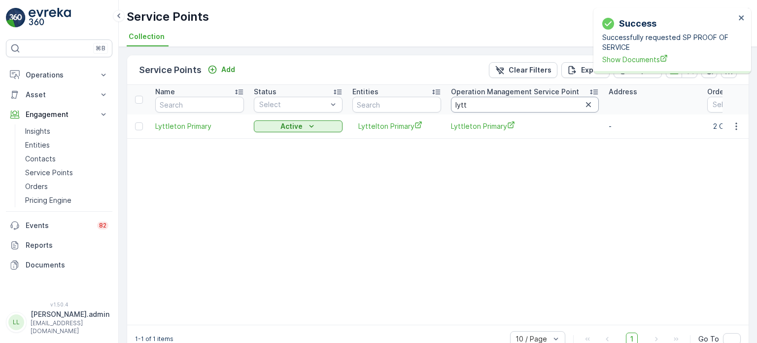
click at [501, 108] on input "lytt" at bounding box center [525, 105] width 148 height 16
type input "l"
type input "marara"
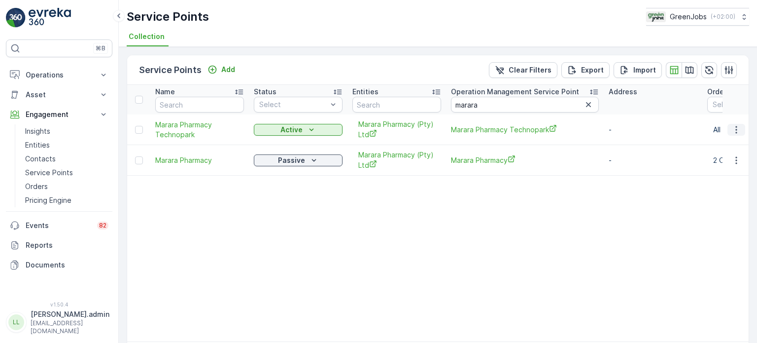
click at [737, 128] on icon "button" at bounding box center [737, 130] width 10 height 10
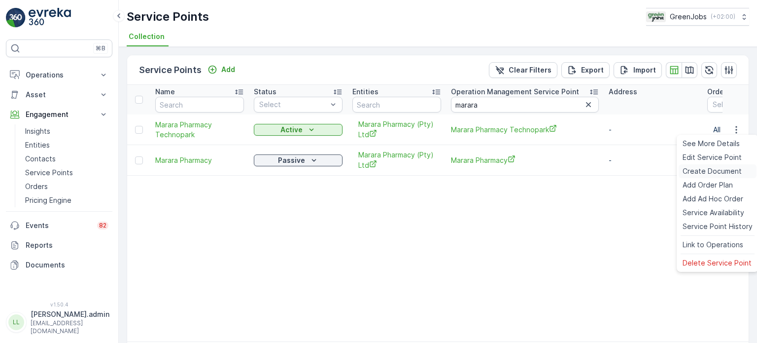
click at [703, 175] on span "Create Document" at bounding box center [712, 171] width 59 height 10
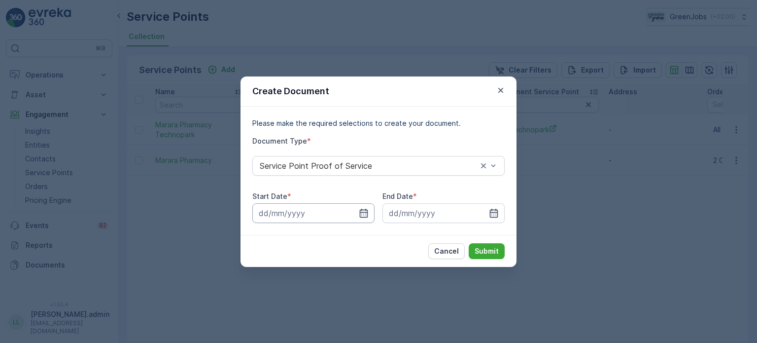
click at [357, 213] on input at bounding box center [313, 213] width 122 height 20
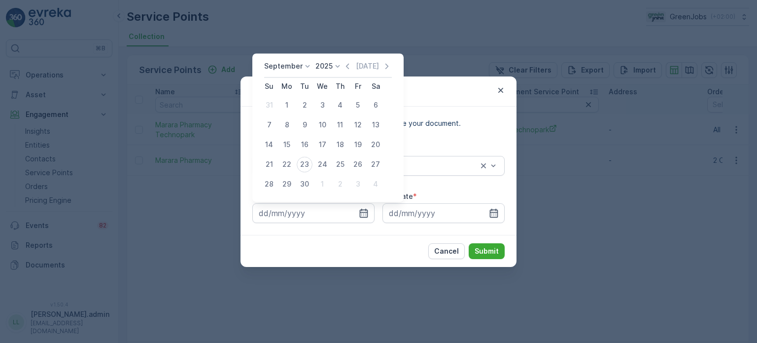
click at [300, 61] on div "September 2025 Today Su Mo Tu We Th Fr Sa 31 1 2 3 4 5 6 7 8 9 10 11 12 13 14 1…" at bounding box center [327, 127] width 151 height 148
click at [285, 67] on p "September" at bounding box center [283, 66] width 38 height 10
click at [282, 125] on span "August" at bounding box center [281, 127] width 23 height 10
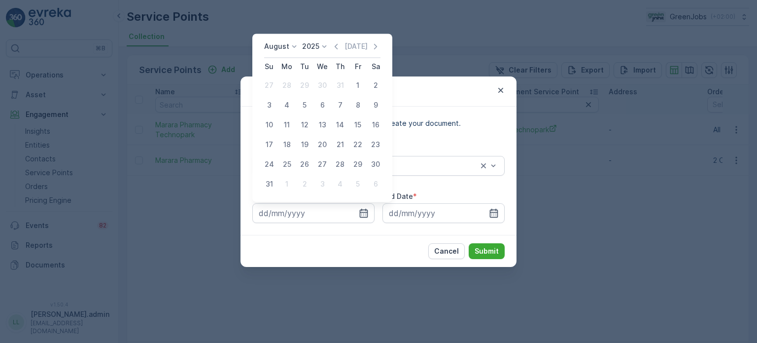
drag, startPoint x: 341, startPoint y: 145, endPoint x: 344, endPoint y: 150, distance: 5.3
click at [341, 146] on div "21" at bounding box center [340, 145] width 16 height 16
type input "21.08.2025"
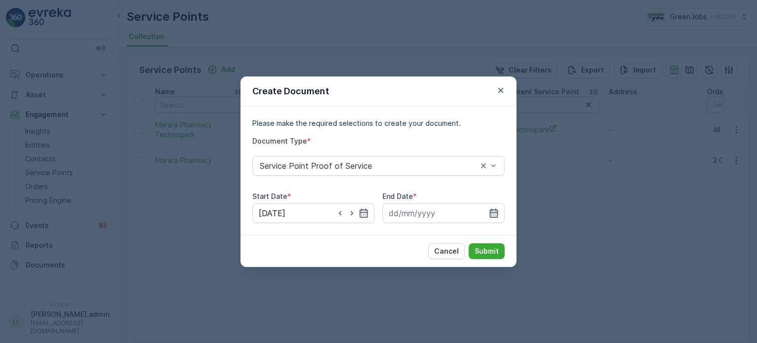
click at [497, 213] on icon "button" at bounding box center [494, 213] width 10 height 10
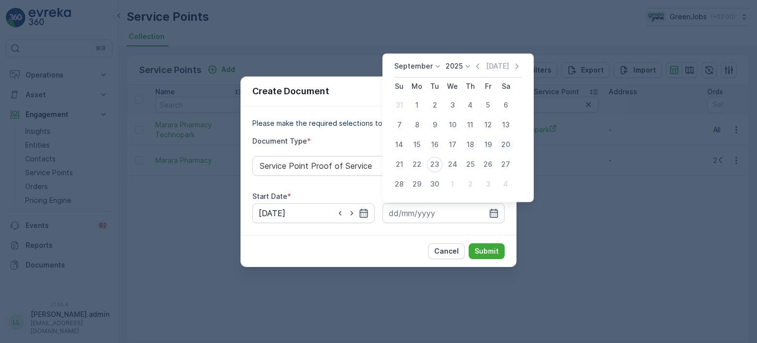
click at [508, 145] on div "20" at bounding box center [506, 145] width 16 height 16
type input "20.09.2025"
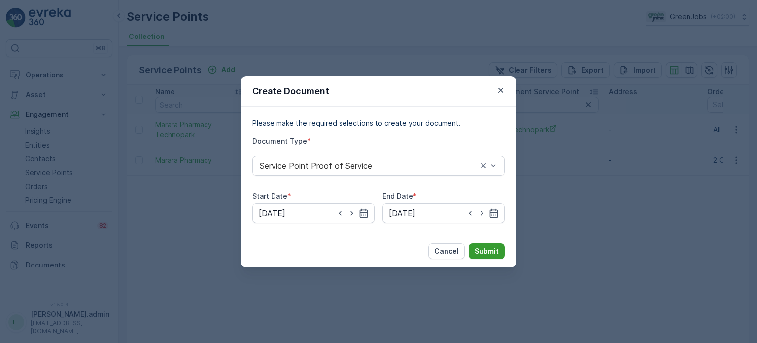
click at [481, 250] on p "Submit" at bounding box center [487, 251] width 24 height 10
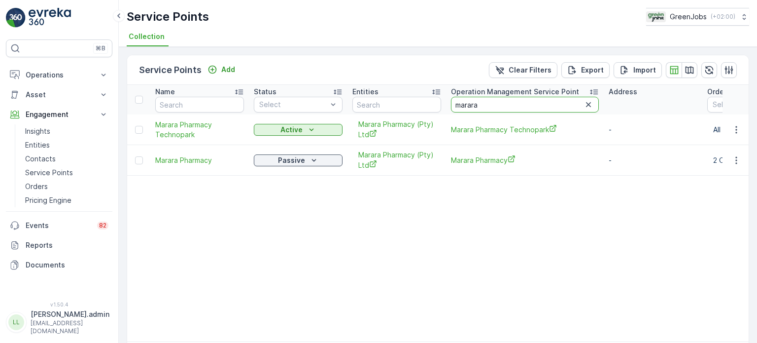
click at [501, 100] on input "marara" at bounding box center [525, 105] width 148 height 16
type input "m"
type input "cosmo"
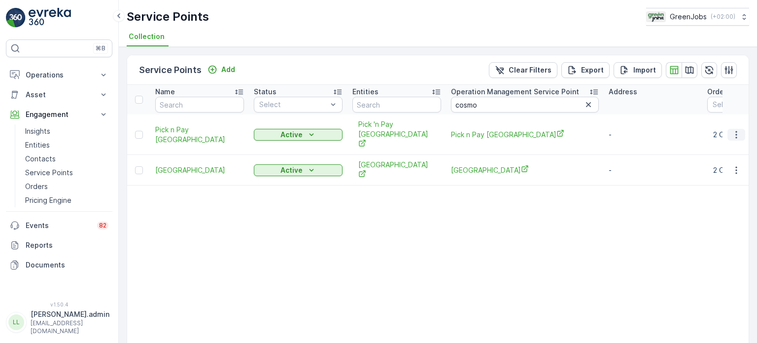
click at [734, 130] on icon "button" at bounding box center [737, 135] width 10 height 10
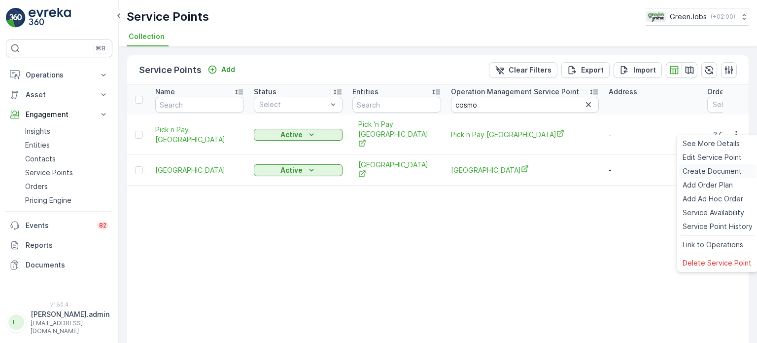
click at [699, 172] on span "Create Document" at bounding box center [712, 171] width 59 height 10
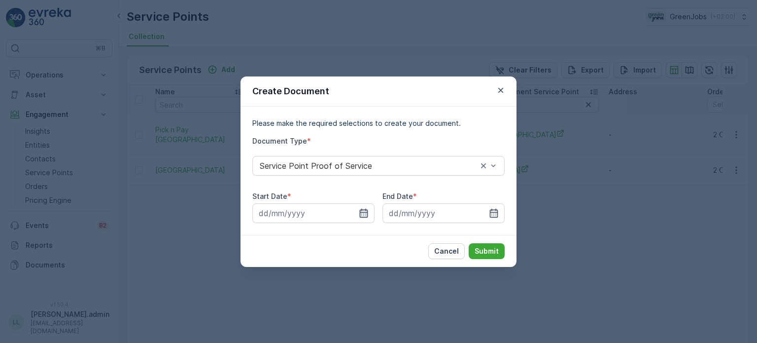
click at [363, 214] on icon "button" at bounding box center [364, 213] width 10 height 10
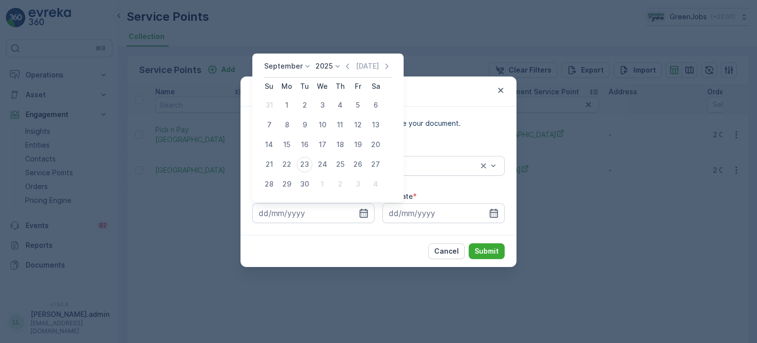
click at [280, 67] on p "September" at bounding box center [283, 66] width 38 height 10
click at [284, 125] on span "August" at bounding box center [281, 127] width 23 height 10
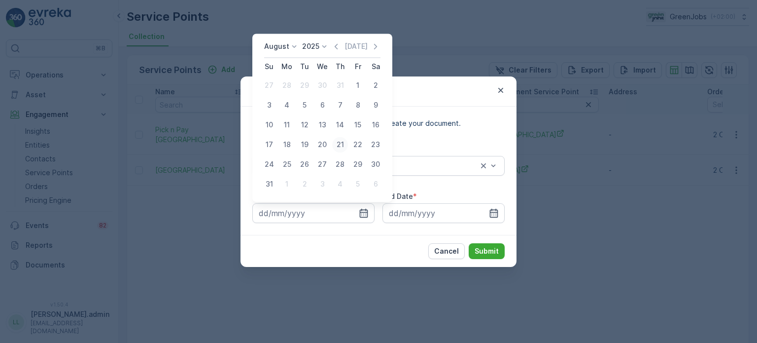
click at [339, 145] on div "21" at bounding box center [340, 145] width 16 height 16
type input "21.08.2025"
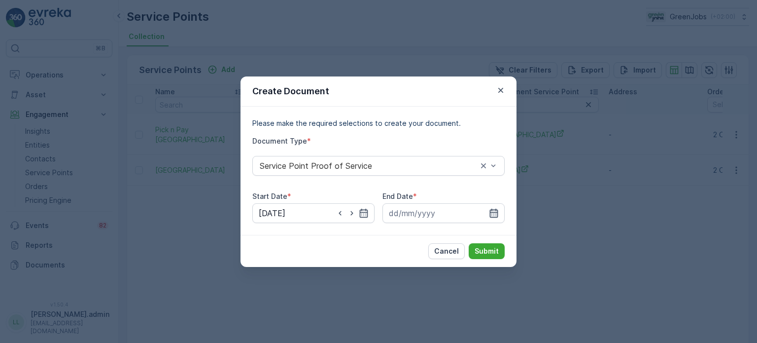
click at [489, 209] on icon "button" at bounding box center [494, 213] width 10 height 10
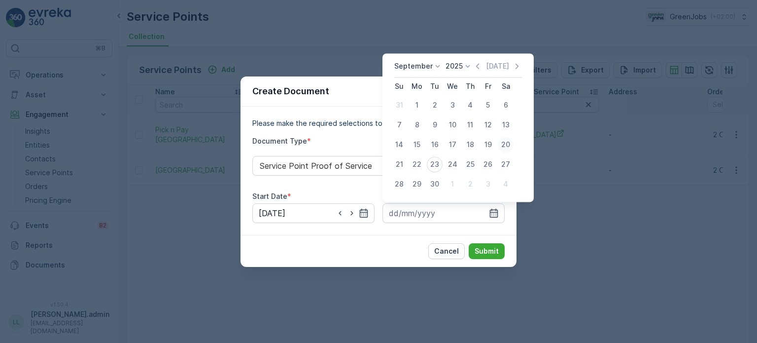
click at [506, 145] on div "20" at bounding box center [506, 145] width 16 height 16
type input "20.09.2025"
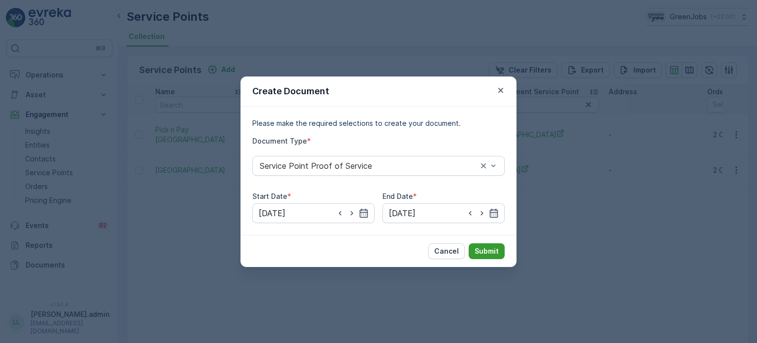
click at [487, 249] on p "Submit" at bounding box center [487, 251] width 24 height 10
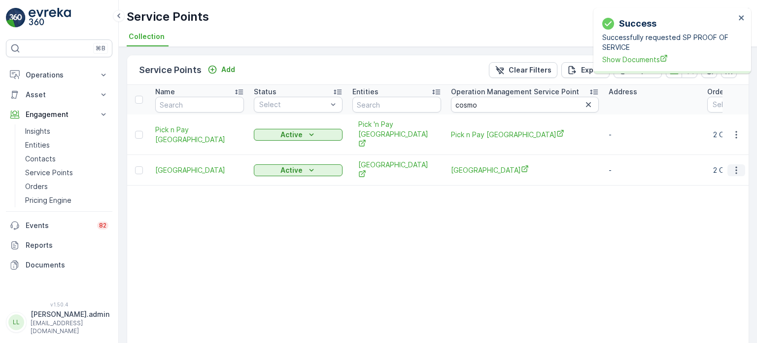
click at [734, 165] on icon "button" at bounding box center [737, 170] width 10 height 10
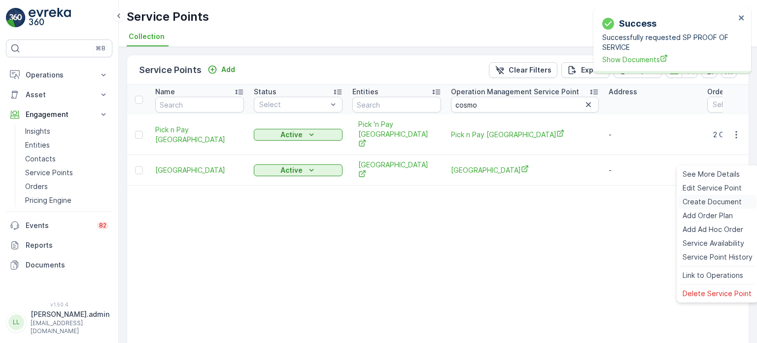
click at [702, 203] on span "Create Document" at bounding box center [712, 202] width 59 height 10
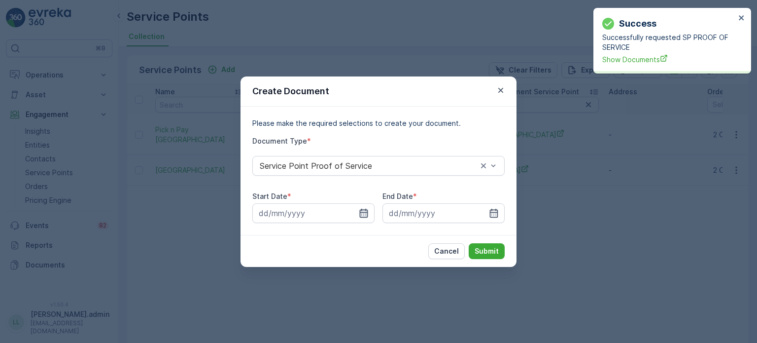
click at [366, 212] on icon "button" at bounding box center [364, 212] width 8 height 9
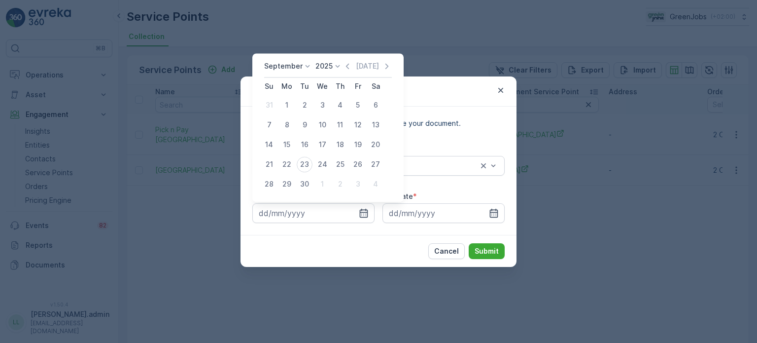
click at [292, 64] on p "September" at bounding box center [283, 66] width 38 height 10
click at [282, 128] on span "August" at bounding box center [281, 127] width 23 height 10
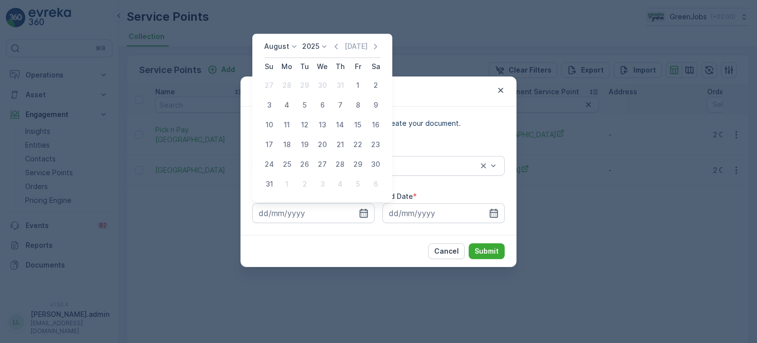
click at [337, 143] on div "21" at bounding box center [340, 145] width 16 height 16
type input "21.08.2025"
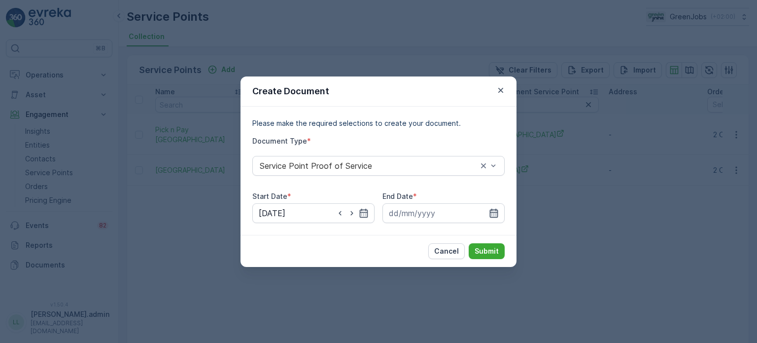
click at [496, 211] on icon "button" at bounding box center [494, 213] width 10 height 10
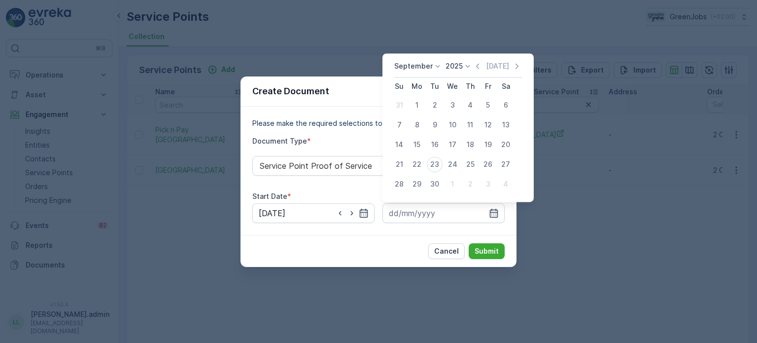
drag, startPoint x: 505, startPoint y: 143, endPoint x: 505, endPoint y: 149, distance: 5.9
click at [505, 143] on div "20" at bounding box center [506, 145] width 16 height 16
type input "20.09.2025"
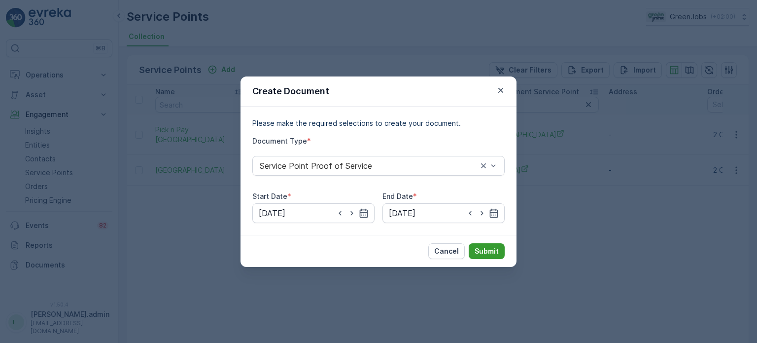
click at [500, 246] on button "Submit" at bounding box center [487, 251] width 36 height 16
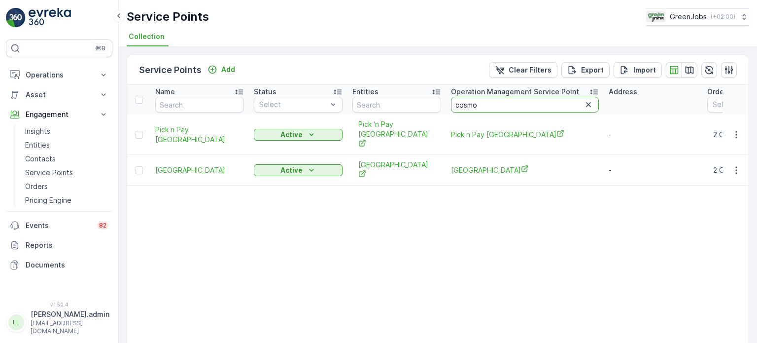
drag, startPoint x: 477, startPoint y: 101, endPoint x: 449, endPoint y: 104, distance: 28.2
click at [449, 104] on th "Operation Management Service Point cosmo" at bounding box center [525, 100] width 158 height 30
type input "busy"
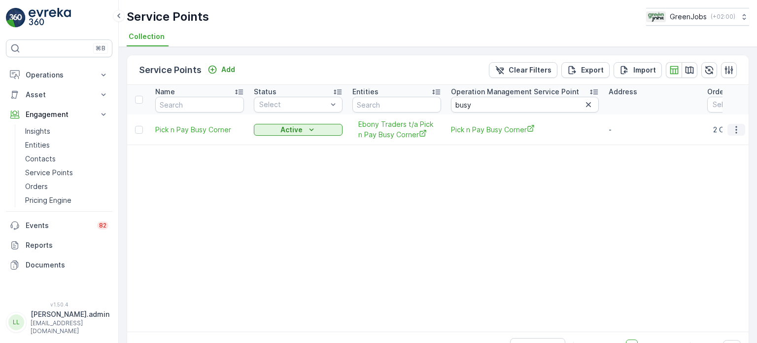
click at [732, 127] on icon "button" at bounding box center [737, 130] width 10 height 10
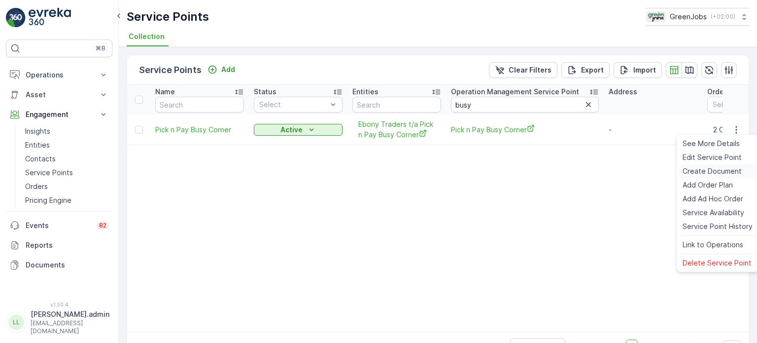
click at [704, 169] on span "Create Document" at bounding box center [712, 171] width 59 height 10
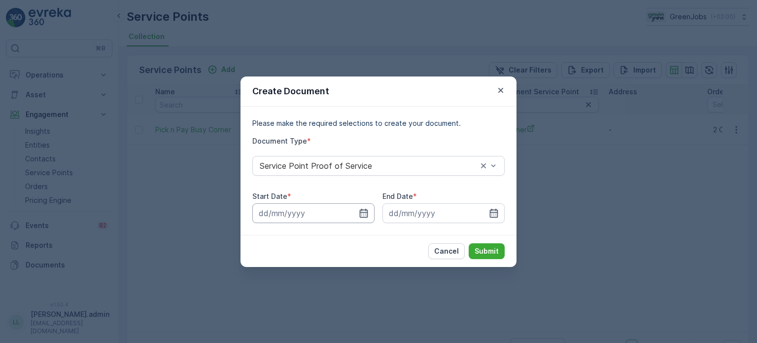
drag, startPoint x: 367, startPoint y: 211, endPoint x: 367, endPoint y: 206, distance: 5.0
click at [367, 211] on icon "button" at bounding box center [364, 213] width 10 height 10
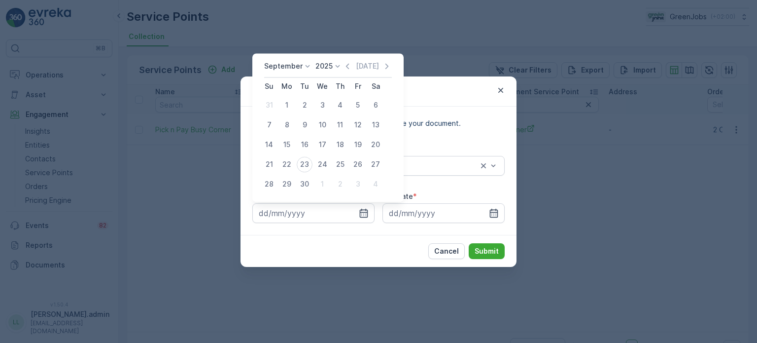
click at [295, 68] on p "September" at bounding box center [283, 66] width 38 height 10
click at [284, 128] on span "August" at bounding box center [281, 127] width 23 height 10
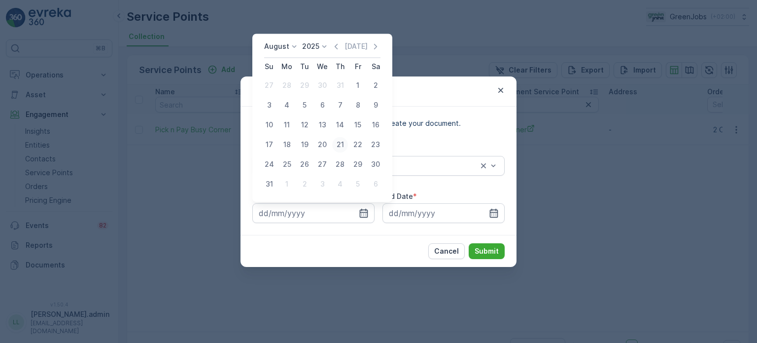
click at [334, 143] on div "21" at bounding box center [340, 145] width 16 height 16
type input "21.08.2025"
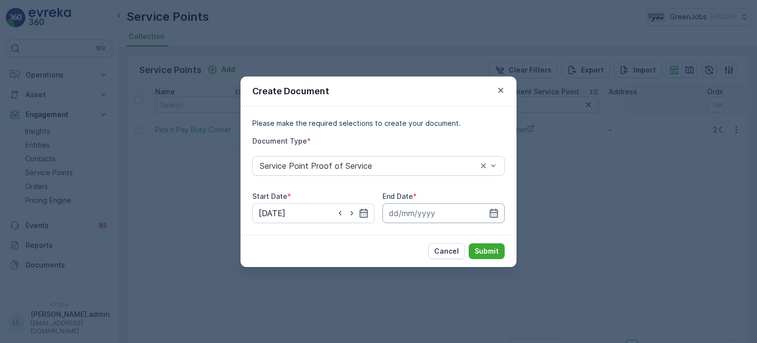
click at [499, 212] on input at bounding box center [444, 213] width 122 height 20
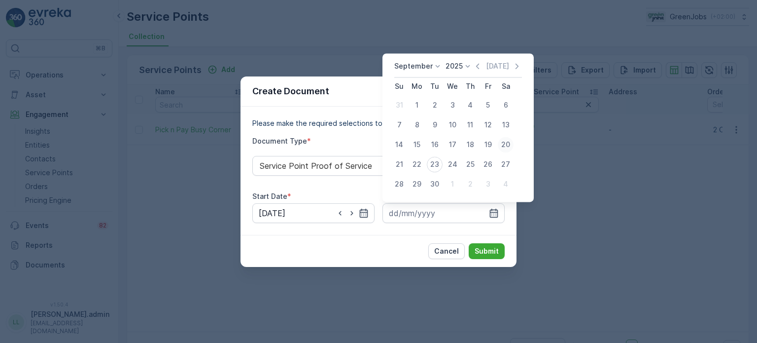
click at [503, 143] on div "20" at bounding box center [506, 145] width 16 height 16
type input "20.09.2025"
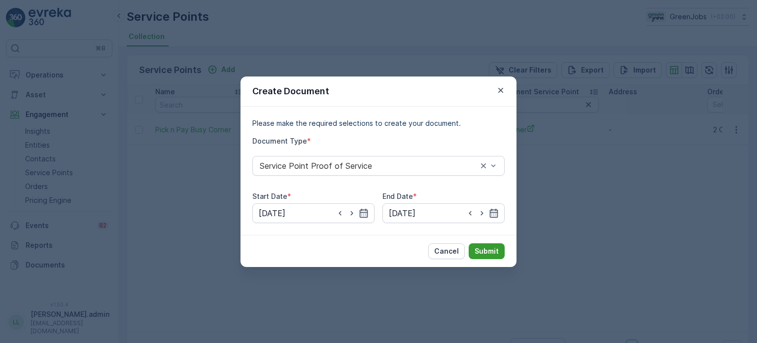
click at [482, 250] on p "Submit" at bounding box center [487, 251] width 24 height 10
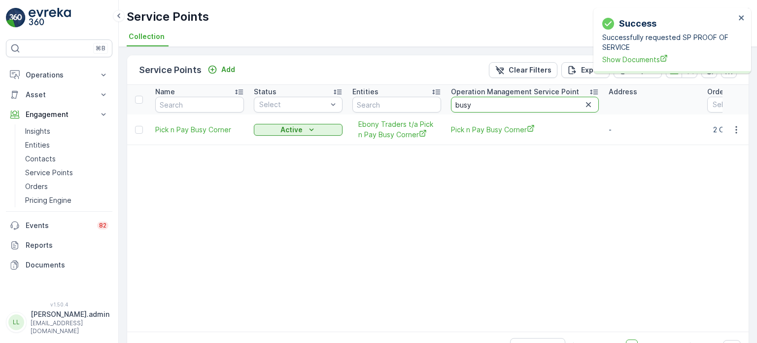
drag, startPoint x: 523, startPoint y: 108, endPoint x: 444, endPoint y: 108, distance: 78.4
click at [444, 108] on tr "Name Status Select Entities Operation Management Service Point busy Address Ord…" at bounding box center [678, 100] width 1103 height 30
type input "bophe"
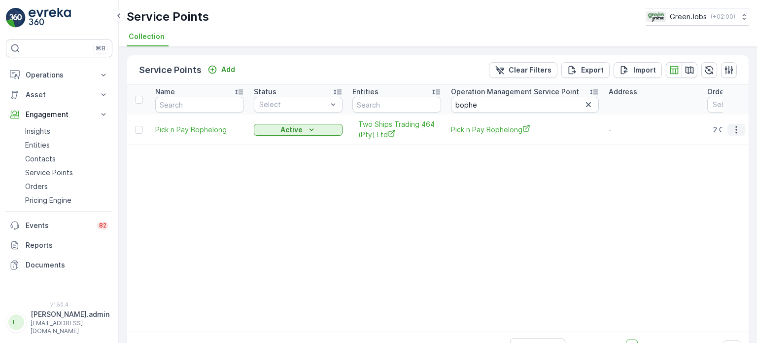
click at [732, 129] on icon "button" at bounding box center [737, 130] width 10 height 10
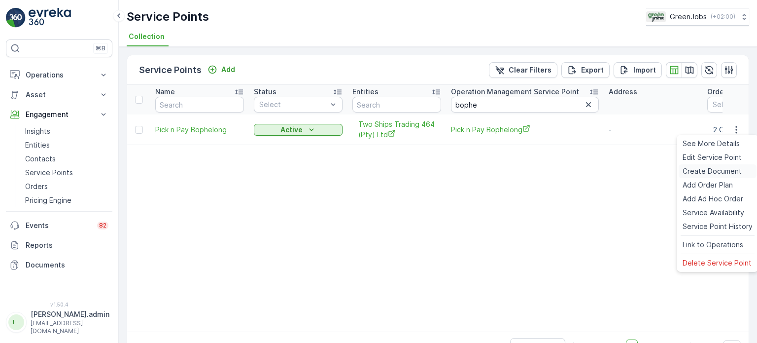
click at [698, 172] on span "Create Document" at bounding box center [712, 171] width 59 height 10
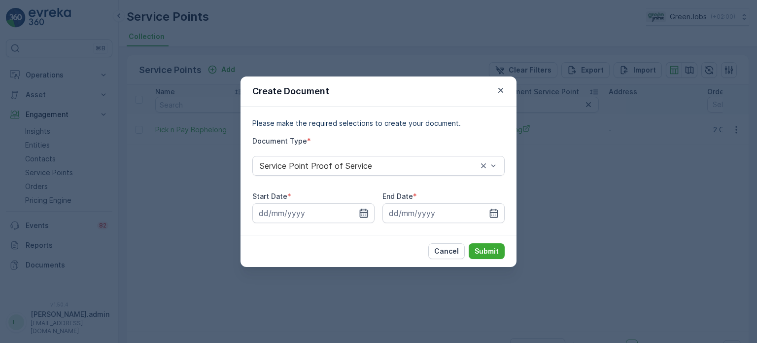
click at [366, 212] on icon "button" at bounding box center [364, 212] width 8 height 9
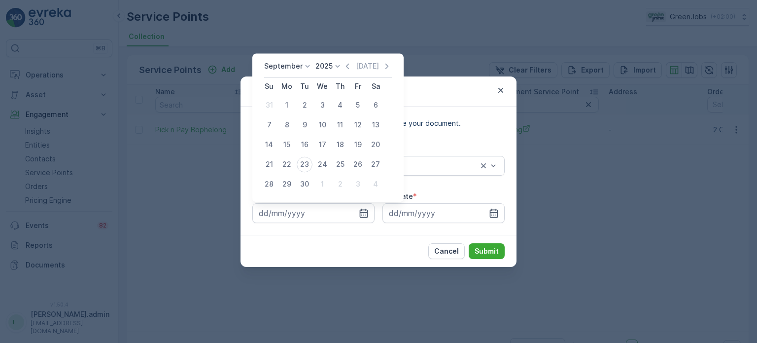
click at [288, 61] on div "September 2025 Today Su Mo Tu We Th Fr Sa 31 1 2 3 4 5 6 7 8 9 10 11 12 13 14 1…" at bounding box center [327, 127] width 151 height 148
click at [295, 64] on p "September" at bounding box center [283, 66] width 38 height 10
click at [283, 131] on span "August" at bounding box center [281, 127] width 23 height 10
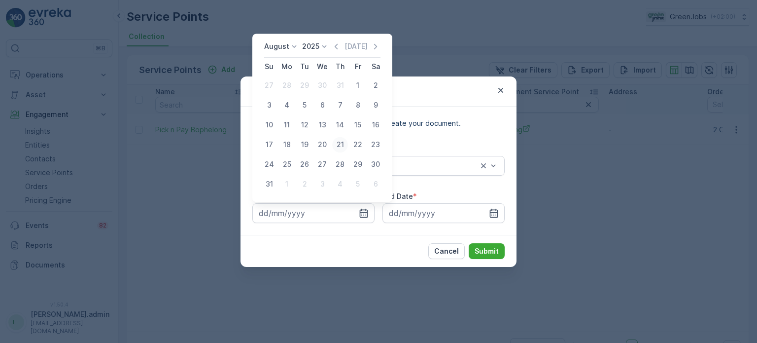
click at [344, 142] on div "21" at bounding box center [340, 145] width 16 height 16
type input "21.08.2025"
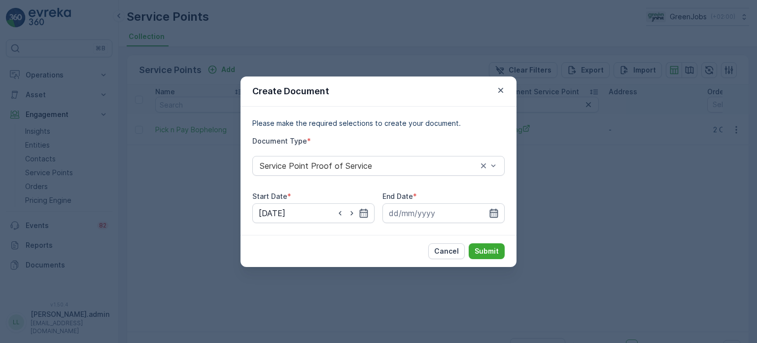
click at [493, 213] on icon "button" at bounding box center [494, 213] width 10 height 10
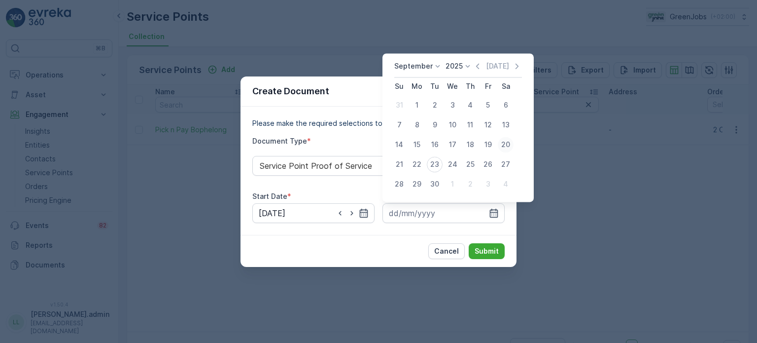
click at [507, 144] on div "20" at bounding box center [506, 145] width 16 height 16
type input "20.09.2025"
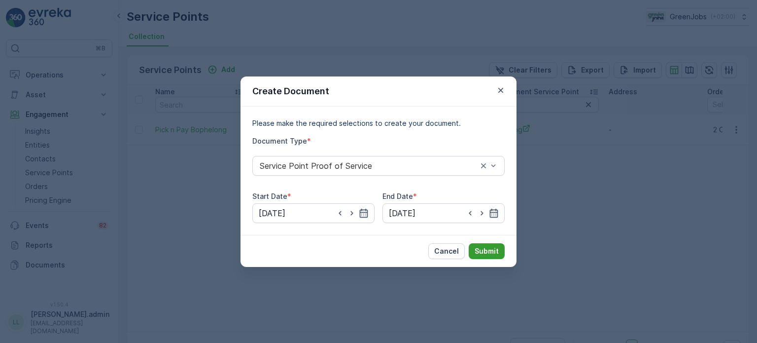
click at [486, 249] on p "Submit" at bounding box center [487, 251] width 24 height 10
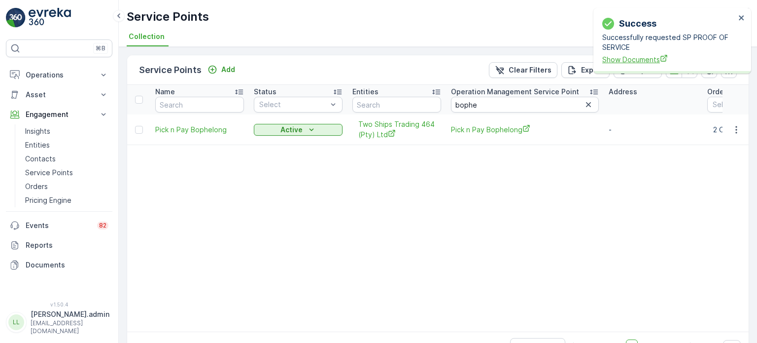
click at [637, 60] on span "Show Documents" at bounding box center [669, 59] width 133 height 10
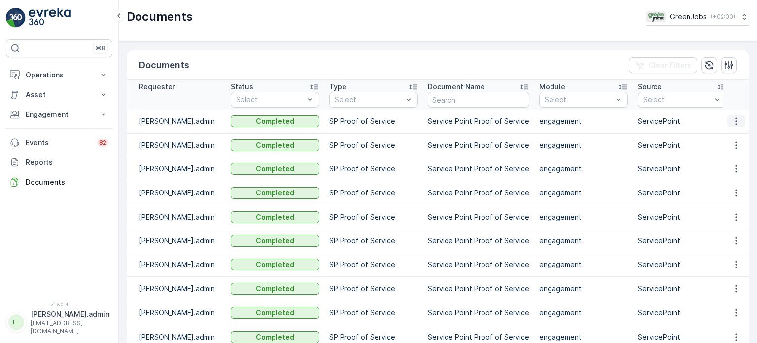
click at [738, 126] on button "button" at bounding box center [737, 121] width 18 height 12
click at [725, 140] on span "See Details" at bounding box center [734, 136] width 38 height 10
click at [734, 141] on icon "button" at bounding box center [737, 145] width 10 height 10
click at [734, 157] on span "See Details" at bounding box center [734, 159] width 38 height 10
click at [738, 169] on icon "button" at bounding box center [737, 169] width 10 height 10
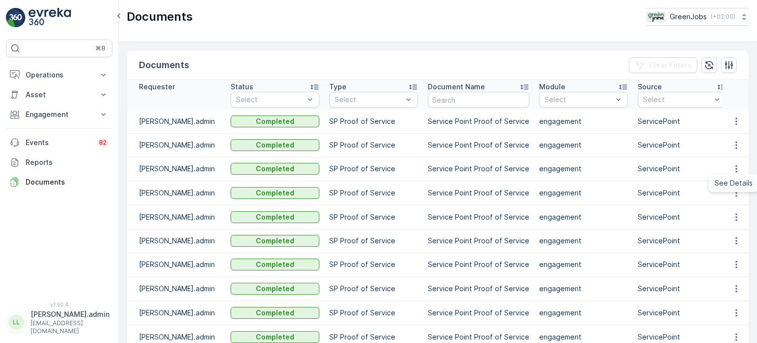
click at [732, 181] on span "See Details" at bounding box center [734, 183] width 38 height 10
click at [737, 216] on icon "button" at bounding box center [737, 217] width 10 height 10
click at [728, 230] on span "See Details" at bounding box center [734, 231] width 38 height 10
click at [735, 193] on icon "button" at bounding box center [737, 193] width 10 height 10
click at [727, 205] on span "See Details" at bounding box center [734, 207] width 38 height 10
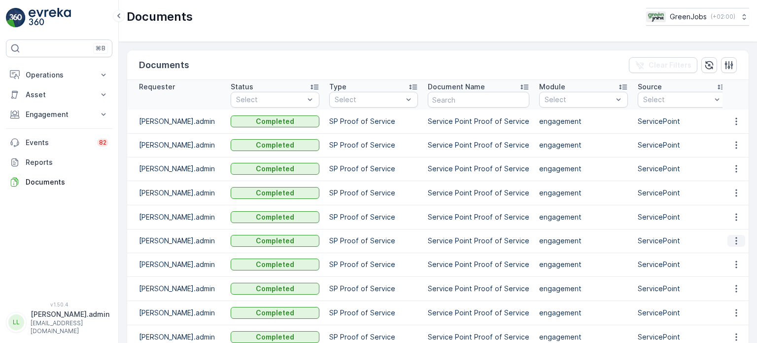
click at [734, 236] on icon "button" at bounding box center [737, 241] width 10 height 10
click at [731, 249] on div "See Details" at bounding box center [734, 255] width 46 height 14
click at [736, 264] on icon "button" at bounding box center [737, 264] width 10 height 10
click at [732, 274] on span "See Details" at bounding box center [734, 279] width 38 height 10
click at [737, 290] on icon "button" at bounding box center [737, 289] width 10 height 10
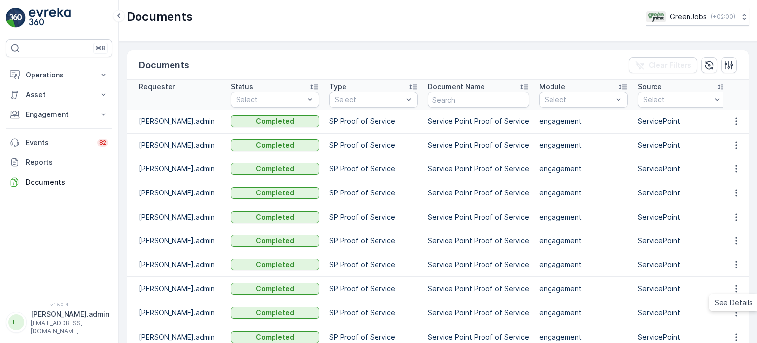
drag, startPoint x: 731, startPoint y: 292, endPoint x: 731, endPoint y: 299, distance: 6.9
click at [731, 295] on td at bounding box center [736, 288] width 27 height 24
click at [732, 291] on icon "button" at bounding box center [737, 289] width 10 height 10
click at [735, 305] on span "See Details" at bounding box center [734, 302] width 38 height 10
click at [736, 314] on icon "button" at bounding box center [737, 313] width 10 height 10
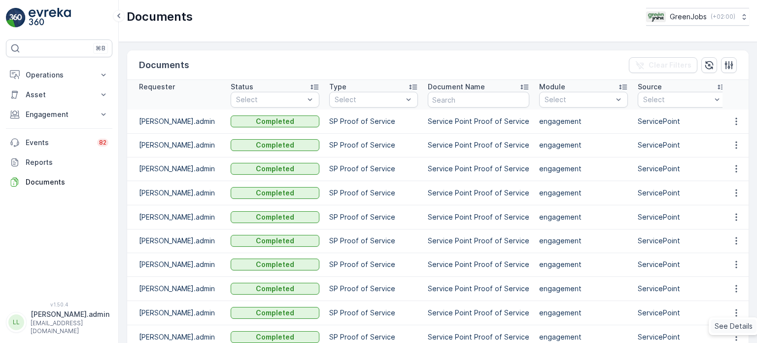
click at [727, 324] on span "See Details" at bounding box center [734, 326] width 38 height 10
click at [735, 119] on icon "button" at bounding box center [737, 121] width 10 height 10
click at [725, 134] on span "See Details" at bounding box center [734, 136] width 38 height 10
